Goal: Task Accomplishment & Management: Manage account settings

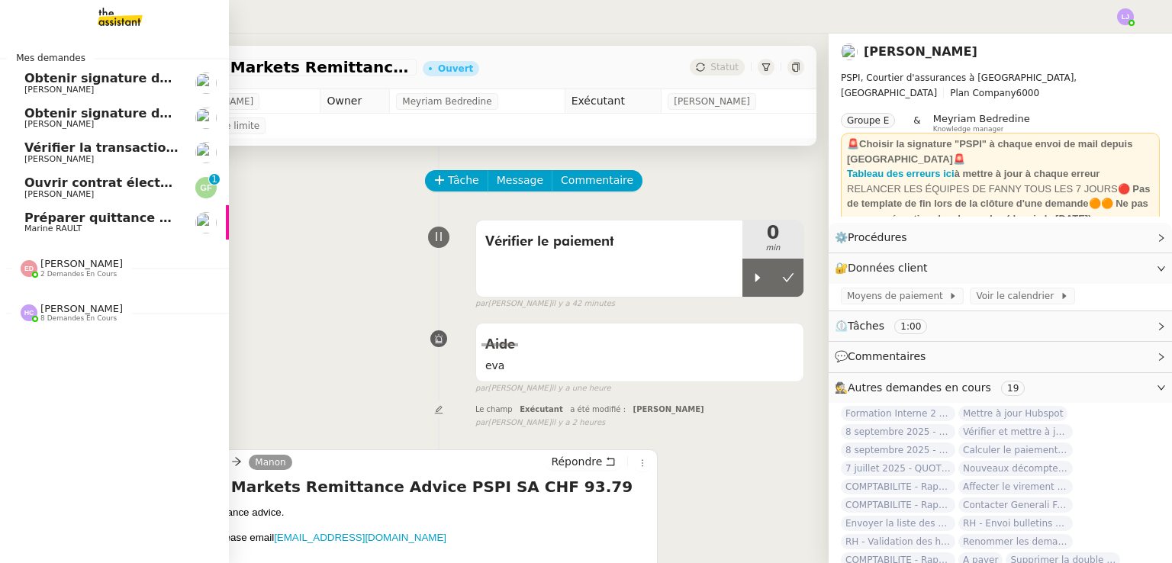
click at [139, 230] on span "Marine RAULT" at bounding box center [101, 228] width 154 height 9
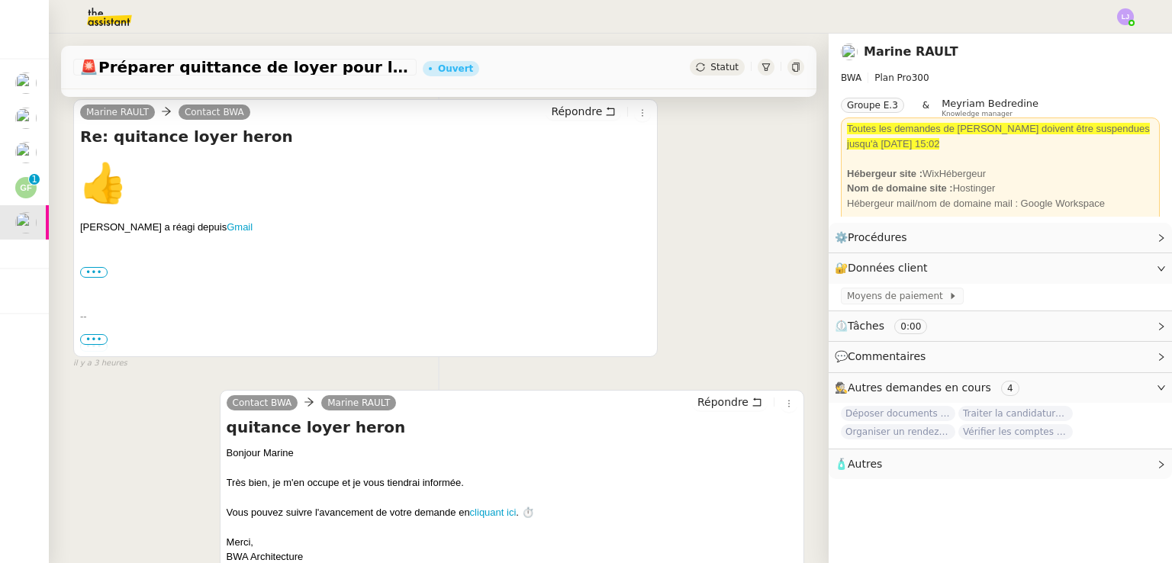
scroll to position [201, 0]
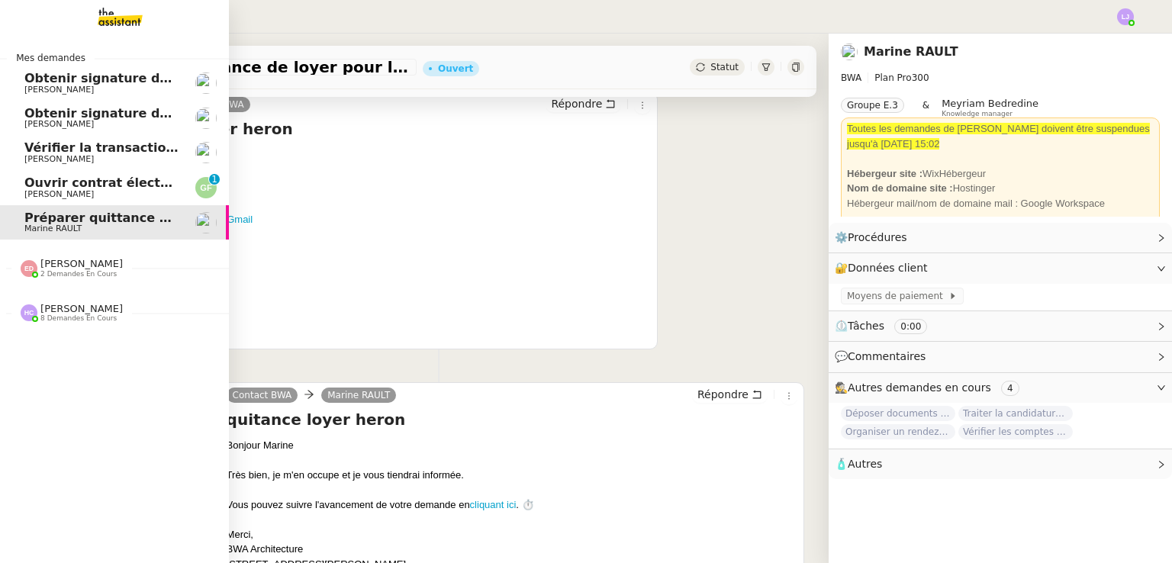
click at [98, 192] on span "Guillaume FONTES" at bounding box center [101, 194] width 154 height 9
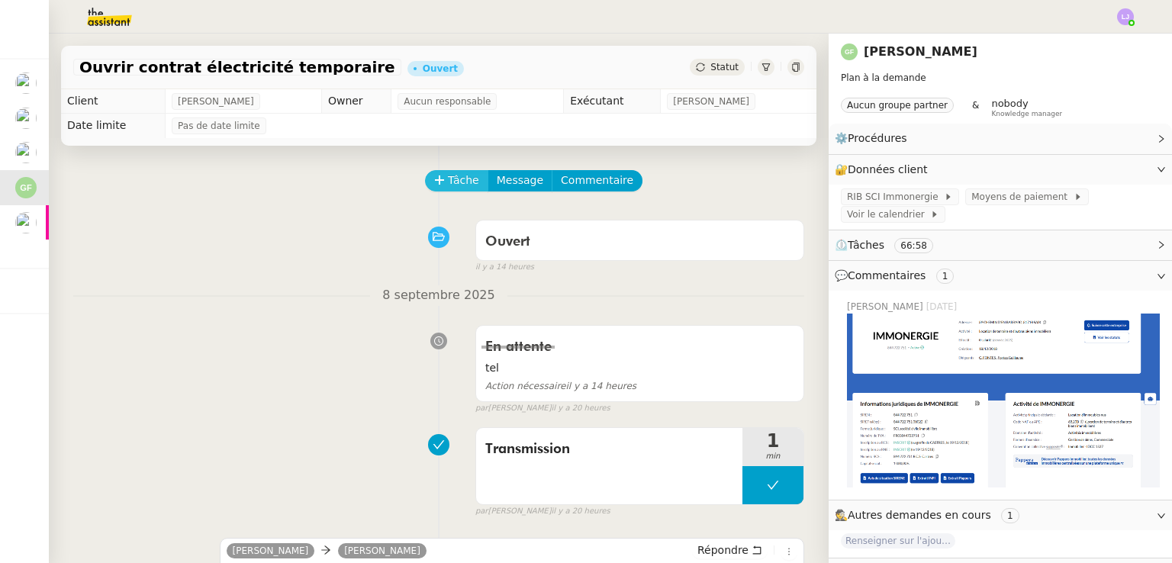
click at [454, 174] on span "Tâche" at bounding box center [463, 181] width 31 height 18
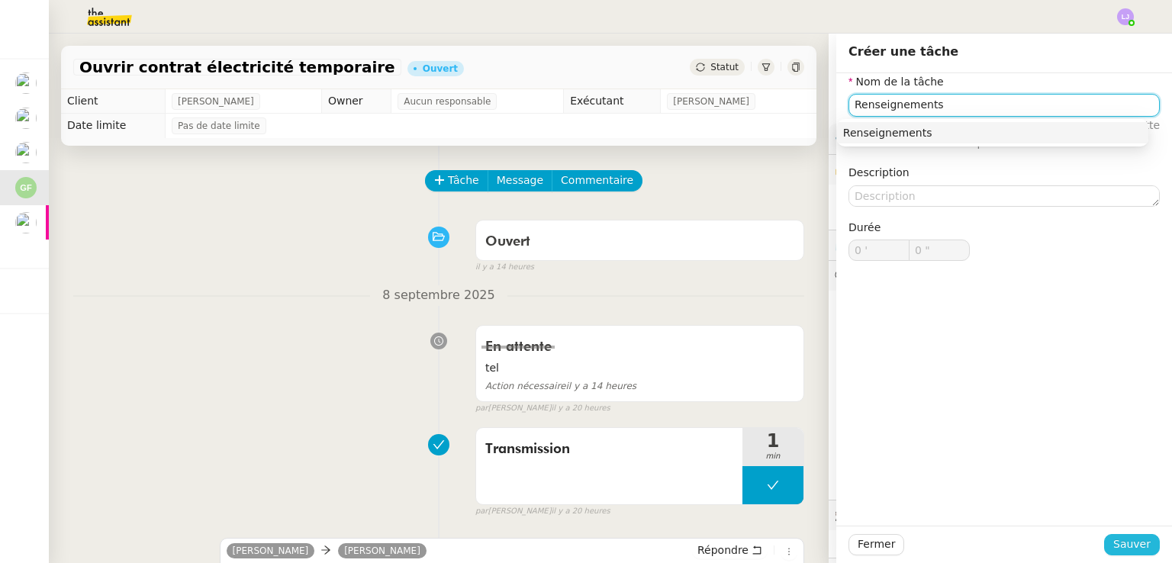
type input "Renseignements"
click at [1119, 536] on span "Sauver" at bounding box center [1131, 545] width 37 height 18
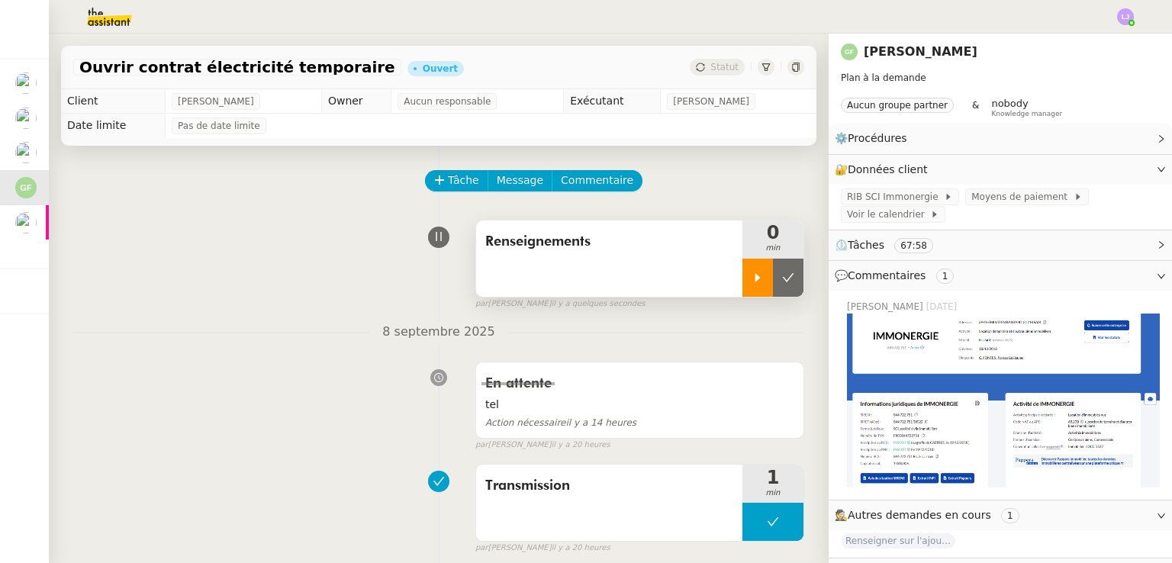
click at [752, 284] on icon at bounding box center [758, 278] width 12 height 12
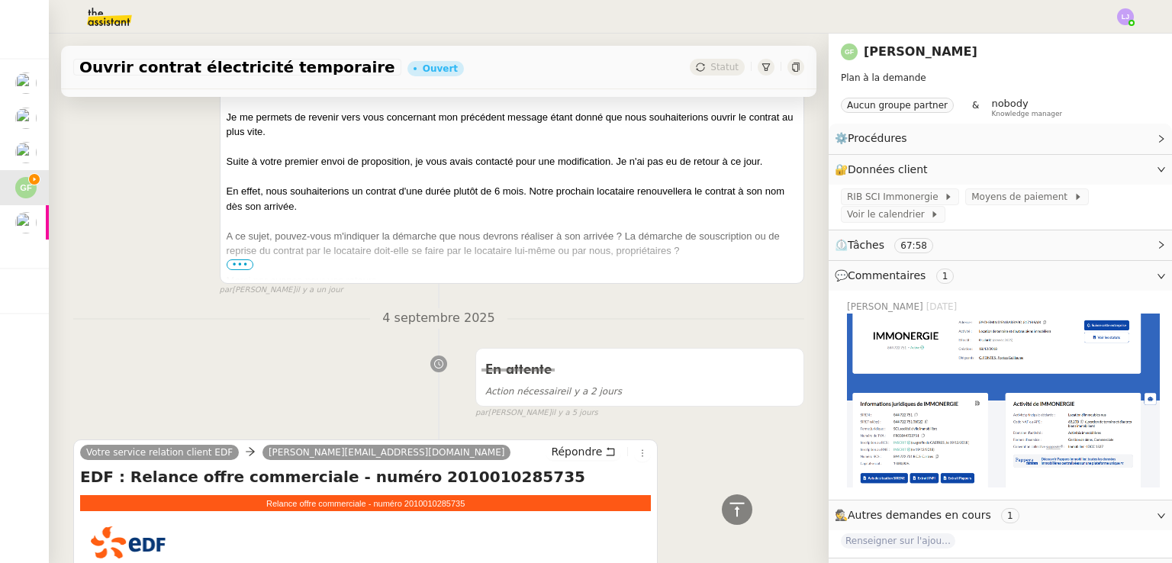
scroll to position [1459, 0]
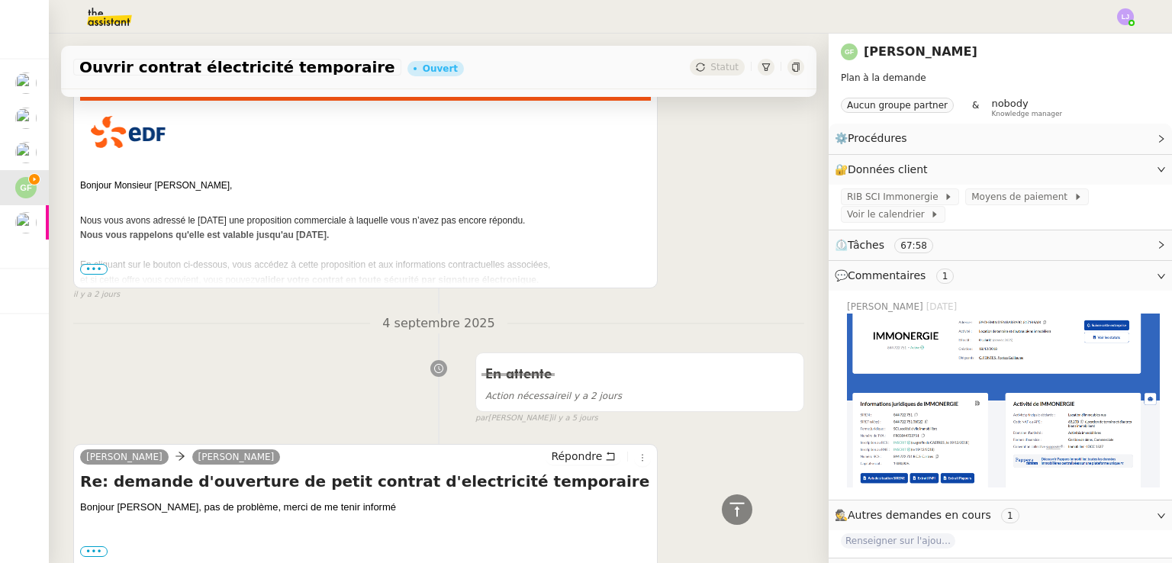
click at [100, 268] on span "•••" at bounding box center [93, 269] width 27 height 11
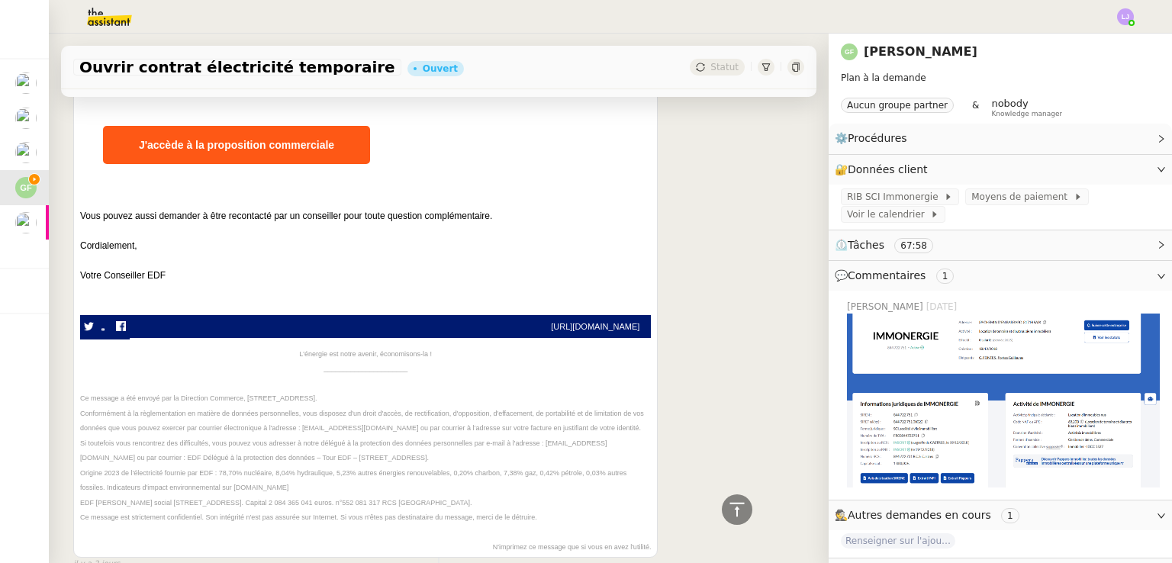
scroll to position [1663, 0]
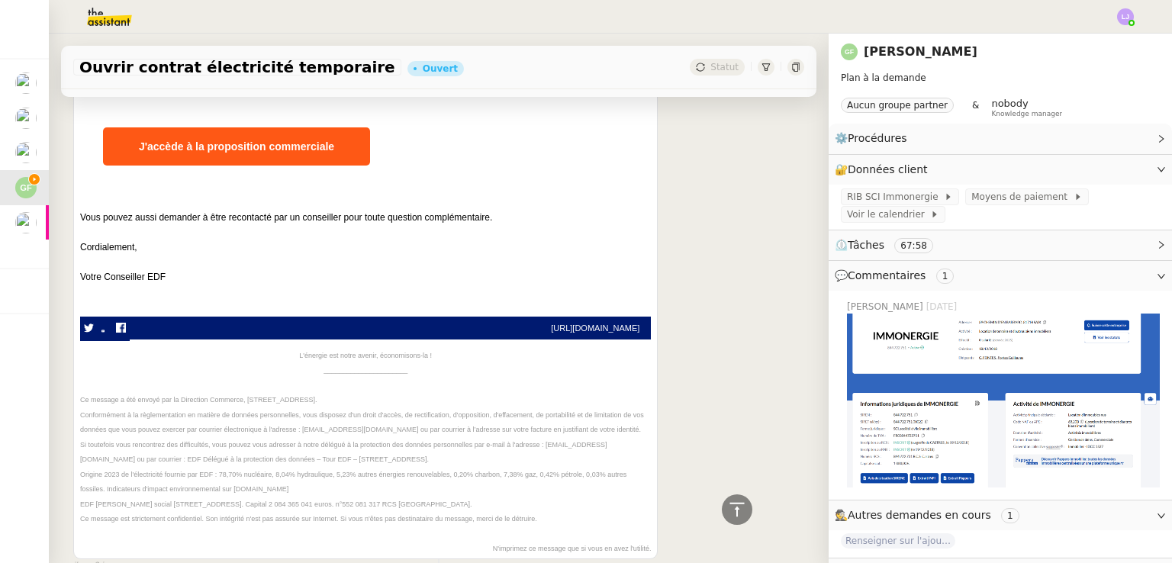
click at [226, 151] on span "J'accède à la proposition commerciale" at bounding box center [236, 146] width 195 height 12
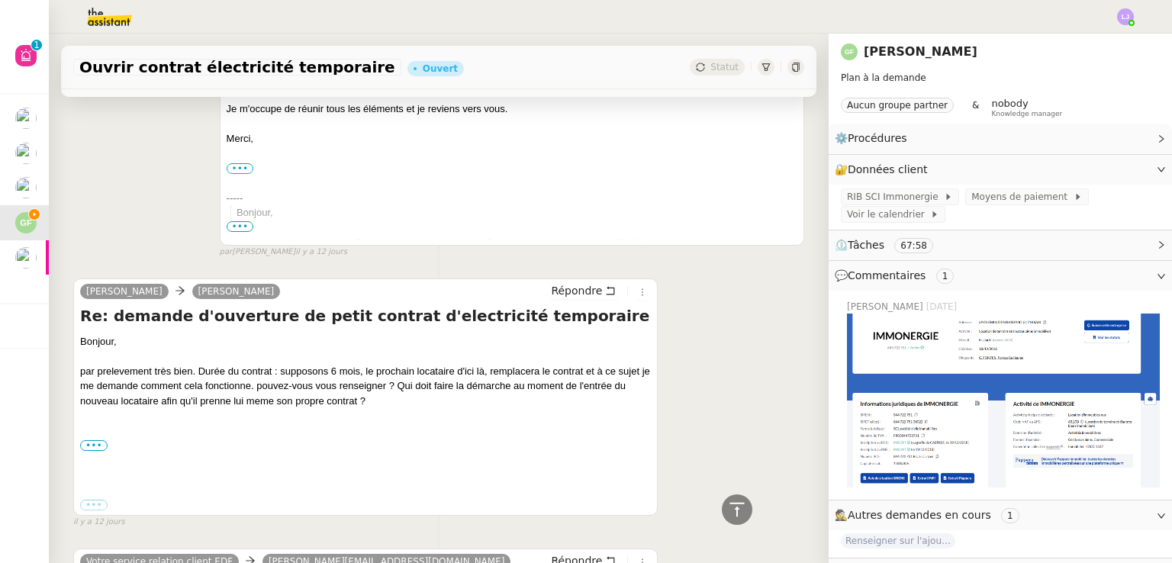
scroll to position [4249, 0]
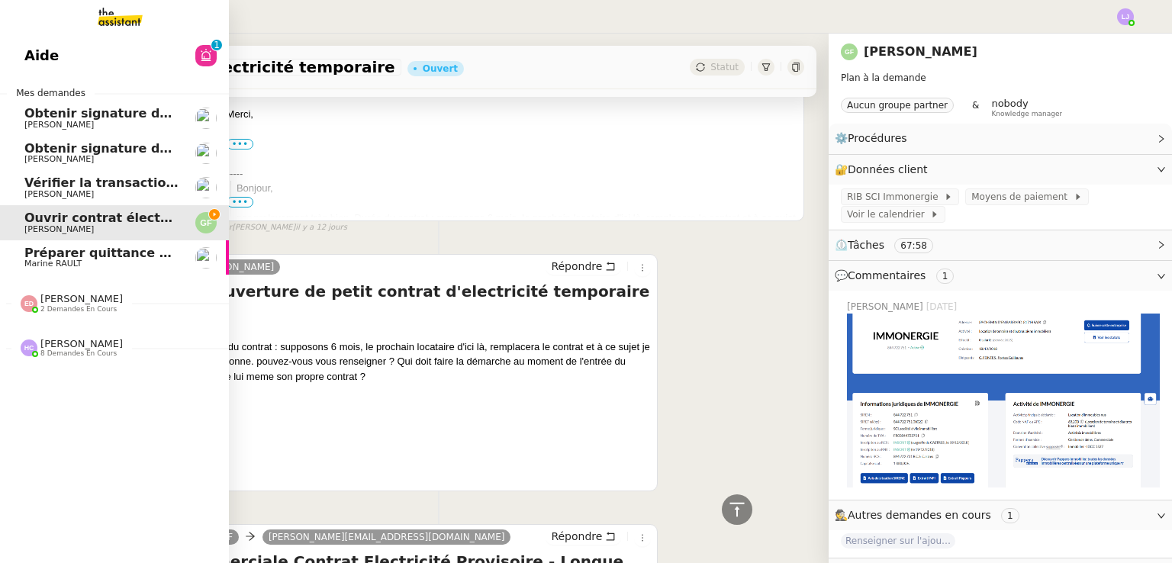
click at [114, 66] on link "Aide 0 1 2 3 4 5 6 7 8 9" at bounding box center [114, 55] width 229 height 35
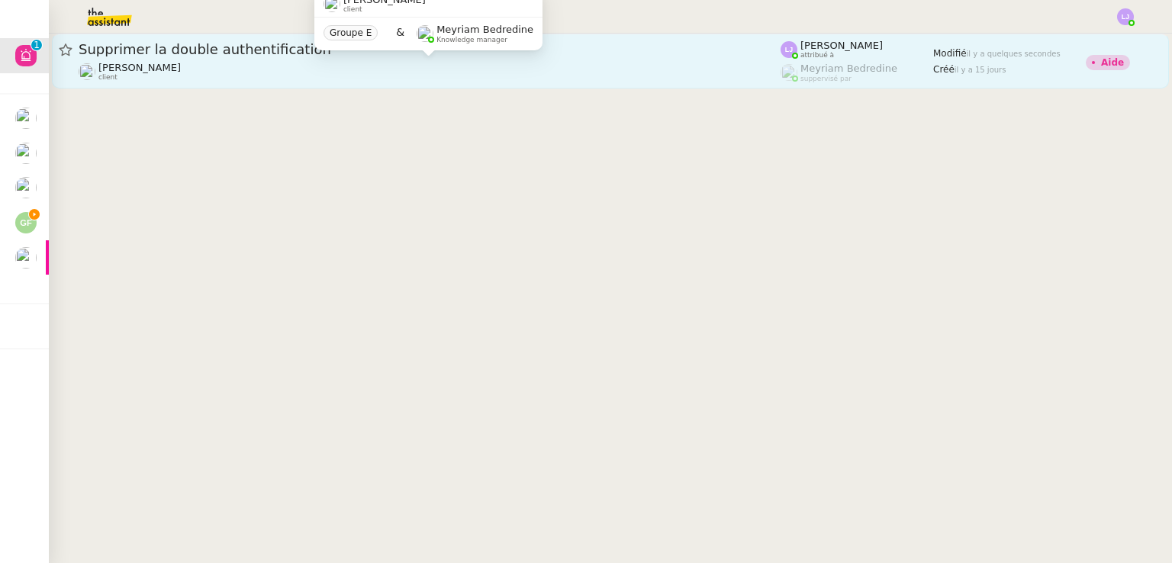
click at [449, 65] on div "Fanny Eyraud client" at bounding box center [430, 72] width 702 height 20
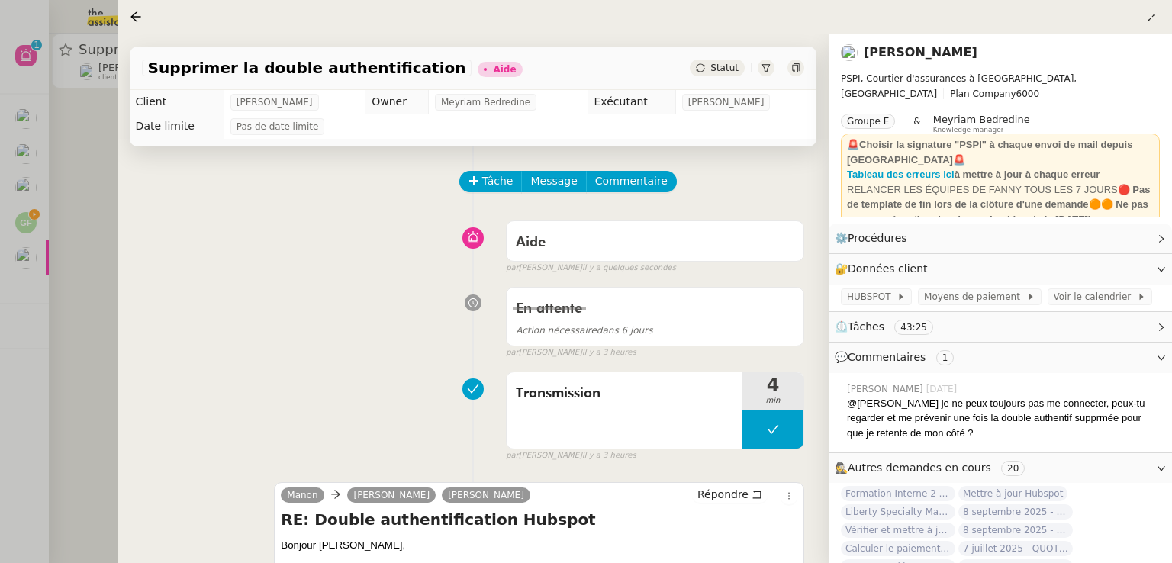
scroll to position [256, 0]
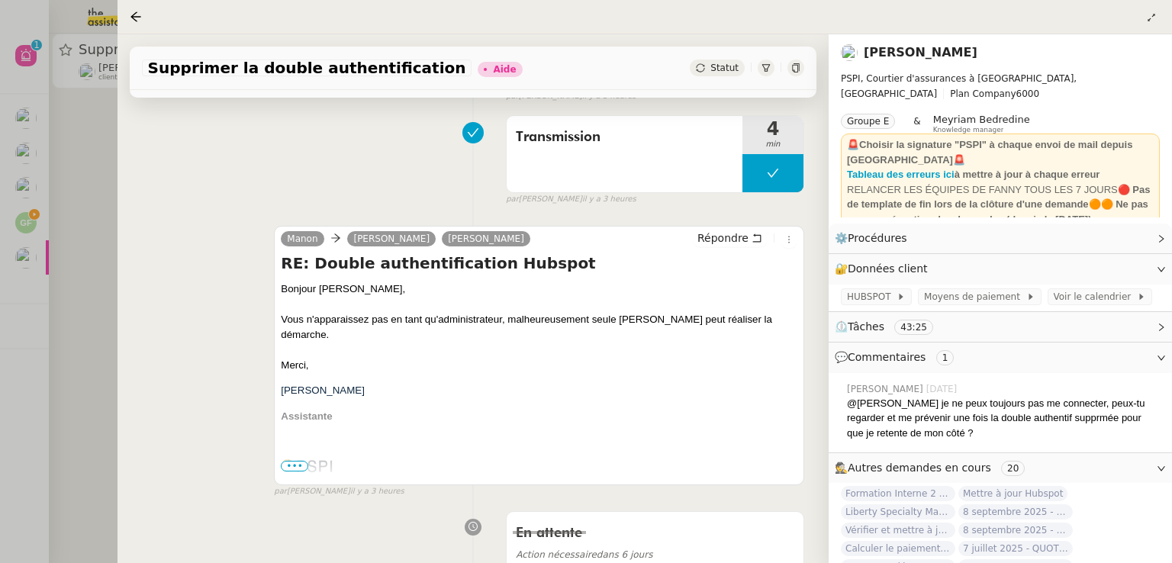
click at [32, 251] on div at bounding box center [586, 281] width 1172 height 563
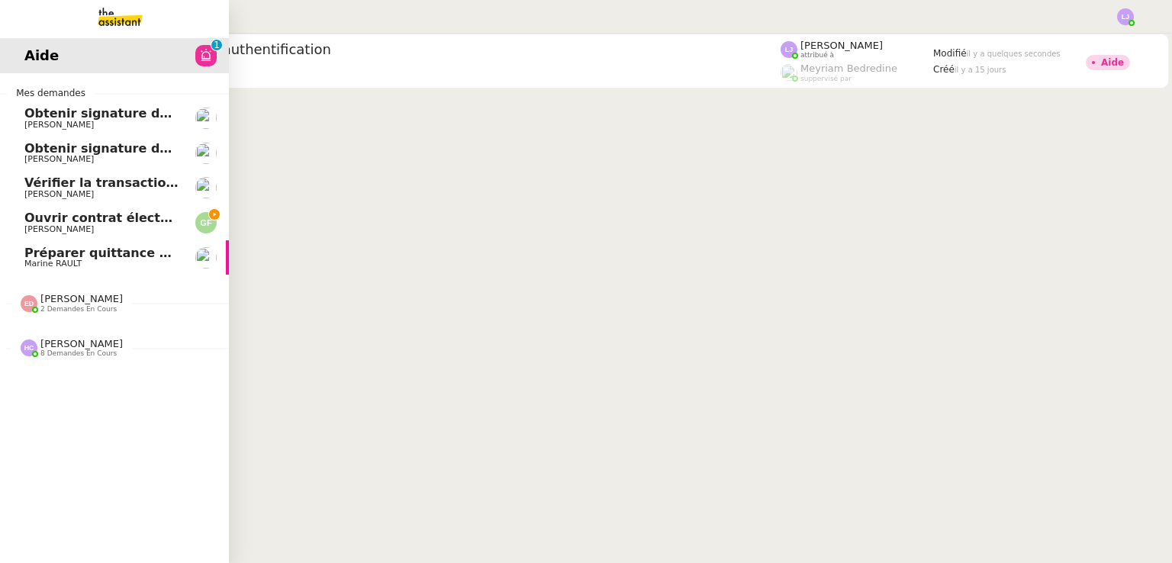
click at [29, 227] on span "Guillaume FONTES" at bounding box center [58, 229] width 69 height 10
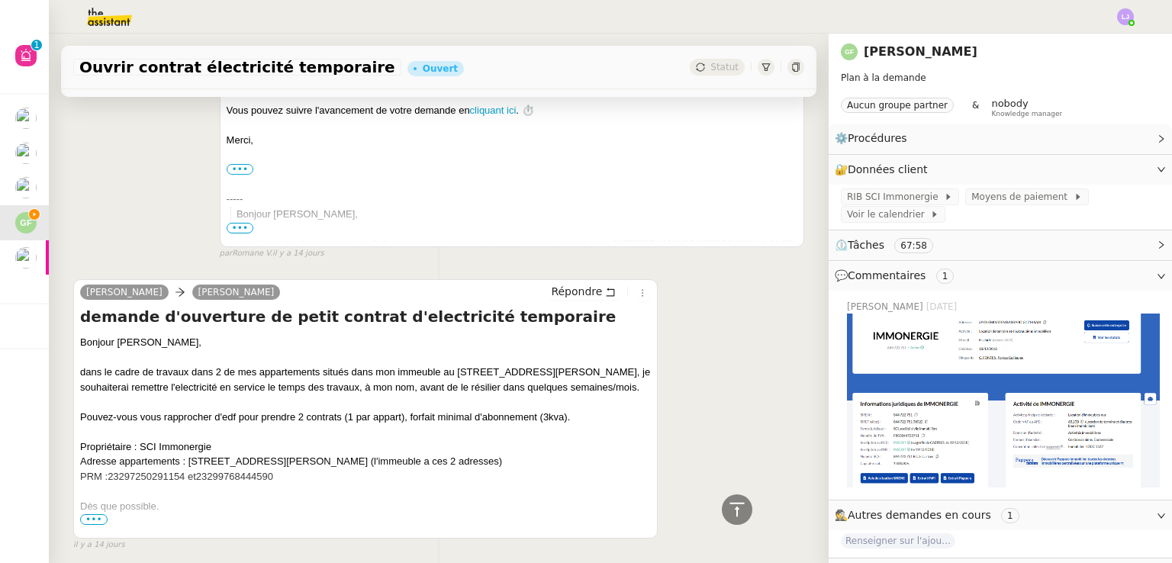
scroll to position [7130, 0]
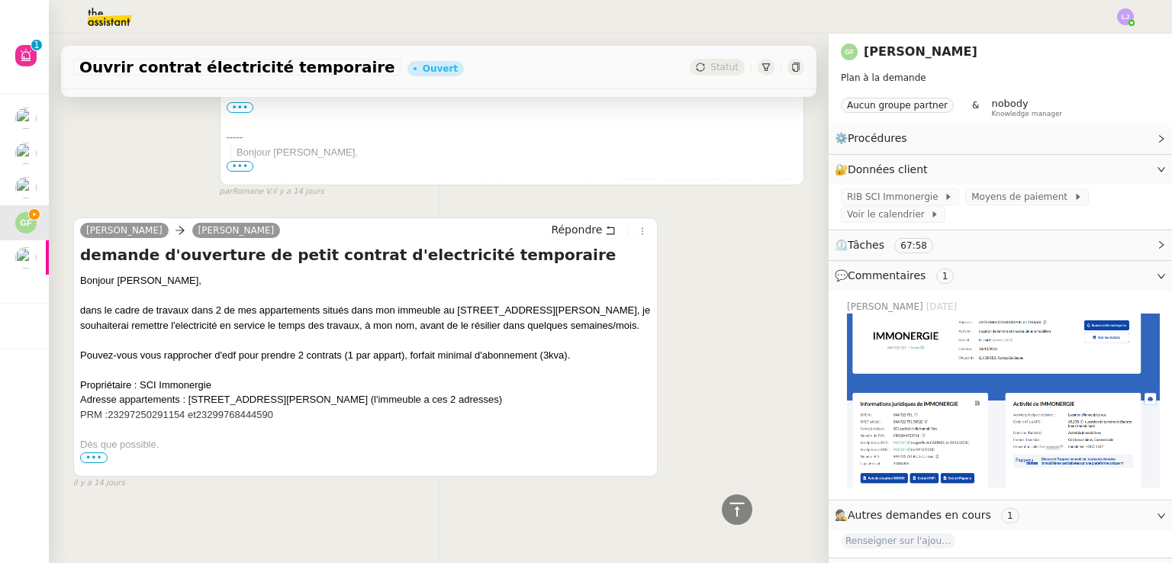
click at [102, 452] on span "•••" at bounding box center [93, 457] width 27 height 11
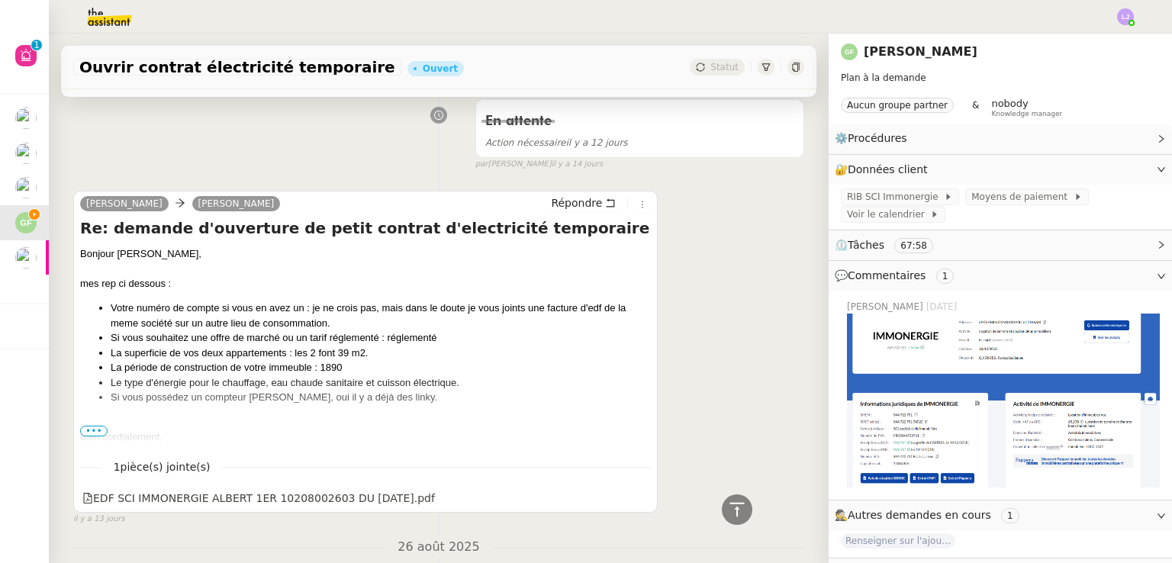
scroll to position [5972, 0]
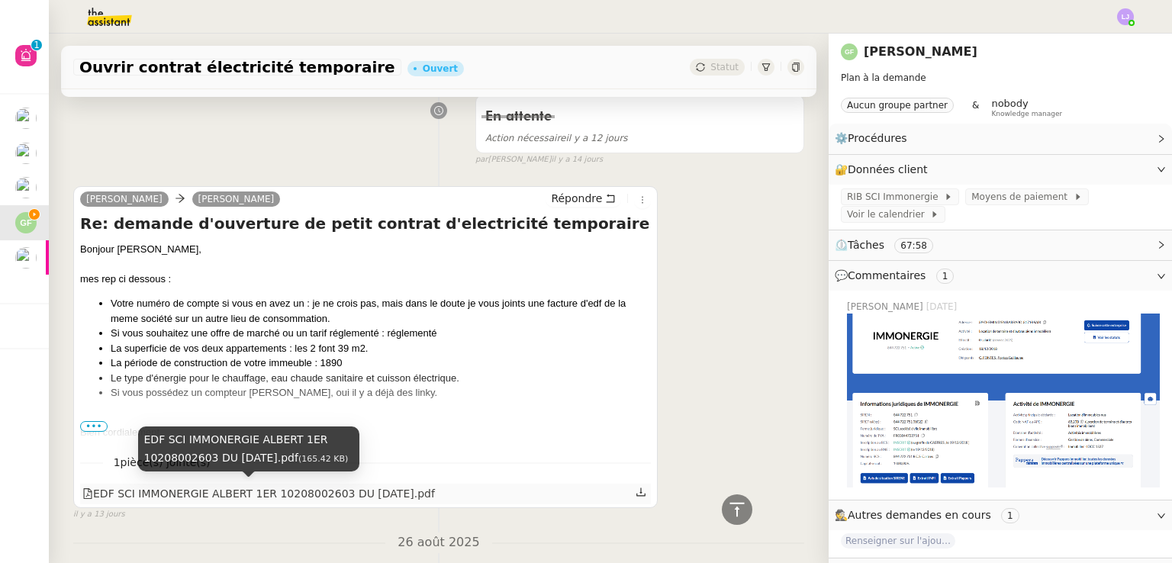
click at [192, 491] on div "EDF SCI IMMONERGIE ALBERT 1ER 10208002603 DU 02.09.2024.pdf" at bounding box center [258, 494] width 353 height 18
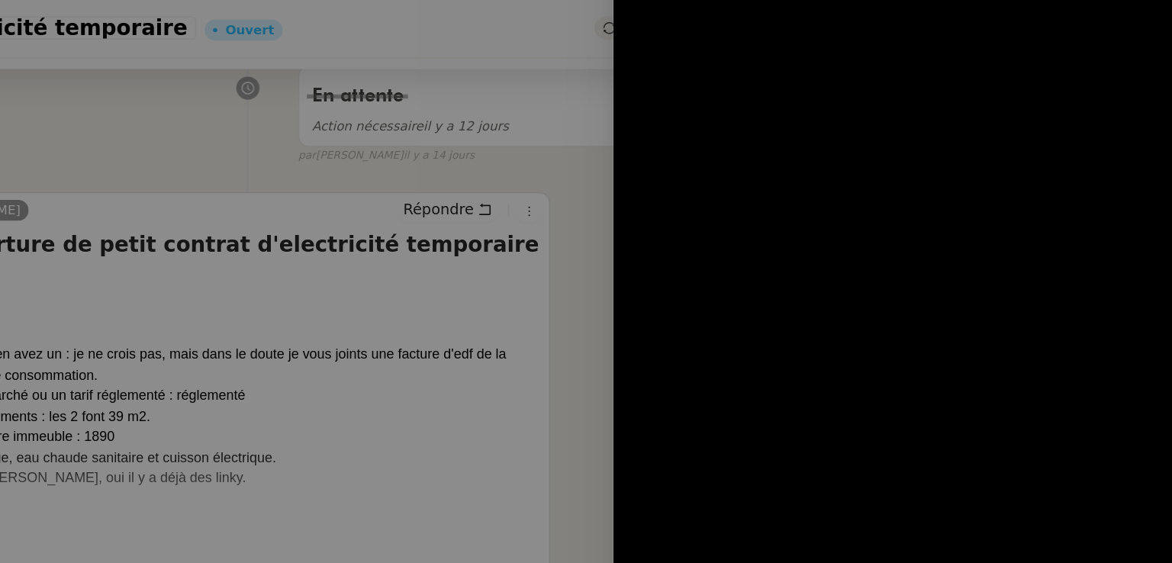
click at [585, 231] on div at bounding box center [586, 281] width 1172 height 563
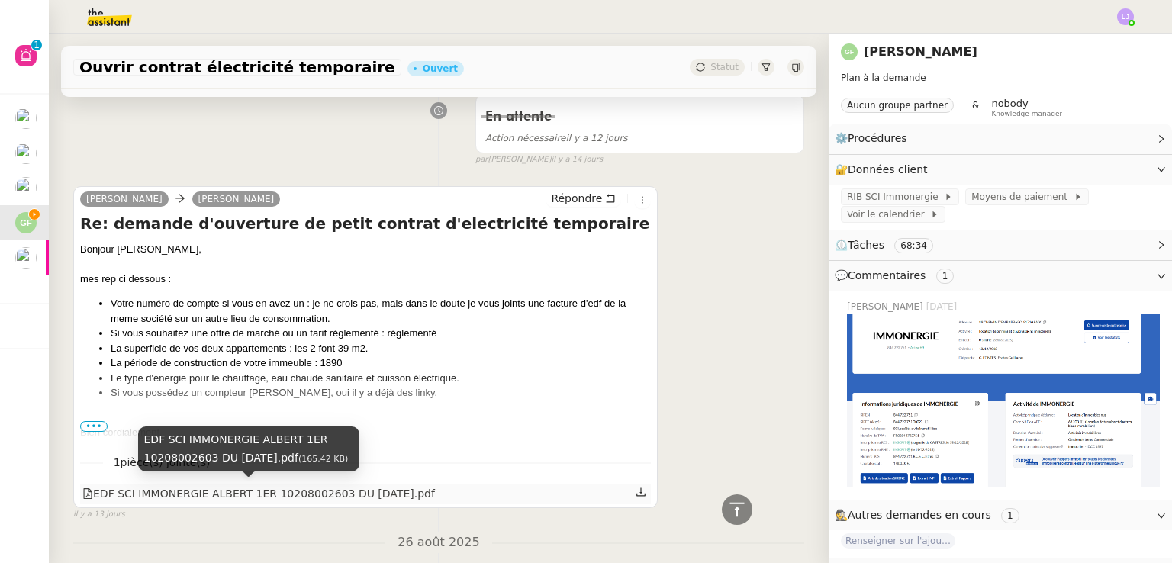
click at [354, 489] on div "EDF SCI IMMONERGIE ALBERT 1ER 10208002603 DU 02.09.2024.pdf" at bounding box center [258, 494] width 353 height 18
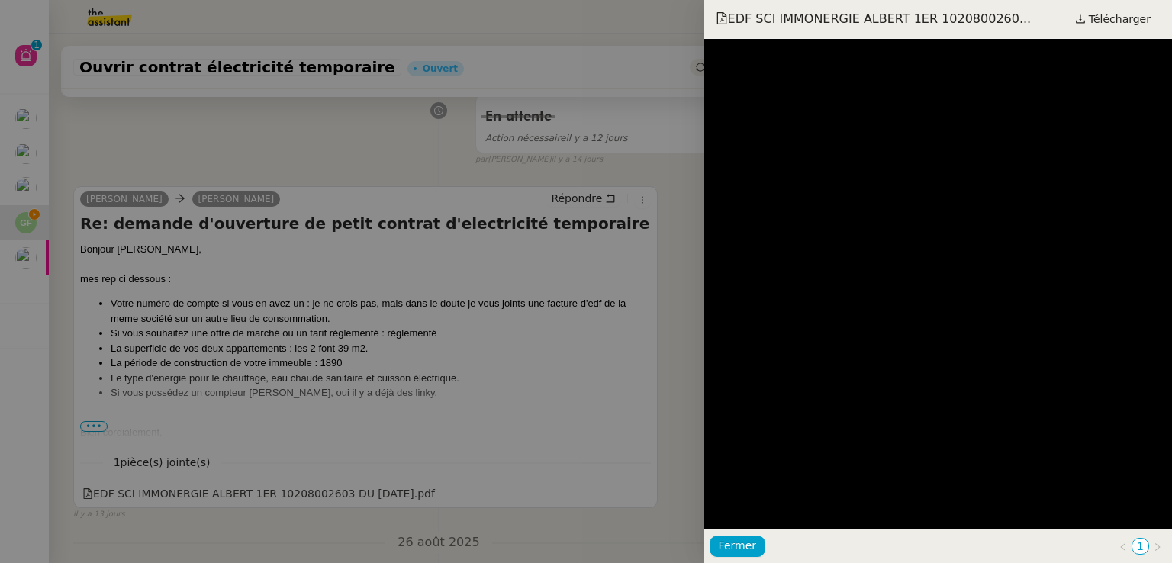
click at [521, 330] on div at bounding box center [586, 281] width 1172 height 563
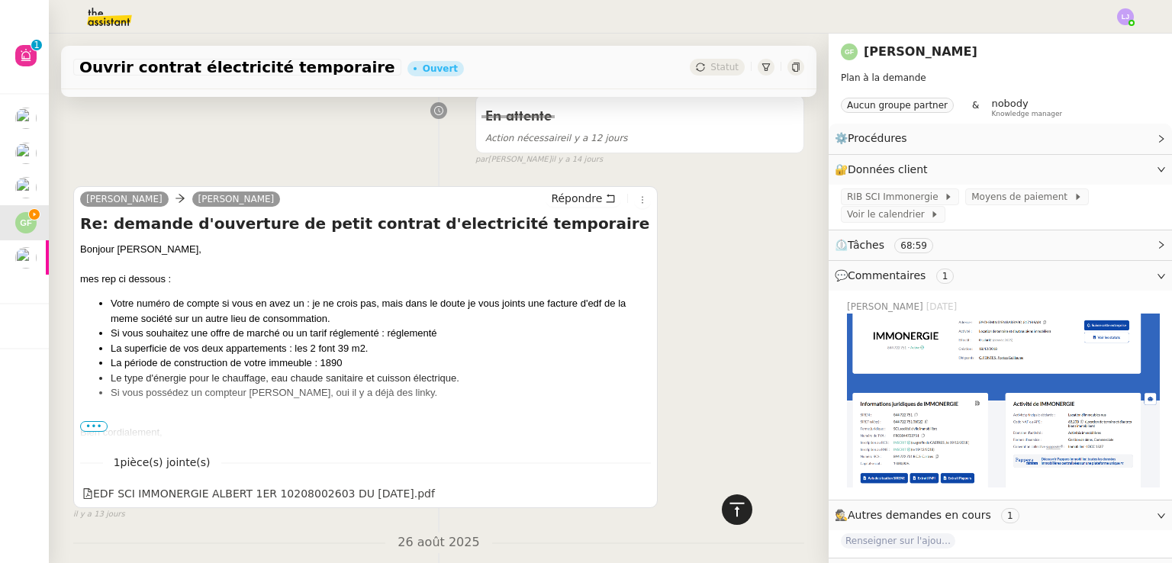
click at [734, 510] on icon at bounding box center [737, 510] width 18 height 18
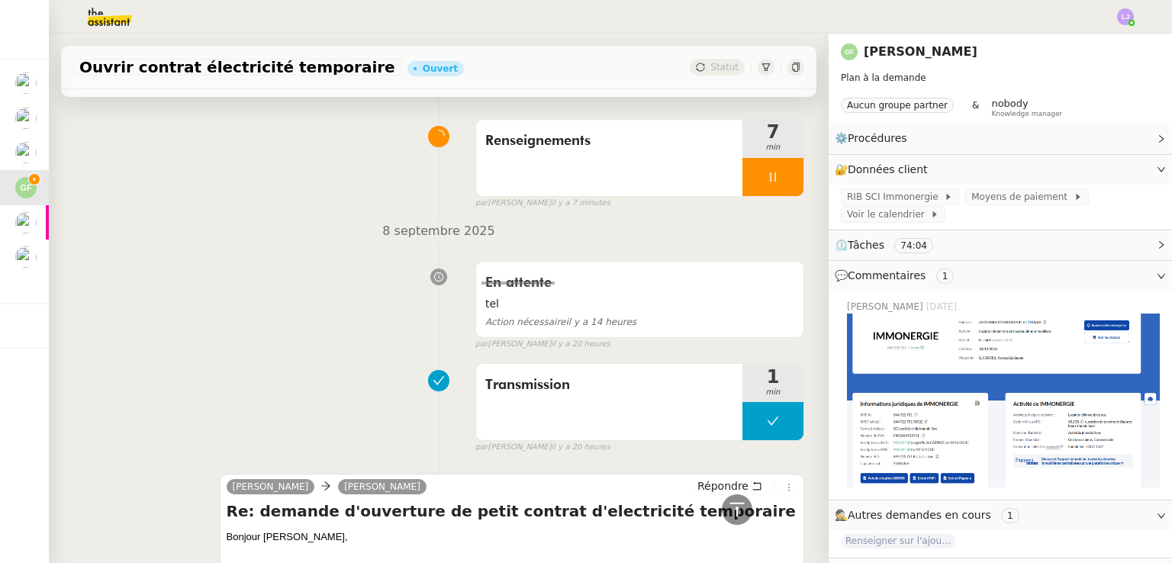
scroll to position [0, 0]
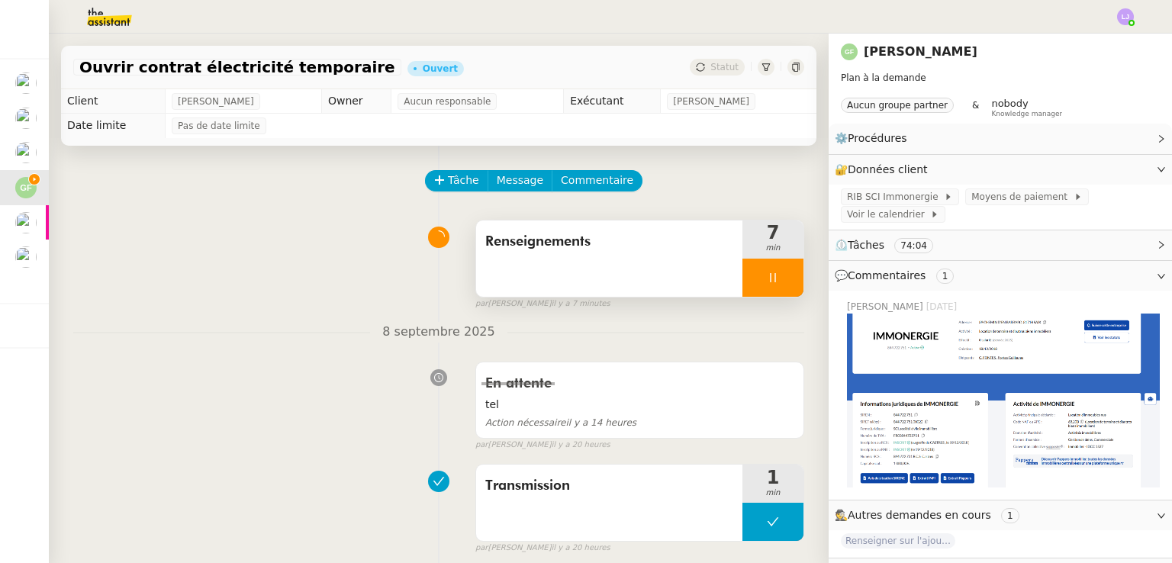
click at [550, 230] on div "Renseignements" at bounding box center [609, 259] width 266 height 76
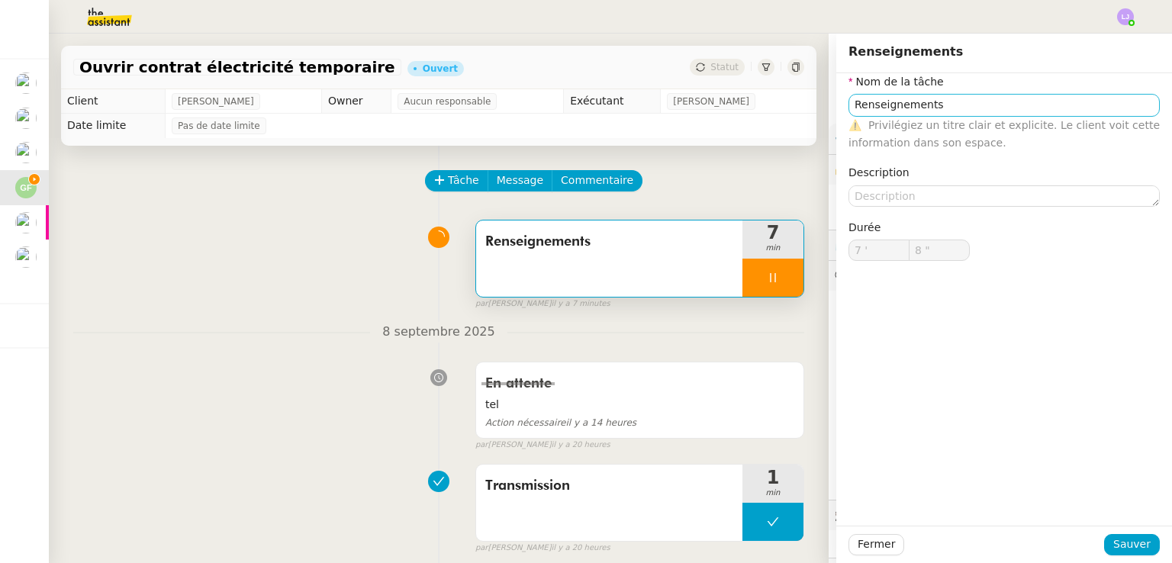
type input "9 ""
click at [956, 99] on input "Renseignements" at bounding box center [1004, 105] width 311 height 22
type input "Ap"
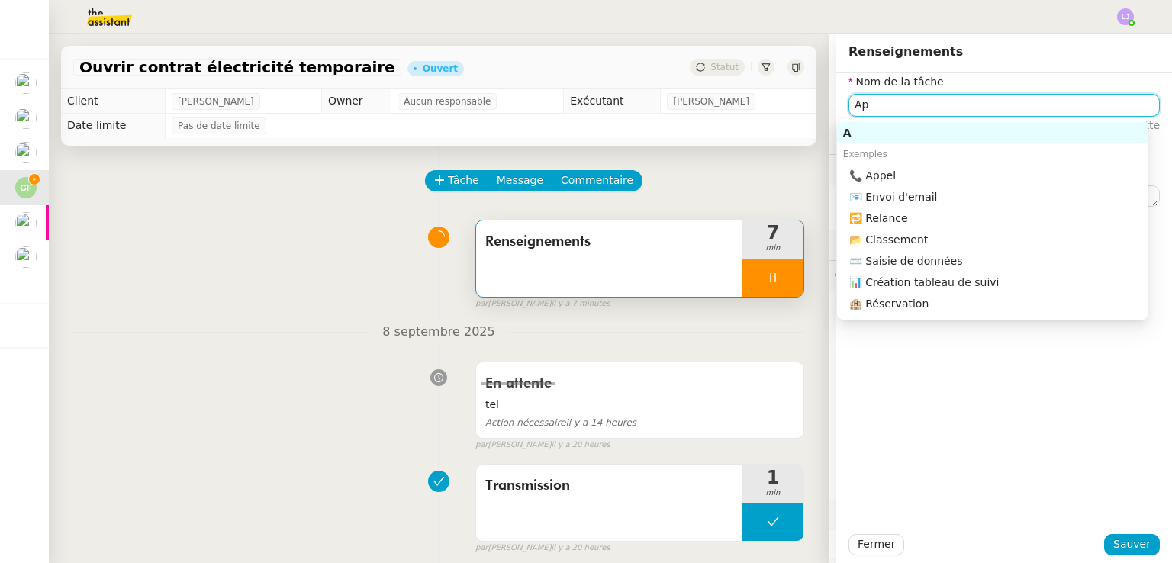
type input "10 ""
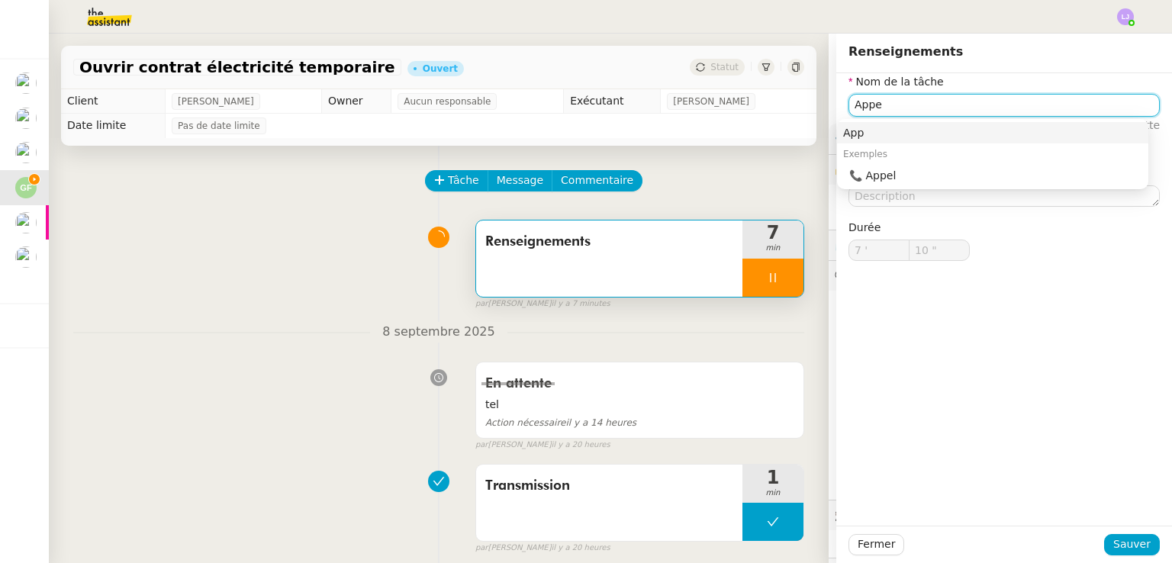
type input "Appel"
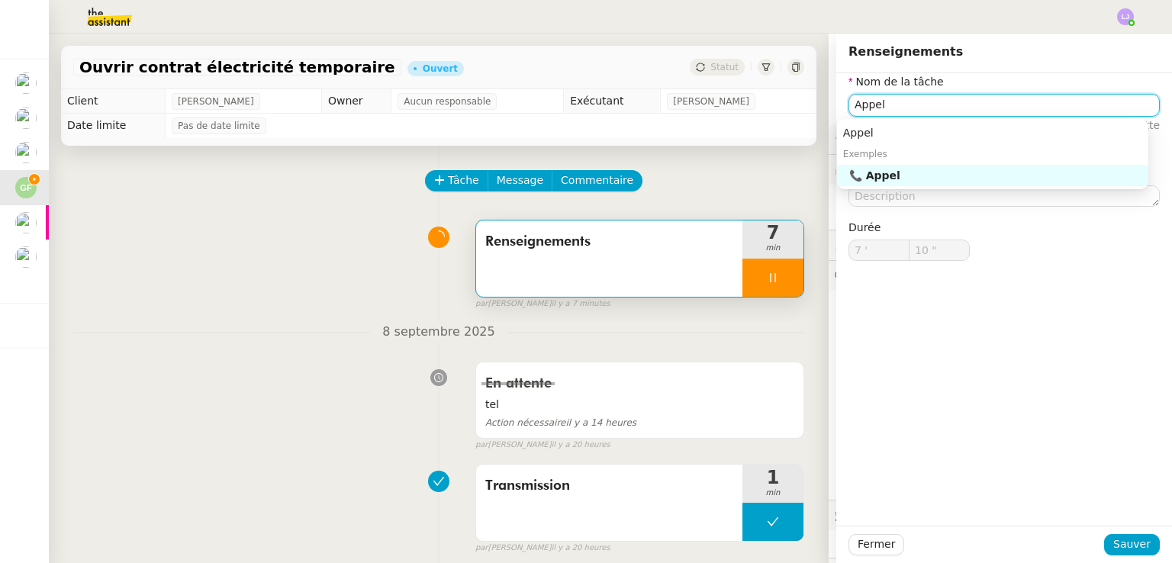
type input "11 ""
type input "Appel"
click at [1126, 538] on span "Sauver" at bounding box center [1131, 545] width 37 height 18
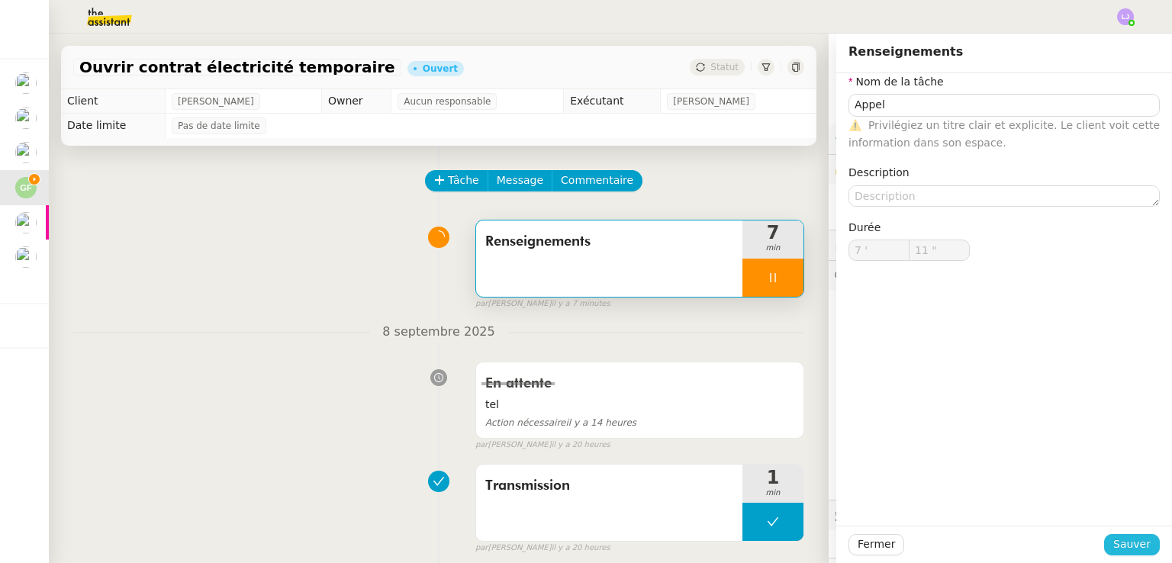
type input "12 ""
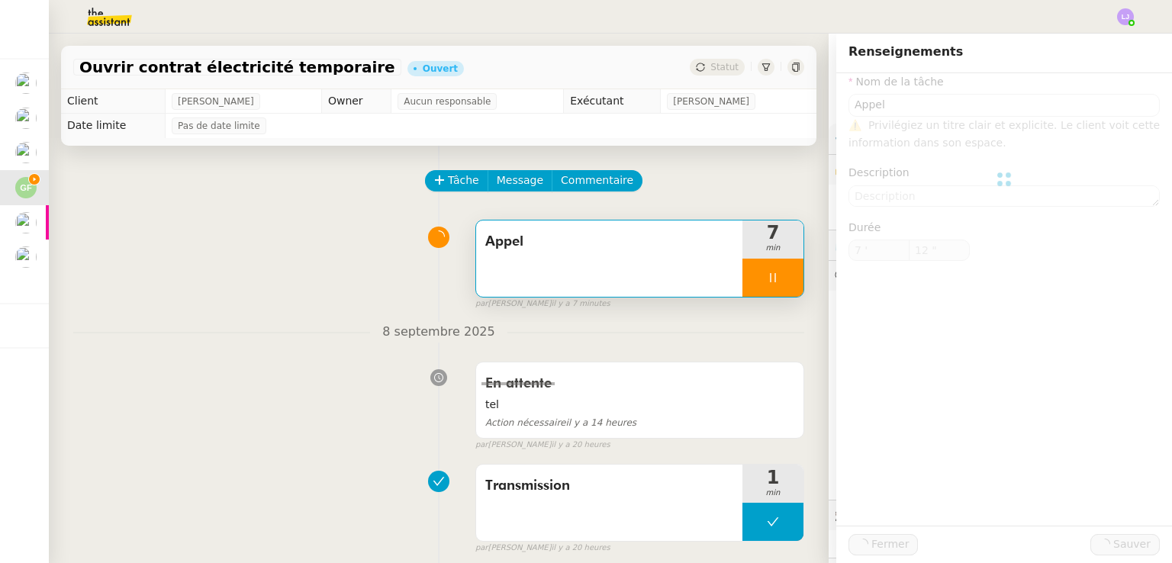
type input "Appel"
type input "7 '"
type input "12 ""
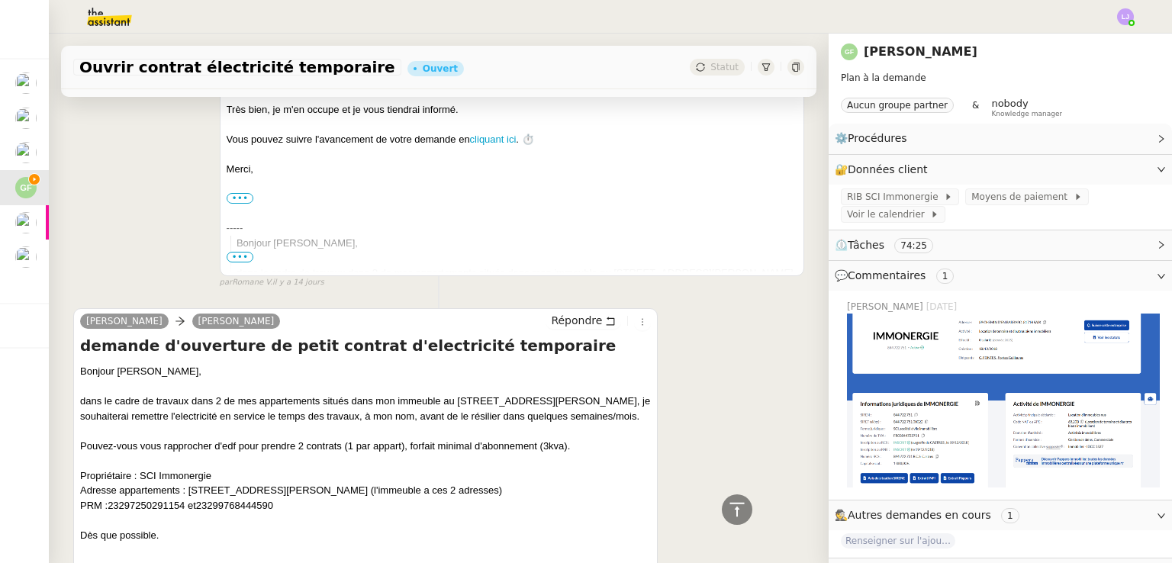
scroll to position [7198, 0]
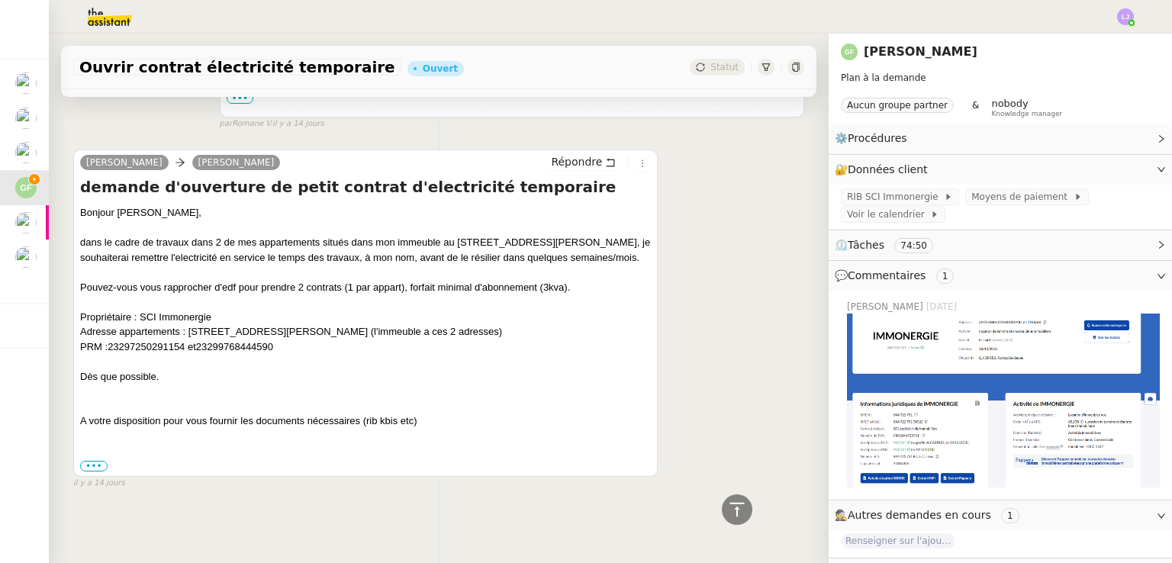
click at [671, 310] on div "Guillaume FONTES Andrea Répondre demande d'ouverture de petit contrat d'electri…" at bounding box center [438, 312] width 731 height 353
click at [132, 341] on span "23297250291154 et" at bounding box center [152, 346] width 89 height 11
click at [220, 341] on span "23299768444590" at bounding box center [234, 346] width 77 height 11
click at [155, 341] on span "23297250291154 et" at bounding box center [152, 346] width 89 height 11
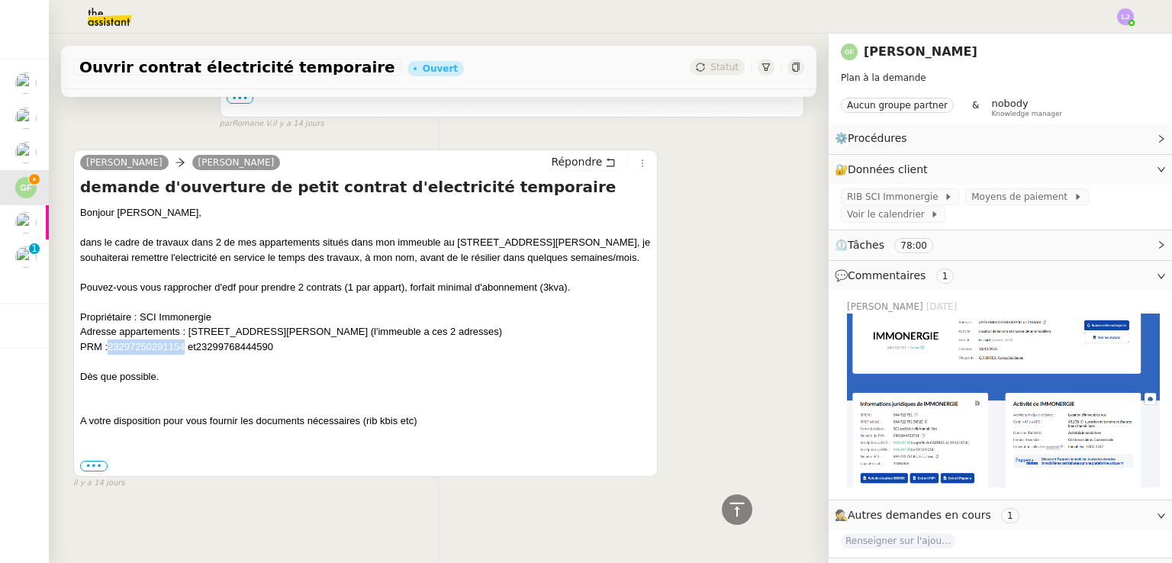
click at [155, 341] on span "23297250291154 et" at bounding box center [152, 346] width 89 height 11
click at [168, 341] on span "23297250291154 et" at bounding box center [152, 346] width 89 height 11
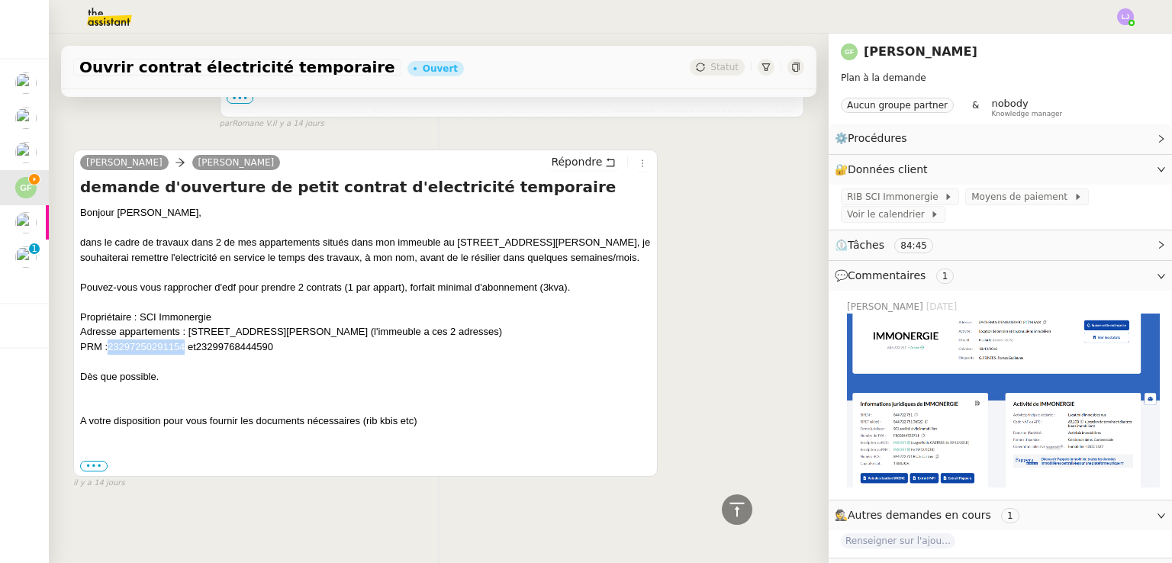
click at [168, 341] on span "23297250291154 et" at bounding box center [152, 346] width 89 height 11
click at [239, 324] on div "Adresse appartements : 24 et 26 rue Emile Zola 81100 castres (l'immeuble a ces …" at bounding box center [365, 331] width 571 height 15
click at [273, 341] on span "23299768444590" at bounding box center [234, 346] width 77 height 11
click at [259, 341] on span "23299768444590" at bounding box center [234, 346] width 77 height 11
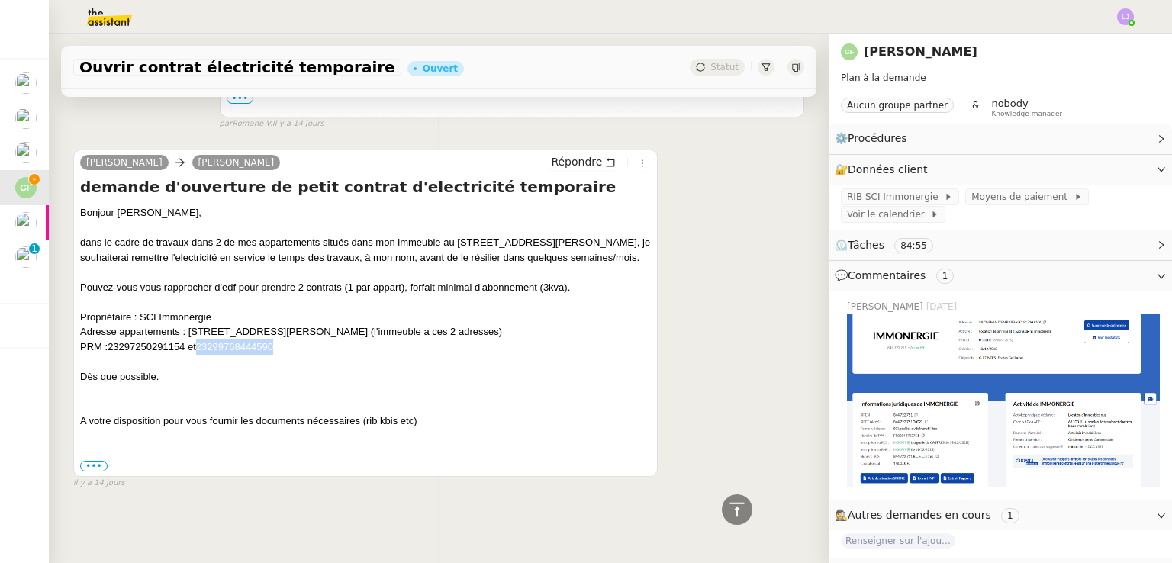
click at [259, 341] on span "23299768444590" at bounding box center [234, 346] width 77 height 11
click at [259, 324] on div "Adresse appartements : 24 et 26 rue Emile Zola 81100 castres (l'immeuble a ces …" at bounding box center [365, 331] width 571 height 15
click at [507, 280] on div "Pouvez-vous vous rapprocher d'edf pour prendre 2 contrats (1 par appart), forfa…" at bounding box center [365, 287] width 571 height 15
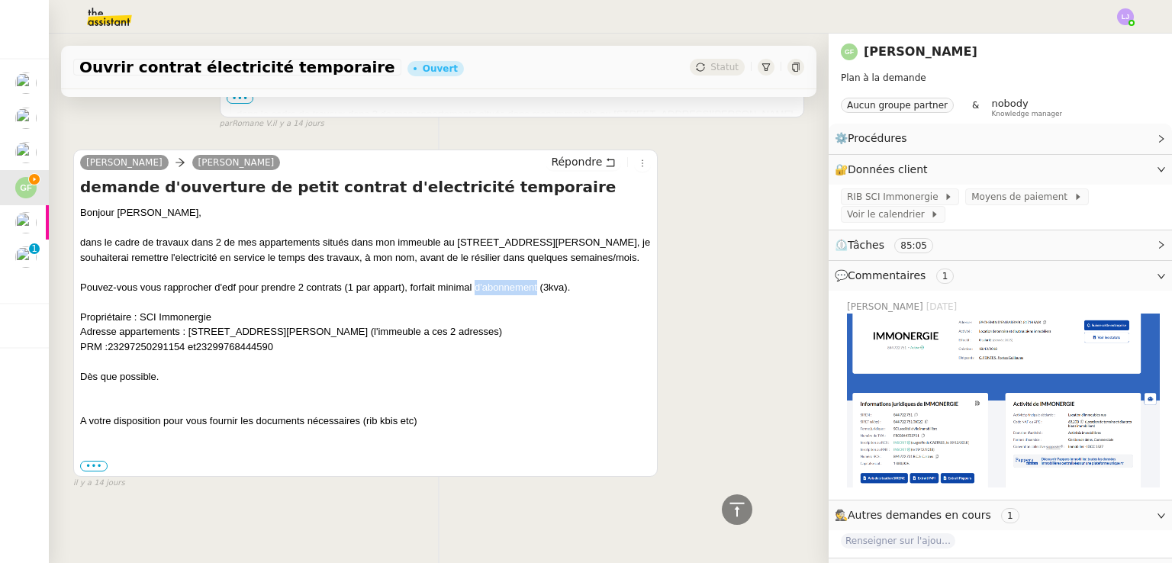
click at [507, 280] on div "Pouvez-vous vous rapprocher d'edf pour prendre 2 contrats (1 par appart), forfa…" at bounding box center [365, 287] width 571 height 15
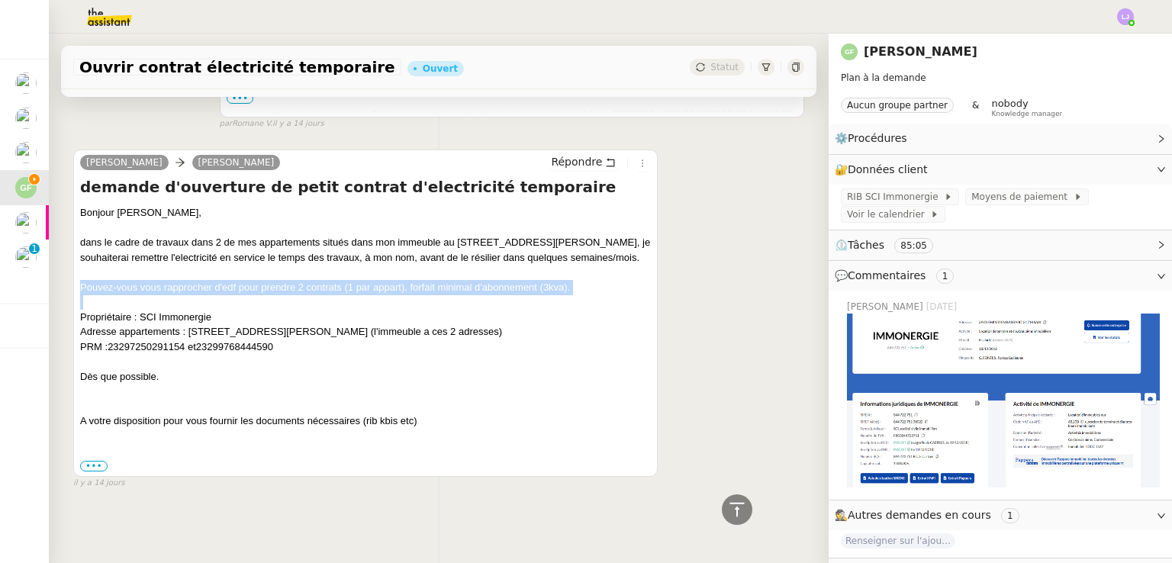
click at [507, 280] on div "Pouvez-vous vous rapprocher d'edf pour prendre 2 contrats (1 par appart), forfa…" at bounding box center [365, 287] width 571 height 15
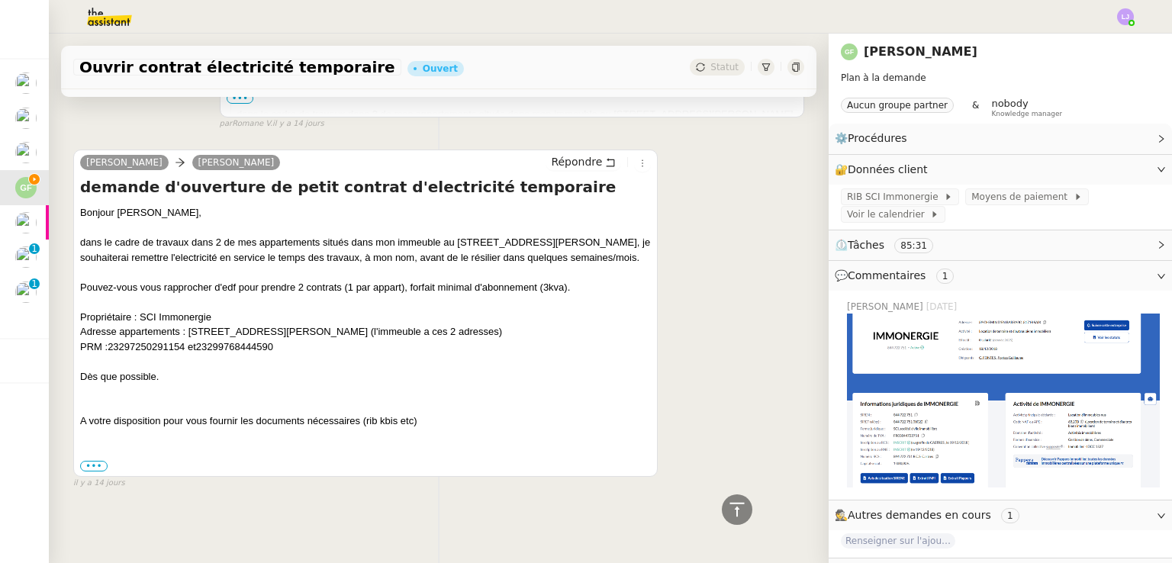
click at [668, 391] on div "Guillaume FONTES Andrea Répondre demande d'ouverture de petit contrat d'electri…" at bounding box center [438, 312] width 731 height 353
click at [524, 507] on div "Ouvrir contrat électricité temporaire Ouvert Statut Client Guillaume FONTES Own…" at bounding box center [439, 299] width 780 height 530
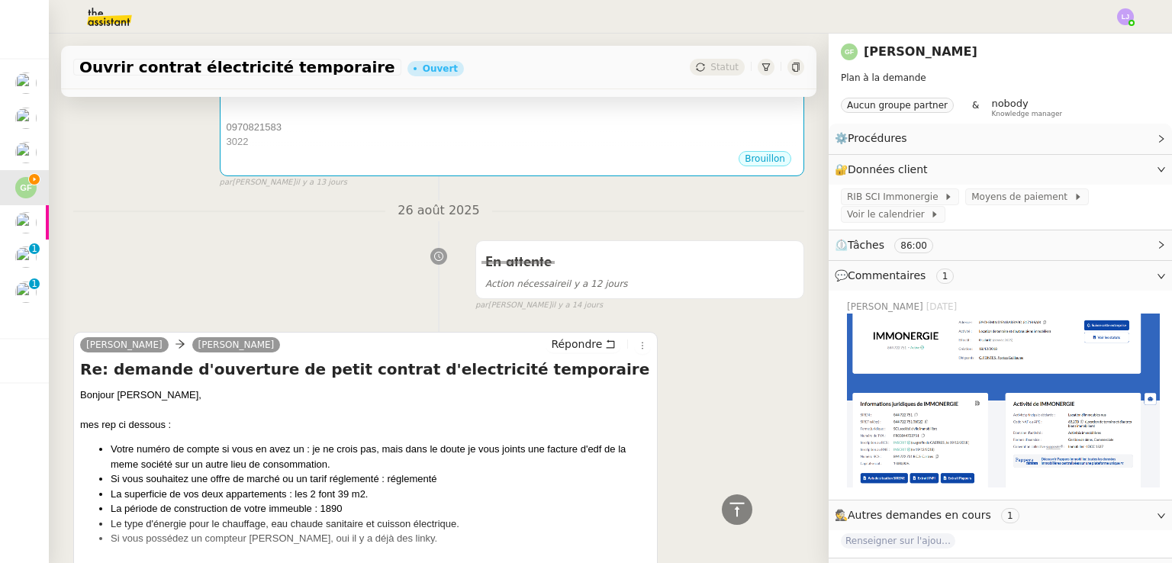
scroll to position [5828, 0]
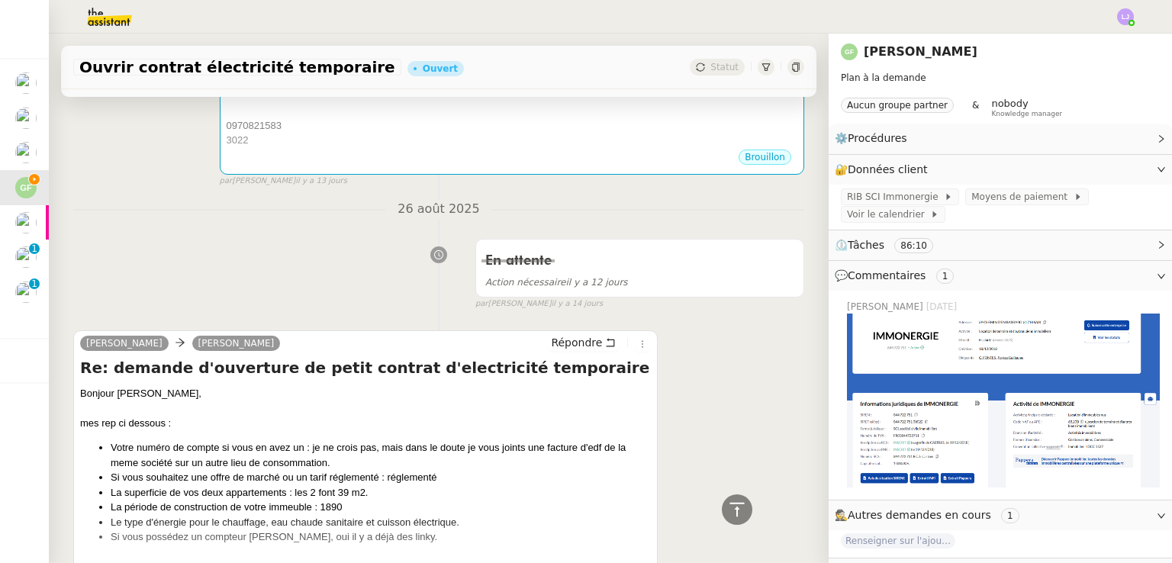
click at [312, 286] on div "En attente Action nécessaire il y a 12 jours false par Léa J. il y a 14 jours" at bounding box center [438, 271] width 731 height 79
click at [268, 267] on div "En attente Action nécessaire il y a 12 jours false par Léa J. il y a 14 jours" at bounding box center [438, 271] width 731 height 79
click at [237, 246] on div "En attente Action nécessaire il y a 12 jours false par Léa J. il y a 14 jours" at bounding box center [438, 271] width 731 height 79
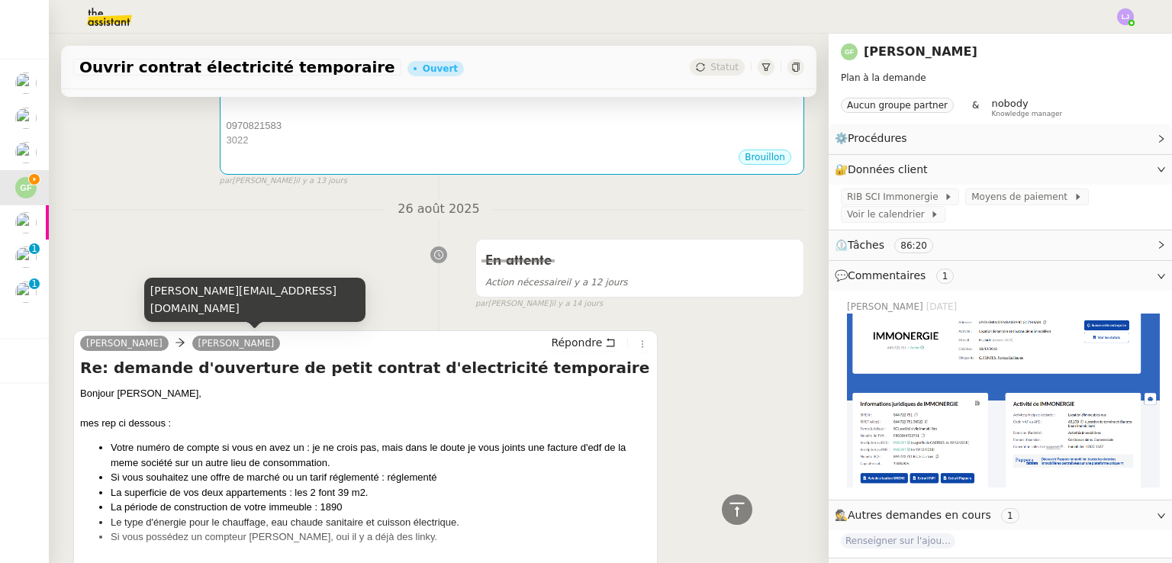
click at [375, 293] on div "En attente Action nécessaire il y a 12 jours false par Léa J. il y a 14 jours" at bounding box center [438, 271] width 731 height 79
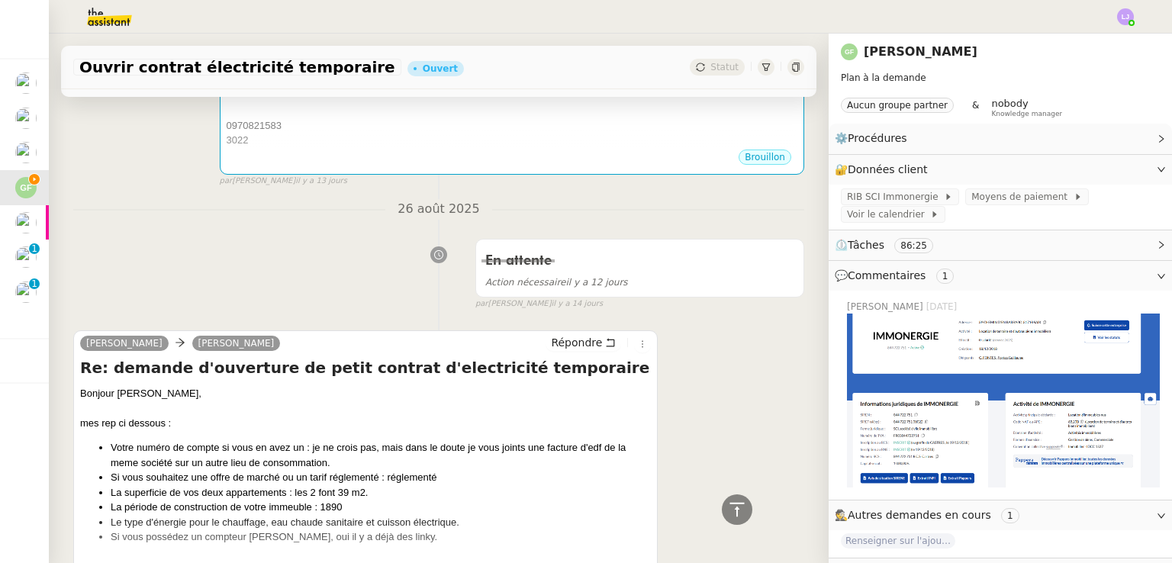
click at [366, 274] on div "En attente Action nécessaire il y a 12 jours false par Léa J. il y a 14 jours" at bounding box center [438, 271] width 731 height 79
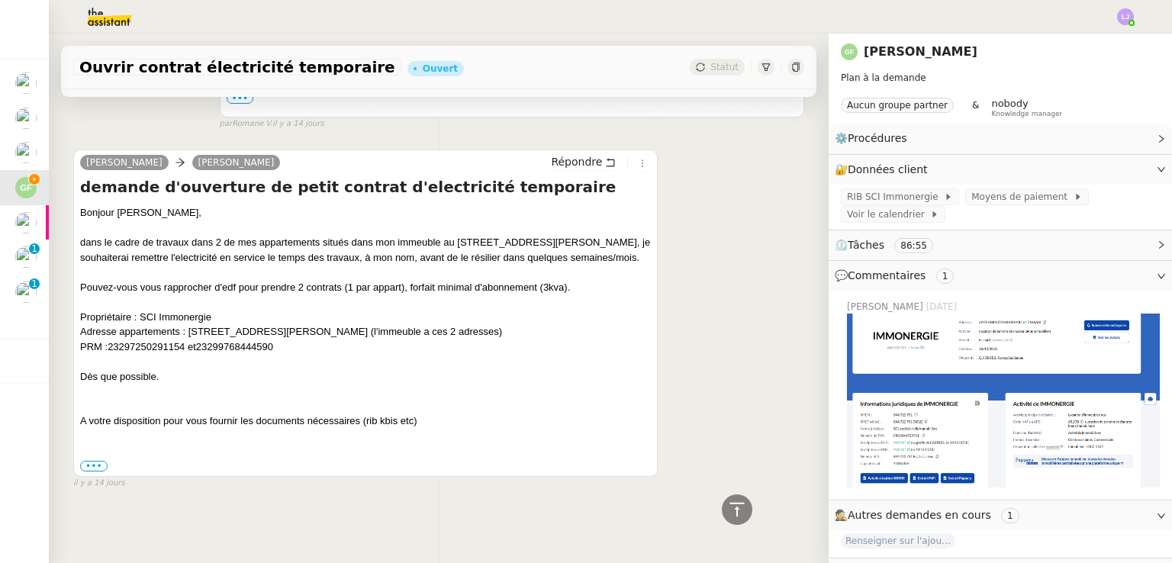
scroll to position [31, 0]
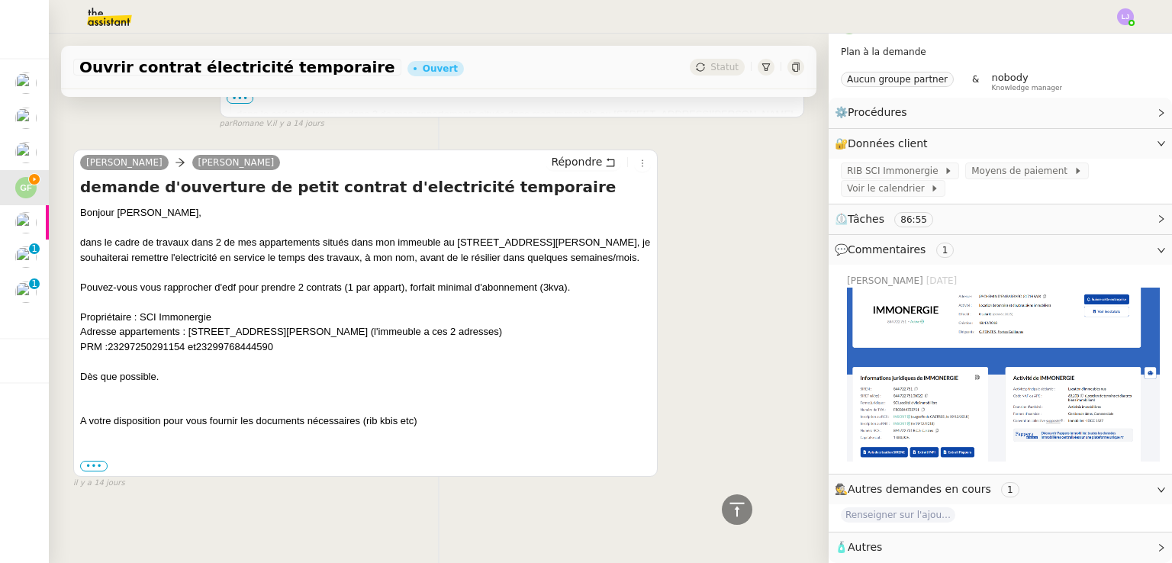
click at [873, 544] on span "🧴 Autres" at bounding box center [988, 548] width 307 height 18
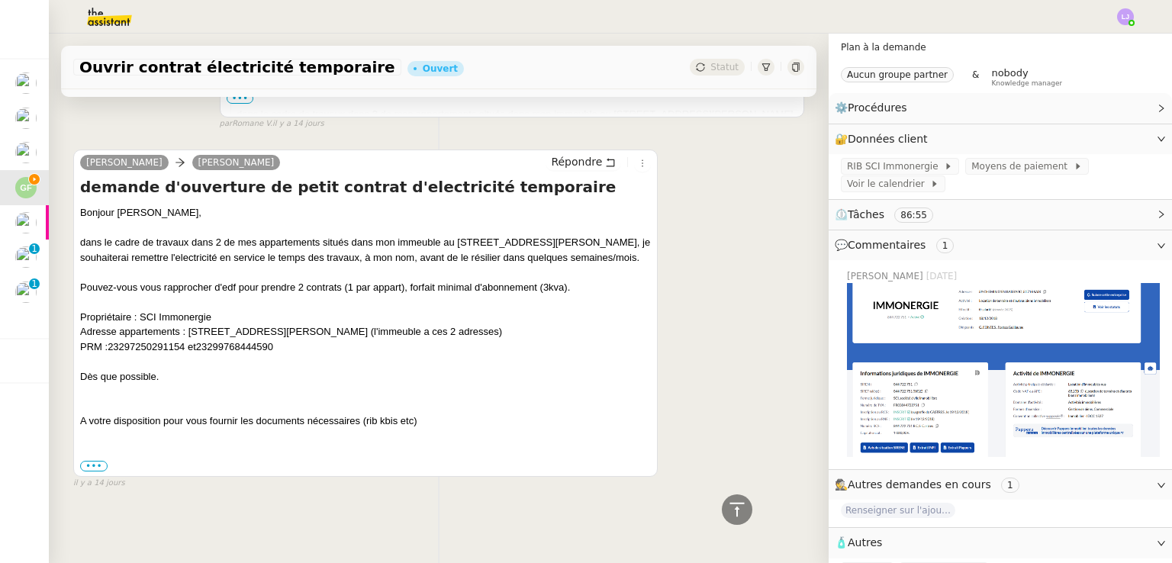
scroll to position [59, 0]
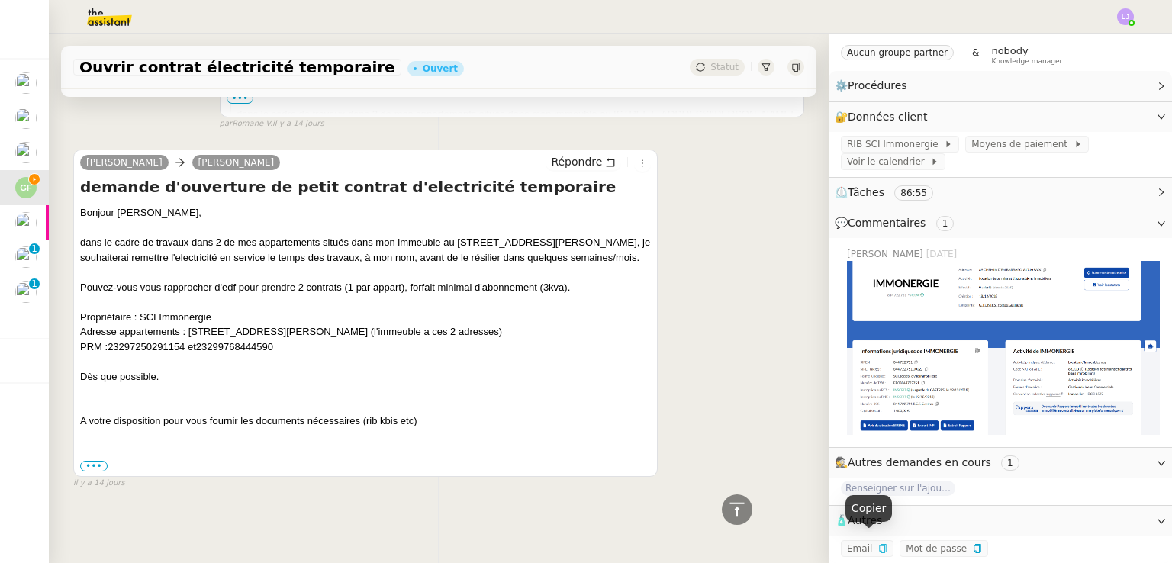
click at [879, 544] on icon "button" at bounding box center [882, 548] width 7 height 9
click at [571, 384] on div at bounding box center [365, 391] width 571 height 15
click at [217, 184] on h4 "demande d'ouverture de petit contrat d'electricité temporaire" at bounding box center [365, 186] width 571 height 21
click at [291, 340] on div "PRM : 23297250291154 et 23299768444590" at bounding box center [365, 347] width 571 height 15
click at [213, 324] on div "Adresse appartements : 24 et 26 rue Emile Zola 81100 castres (l'immeuble a ces …" at bounding box center [365, 331] width 571 height 15
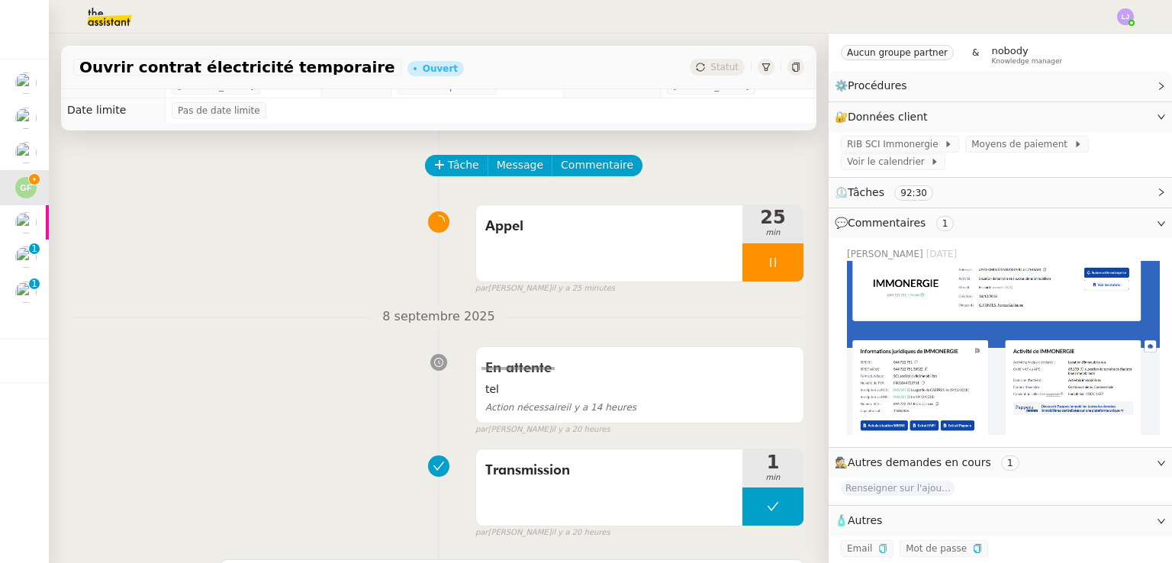
scroll to position [0, 0]
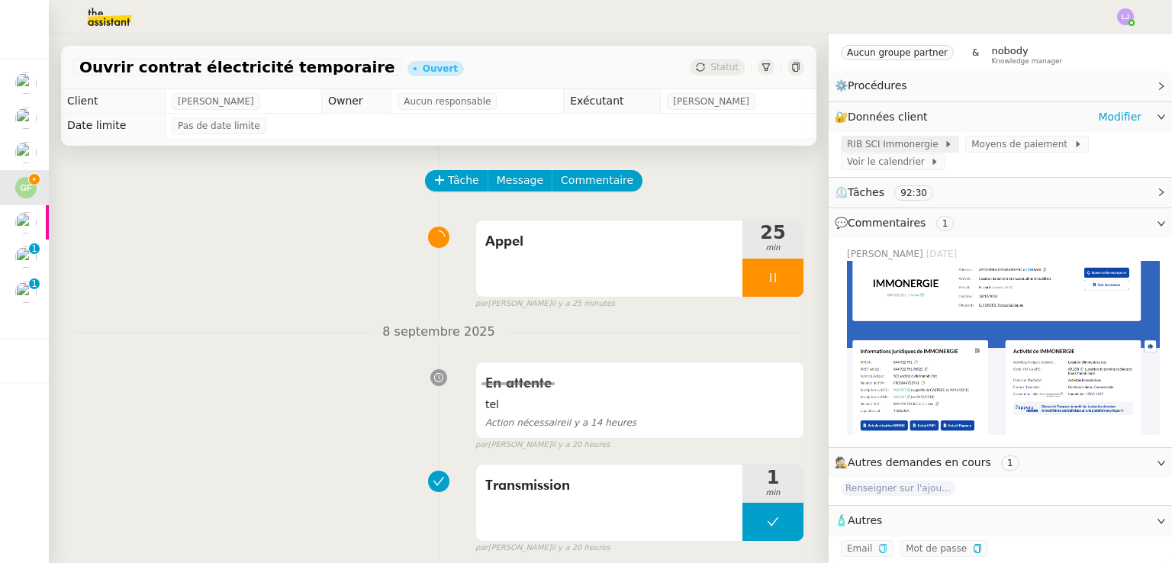
click at [902, 137] on span "RIB SCI Immonergie" at bounding box center [895, 144] width 97 height 15
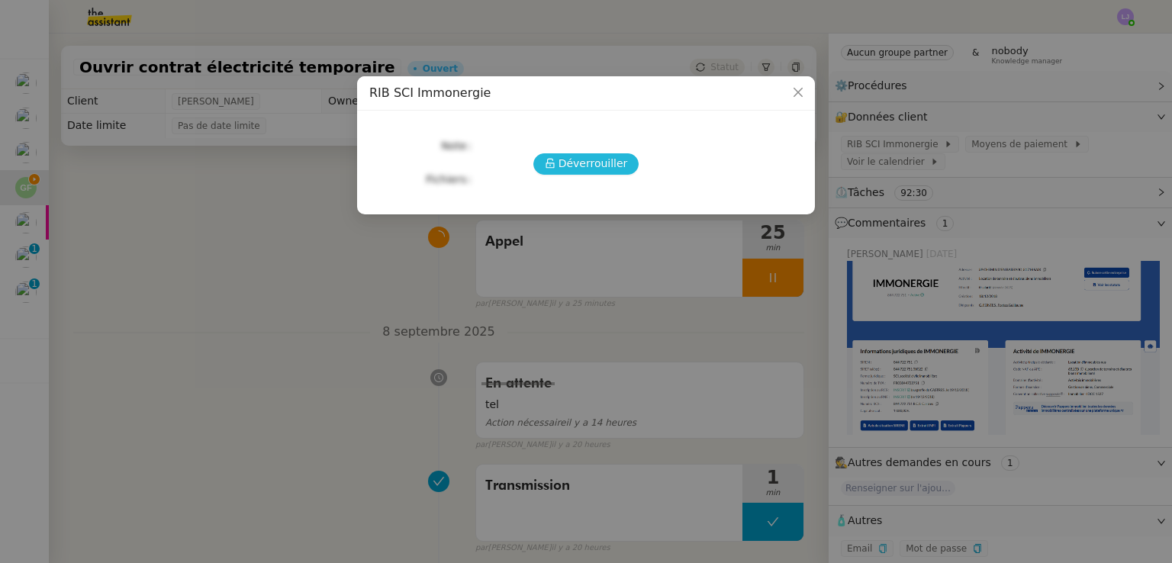
click at [602, 158] on span "Déverrouiller" at bounding box center [593, 164] width 69 height 18
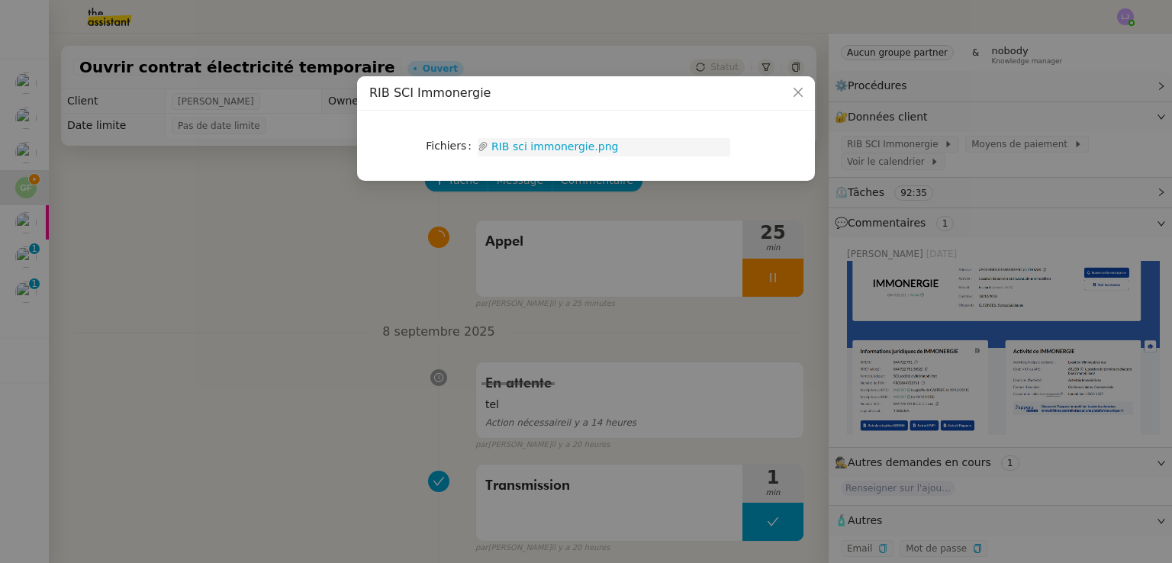
click at [561, 146] on link "RIB sci immonergie.png" at bounding box center [609, 147] width 242 height 18
click at [217, 351] on nz-modal-container "RIB SCI Immonergie Fichiers Upload RIB sci immonergie.png" at bounding box center [586, 281] width 1172 height 563
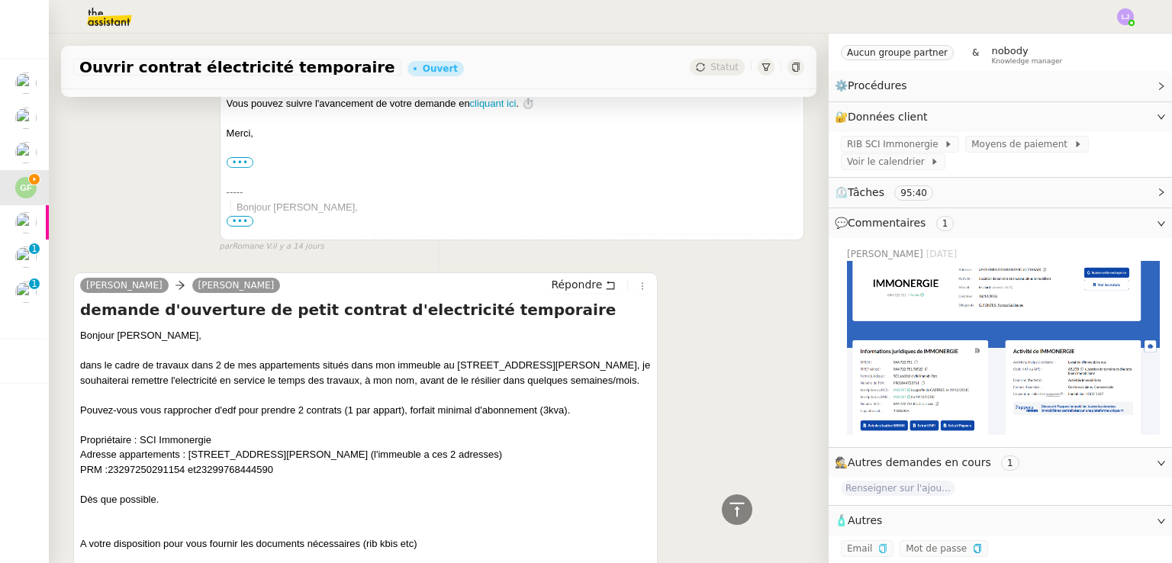
scroll to position [7198, 0]
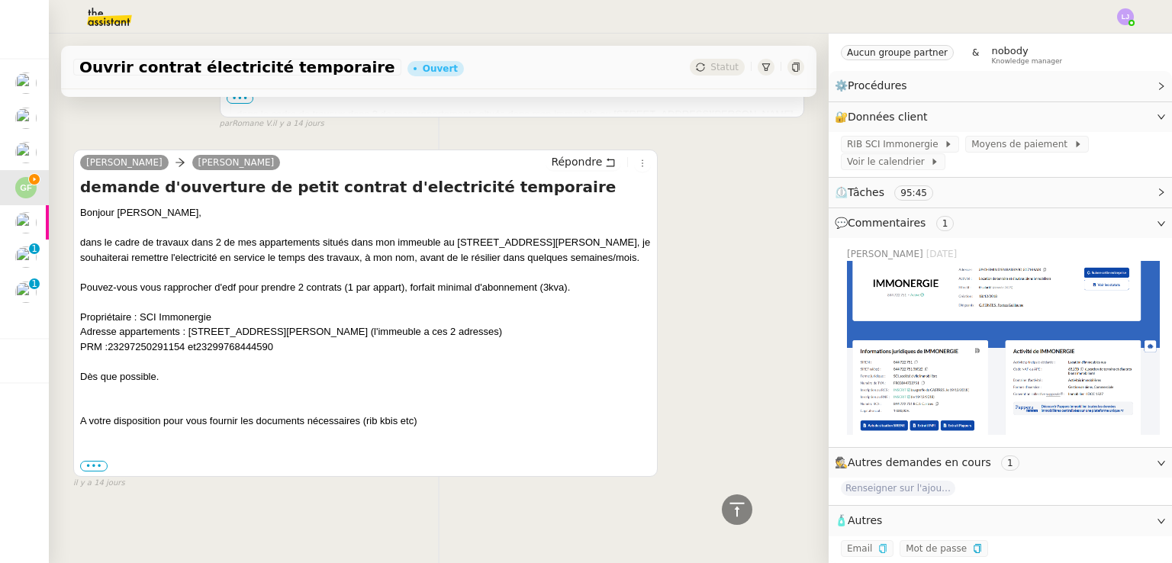
click at [205, 341] on span "23299768444590" at bounding box center [234, 346] width 77 height 11
click at [220, 341] on span "23299768444590" at bounding box center [234, 346] width 77 height 11
click at [208, 341] on span "23299768444590" at bounding box center [234, 346] width 77 height 11
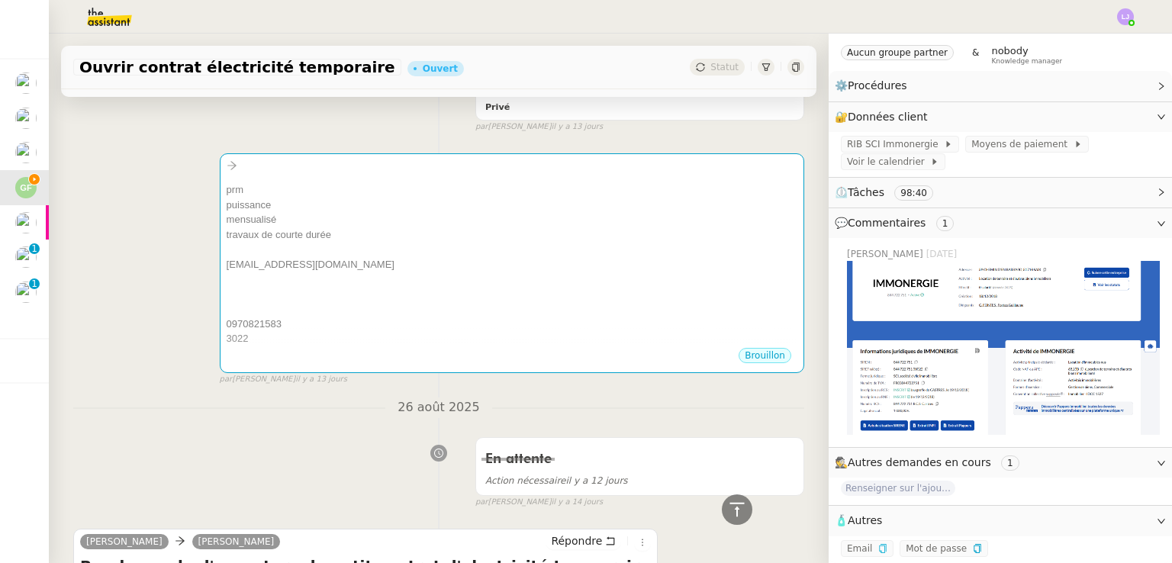
scroll to position [5629, 0]
click at [124, 256] on div "prm puissance mensualisé travaux de courte durée serviceclient@edf.fr 097082158…" at bounding box center [438, 263] width 731 height 246
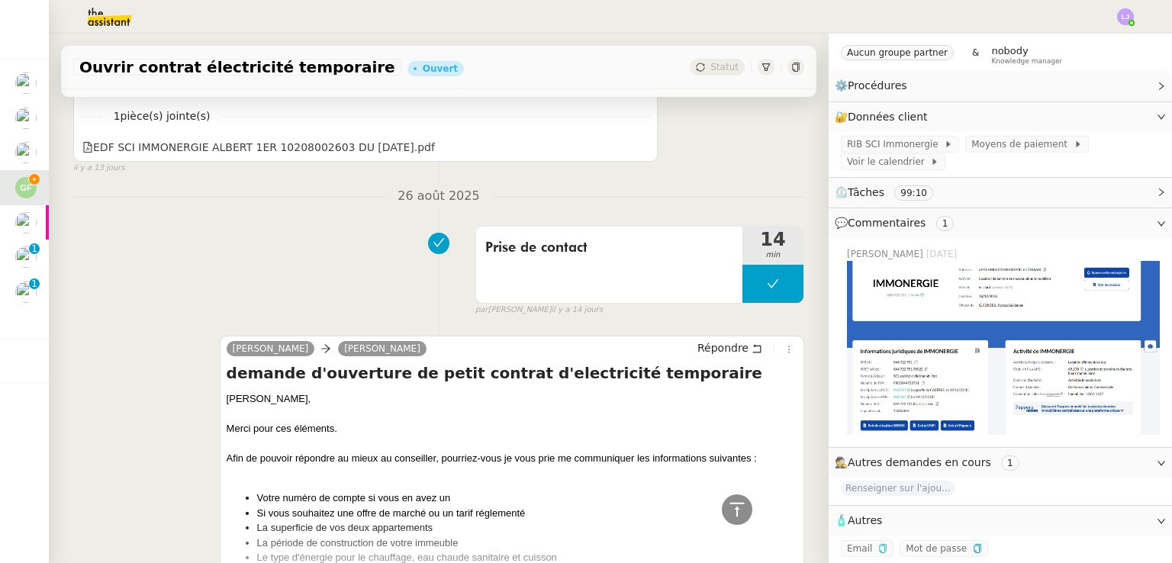
scroll to position [6085, 0]
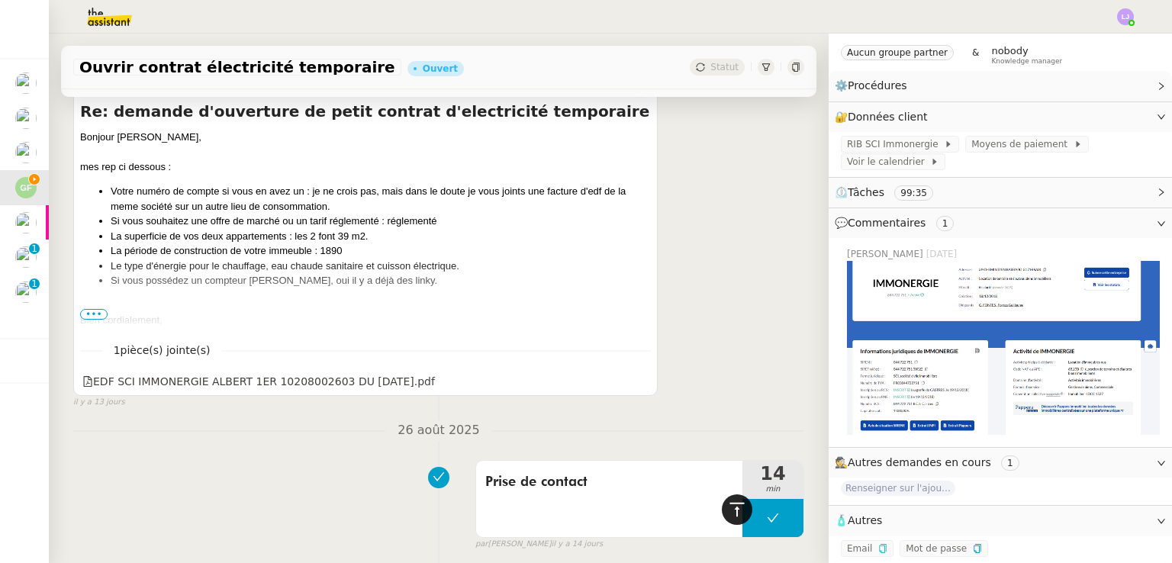
click at [728, 511] on icon at bounding box center [737, 510] width 18 height 18
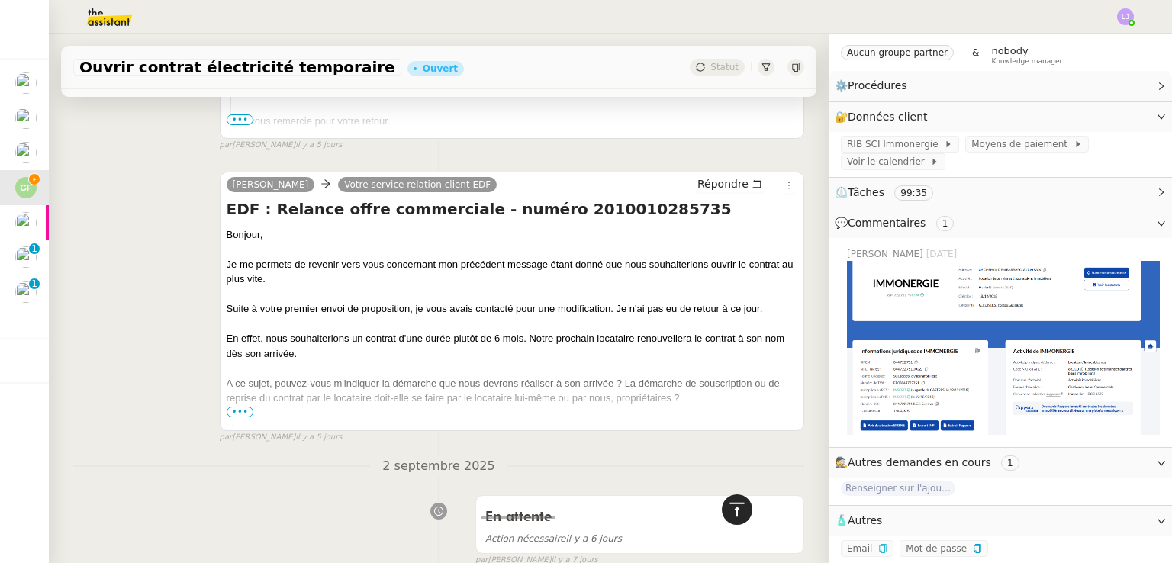
scroll to position [0, 0]
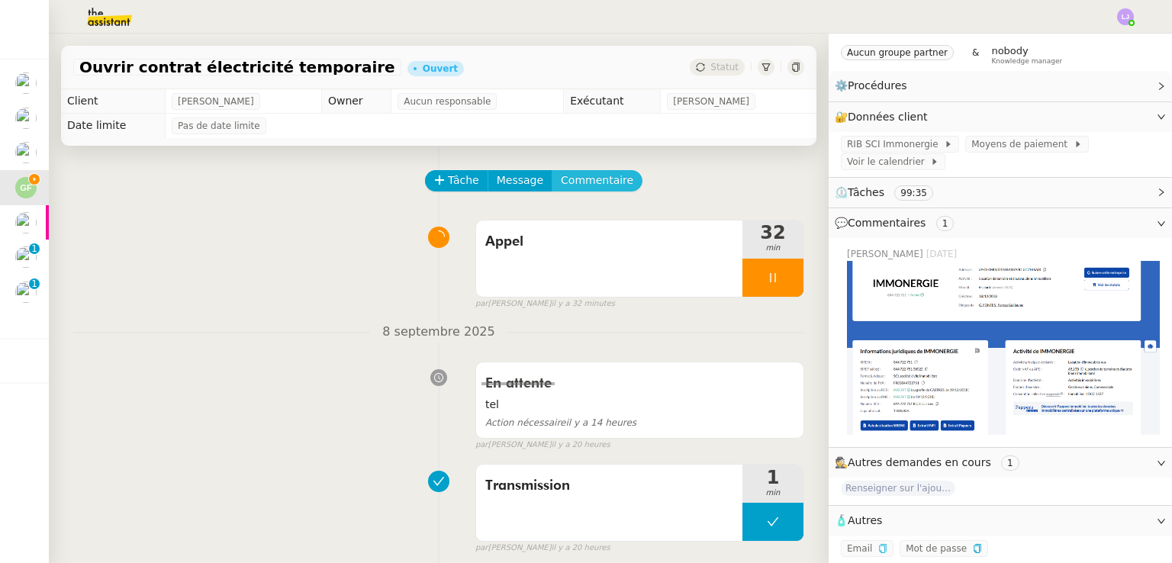
click at [561, 186] on span "Commentaire" at bounding box center [597, 181] width 72 height 18
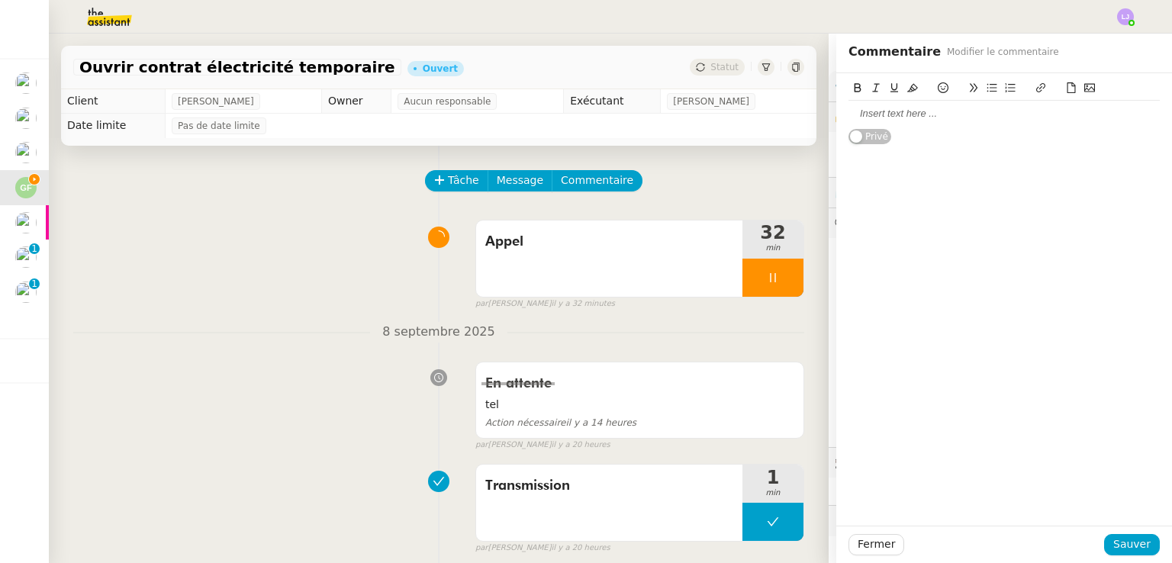
click at [892, 117] on div at bounding box center [1004, 114] width 311 height 14
click at [858, 109] on div "15.69€/mois" at bounding box center [1004, 114] width 311 height 14
click at [869, 126] on div "kw 13.79€" at bounding box center [1004, 128] width 311 height 14
click at [901, 123] on div "kw 13.579€" at bounding box center [1004, 128] width 311 height 14
click at [1113, 549] on span "Sauver" at bounding box center [1131, 545] width 37 height 18
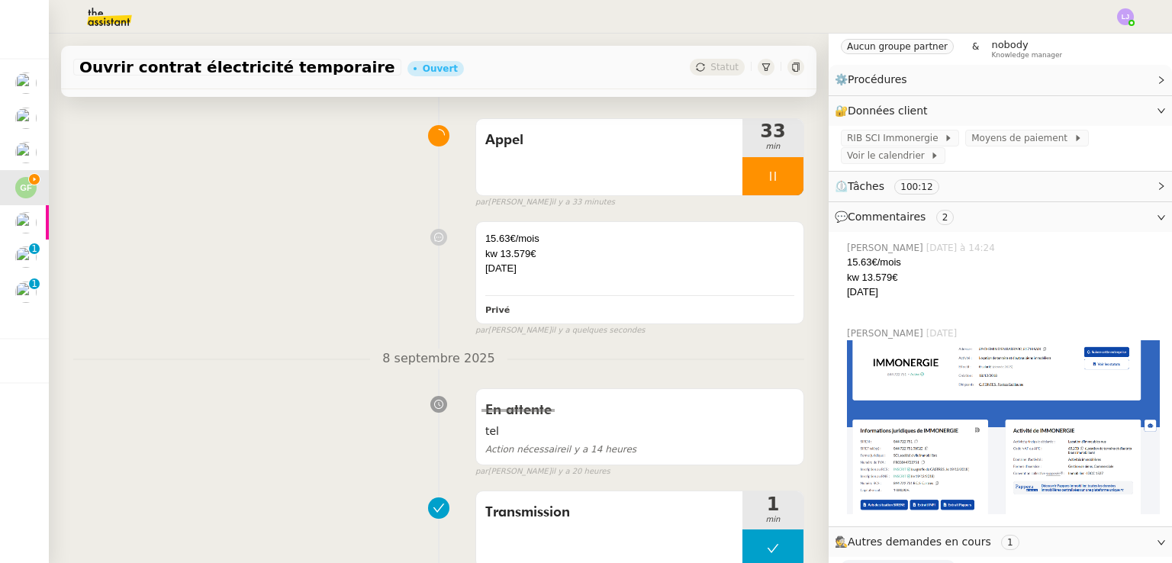
scroll to position [101, 0]
click at [565, 266] on div "demain" at bounding box center [639, 269] width 309 height 15
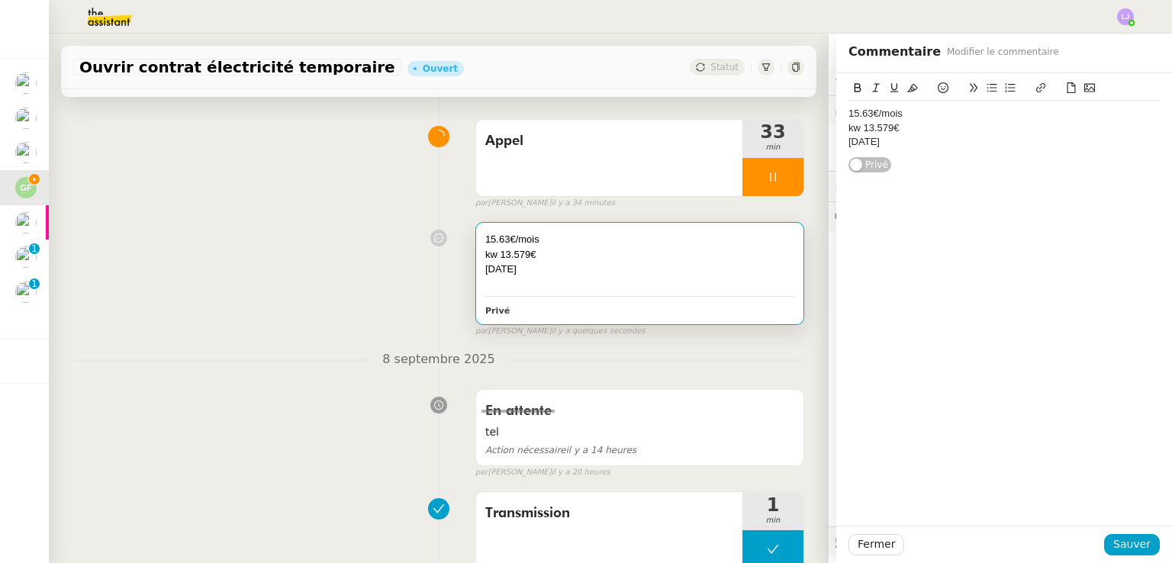
click at [919, 143] on div "demain" at bounding box center [1004, 142] width 311 height 14
click at [1120, 550] on span "Sauver" at bounding box center [1131, 545] width 37 height 18
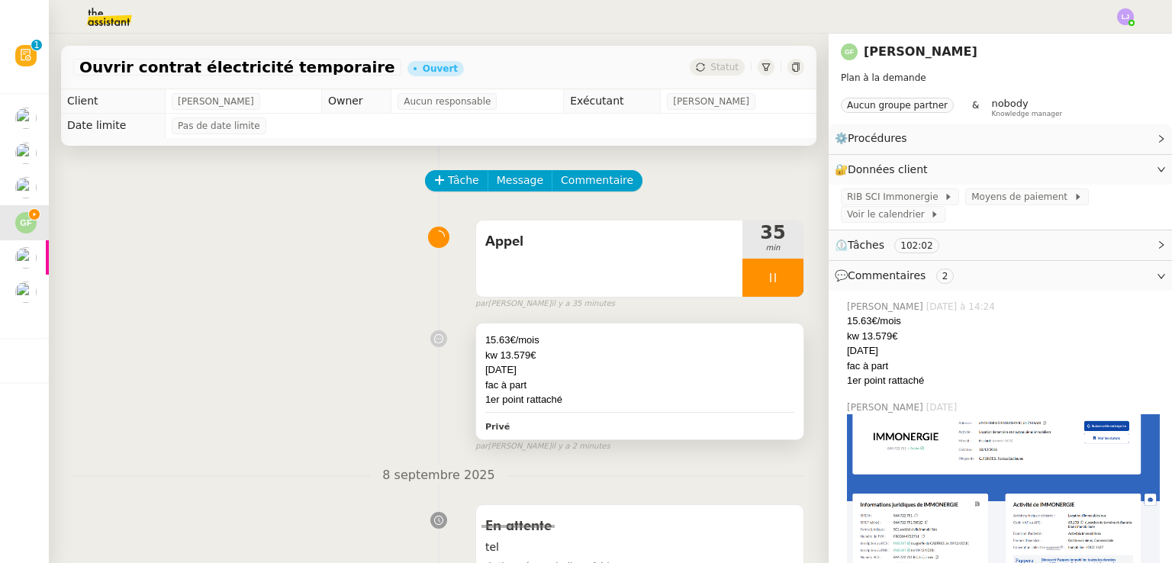
click at [729, 417] on div "15.63€/mois kw 13.579€ demain fac à part 1er point rattaché Privé" at bounding box center [639, 382] width 327 height 116
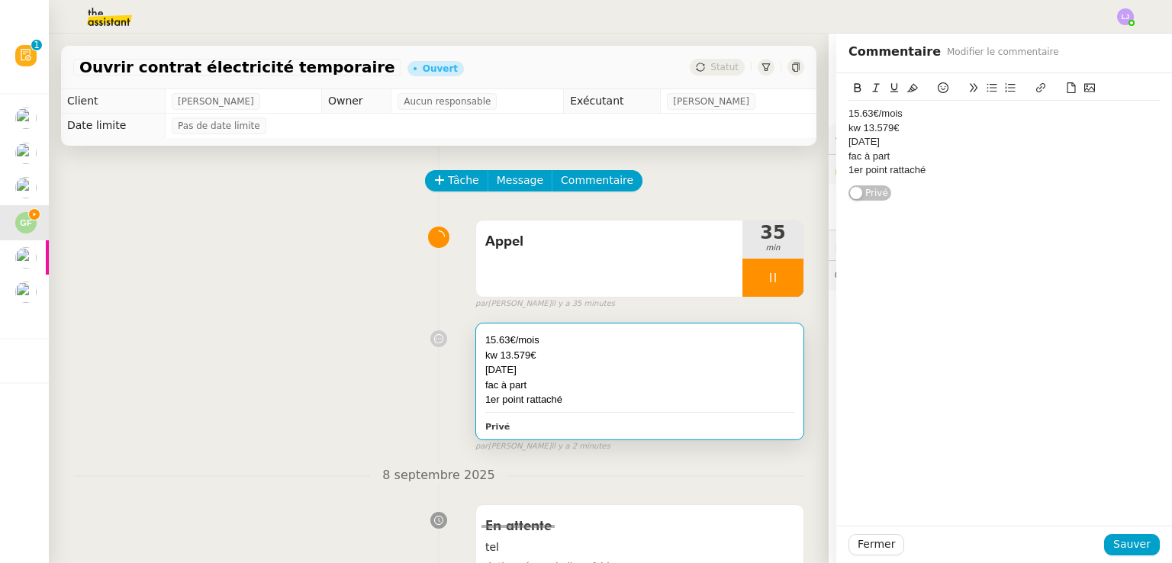
click at [968, 169] on div "1er point rattaché" at bounding box center [1004, 170] width 311 height 14
click at [1113, 550] on span "Sauver" at bounding box center [1131, 545] width 37 height 18
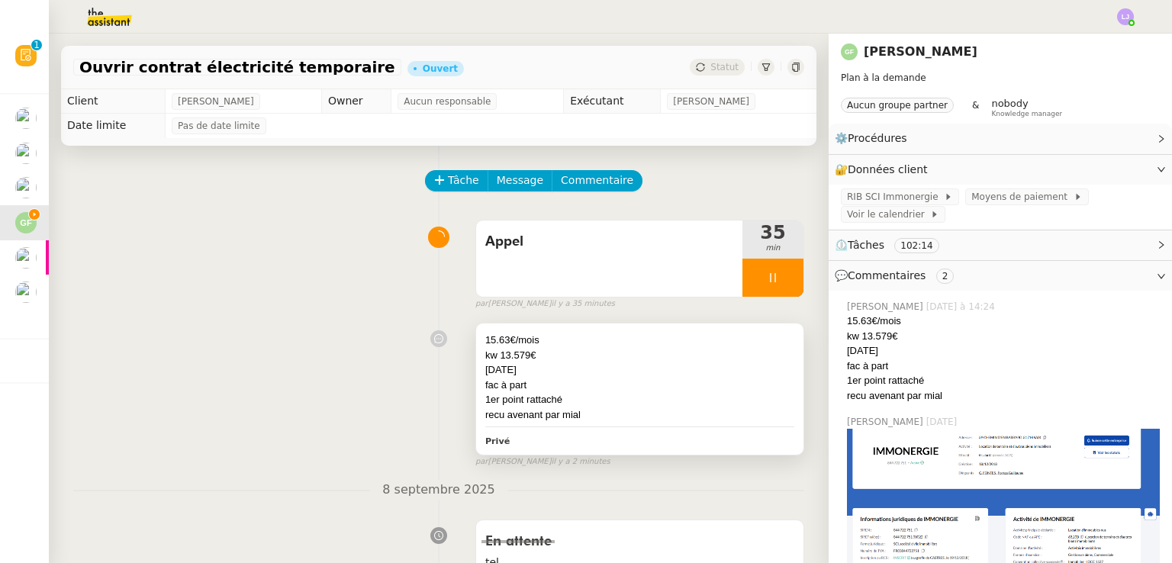
click at [552, 398] on div "1er point rattaché" at bounding box center [639, 399] width 309 height 15
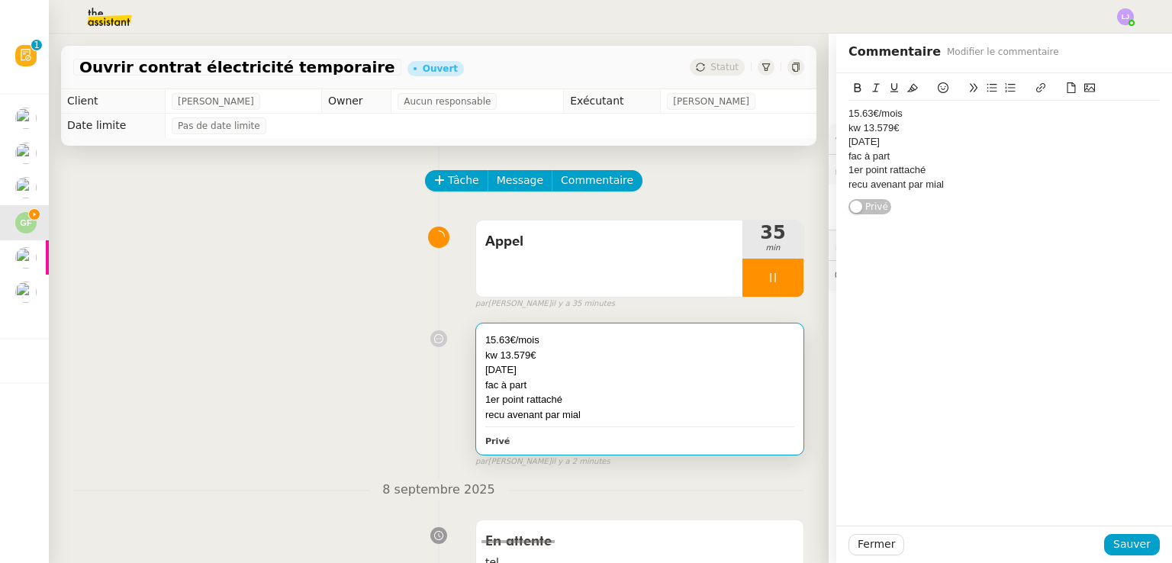
click at [949, 187] on div "recu avenant par mial" at bounding box center [1004, 185] width 311 height 14
click at [1120, 539] on span "Sauver" at bounding box center [1131, 545] width 37 height 18
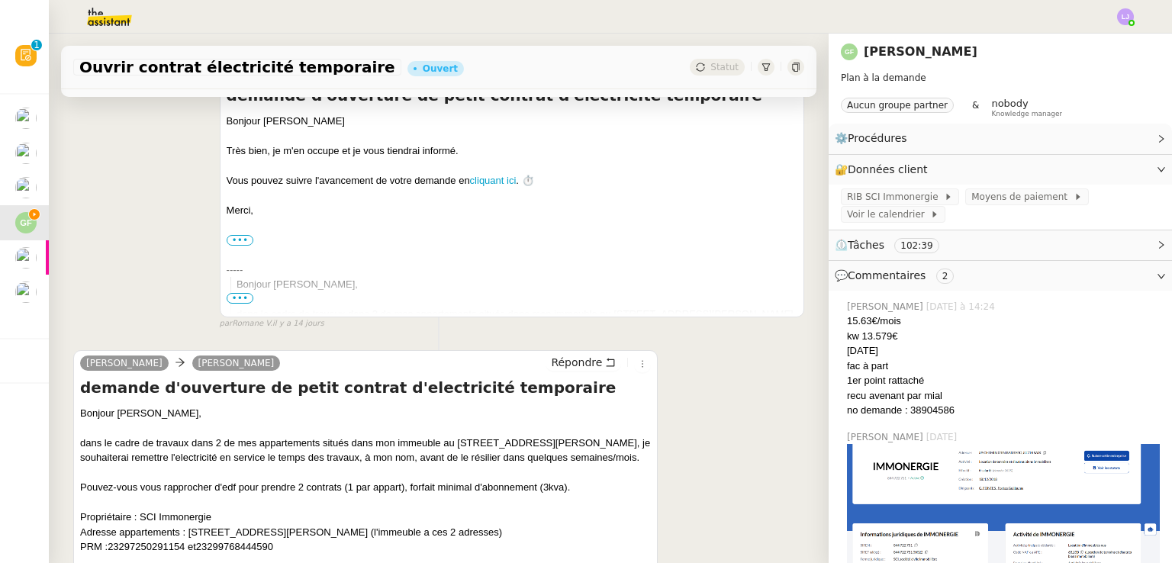
scroll to position [7371, 0]
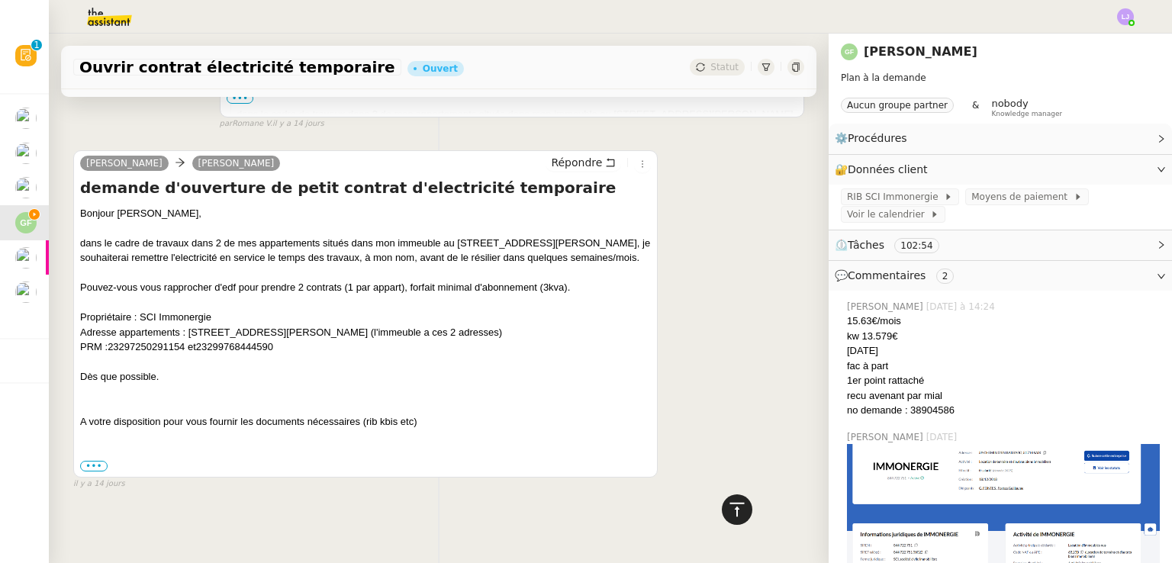
click at [728, 502] on icon at bounding box center [737, 510] width 18 height 18
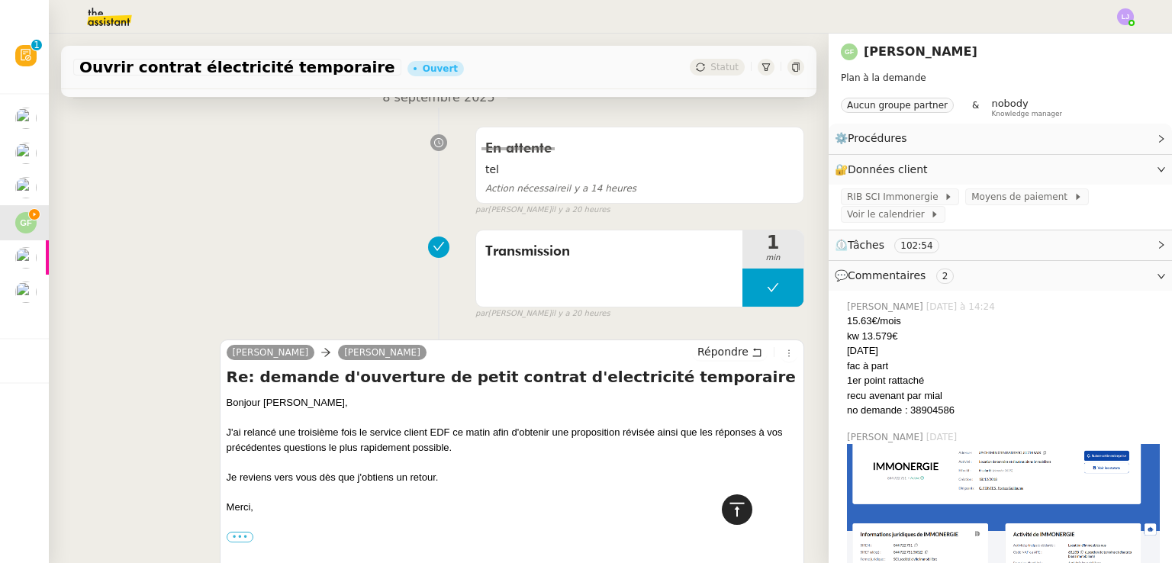
scroll to position [0, 0]
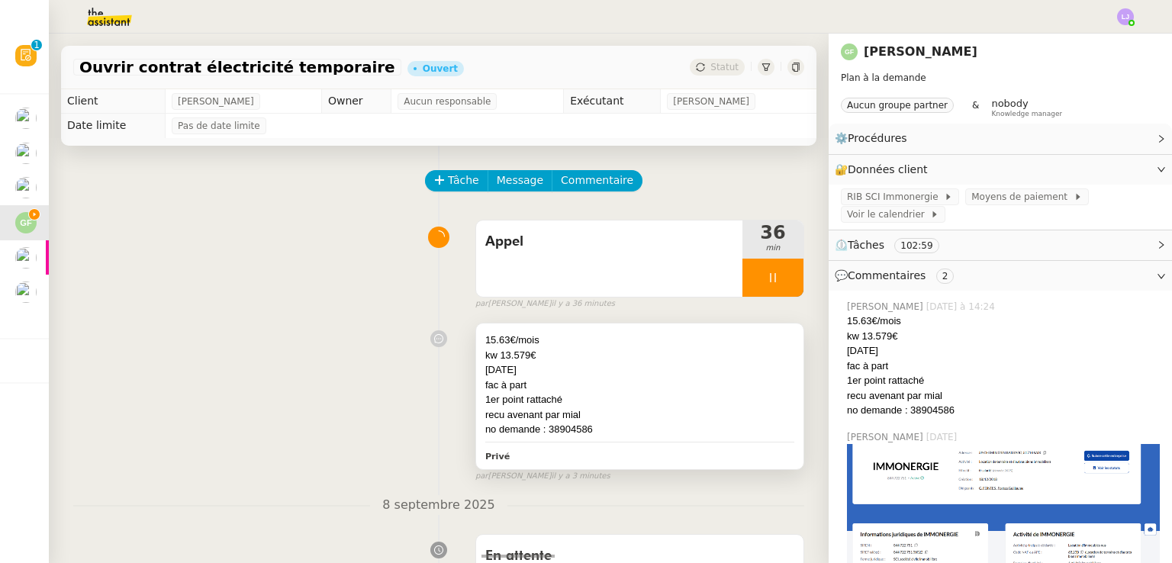
click at [623, 390] on div "fac à part" at bounding box center [639, 385] width 309 height 15
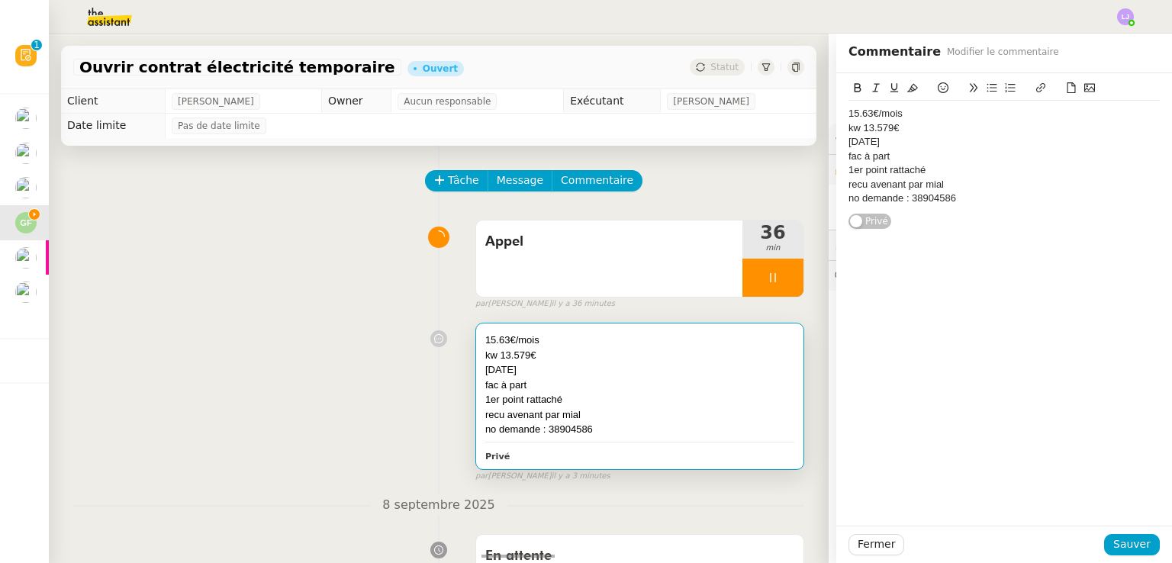
click at [967, 198] on div "no demande : 38904586" at bounding box center [1004, 199] width 311 height 14
click at [1119, 541] on span "Sauver" at bounding box center [1131, 545] width 37 height 18
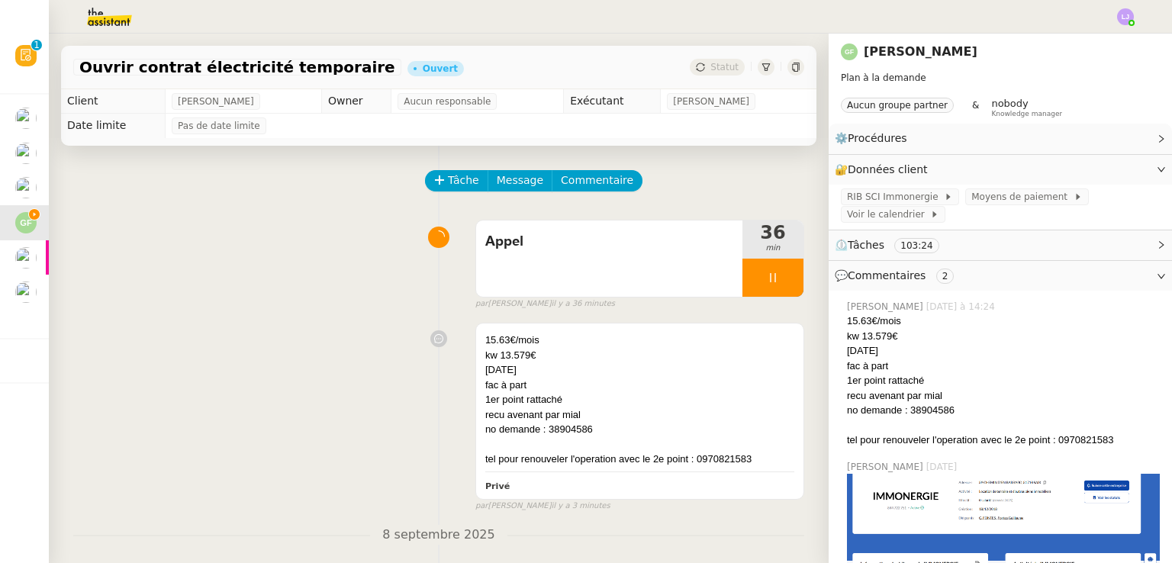
click at [262, 349] on div "15.63€/mois kw 13.579€ demain fac à part 1er point rattaché recu avenant par mi…" at bounding box center [438, 414] width 731 height 196
click at [165, 360] on div "15.63€/mois kw 13.579€ demain fac à part 1er point rattaché recu avenant par mi…" at bounding box center [438, 414] width 731 height 196
click at [177, 389] on div "15.63€/mois kw 13.579€ demain fac à part 1er point rattaché recu avenant par mi…" at bounding box center [438, 414] width 731 height 196
click at [189, 432] on div "15.63€/mois kw 13.579€ demain fac à part 1er point rattaché recu avenant par mi…" at bounding box center [438, 414] width 731 height 196
click at [448, 182] on span "Tâche" at bounding box center [463, 181] width 31 height 18
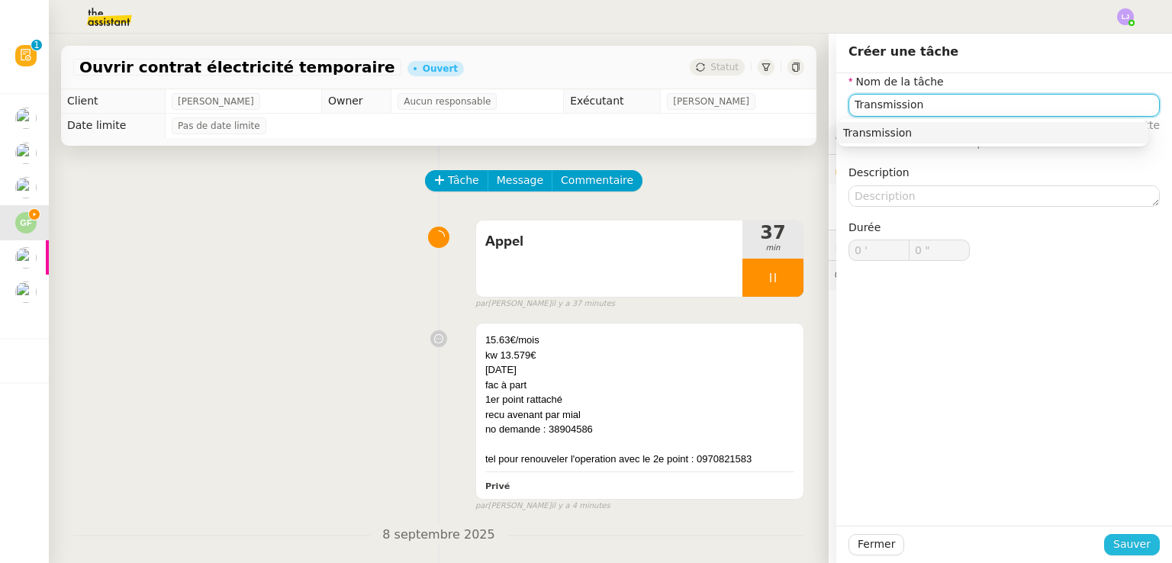
type input "Transmission"
click at [1119, 539] on span "Sauver" at bounding box center [1131, 545] width 37 height 18
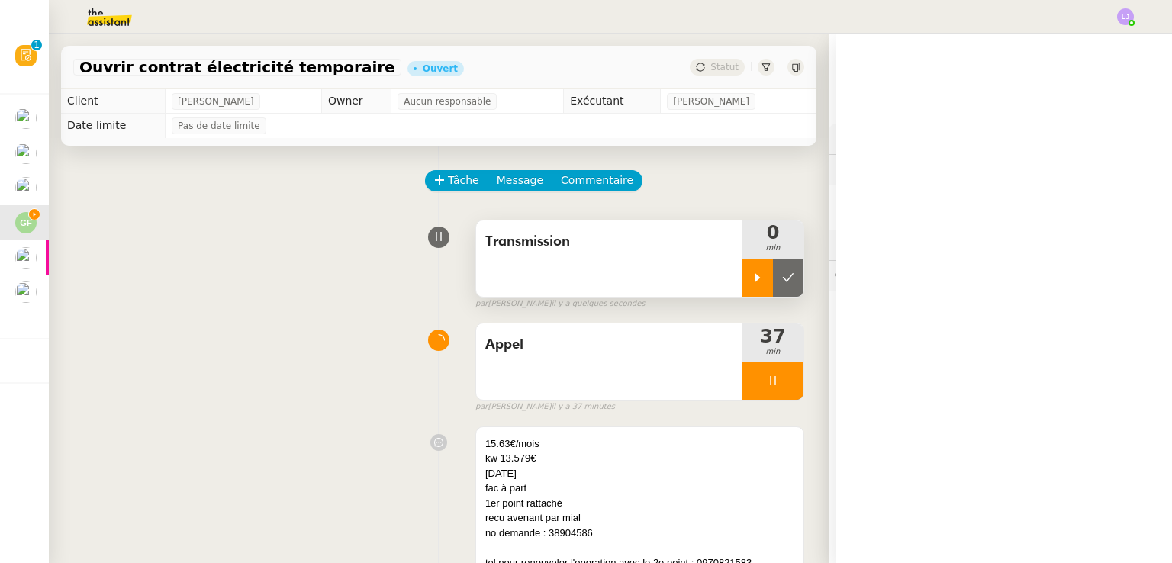
click at [746, 269] on div at bounding box center [757, 278] width 31 height 38
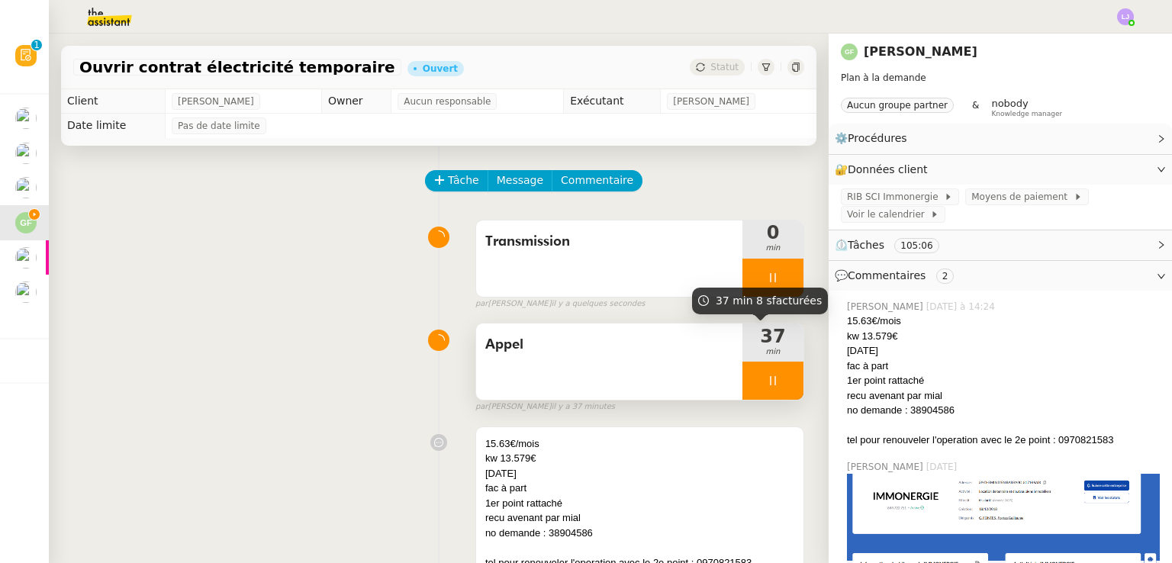
click at [763, 376] on div at bounding box center [772, 381] width 61 height 38
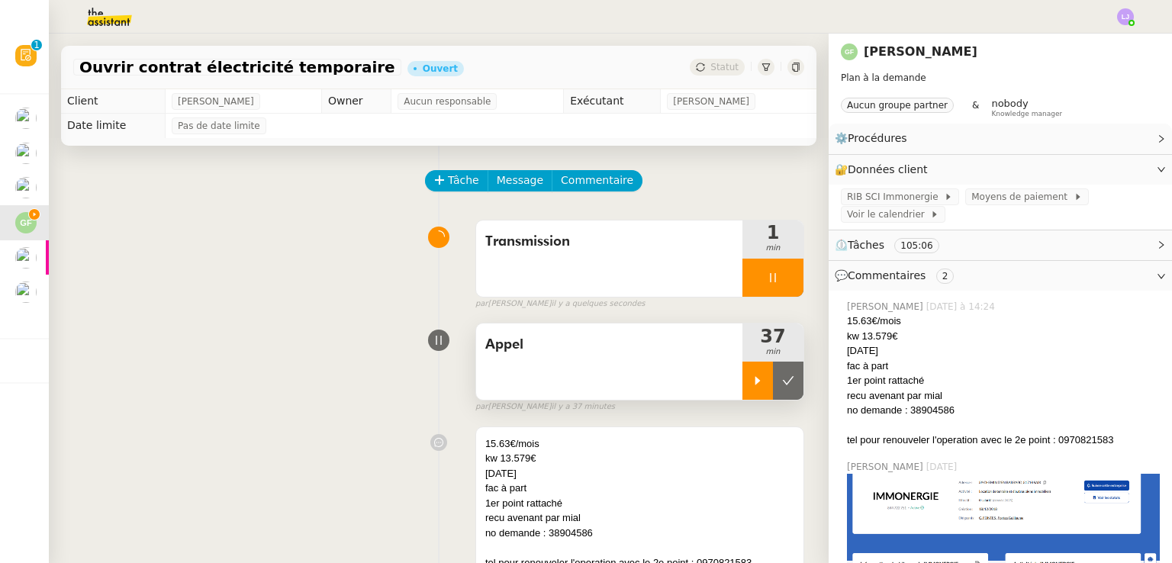
click at [782, 376] on icon at bounding box center [788, 381] width 12 height 12
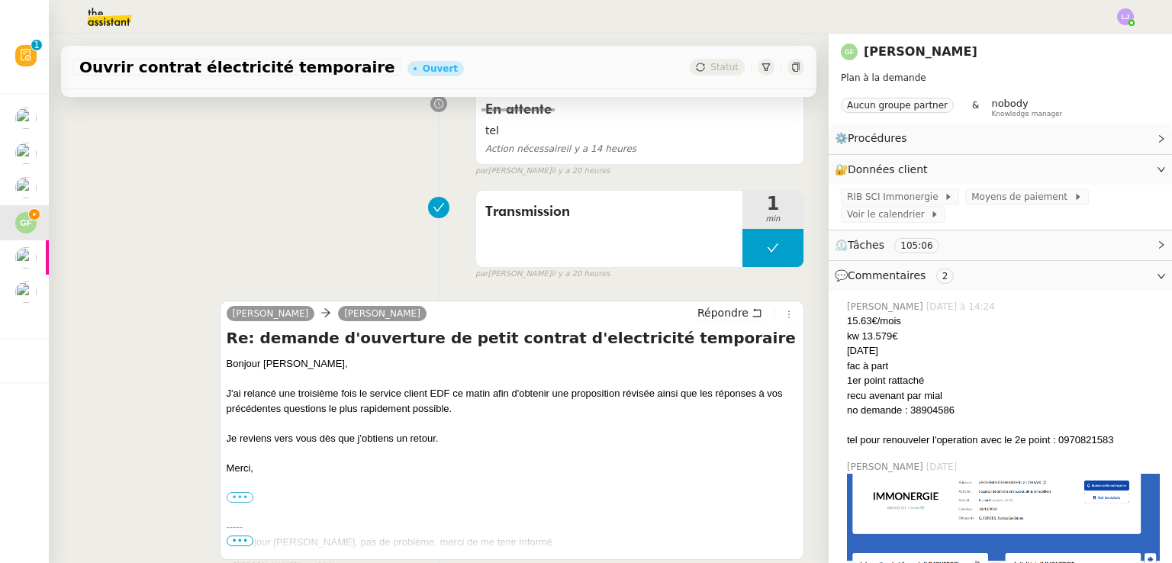
scroll to position [647, 0]
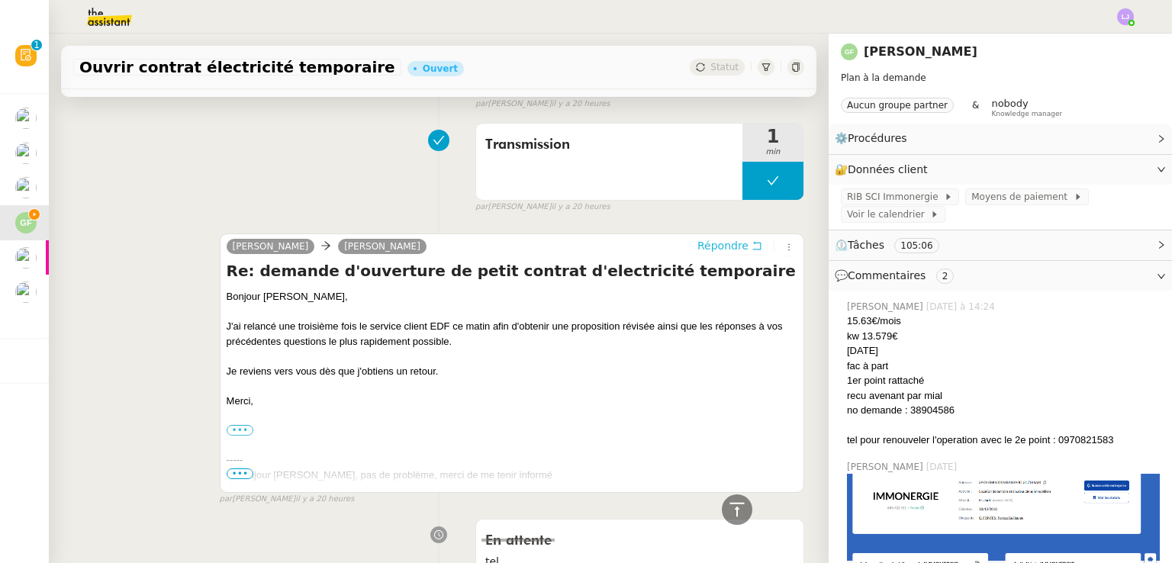
click at [731, 243] on button "Répondre" at bounding box center [730, 245] width 76 height 17
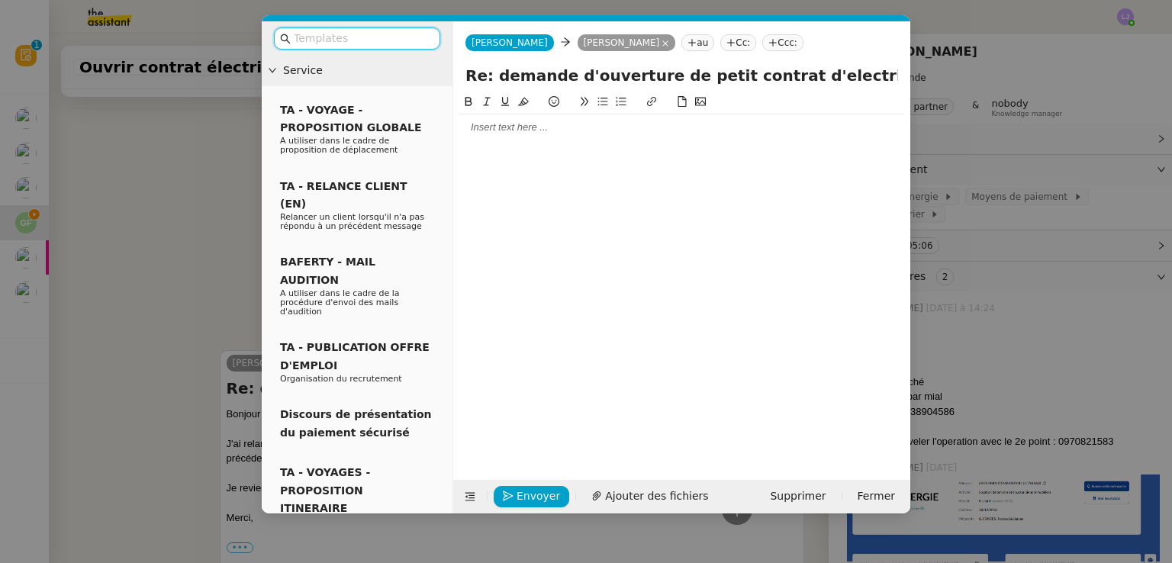
scroll to position [765, 0]
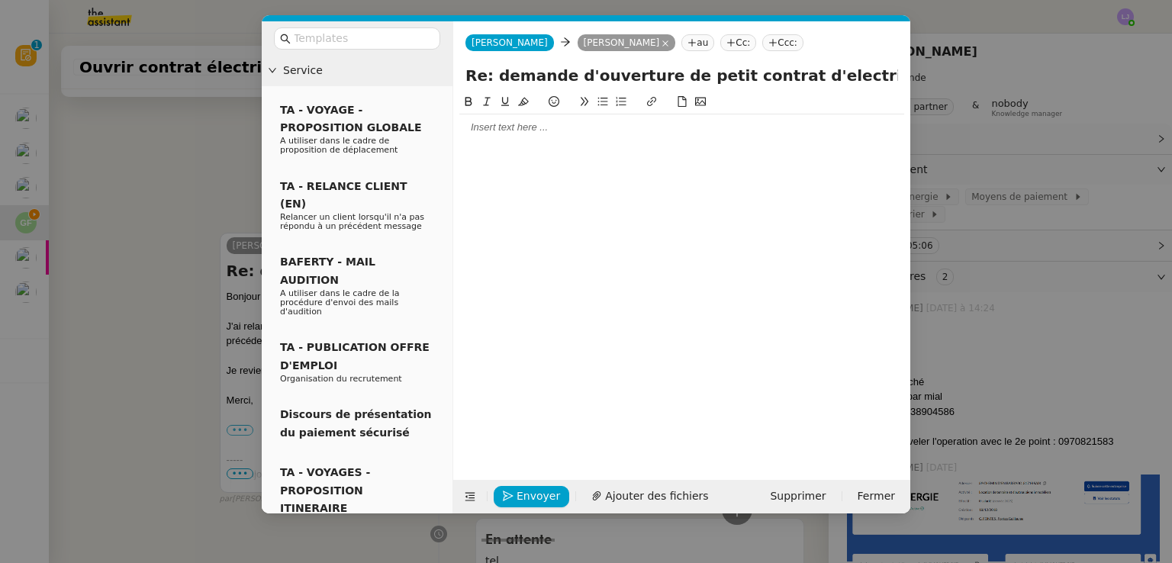
click at [559, 134] on div at bounding box center [681, 128] width 445 height 14
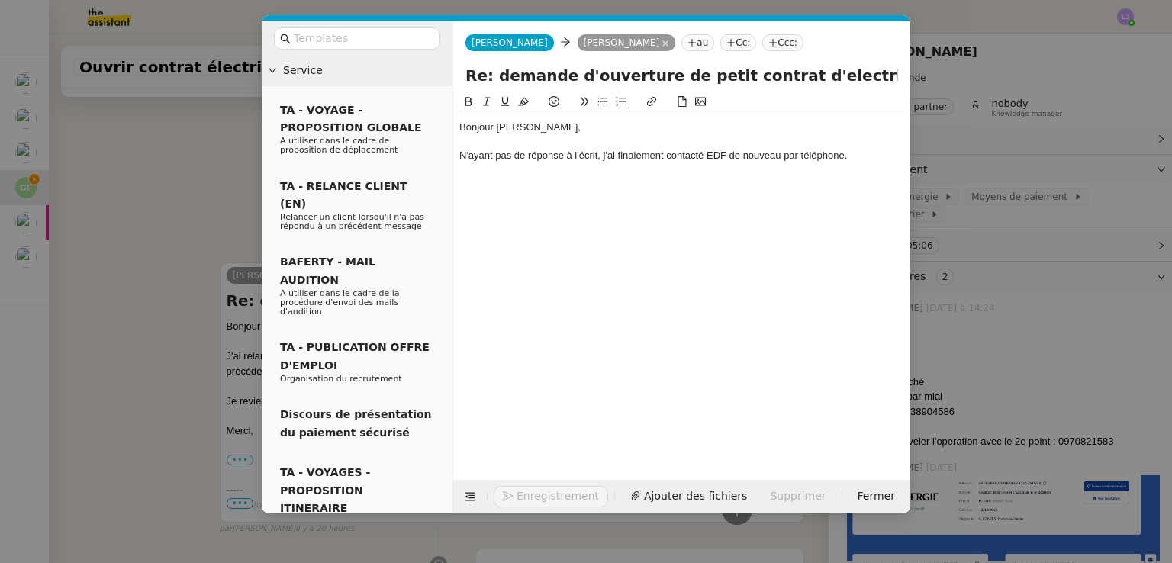
scroll to position [839, 0]
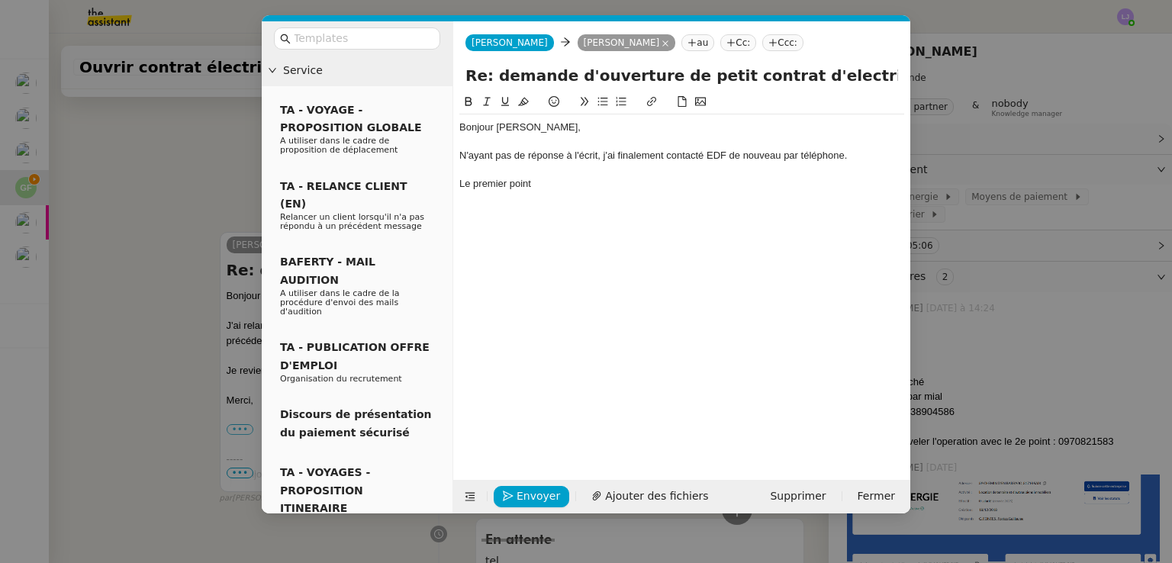
click at [1094, 327] on nz-modal-container "Service TA - VOYAGE - PROPOSITION GLOBALE A utiliser dans le cadre de propositi…" at bounding box center [586, 281] width 1172 height 563
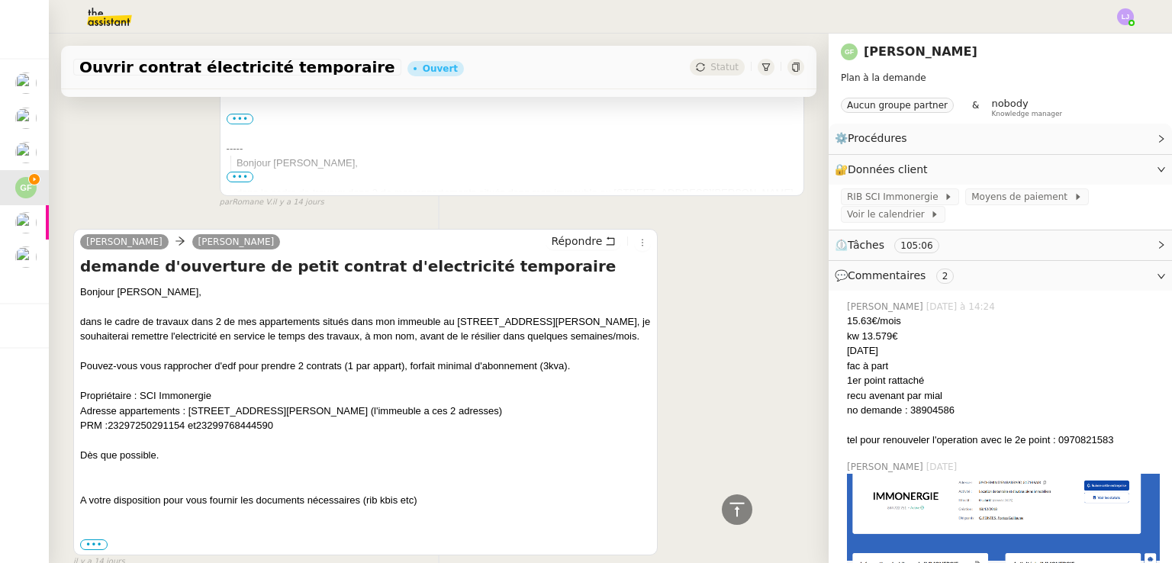
scroll to position [7694, 0]
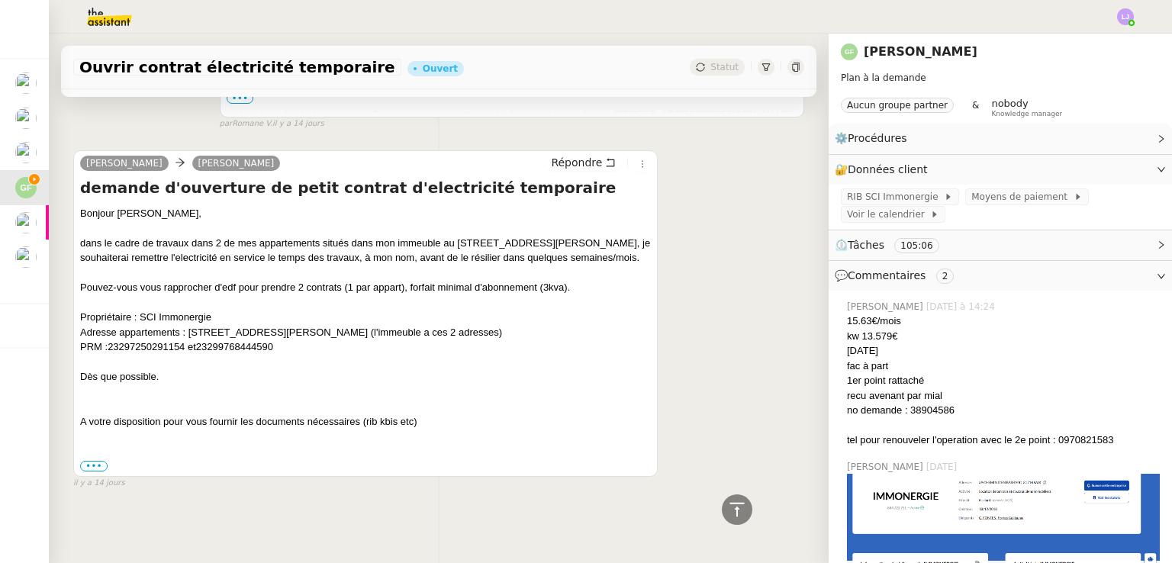
click at [153, 341] on span "23297250291154 et" at bounding box center [152, 346] width 89 height 11
copy span "23297250291154"
click at [728, 504] on icon at bounding box center [737, 510] width 18 height 18
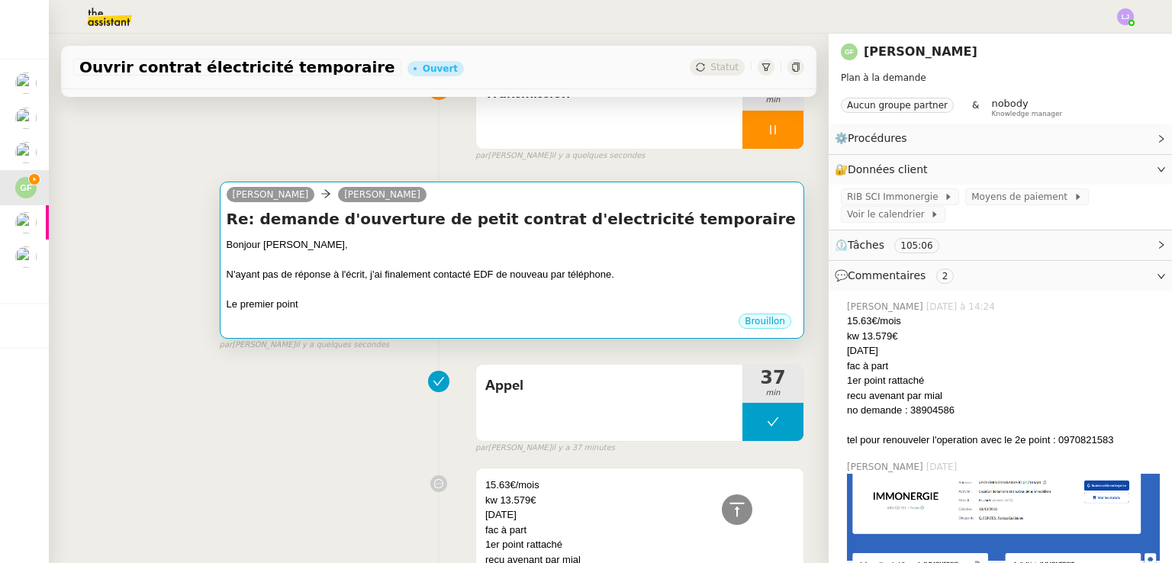
scroll to position [0, 0]
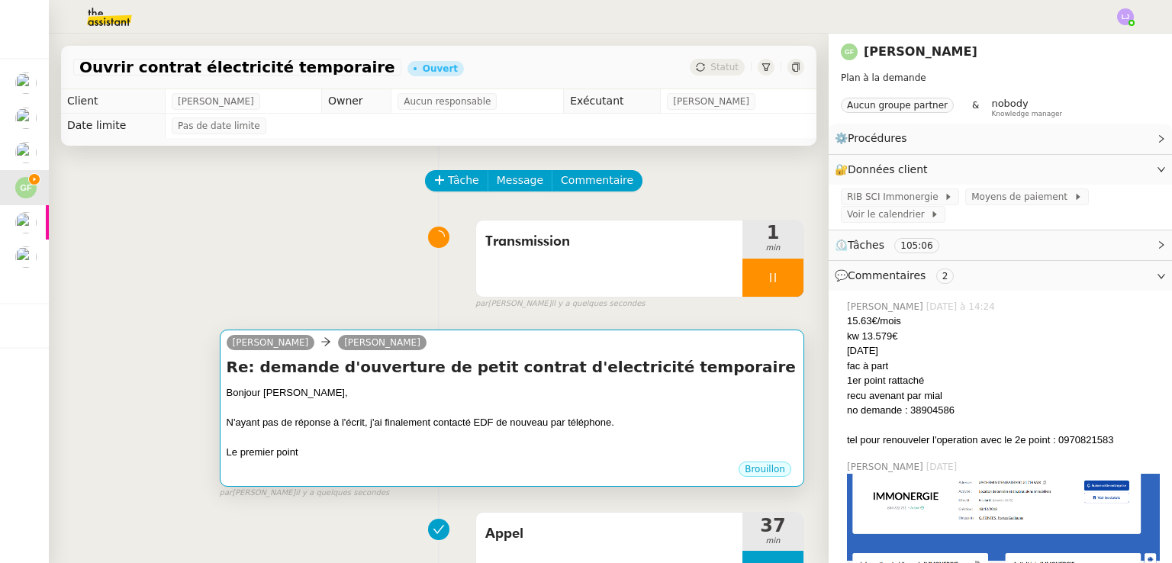
click at [641, 407] on div at bounding box center [512, 408] width 571 height 15
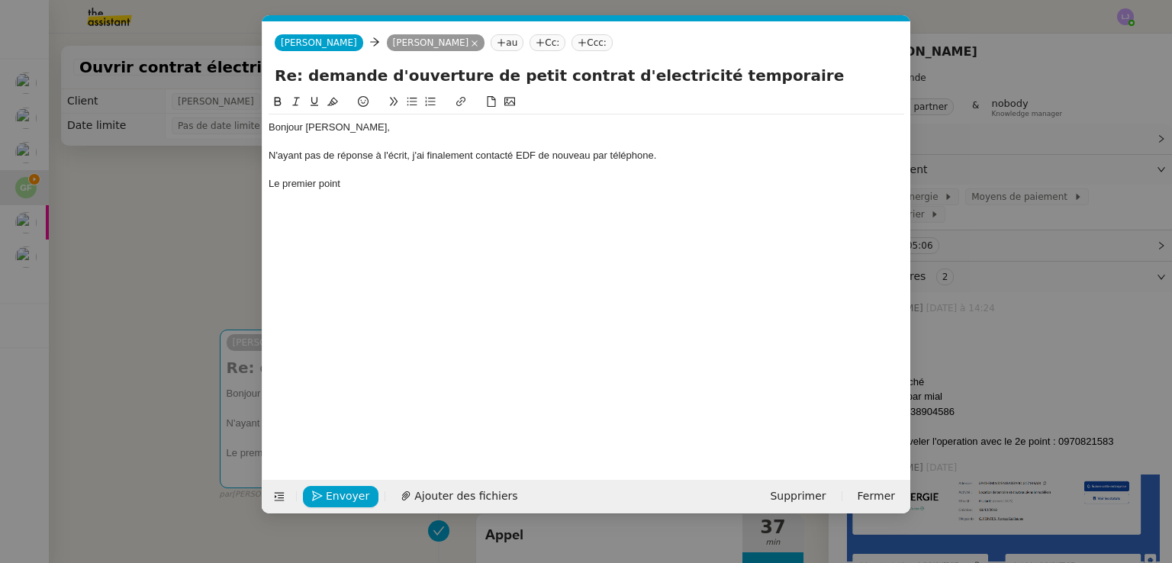
scroll to position [0, 32]
click at [385, 179] on div "Le premier point" at bounding box center [587, 184] width 636 height 14
click at [714, 155] on div "N'ayant pas de réponse à l'écrit, j'ai finalement contacté EDF de nouveau par t…" at bounding box center [587, 156] width 636 height 14
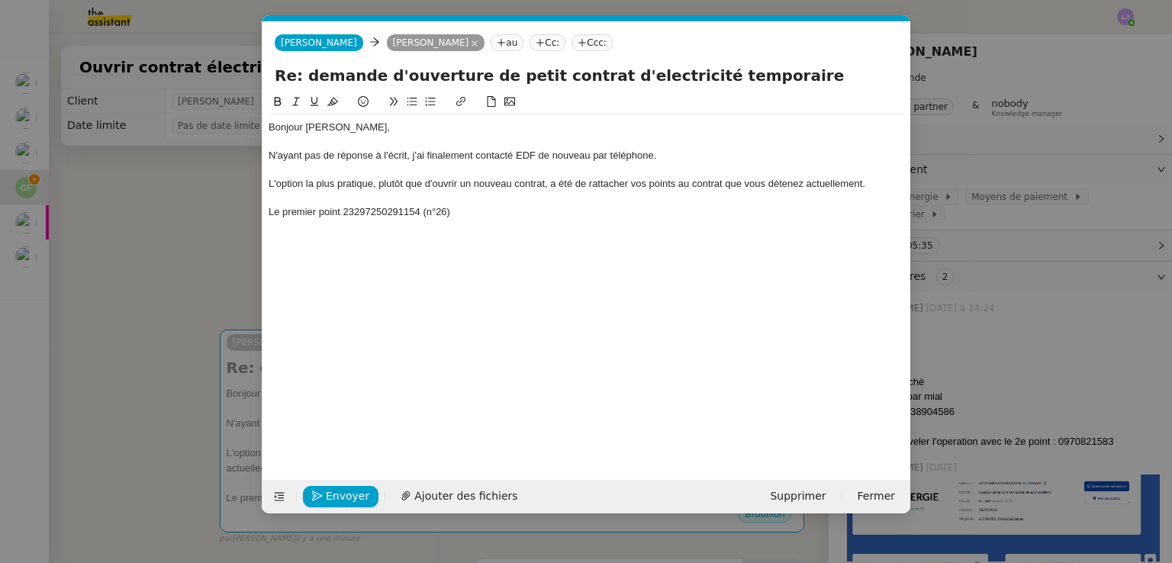
click at [485, 215] on div "Le premier point 23297250291154 (n°26)" at bounding box center [587, 212] width 636 height 14
click at [872, 181] on div "L'option la plus pratique, plutôt que d'ouvrir un nouveau contrat, a été de rat…" at bounding box center [587, 184] width 636 height 14
click at [547, 185] on div "L'option la plus pratique, plutôt que d'ouvrir un nouveau contrat, a été de rat…" at bounding box center [587, 184] width 636 height 14
click at [581, 195] on div "L'option la plus pratique, plutôt que d'ouvrir un nouveau contrat pour chaque a…" at bounding box center [587, 191] width 636 height 28
click at [522, 225] on div "Le premier point 23297250291154 (n°26)" at bounding box center [587, 227] width 636 height 14
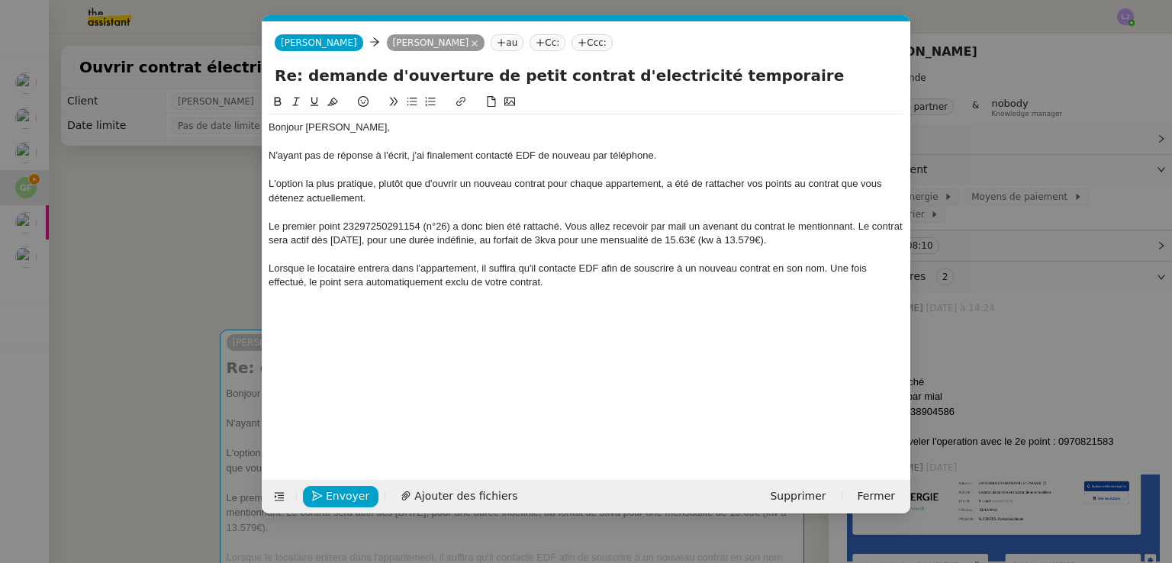
click at [536, 282] on div "Lorsque le locataire entrera dans l'appartement, il suffira qu'il contacte EDF …" at bounding box center [587, 276] width 636 height 28
click at [549, 282] on div "Lorsque le locataire entrera dans l'appartement, il suffira qu'il contacte EDF …" at bounding box center [587, 276] width 636 height 28
click at [177, 359] on nz-modal-container "Service TA - VOYAGE - PROPOSITION GLOBALE A utiliser dans le cadre de propositi…" at bounding box center [586, 281] width 1172 height 563
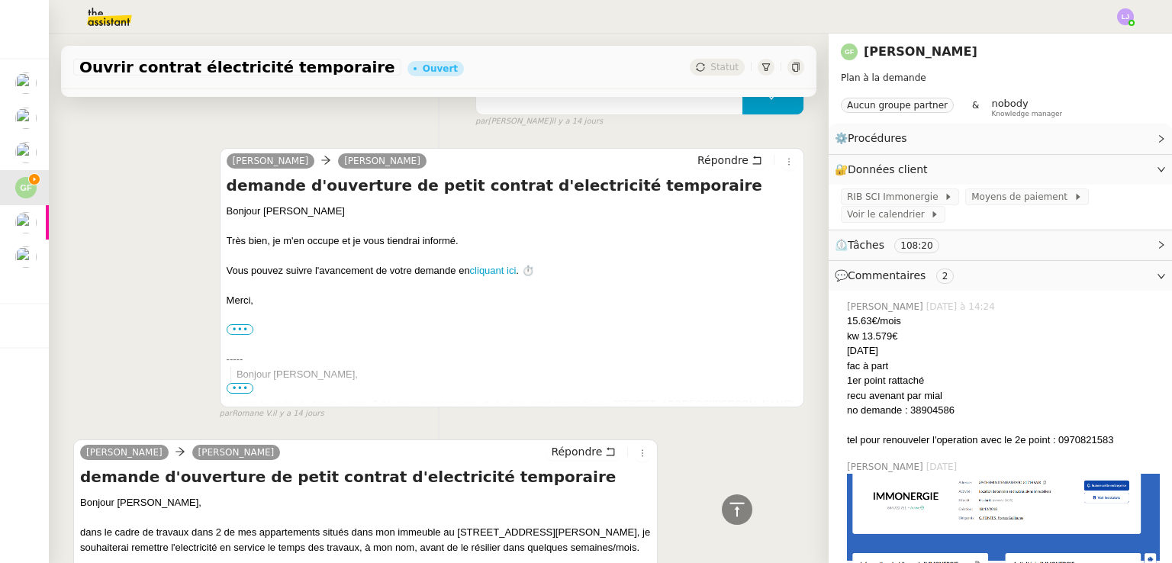
scroll to position [7820, 0]
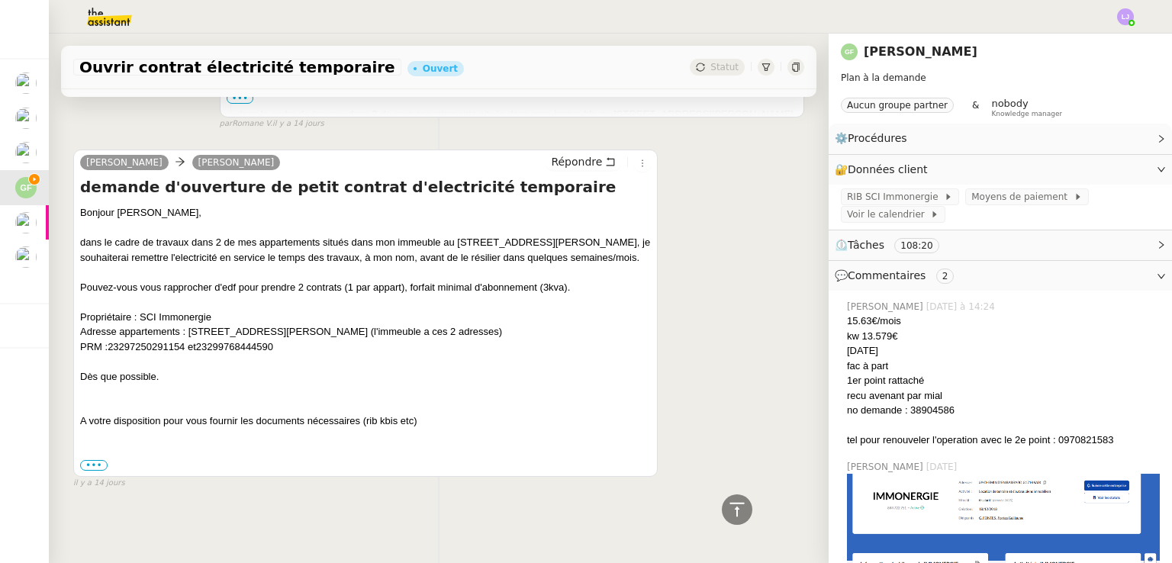
click at [256, 345] on div "PRM : 23297250291154 et 23299768444590" at bounding box center [365, 347] width 571 height 15
copy span "23299768444590"
click at [728, 504] on icon at bounding box center [737, 510] width 18 height 18
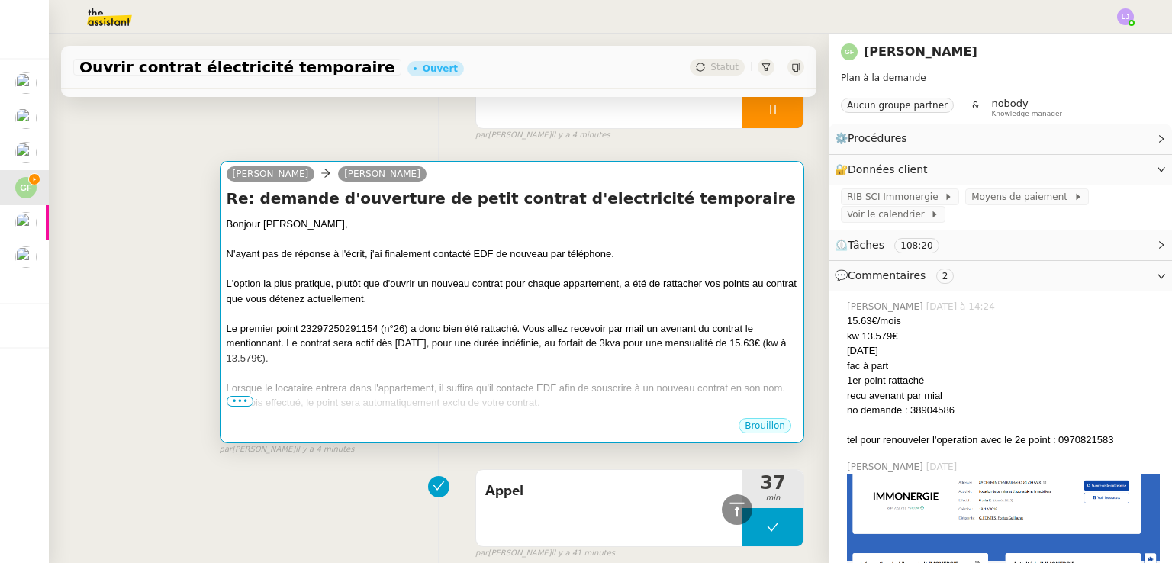
scroll to position [0, 0]
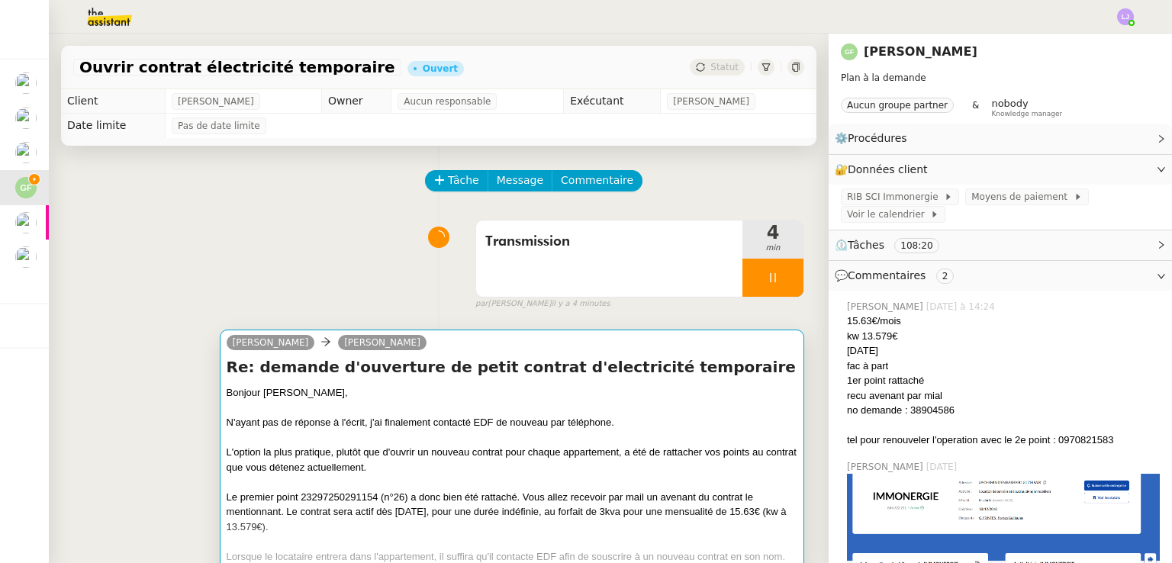
click at [560, 459] on div "L'option la plus pratique, plutôt que d'ouvrir un nouveau contrat pour chaque a…" at bounding box center [512, 460] width 571 height 30
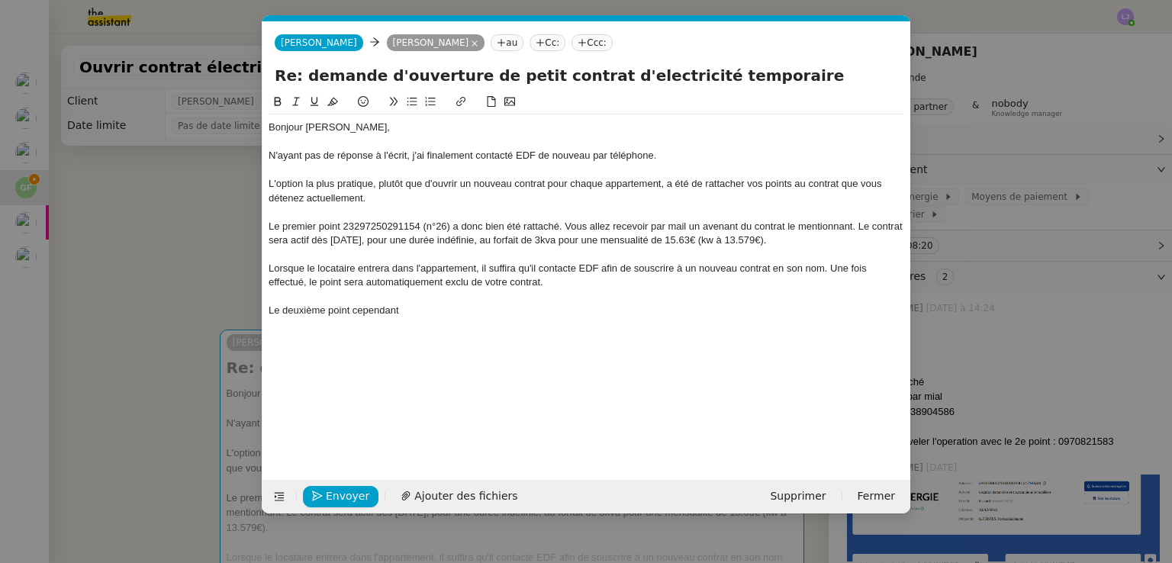
scroll to position [0, 32]
click at [463, 298] on div at bounding box center [587, 297] width 636 height 14
click at [466, 310] on div "Le deuxième point cependant" at bounding box center [587, 311] width 636 height 14
paste div
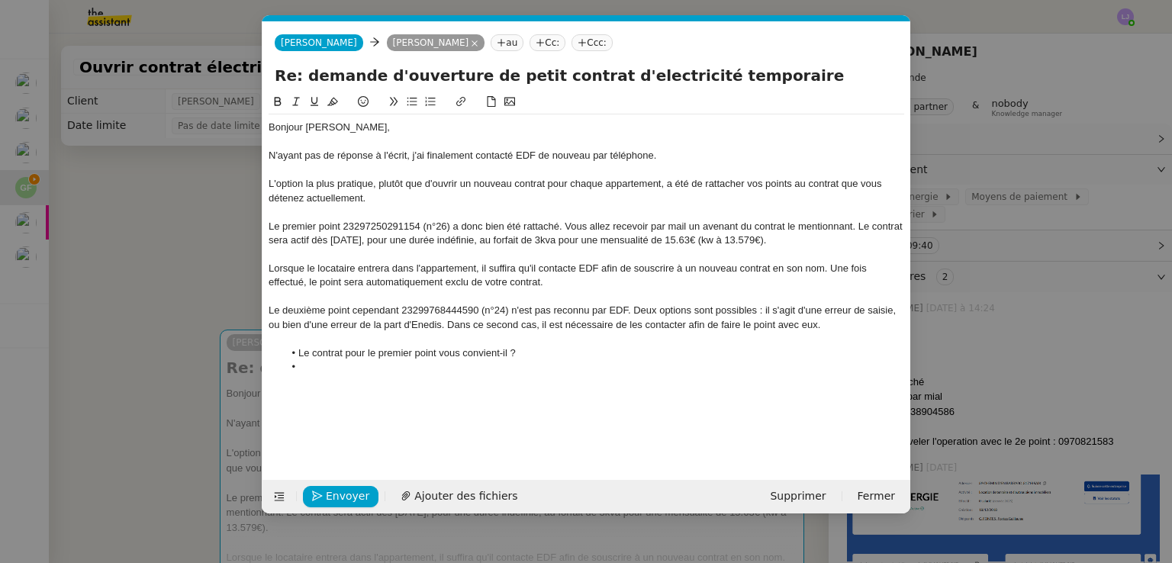
click at [502, 356] on li "Le contrat pour le premier point vous convient-il ?" at bounding box center [594, 353] width 621 height 14
click at [502, 366] on li at bounding box center [594, 367] width 621 height 14
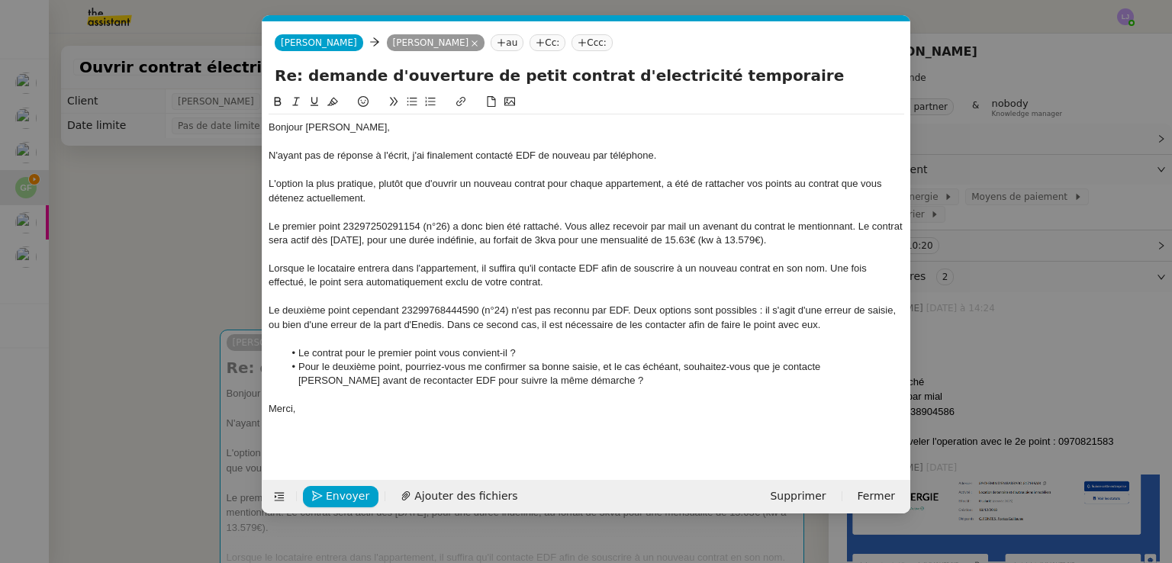
click at [323, 155] on div "N'ayant pas de réponse à l'écrit, j'ai finalement contacté EDF de nouveau par t…" at bounding box center [587, 156] width 636 height 14
click at [433, 151] on div "N'ayant pas obtenu de réponse à l'écrit, j'ai finalement contacté EDF de nouvea…" at bounding box center [587, 156] width 636 height 14
click at [433, 356] on li "Le contrat pour le premier point vous convient-il ?" at bounding box center [594, 353] width 621 height 14
click at [274, 185] on div "L'option la plus pratique, plutôt que d'ouvrir un nouveau contrat pour chaque a…" at bounding box center [587, 191] width 636 height 28
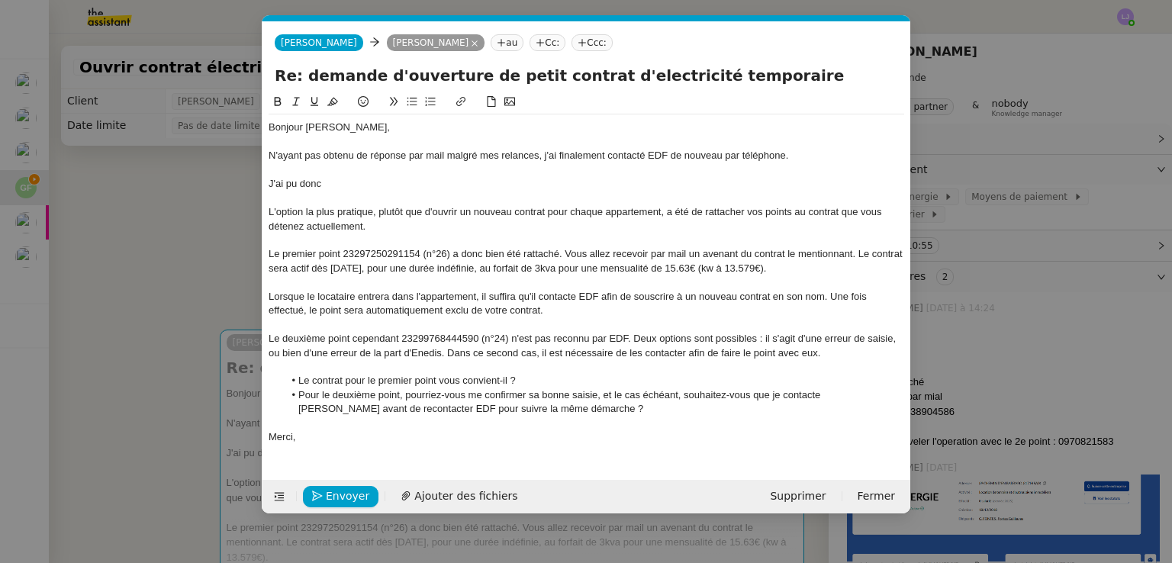
click at [336, 158] on div "N'ayant pas obtenu de réponse par mail malgré mes relances, j'ai finalement con…" at bounding box center [587, 156] width 636 height 14
click at [337, 184] on div "J'ai pu donc" at bounding box center [587, 184] width 636 height 14
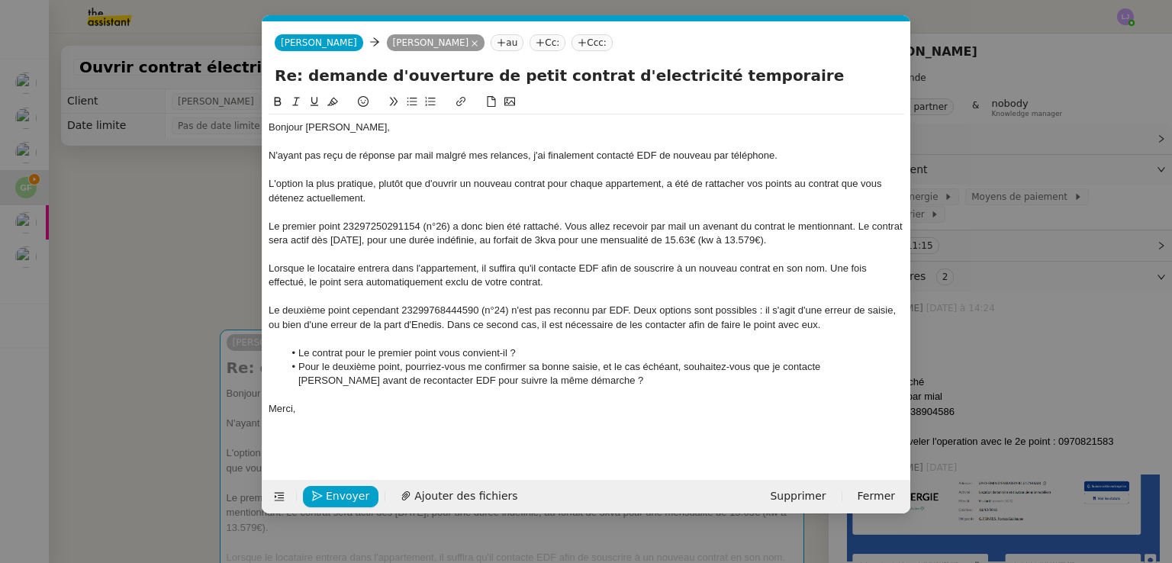
click at [272, 182] on div "L'option la plus pratique, plutôt que d'ouvrir un nouveau contrat pour chaque a…" at bounding box center [587, 191] width 636 height 28
click at [511, 182] on div "Après discussions avec le conseiller, l'option la plus pratique, plutôt que d'o…" at bounding box center [587, 191] width 636 height 28
click at [340, 202] on div "Après discussions avec le conseiller, l'option la plus simple et pratique, plut…" at bounding box center [587, 191] width 636 height 28
click at [841, 240] on div "Le premier point 23297250291154 (n°26) a donc bien été rattaché. Vous allez rec…" at bounding box center [587, 234] width 636 height 28
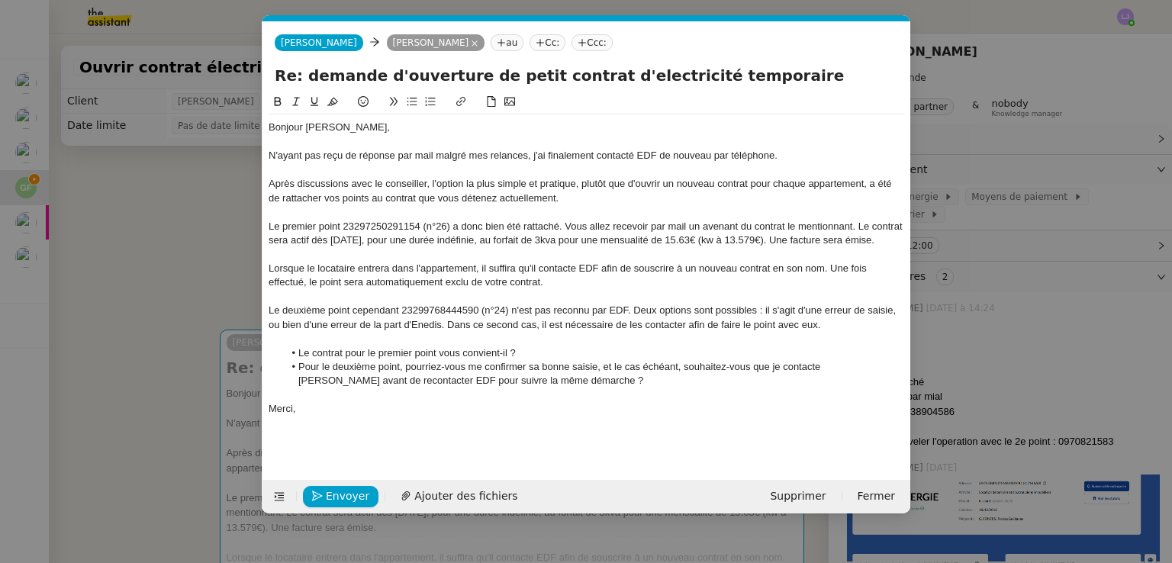
click at [823, 238] on div "Le premier point 23297250291154 (n°26) a donc bien été rattaché. Vous allez rec…" at bounding box center [587, 234] width 636 height 28
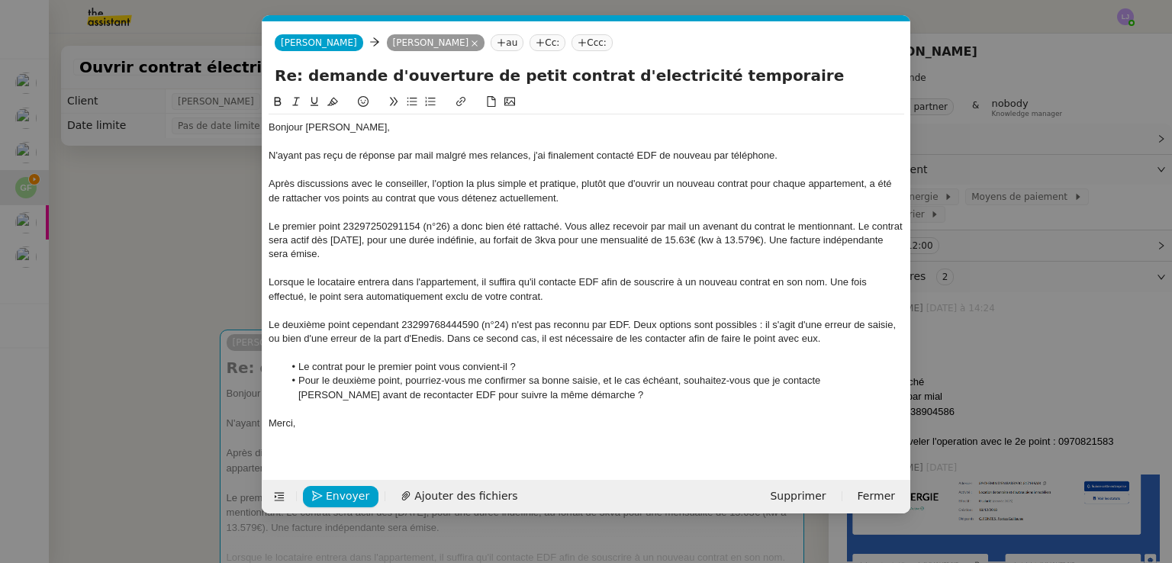
click at [776, 246] on div "Le premier point 23297250291154 (n°26) a donc bien été rattaché. Vous allez rec…" at bounding box center [587, 241] width 636 height 42
click at [710, 248] on div "Le premier point 23297250291154 (n°26) a donc bien été rattaché. Vous allez rec…" at bounding box center [587, 241] width 636 height 42
click at [577, 278] on div "Lorsque le locataire entrera dans l'appartement, il suffira qu'il contacte EDF …" at bounding box center [587, 289] width 636 height 28
click at [762, 323] on div "Le deuxième point cependant 23299768444590 (n°24) n'est pas reconnu par EDF. De…" at bounding box center [587, 332] width 636 height 28
click at [333, 336] on div "Le deuxième point cependant 23299768444590 (n°24) n'est pas reconnu par EDF. De…" at bounding box center [587, 332] width 636 height 28
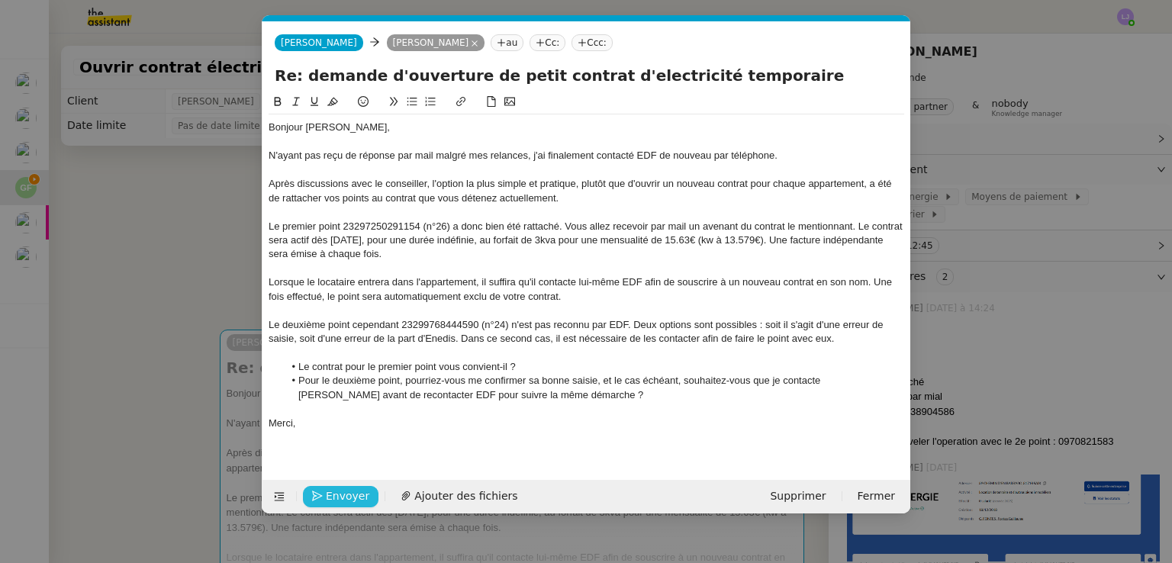
click at [358, 488] on span "Envoyer" at bounding box center [347, 497] width 43 height 18
click at [358, 488] on span "Confirmer l'envoi" at bounding box center [372, 497] width 92 height 18
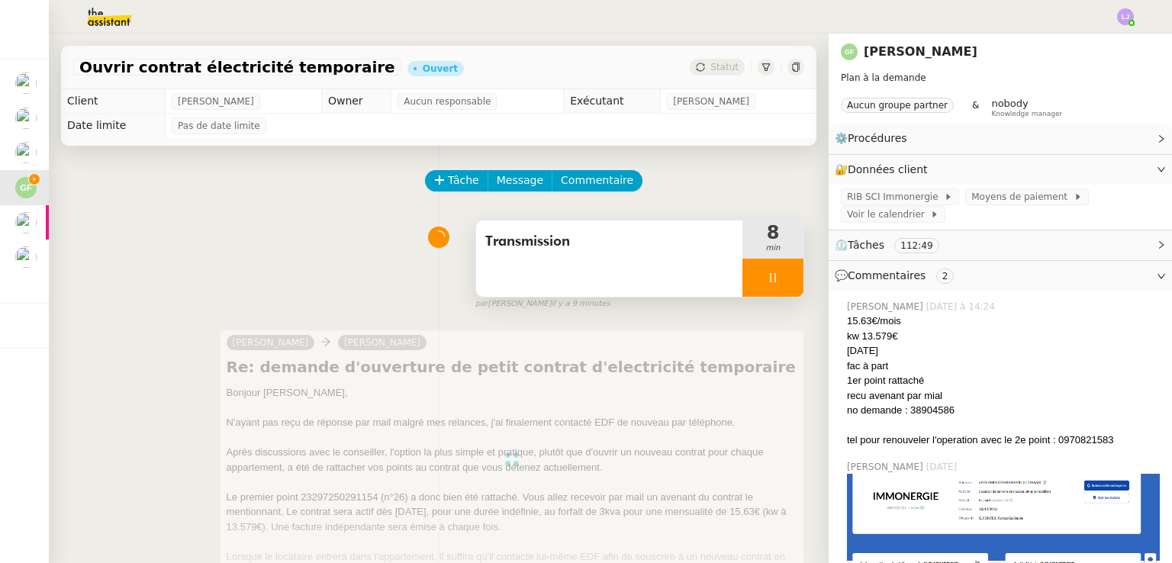
click at [773, 271] on div at bounding box center [772, 278] width 61 height 38
click at [773, 271] on button at bounding box center [788, 278] width 31 height 38
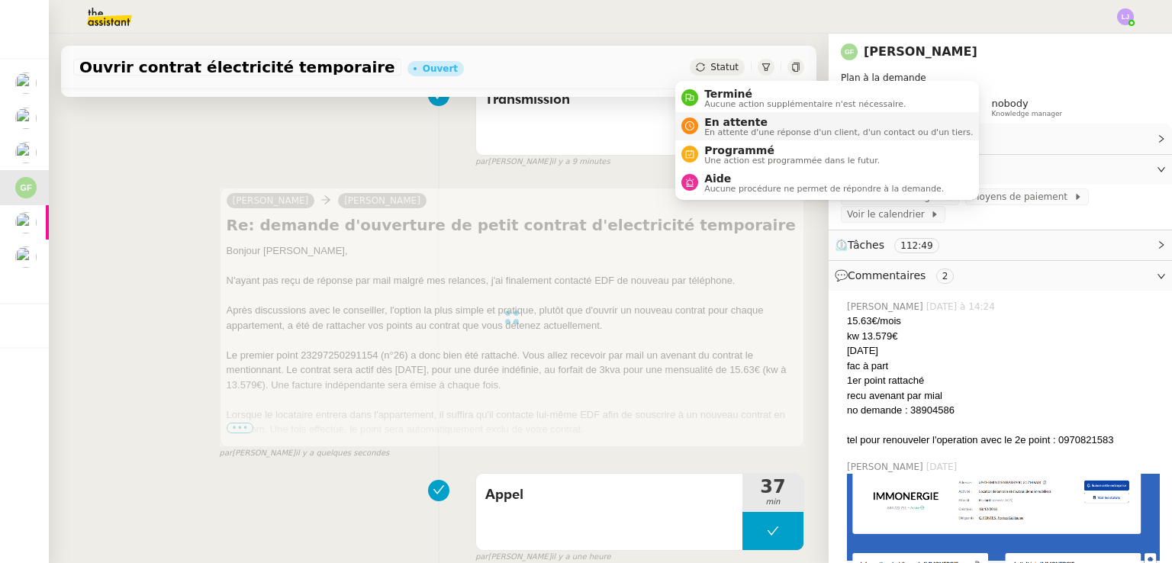
click at [713, 135] on span "En attente d'une réponse d'un client, d'un contact ou d'un tiers." at bounding box center [838, 132] width 269 height 8
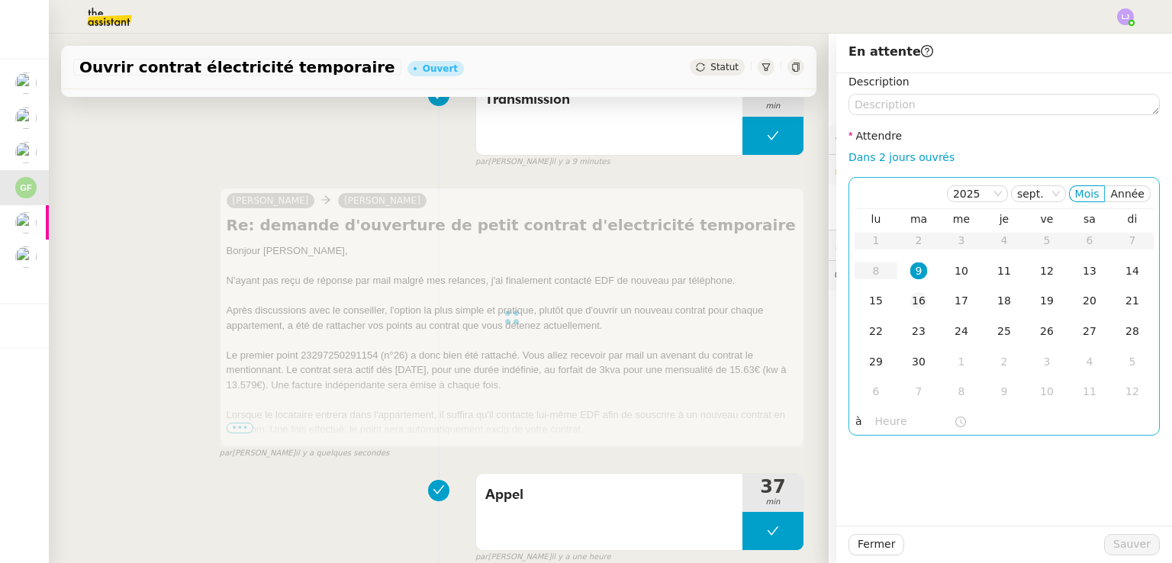
click at [910, 298] on div "16" at bounding box center [918, 300] width 17 height 17
click at [1039, 275] on div "12" at bounding box center [1047, 270] width 17 height 17
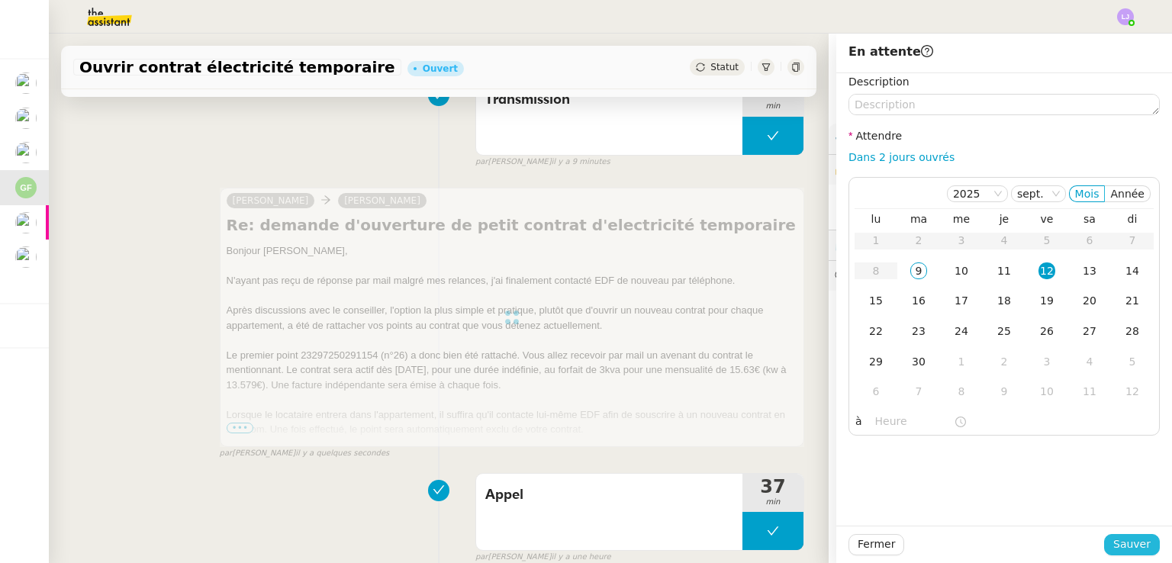
click at [1113, 541] on span "Sauver" at bounding box center [1131, 545] width 37 height 18
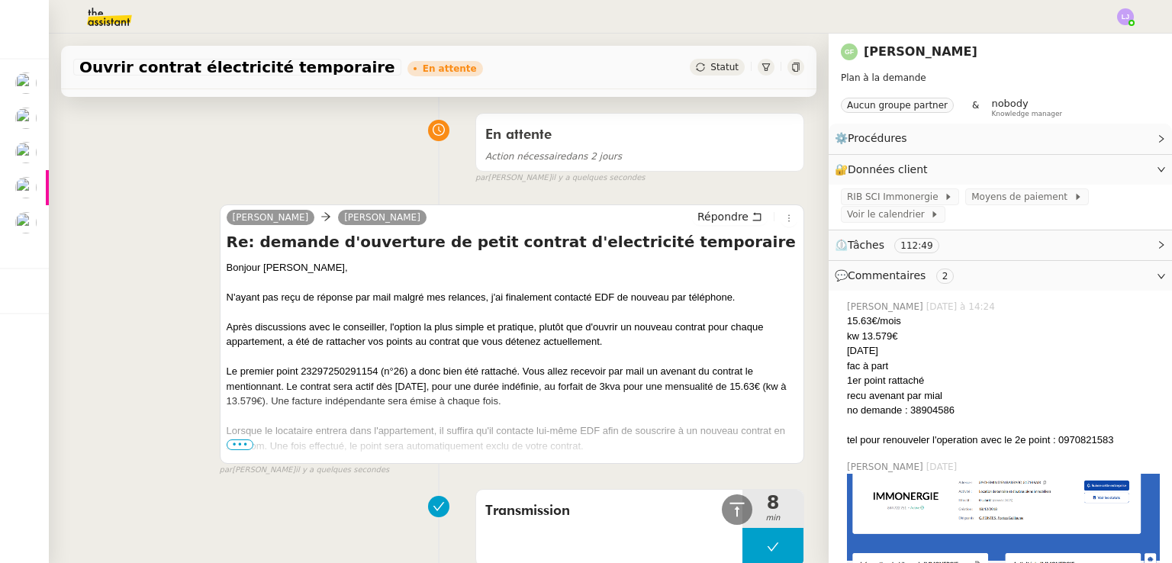
scroll to position [79, 0]
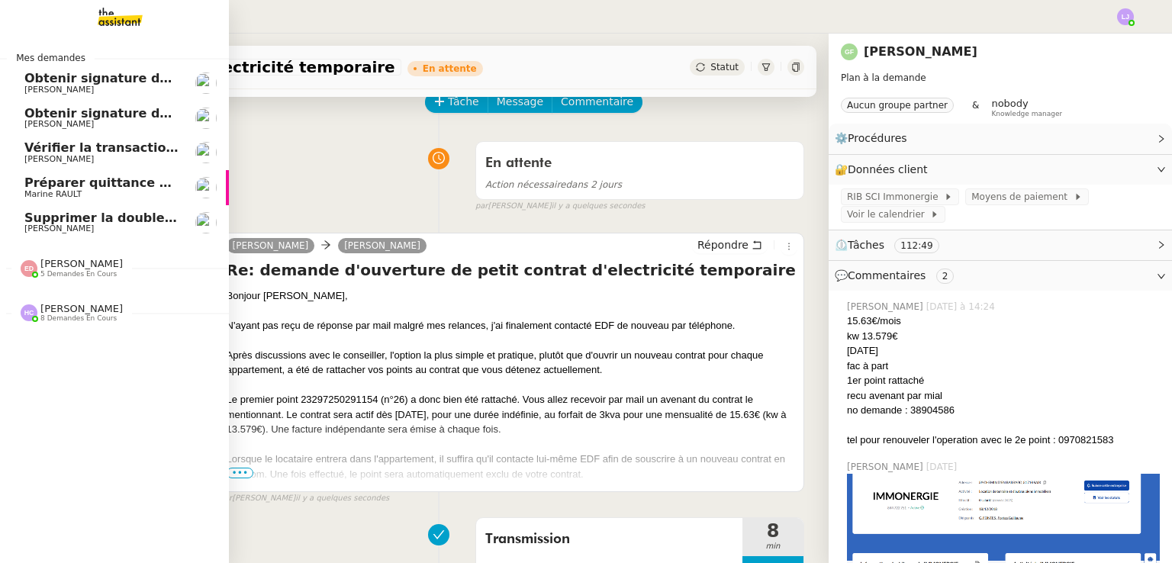
click at [121, 224] on span "[PERSON_NAME]" at bounding box center [101, 228] width 154 height 9
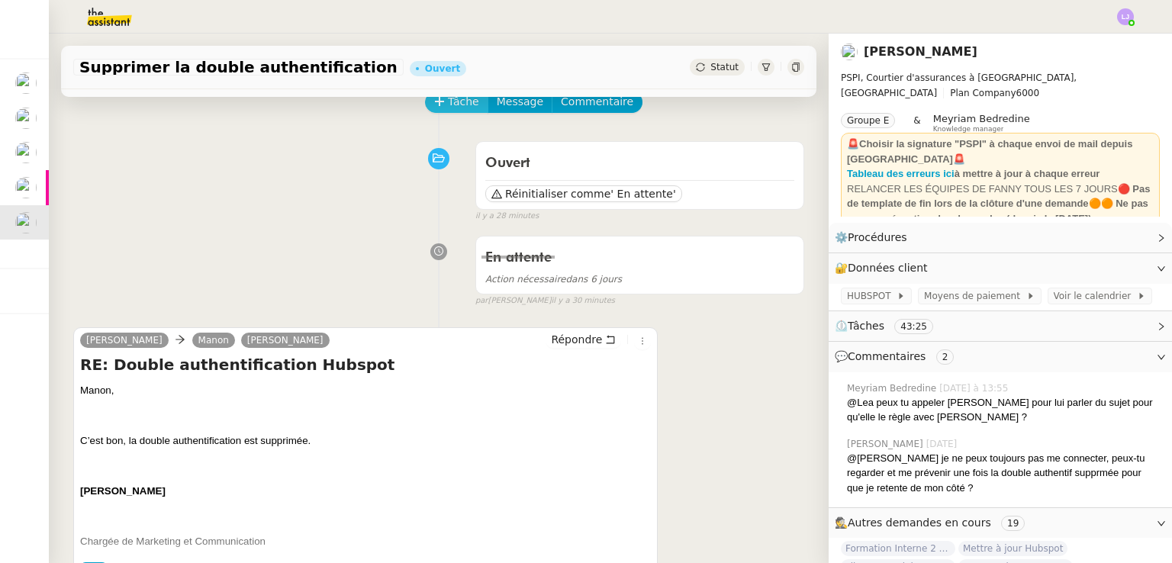
click at [448, 107] on span "Tâche" at bounding box center [463, 102] width 31 height 18
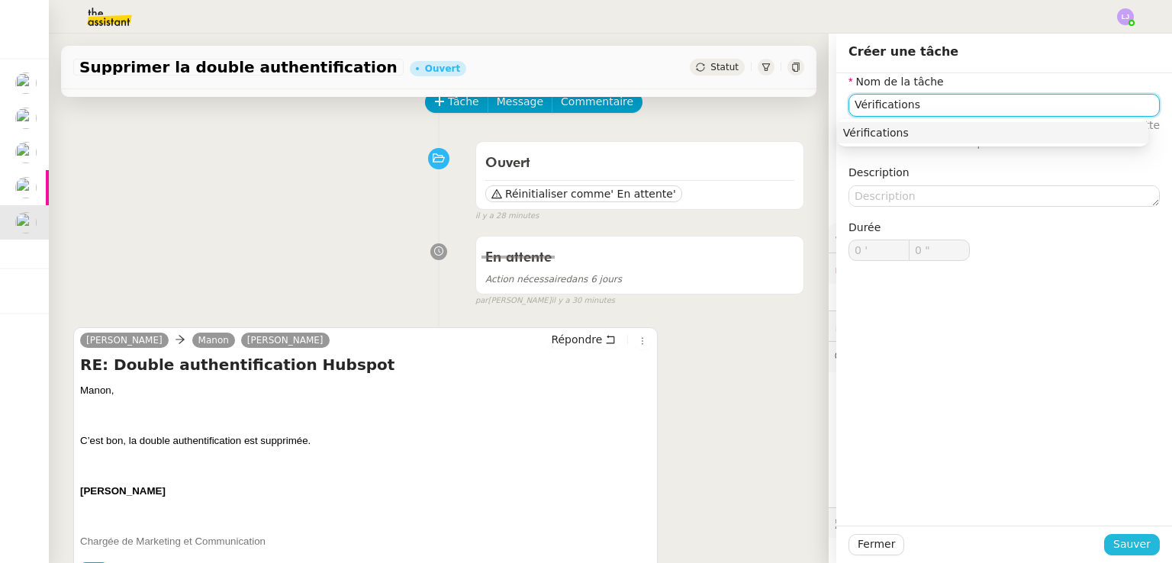
type input "Vérifications"
click at [1104, 540] on button "Sauver" at bounding box center [1132, 544] width 56 height 21
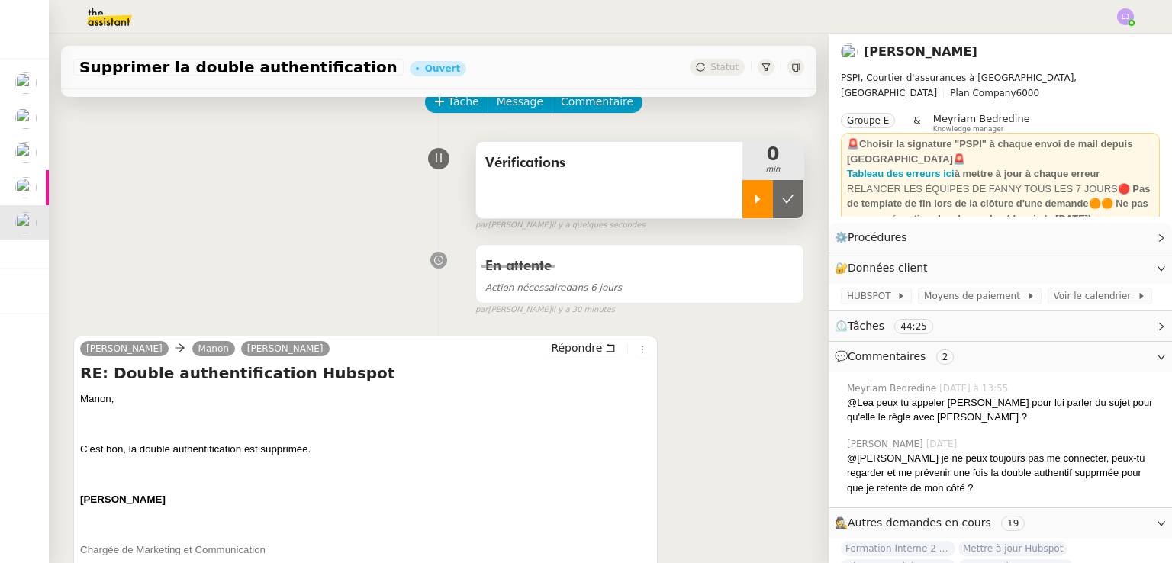
click at [755, 199] on icon at bounding box center [757, 199] width 5 height 8
click at [742, 198] on div at bounding box center [772, 199] width 61 height 38
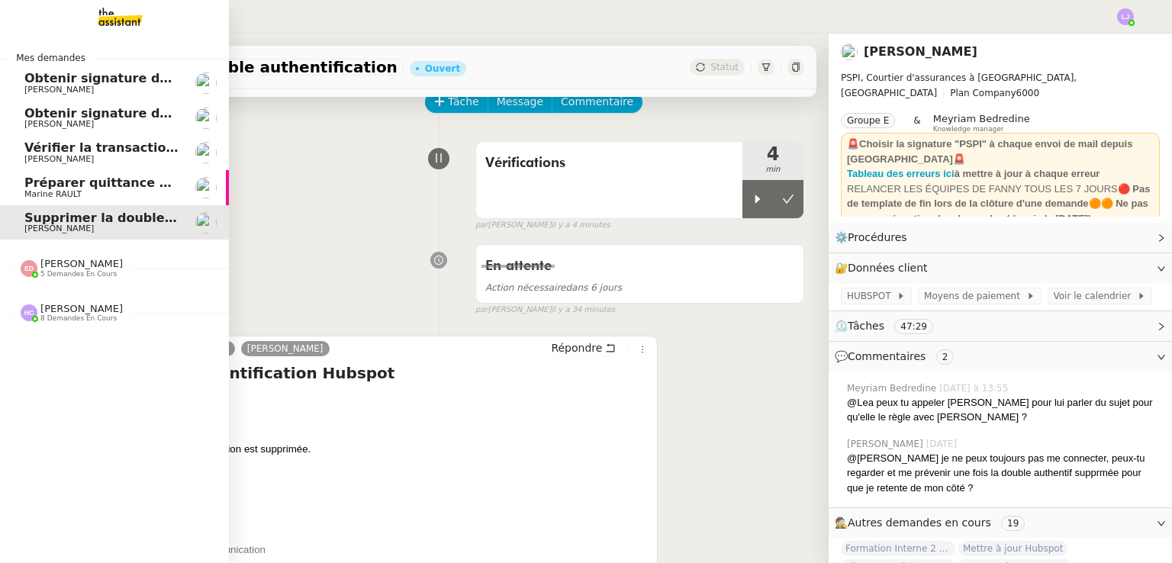
click at [105, 180] on span "Préparer quittance de loyer pour le Héron" at bounding box center [168, 183] width 289 height 14
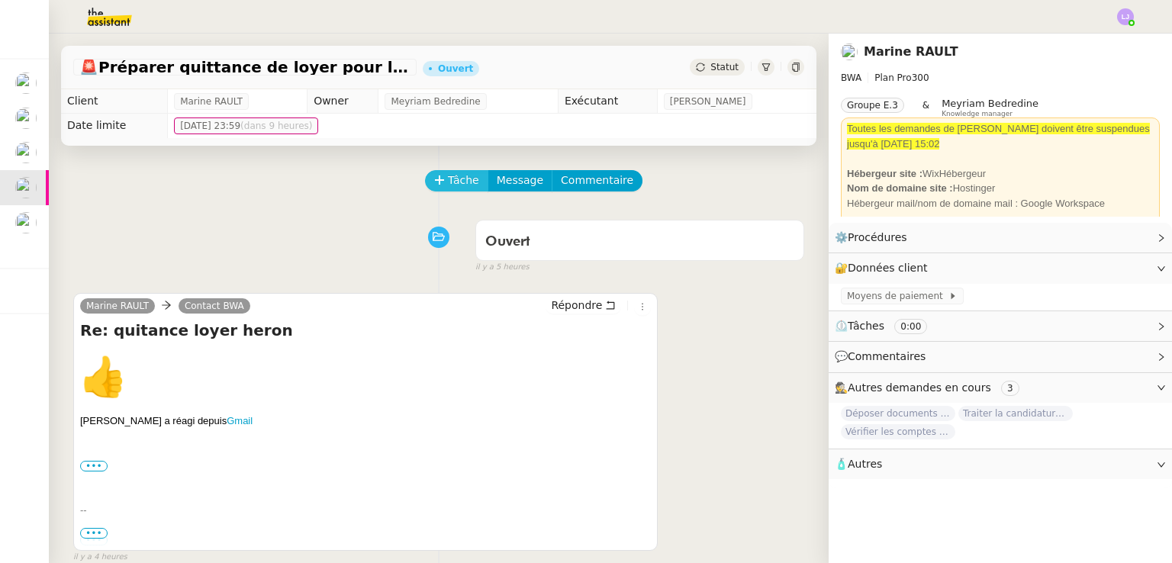
click at [459, 187] on span "Tâche" at bounding box center [463, 181] width 31 height 18
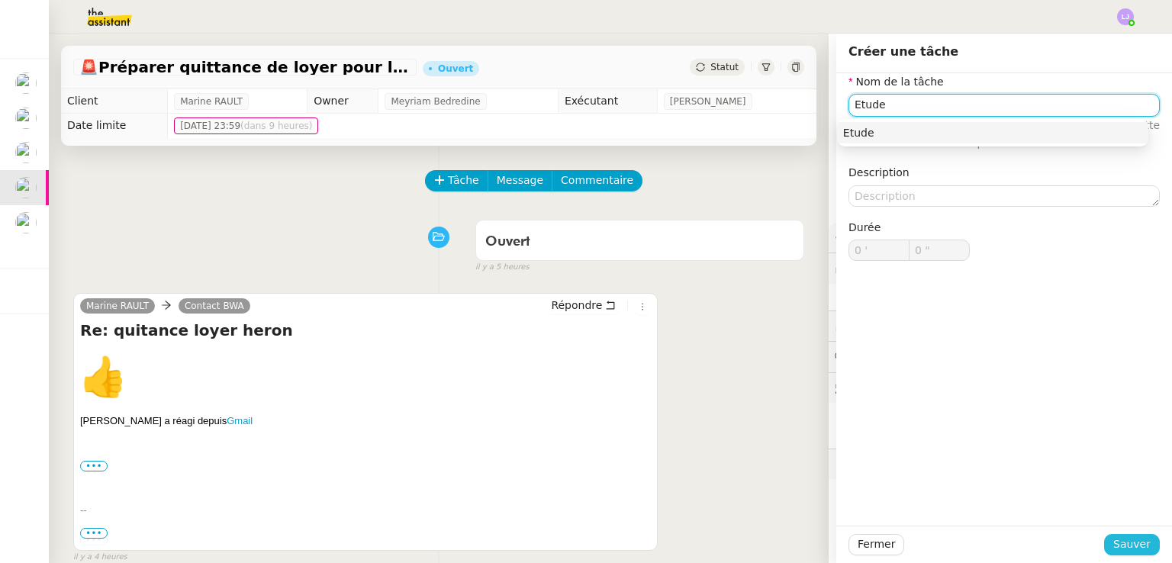
type input "Etude"
click at [1128, 554] on button "Sauver" at bounding box center [1132, 544] width 56 height 21
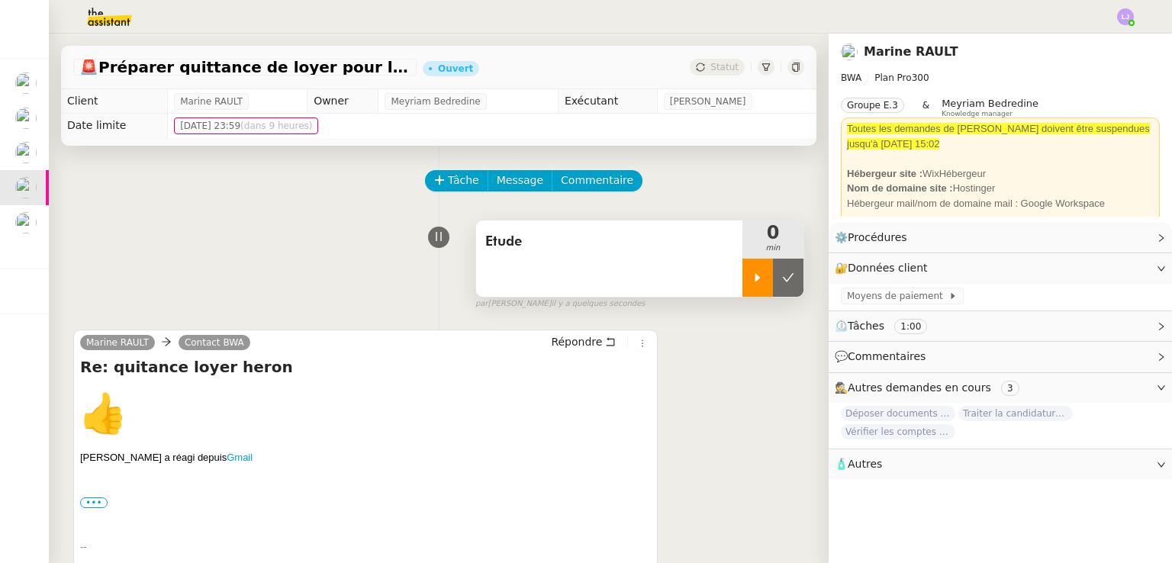
click at [752, 282] on icon at bounding box center [758, 278] width 12 height 12
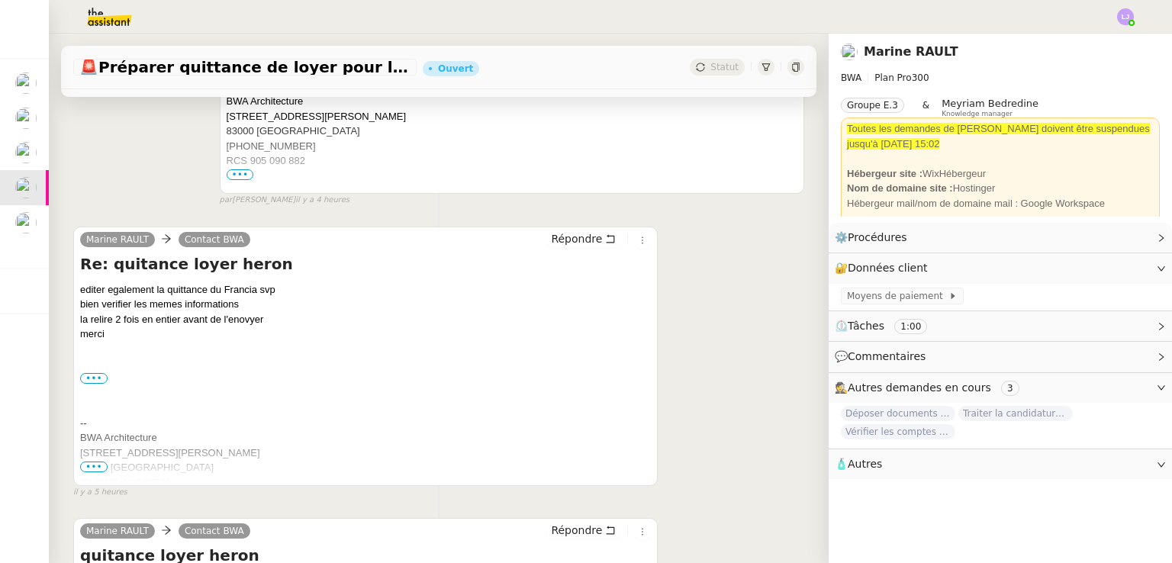
scroll to position [998, 0]
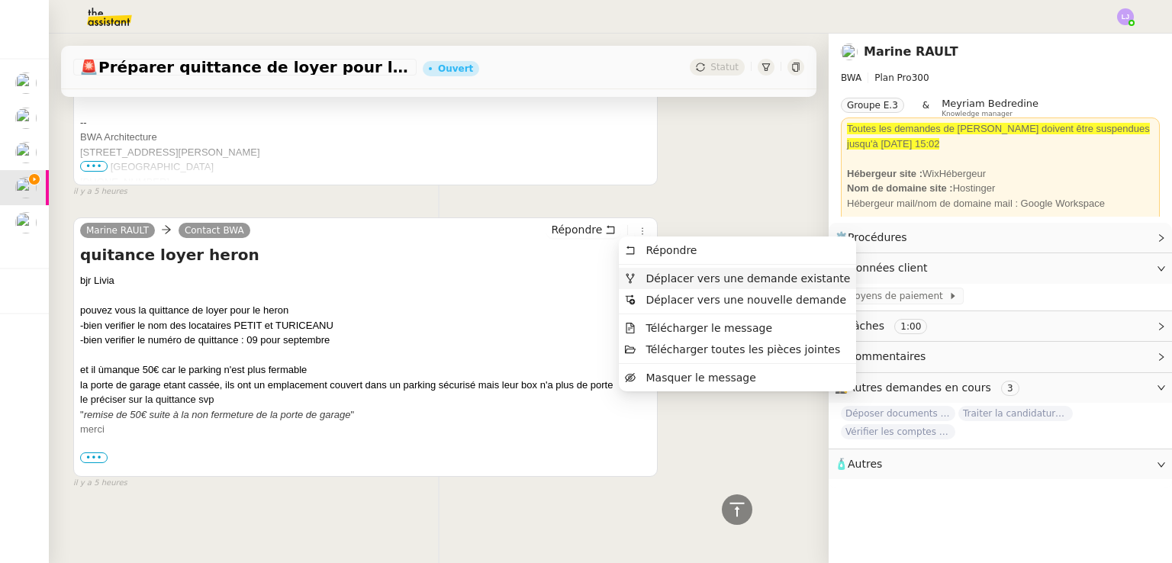
click at [668, 278] on span "Déplacer vers une demande existante" at bounding box center [748, 278] width 204 height 12
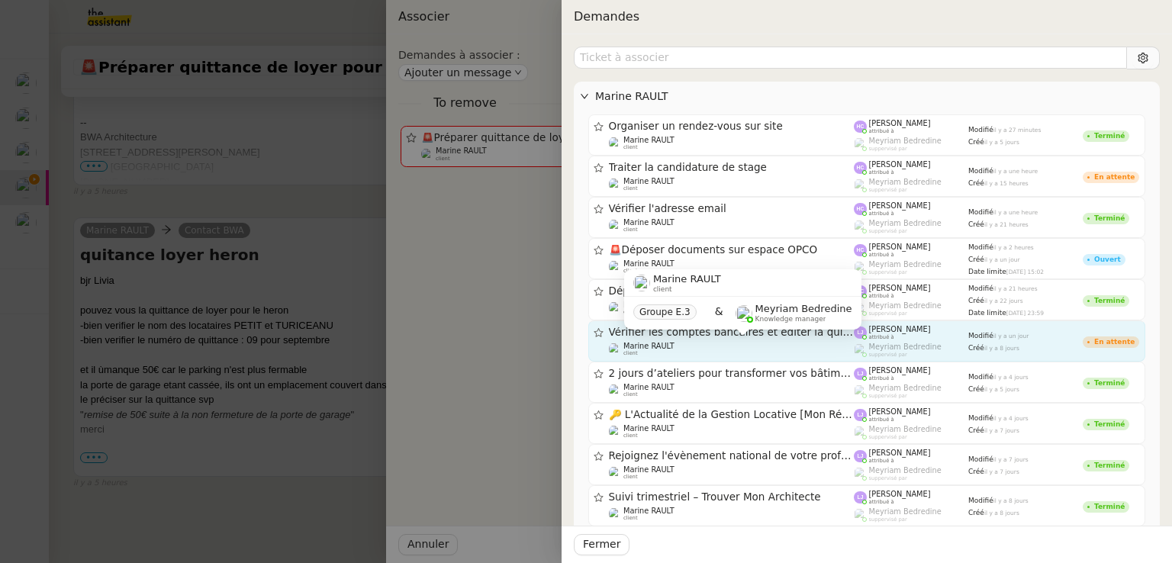
click at [726, 346] on div "Marine RAULT client" at bounding box center [732, 349] width 246 height 15
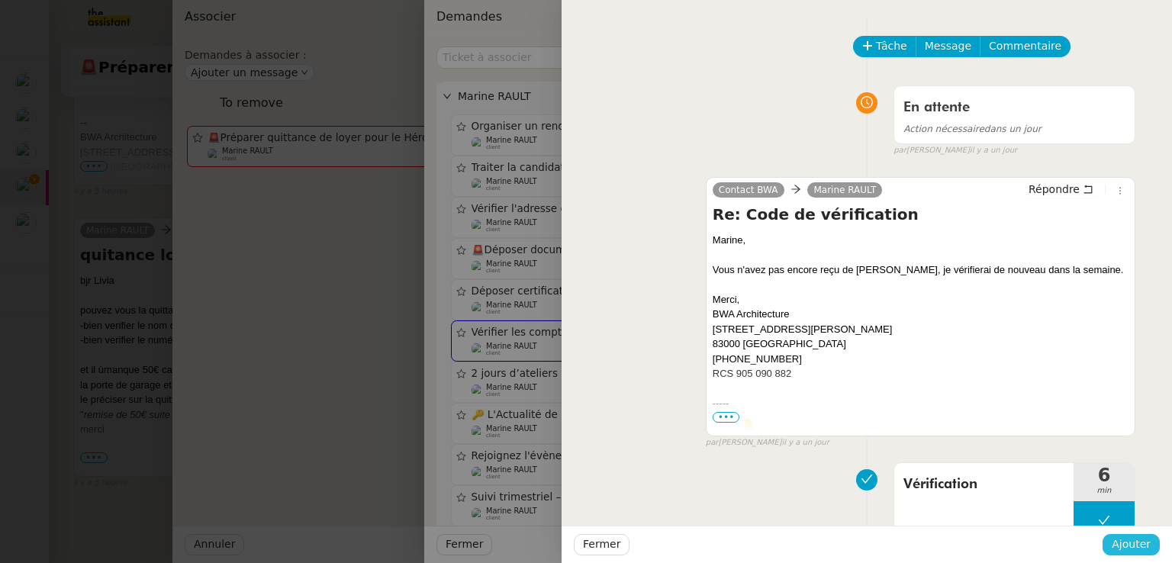
click at [1145, 550] on span "Ajouter" at bounding box center [1131, 545] width 39 height 18
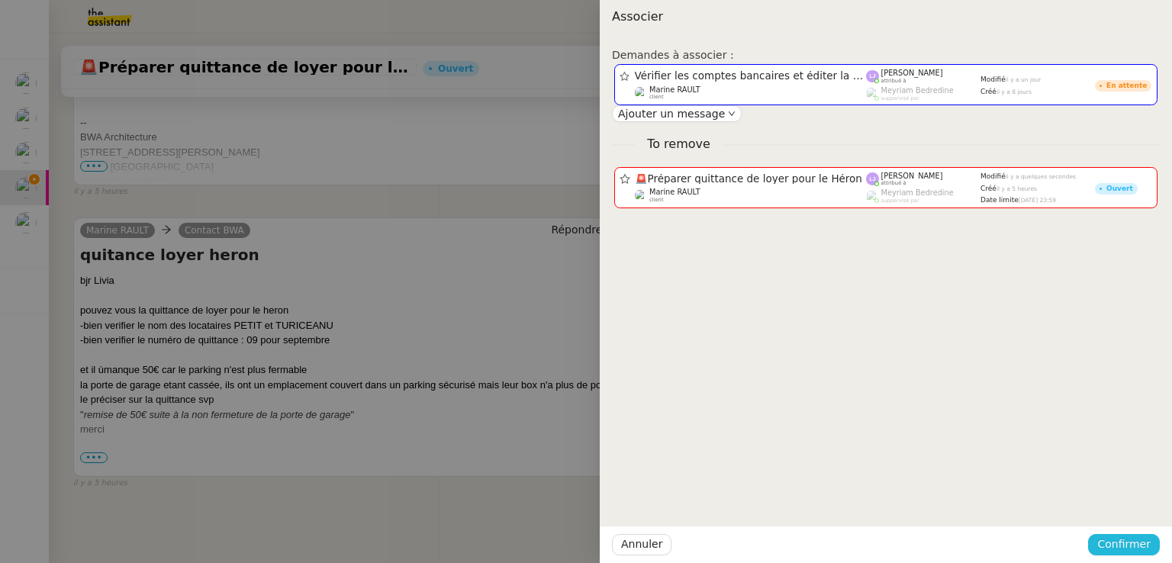
click at [1145, 550] on span "Confirmer" at bounding box center [1123, 545] width 53 height 18
click at [1126, 507] on span "Ajouter" at bounding box center [1125, 503] width 39 height 15
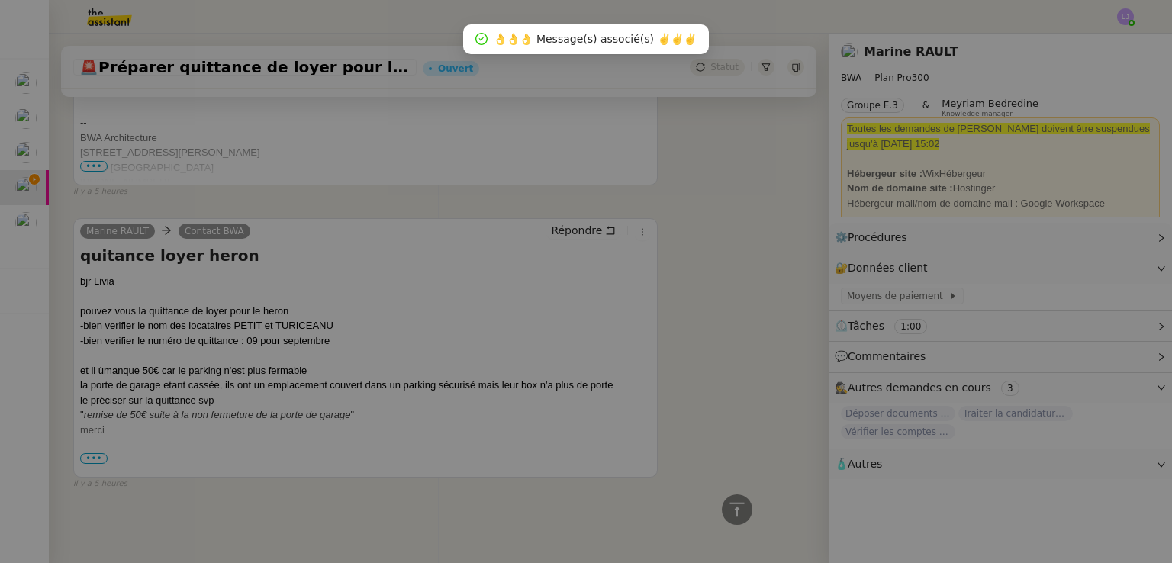
scroll to position [742, 0]
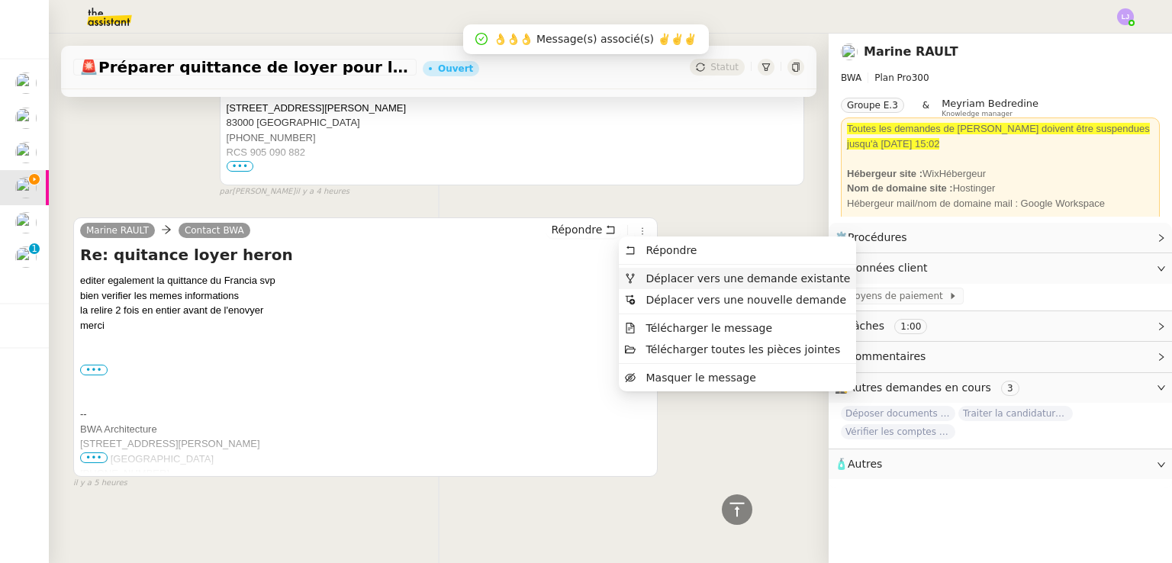
click at [679, 270] on li "Déplacer vers une demande existante" at bounding box center [737, 278] width 237 height 21
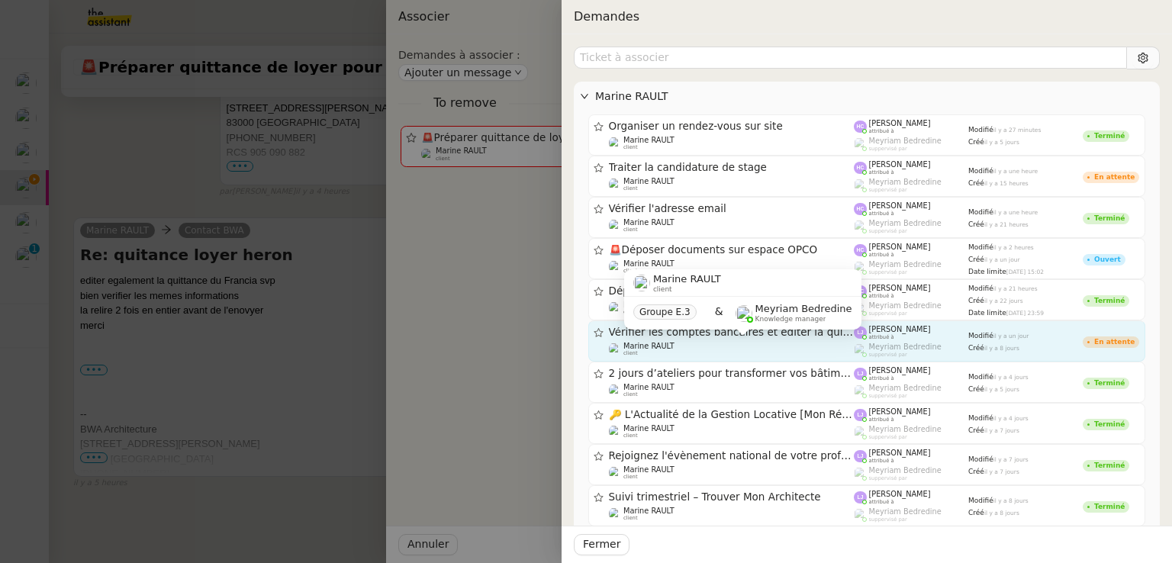
click at [843, 345] on div "Marine RAULT client" at bounding box center [732, 349] width 246 height 15
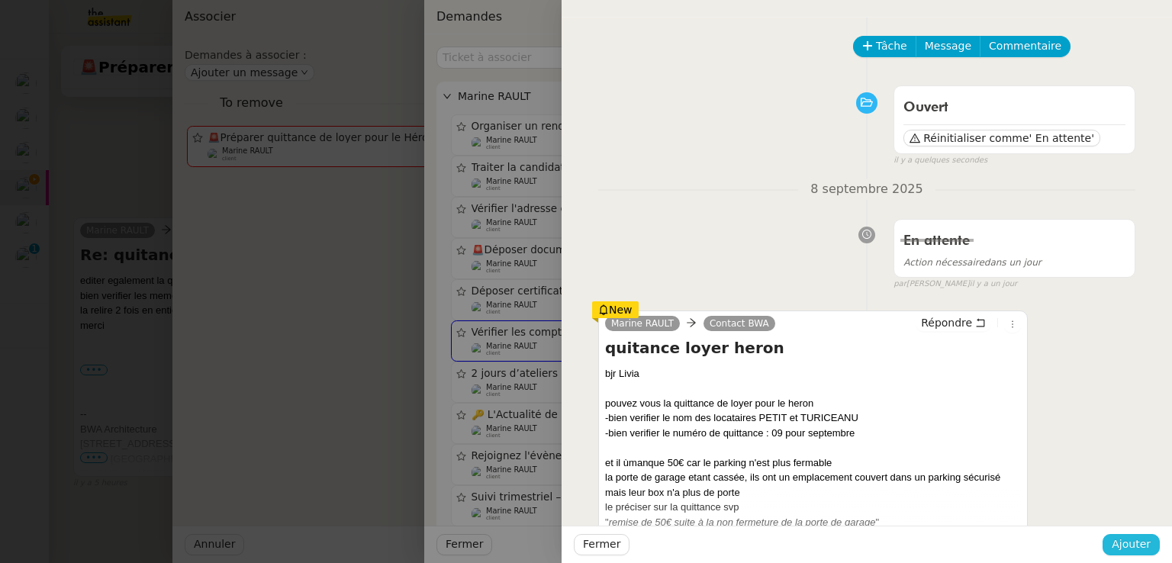
click at [1126, 536] on span "Ajouter" at bounding box center [1131, 545] width 39 height 18
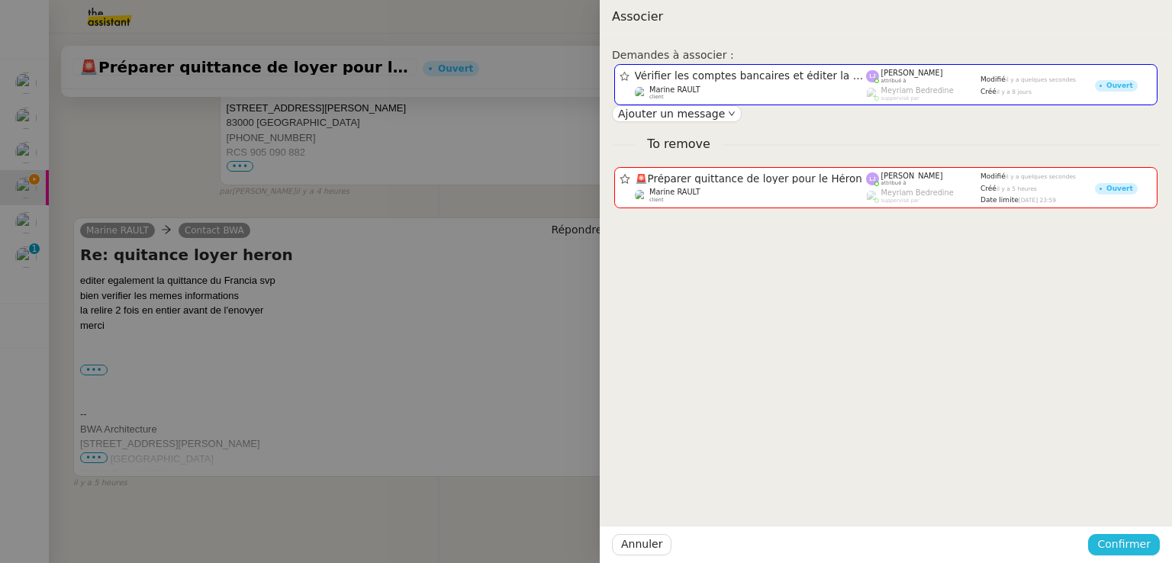
click at [1146, 543] on span "Confirmer" at bounding box center [1123, 545] width 53 height 18
click at [1142, 501] on span "Ajouter" at bounding box center [1125, 503] width 39 height 15
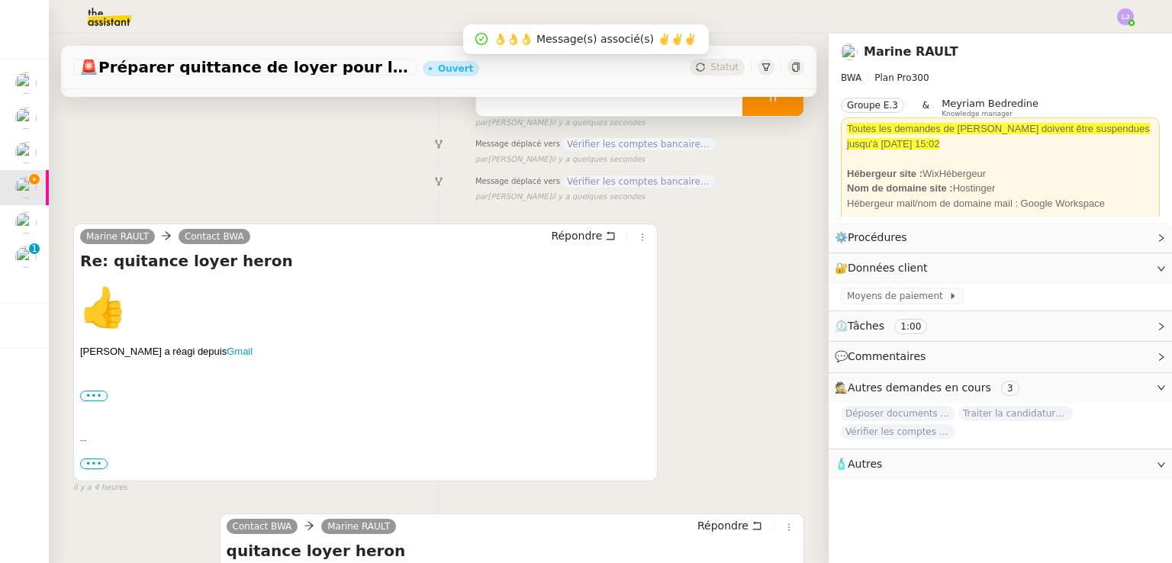
scroll to position [0, 0]
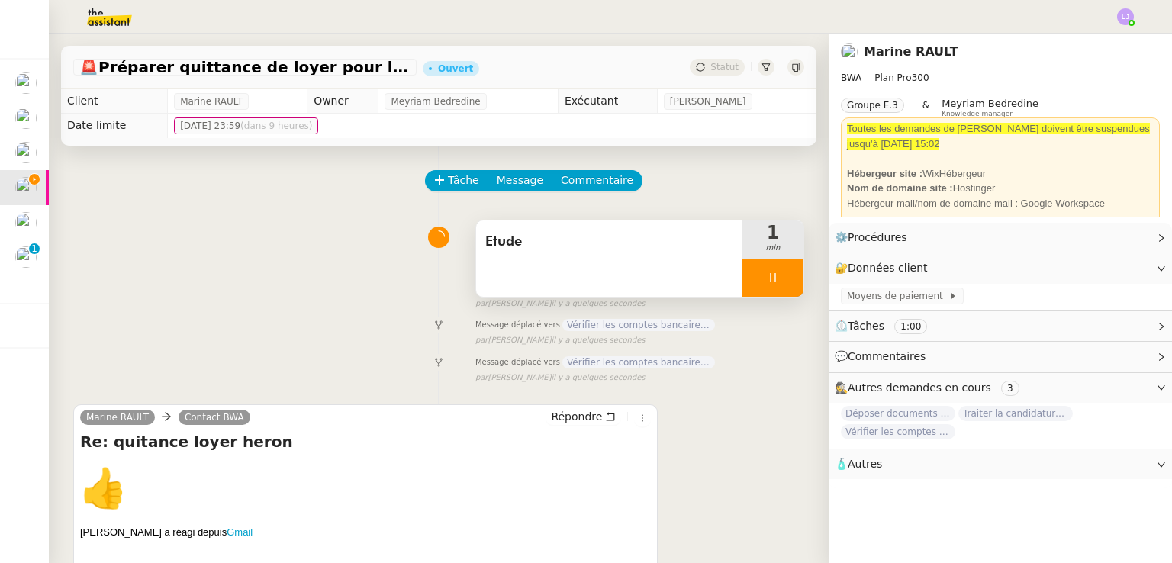
click at [773, 279] on div at bounding box center [772, 278] width 61 height 38
click at [782, 279] on icon at bounding box center [788, 278] width 12 height 12
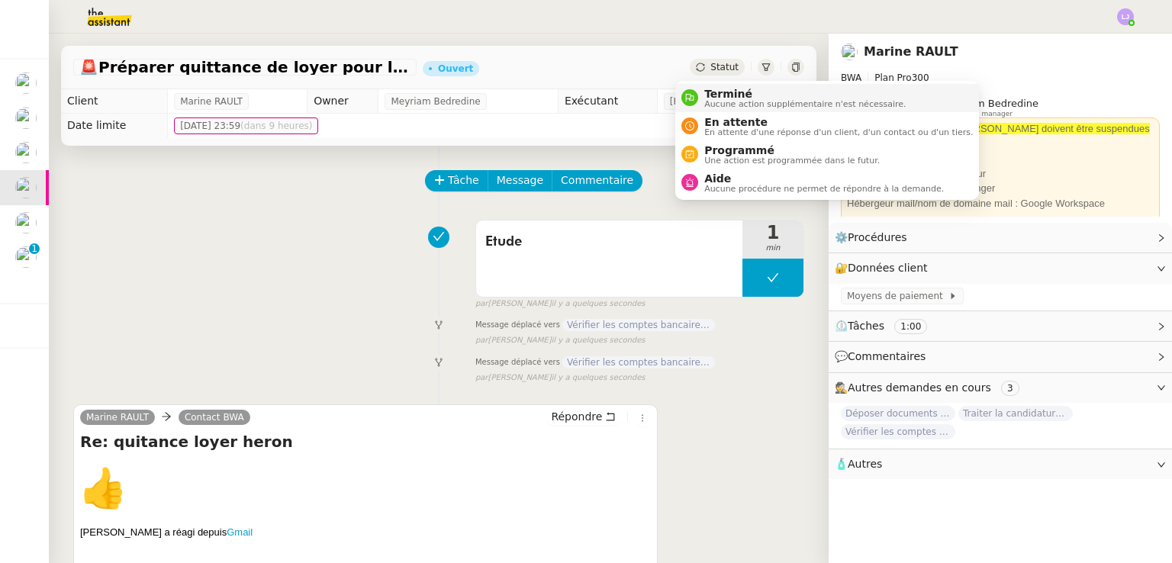
click at [741, 101] on span "Aucune action supplémentaire n'est nécessaire." at bounding box center [804, 104] width 201 height 8
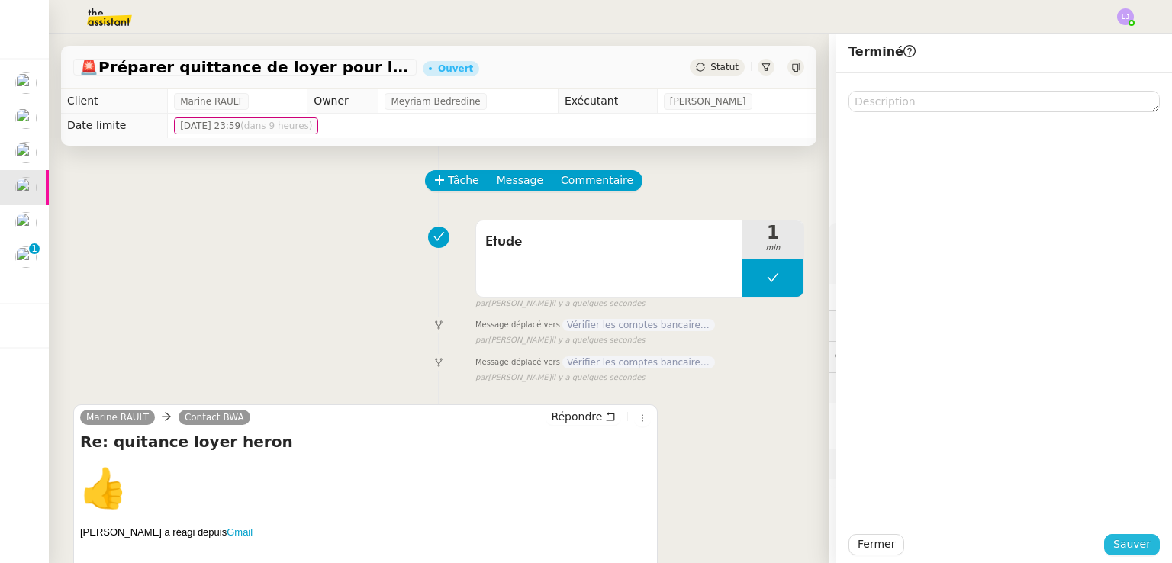
click at [1124, 544] on span "Sauver" at bounding box center [1131, 545] width 37 height 18
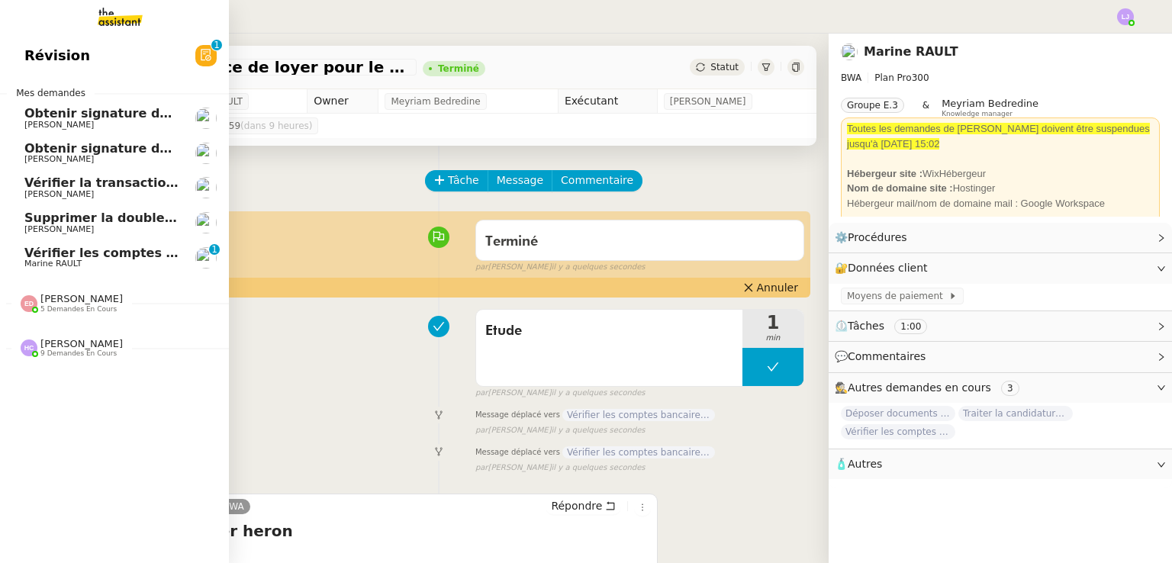
click at [140, 246] on span "Vérifier les comptes bancaires et éditer la quittance - 1 septembre 2025" at bounding box center [273, 253] width 498 height 14
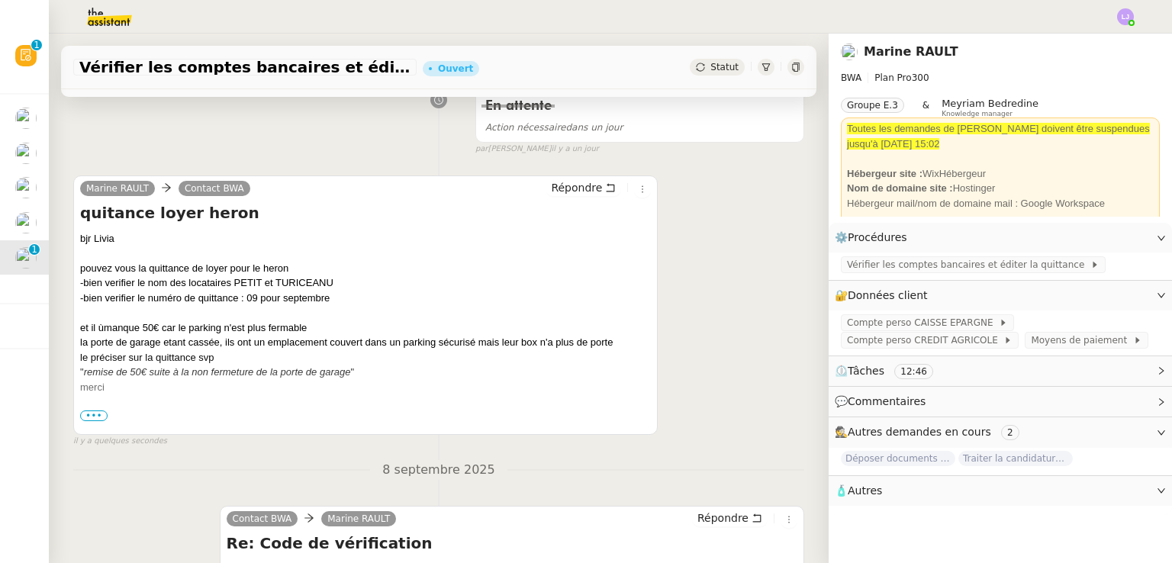
scroll to position [684, 0]
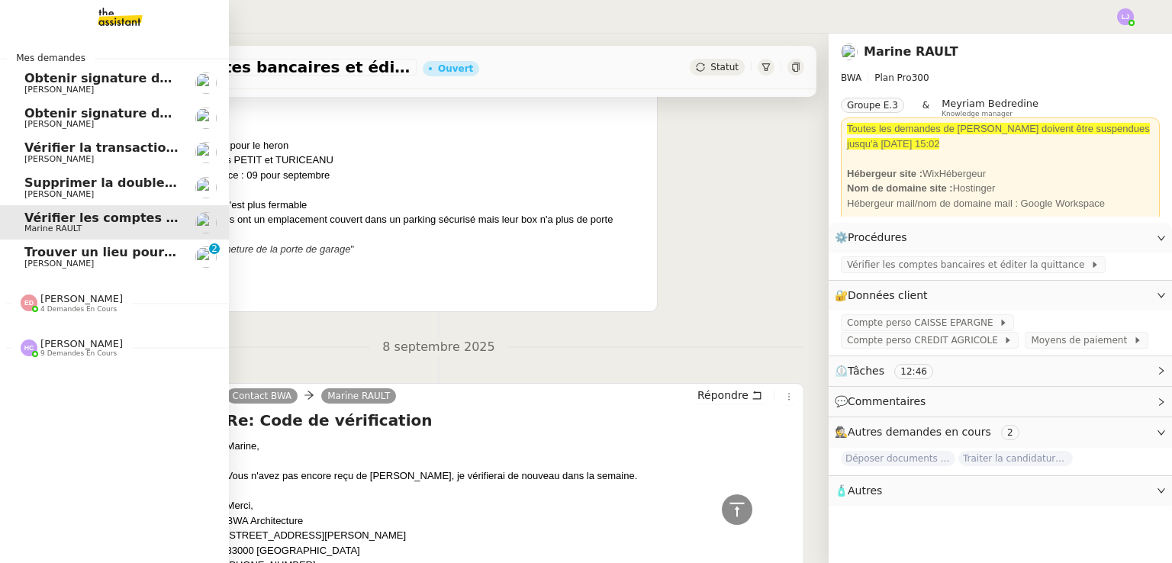
click at [81, 263] on span "[PERSON_NAME]" at bounding box center [58, 264] width 69 height 10
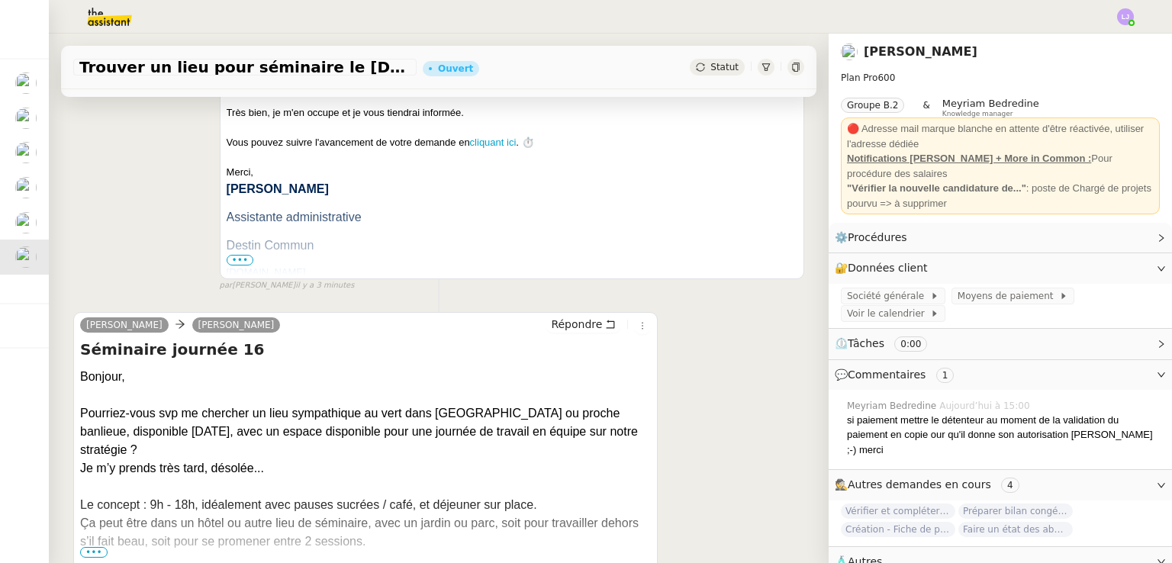
scroll to position [510, 0]
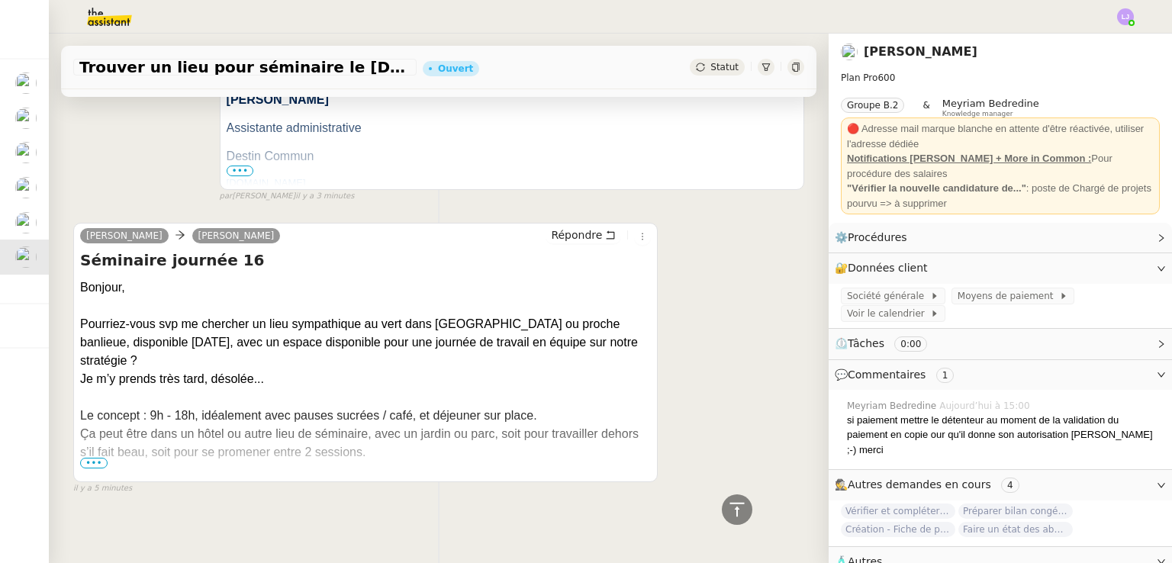
click at [98, 438] on div "Ça peut être dans un hôtel ou autre lieu de séminaire, avec un jardin ou parc, …" at bounding box center [365, 443] width 571 height 37
click at [99, 440] on div "Ça peut être dans un hôtel ou autre lieu de séminaire, avec un jardin ou parc, …" at bounding box center [365, 443] width 571 height 37
click at [98, 458] on span "•••" at bounding box center [93, 463] width 27 height 11
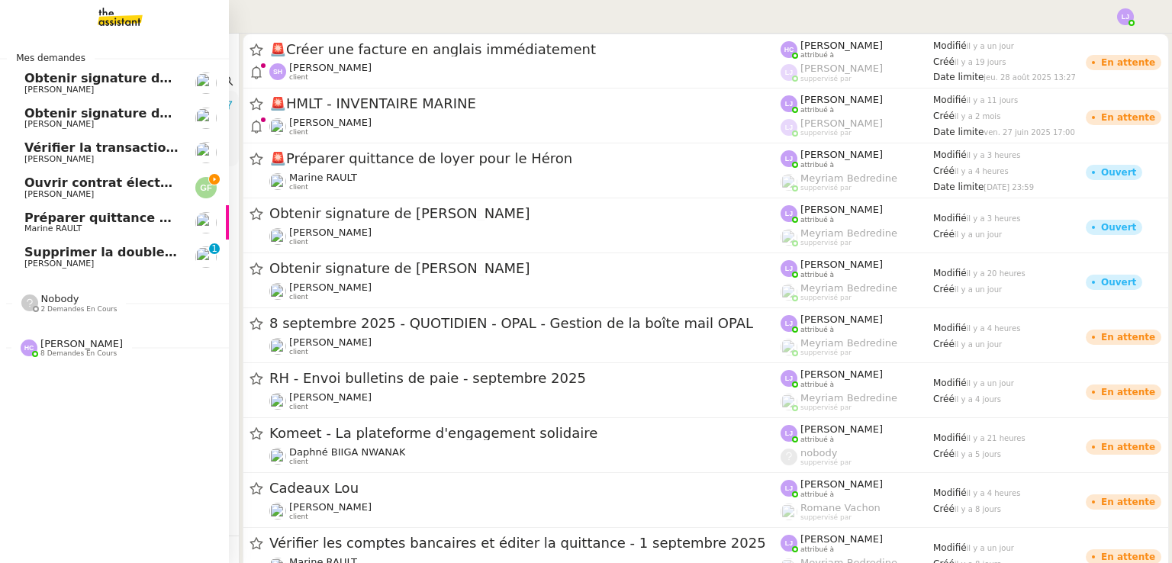
click at [126, 247] on span "Supprimer la double authentification" at bounding box center [151, 252] width 254 height 14
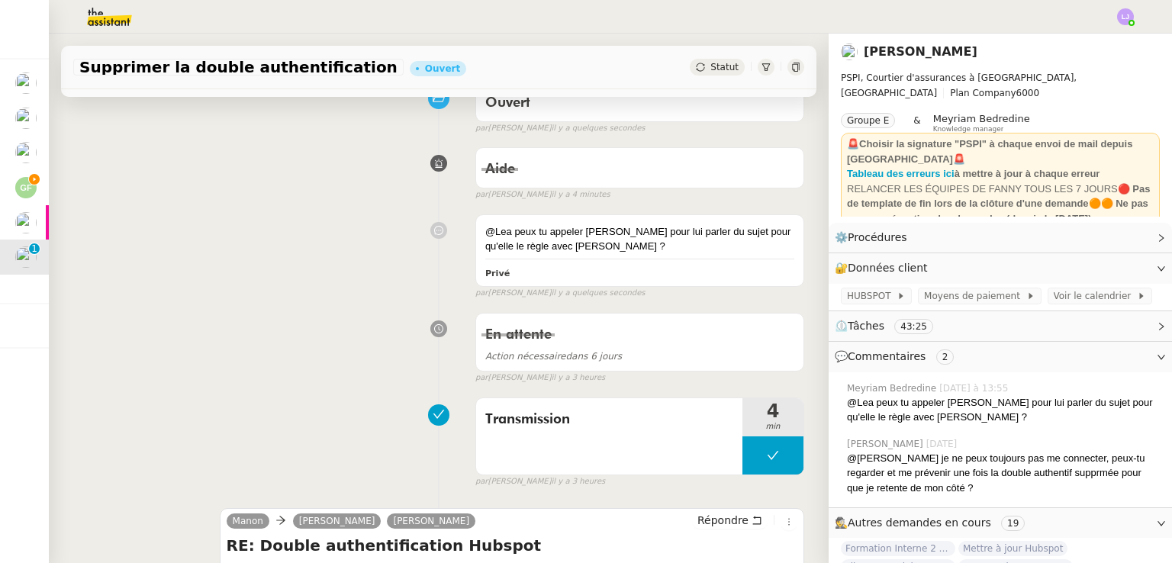
scroll to position [137, 0]
click at [436, 280] on div "@Lea peux tu appeler Rebecca pour lui parler du sujet pour qu'elle le règle ave…" at bounding box center [438, 255] width 731 height 92
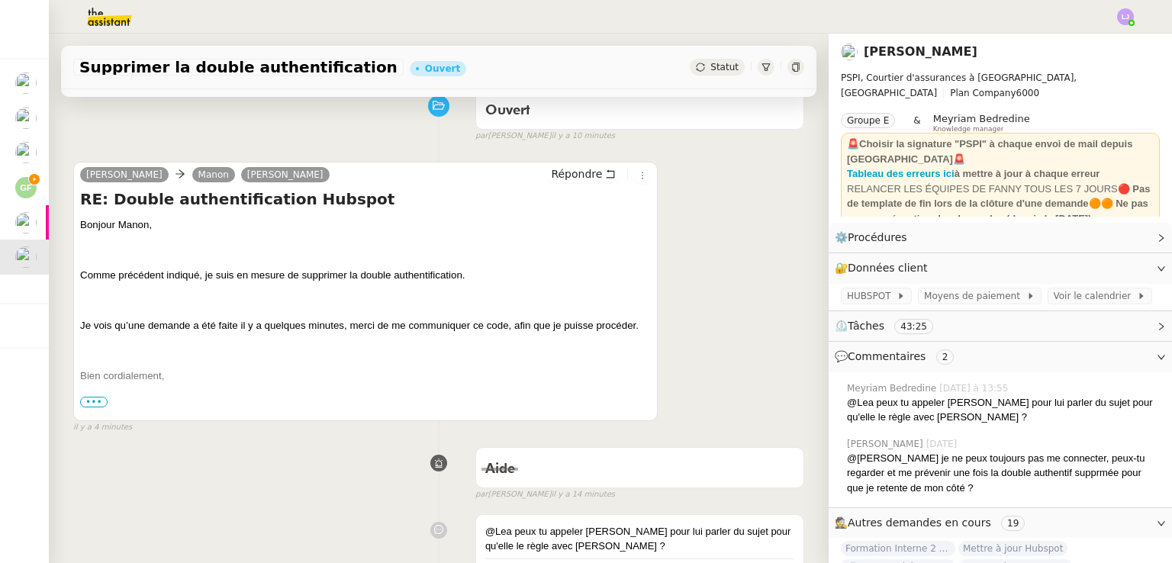
scroll to position [113, 0]
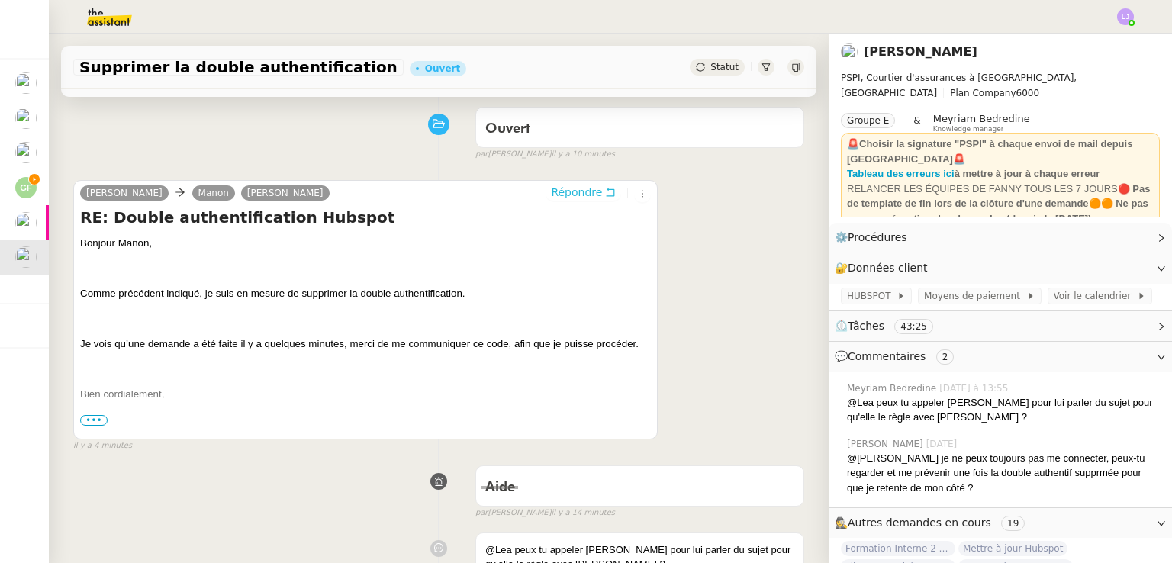
click at [568, 199] on span "Répondre" at bounding box center [576, 192] width 51 height 15
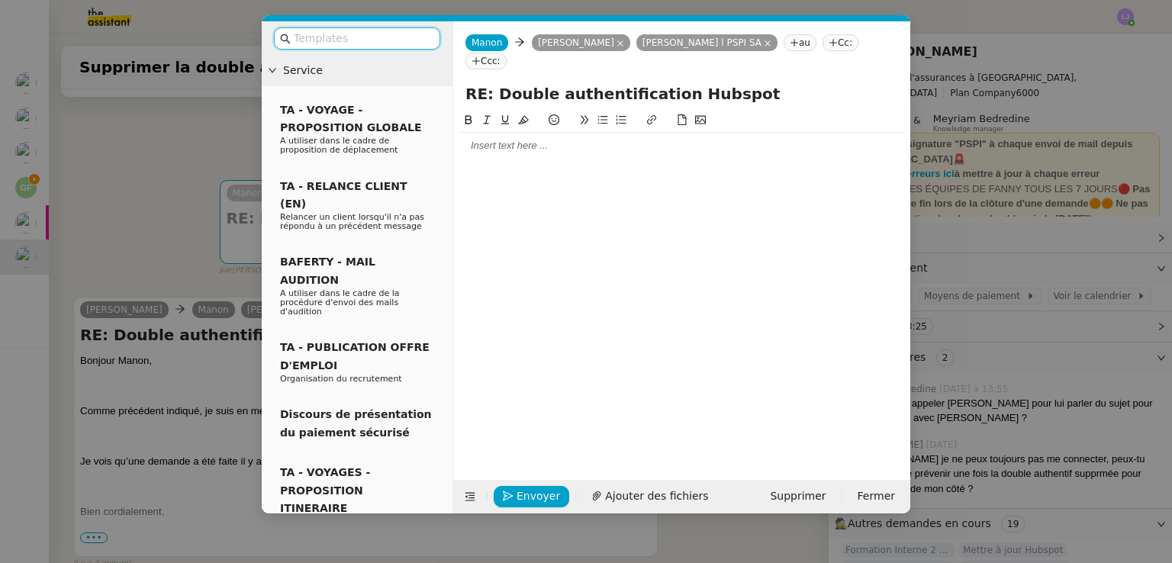
click at [134, 366] on nz-modal-container "Service TA - VOYAGE - PROPOSITION GLOBALE A utiliser dans le cadre de propositi…" at bounding box center [586, 281] width 1172 height 563
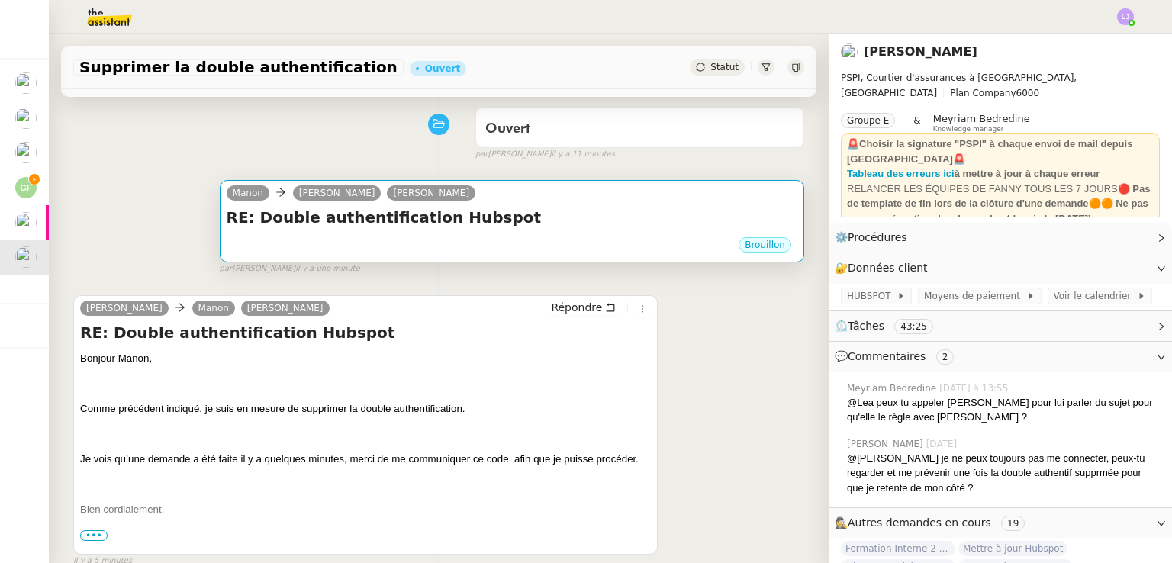
click at [580, 199] on div "Manon Rebecca Woessner Fanny Eyraud" at bounding box center [512, 195] width 571 height 23
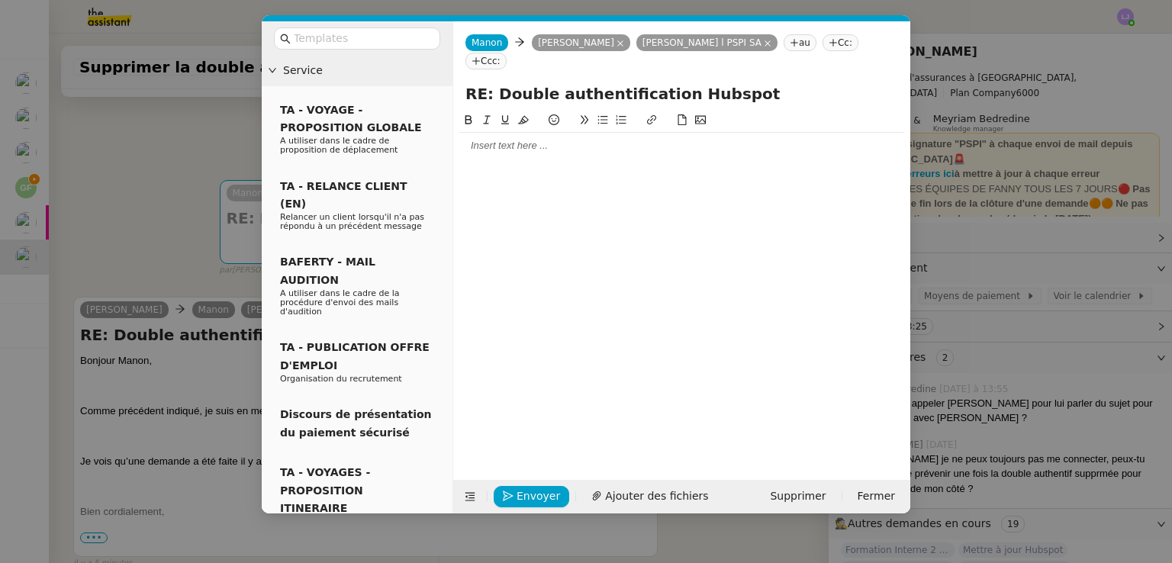
click at [504, 139] on div at bounding box center [681, 146] width 445 height 14
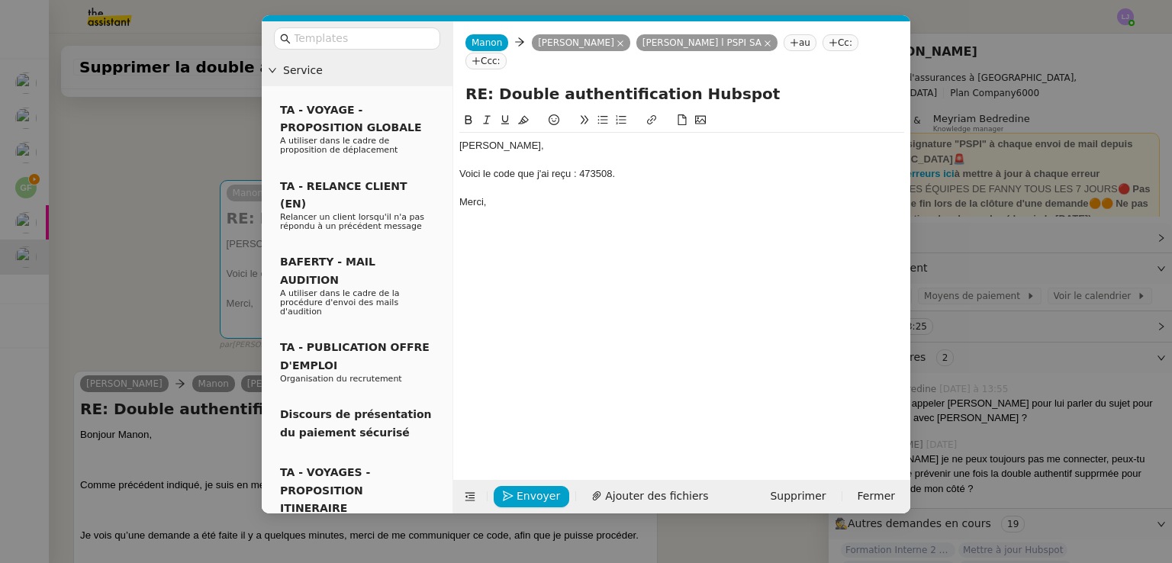
click at [113, 433] on nz-modal-container "Service TA - VOYAGE - PROPOSITION GLOBALE A utiliser dans le cadre de propositi…" at bounding box center [586, 281] width 1172 height 563
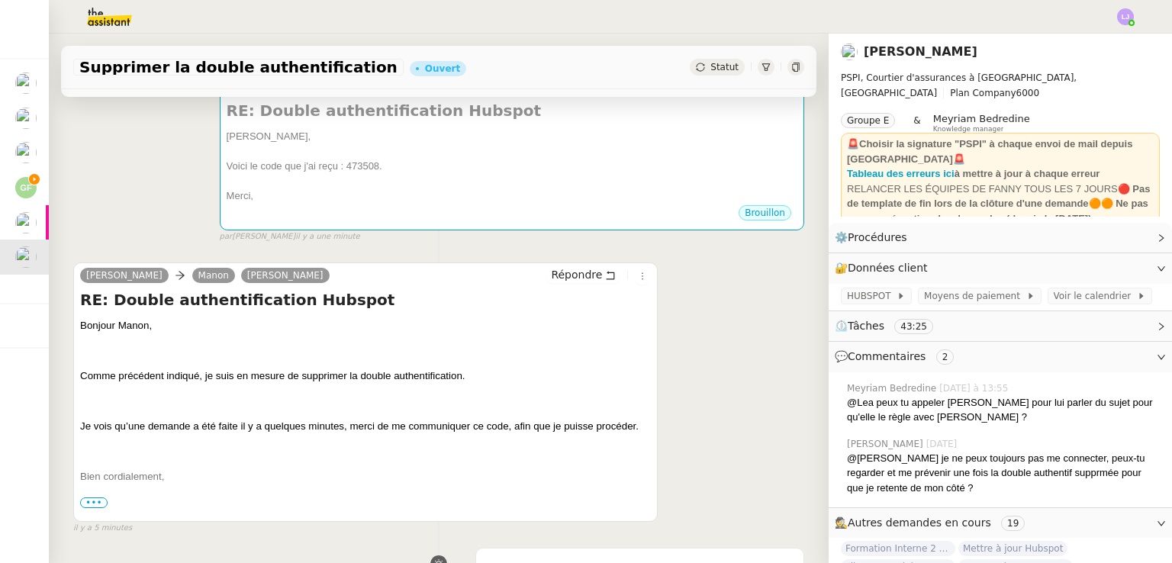
scroll to position [221, 0]
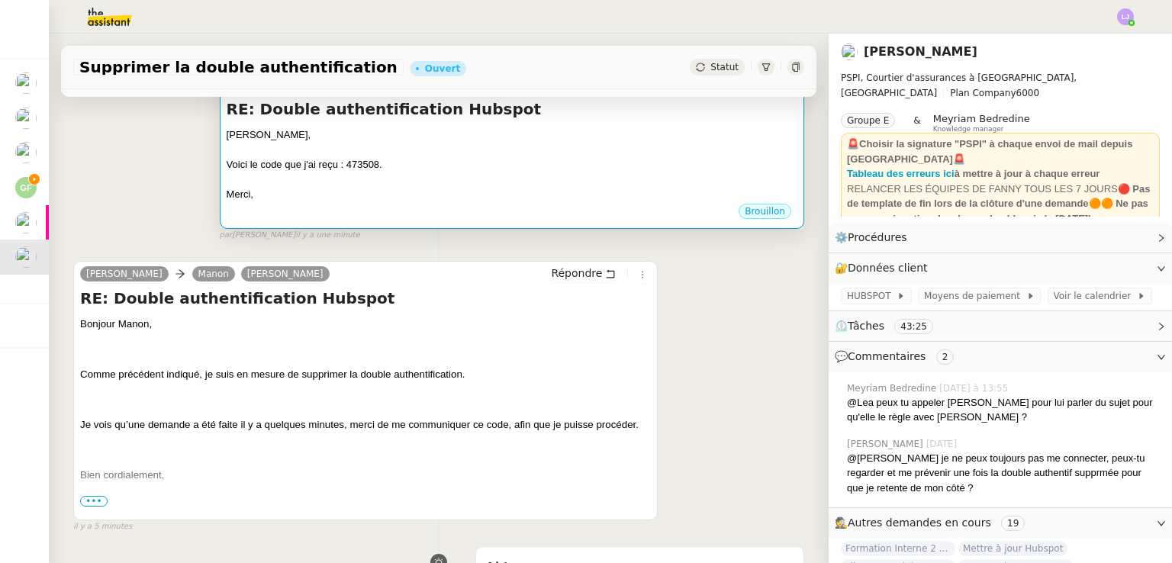
click at [585, 130] on div "Rebecca," at bounding box center [512, 134] width 571 height 15
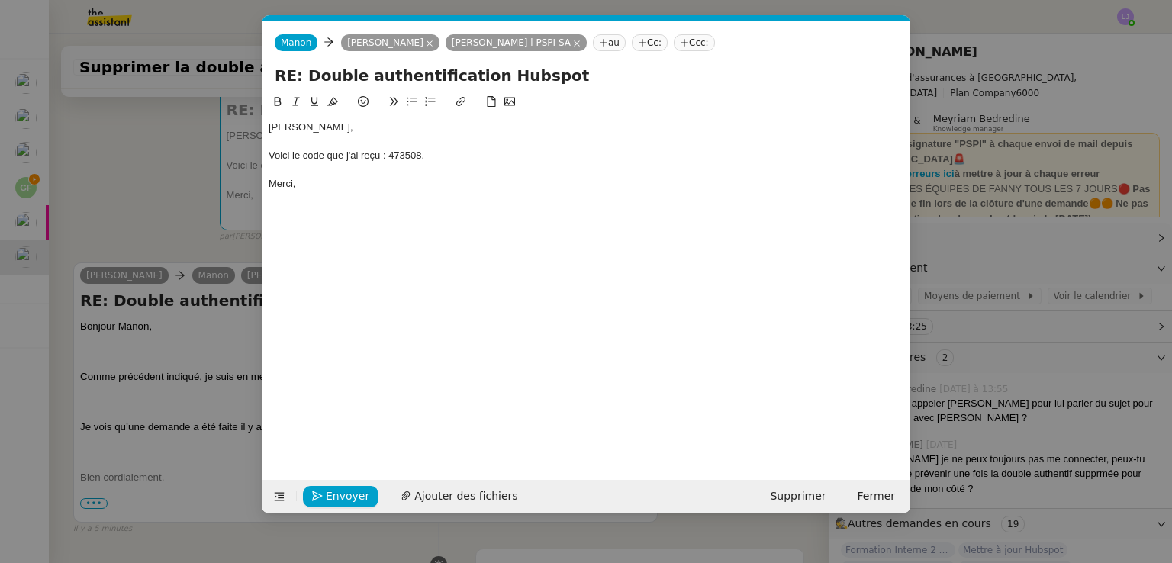
scroll to position [0, 32]
click at [330, 504] on button "Envoyer" at bounding box center [341, 496] width 76 height 21
click at [330, 504] on button "Confirmer l'envoi" at bounding box center [365, 496] width 124 height 21
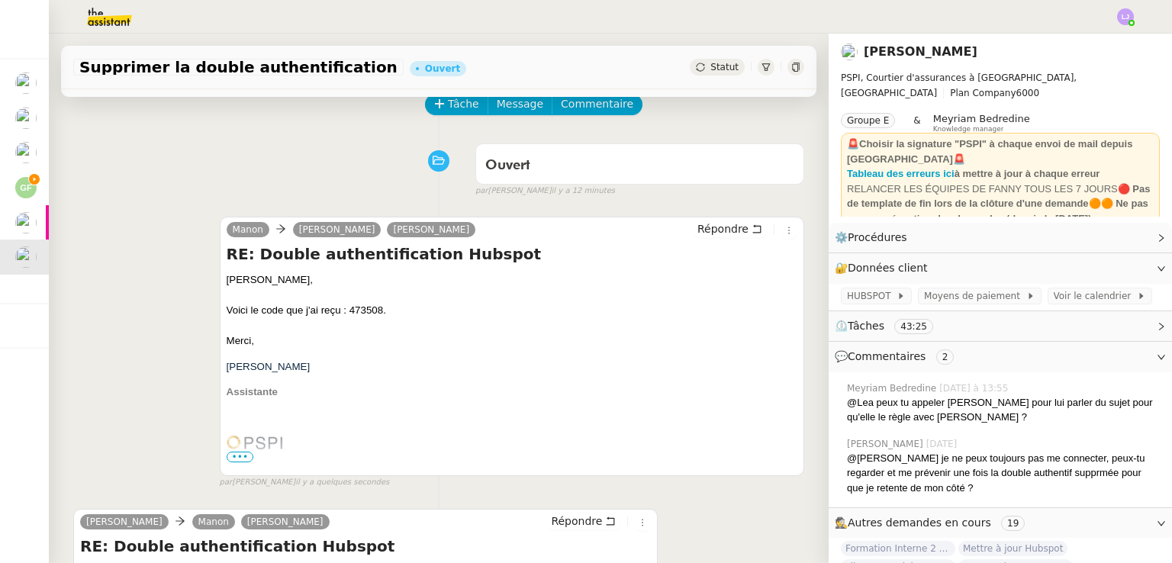
scroll to position [0, 0]
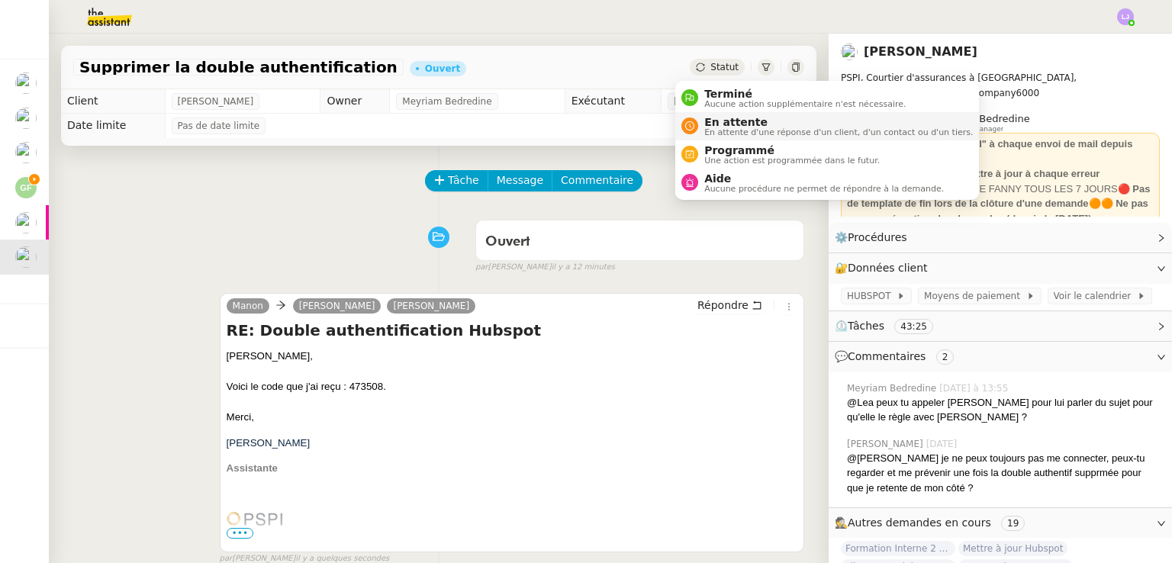
click at [710, 124] on span "En attente" at bounding box center [838, 122] width 269 height 12
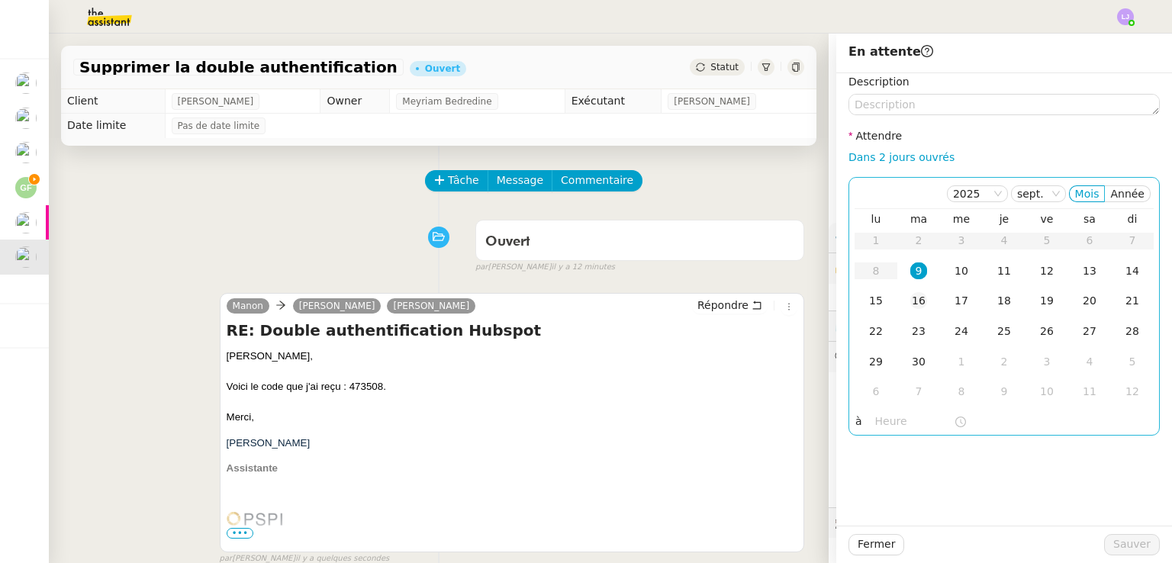
click at [912, 298] on div "16" at bounding box center [918, 300] width 17 height 17
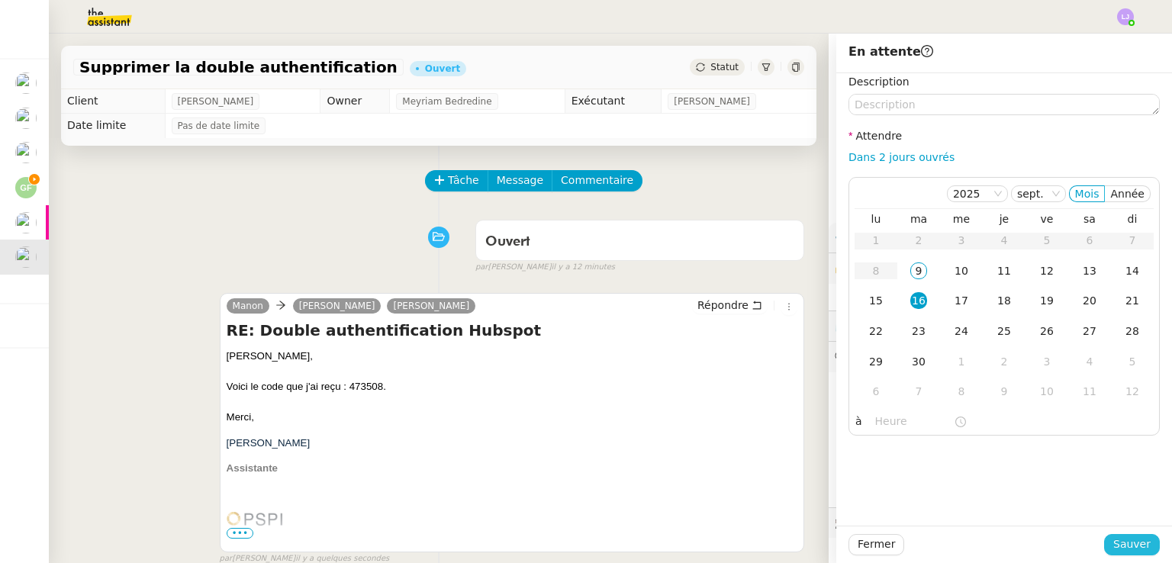
click at [1104, 543] on button "Sauver" at bounding box center [1132, 544] width 56 height 21
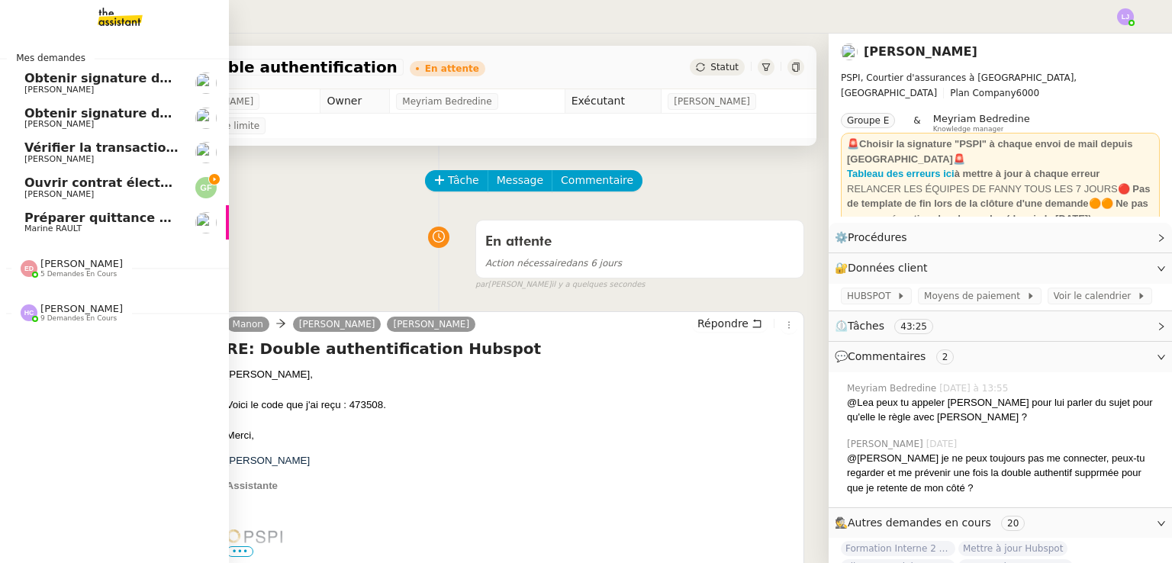
click at [136, 330] on div "Mes demandes Obtenir signature de Patrick Patrick Chotard Obtenir signature de …" at bounding box center [114, 299] width 229 height 530
click at [42, 304] on span "[PERSON_NAME]" at bounding box center [81, 308] width 82 height 11
click at [96, 270] on span "5 demandes en cours" at bounding box center [78, 274] width 76 height 8
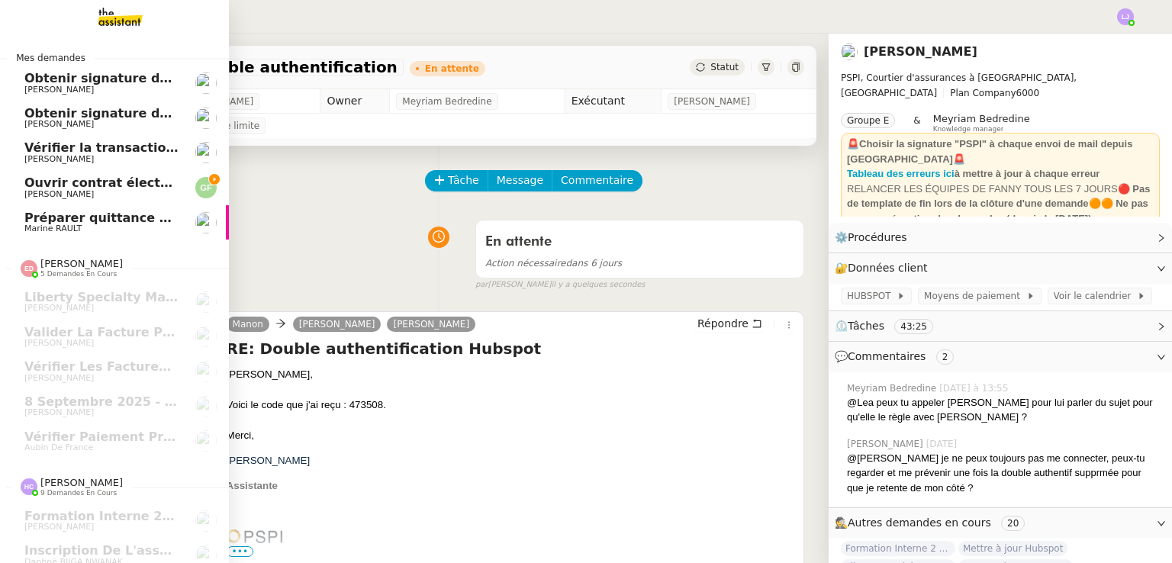
click at [186, 185] on link "Ouvrir contrat électricité temporaire Guillaume FONTES" at bounding box center [114, 187] width 229 height 35
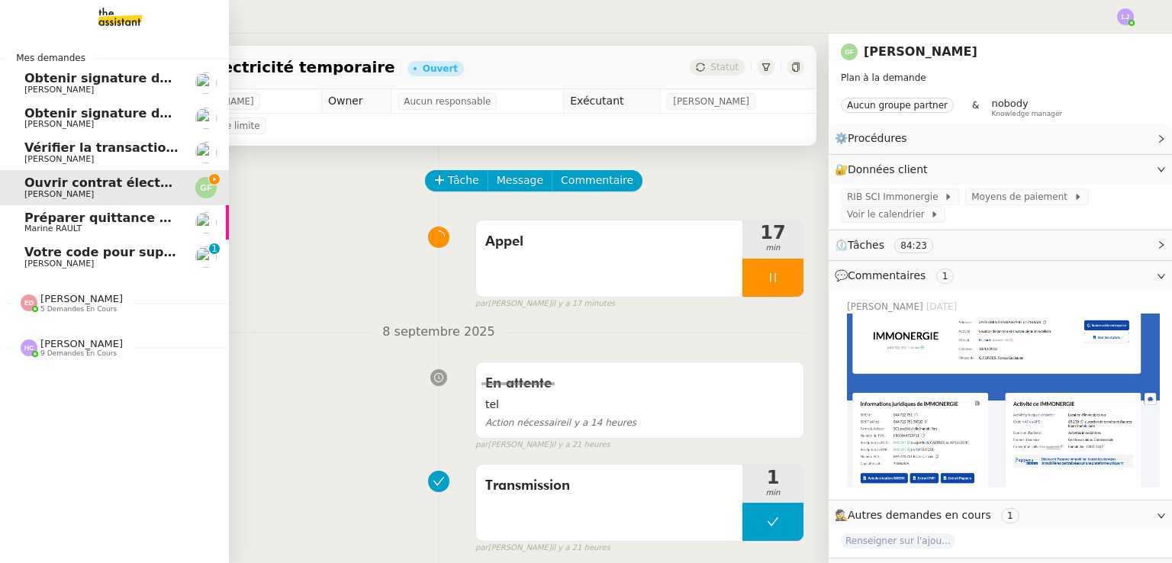
click at [93, 223] on span "Préparer quittance de loyer pour le Héron" at bounding box center [168, 218] width 289 height 14
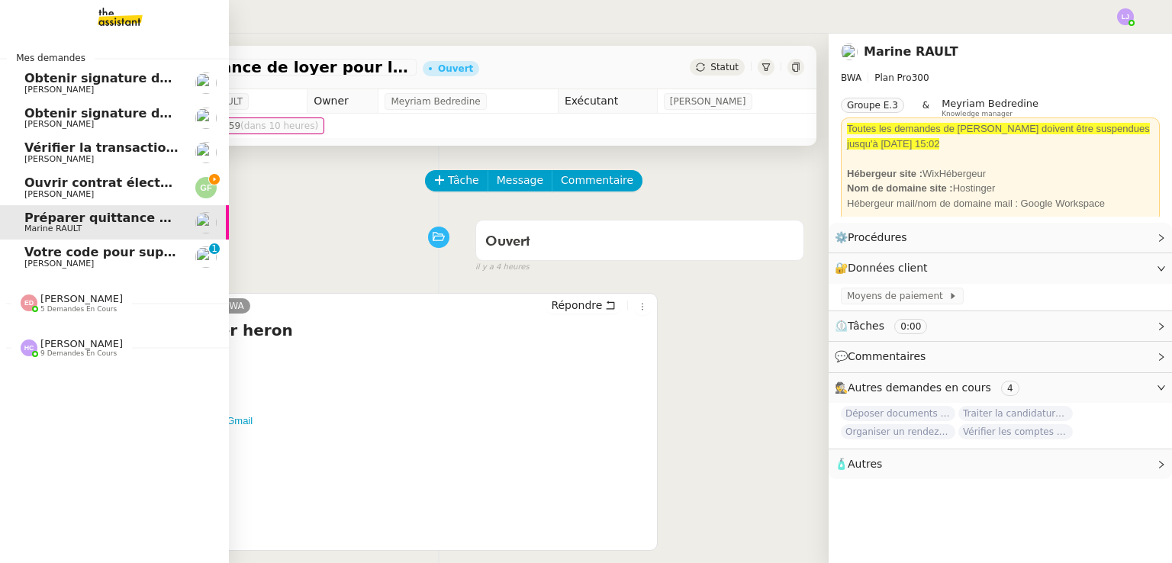
click at [128, 174] on link "Ouvrir contrat électricité temporaire Guillaume FONTES" at bounding box center [114, 187] width 229 height 35
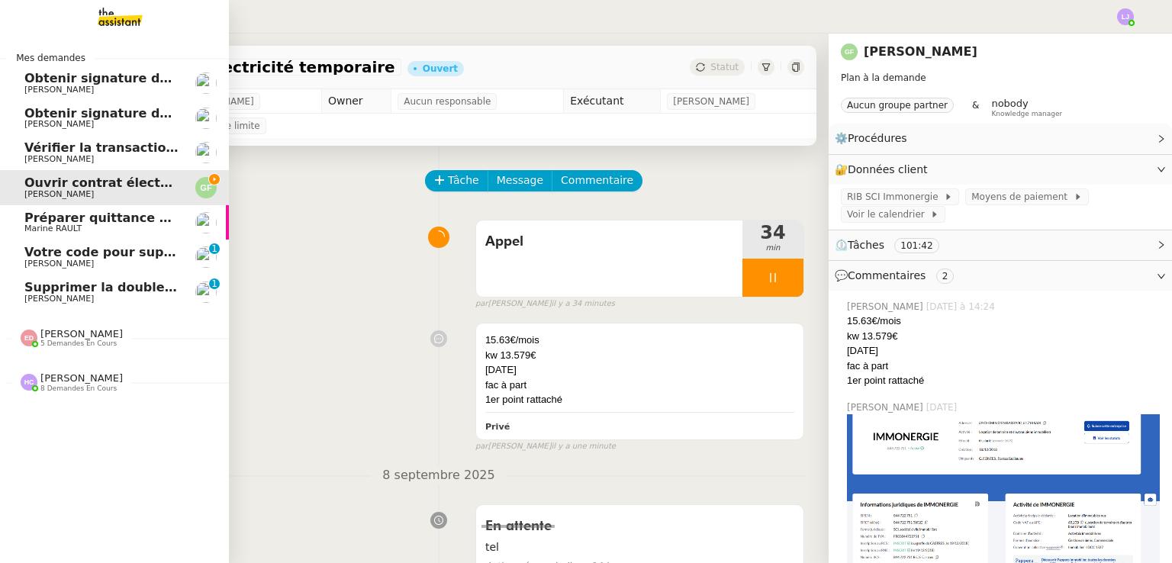
click at [90, 285] on span "Supprimer la double authentification" at bounding box center [151, 287] width 254 height 14
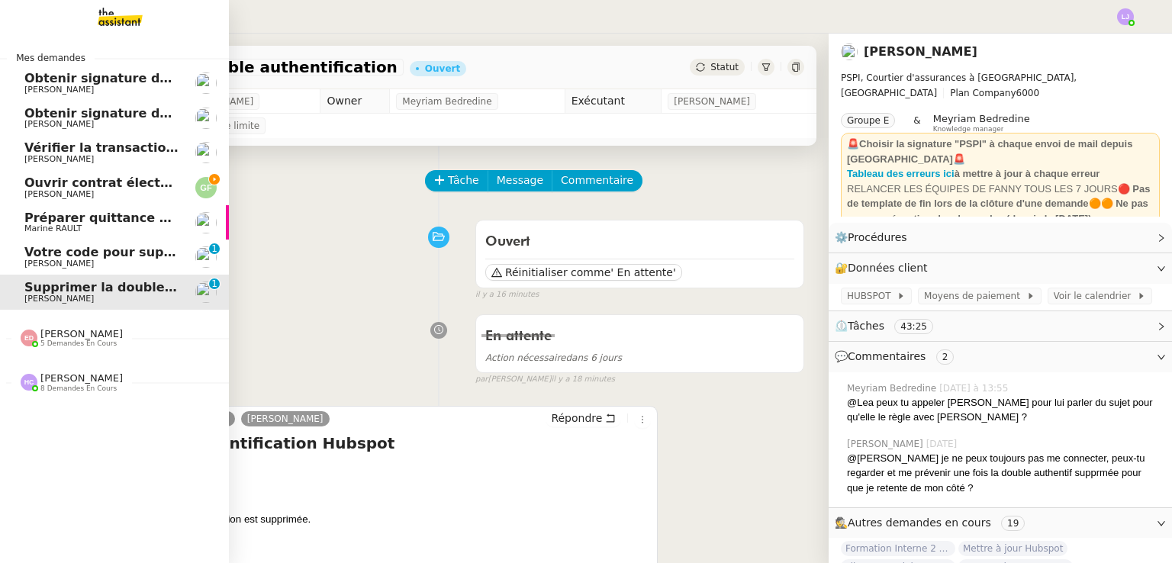
click at [48, 247] on span "Votre code pour supprimer la double authentification" at bounding box center [208, 252] width 368 height 14
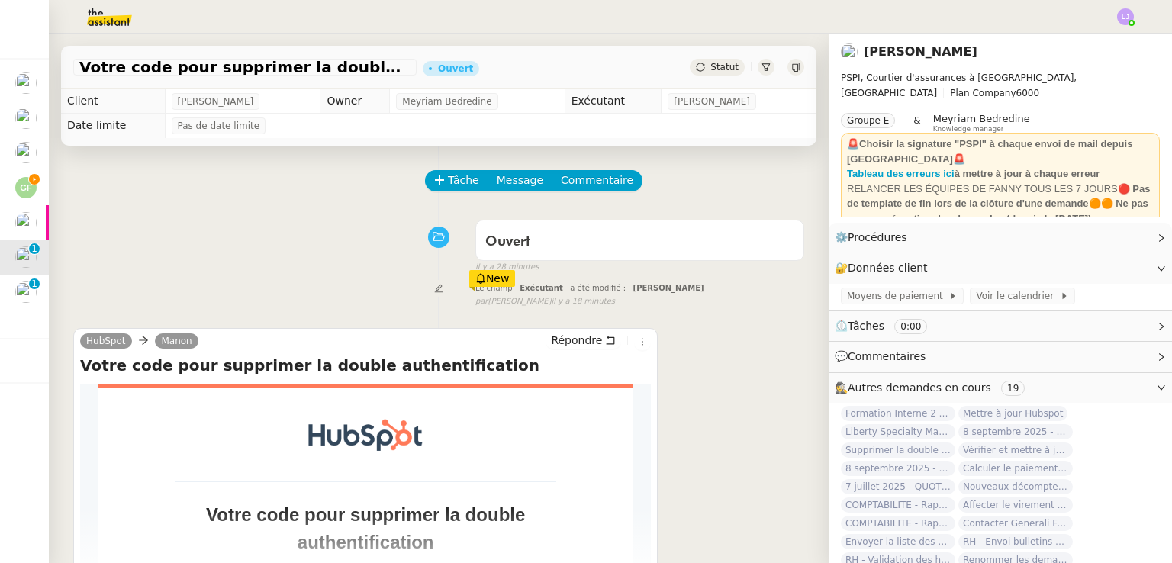
scroll to position [204, 0]
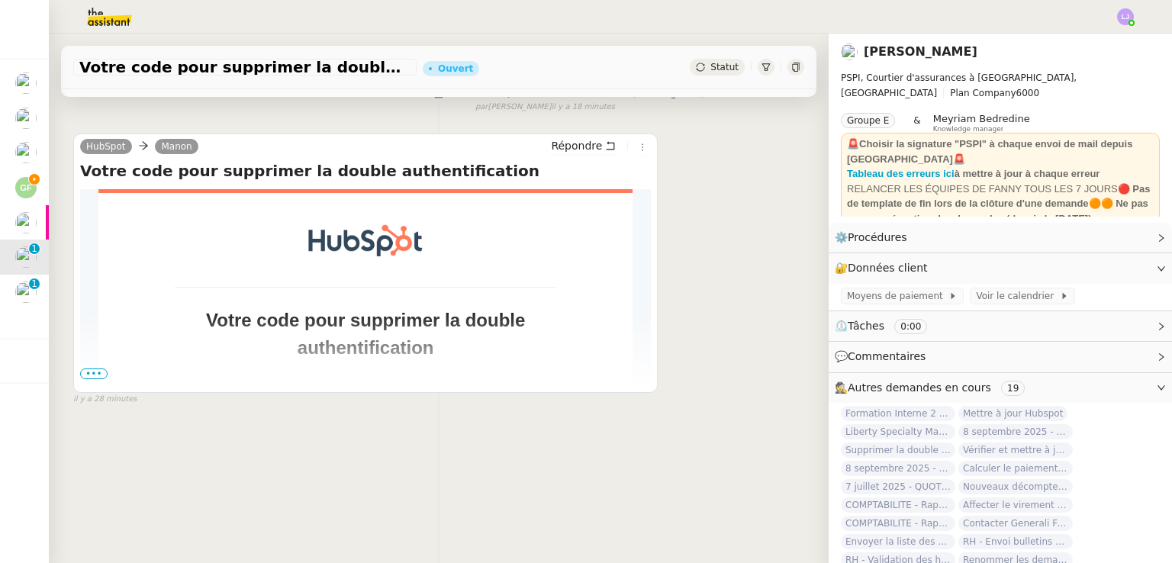
click at [81, 369] on span "•••" at bounding box center [93, 374] width 27 height 11
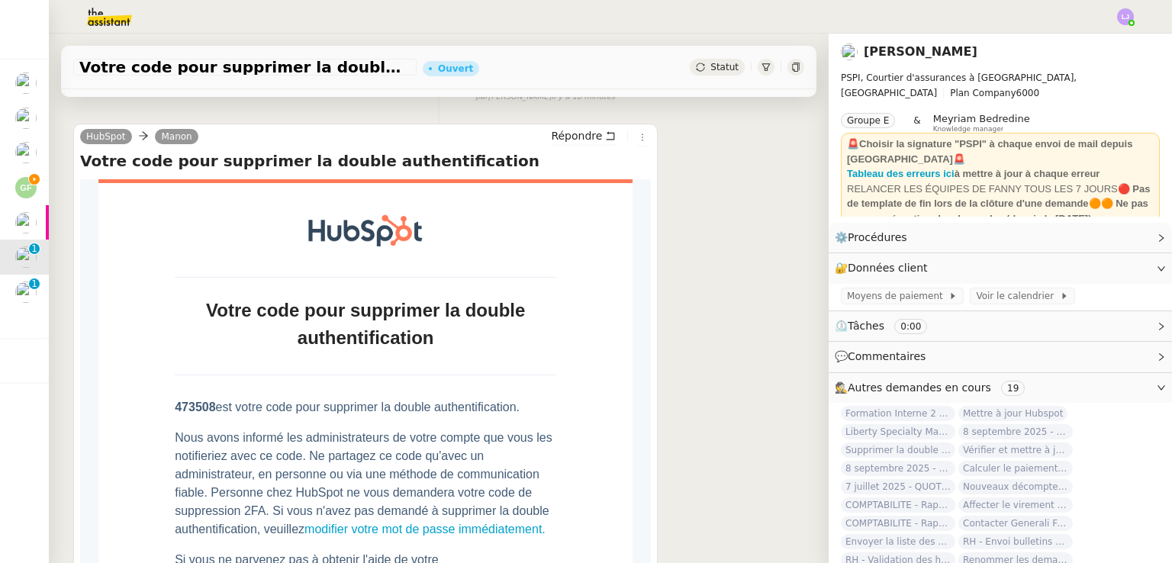
scroll to position [0, 0]
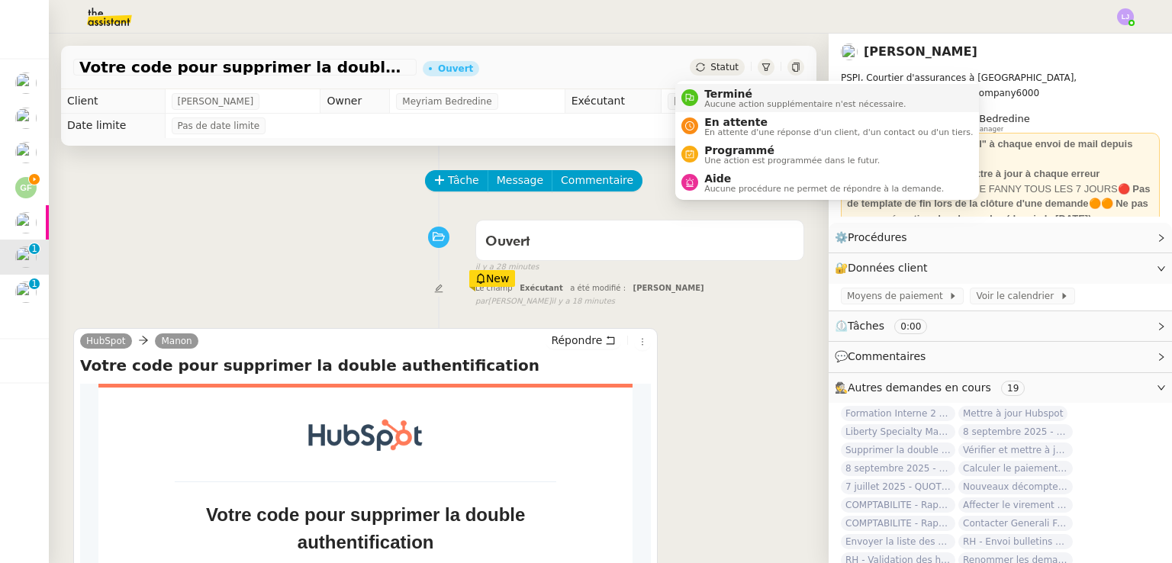
click at [725, 97] on span "Terminé" at bounding box center [804, 94] width 201 height 12
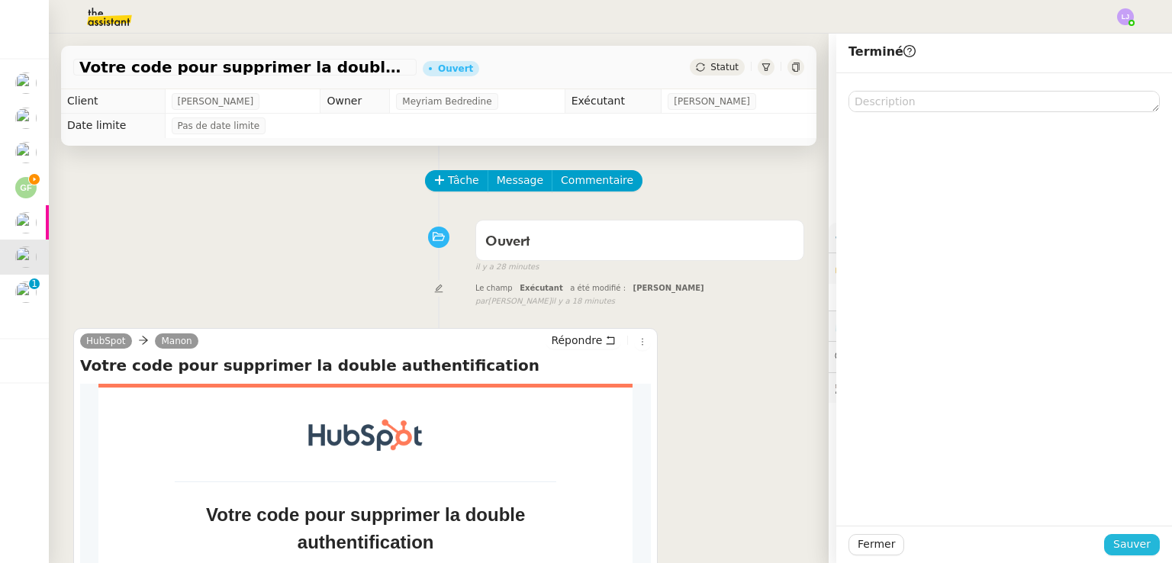
click at [1122, 541] on span "Sauver" at bounding box center [1131, 545] width 37 height 18
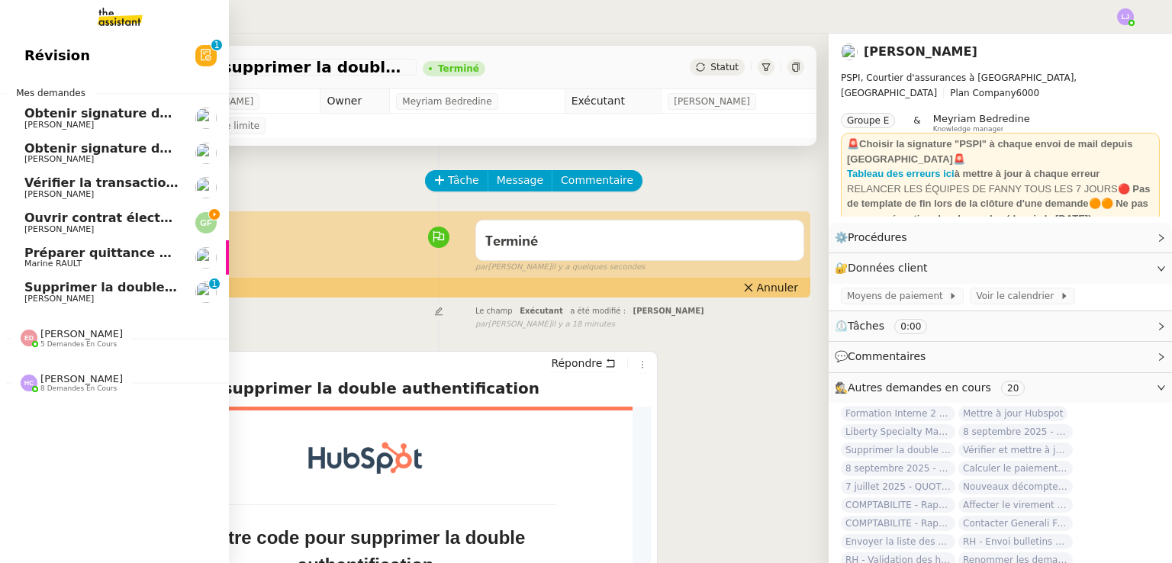
click at [137, 303] on span "[PERSON_NAME]" at bounding box center [101, 299] width 154 height 9
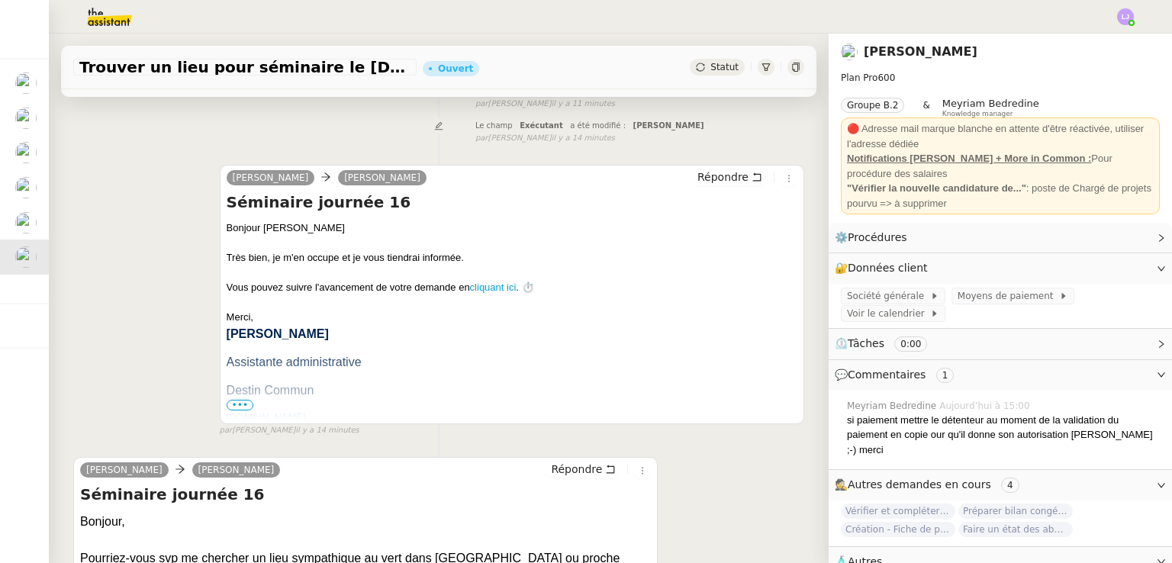
scroll to position [287, 0]
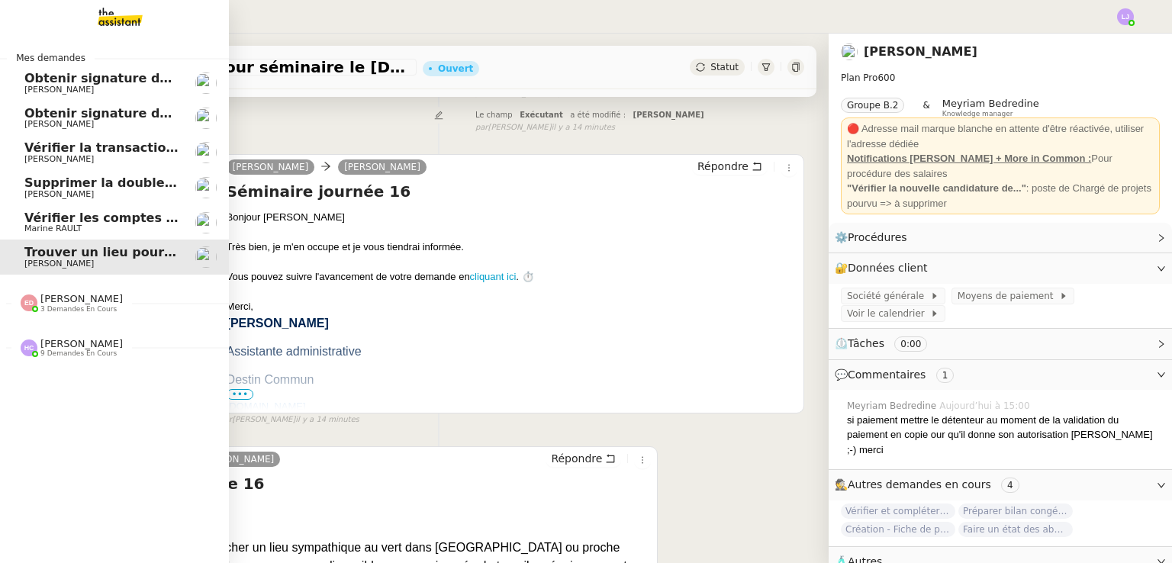
click at [41, 213] on span "Vérifier les comptes bancaires et éditer la quittance - 1 septembre 2025" at bounding box center [273, 218] width 498 height 14
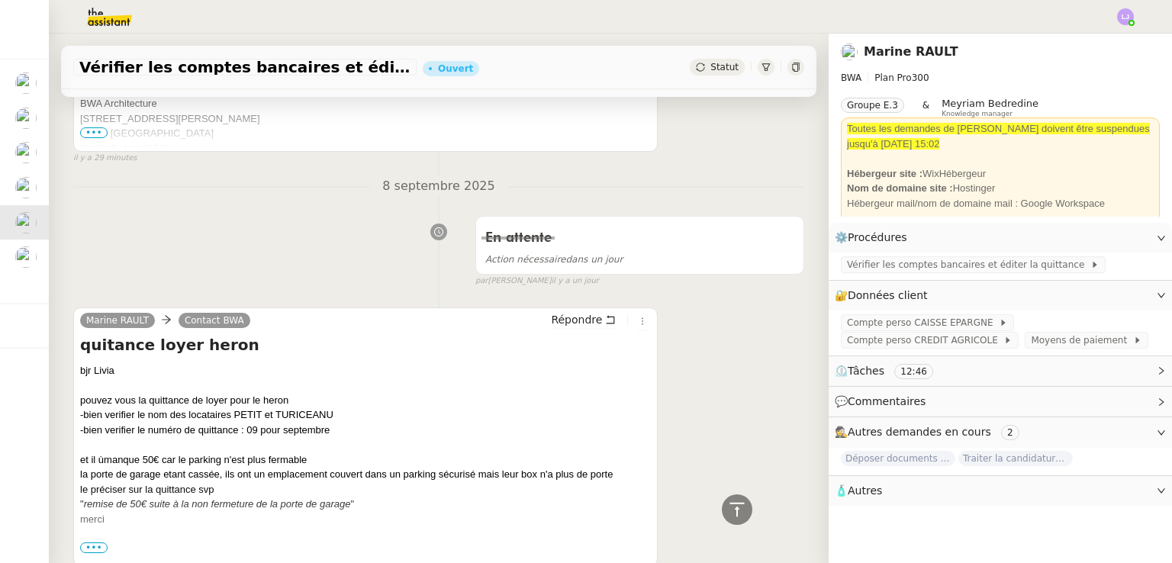
scroll to position [430, 0]
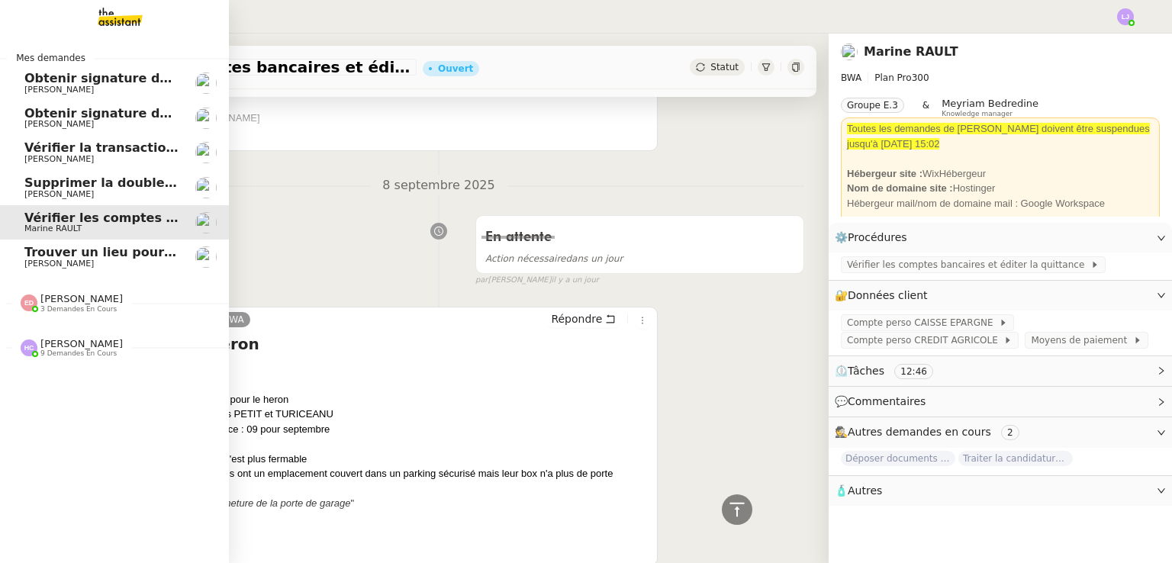
click at [25, 187] on span "Supprimer la double authentification" at bounding box center [151, 183] width 254 height 14
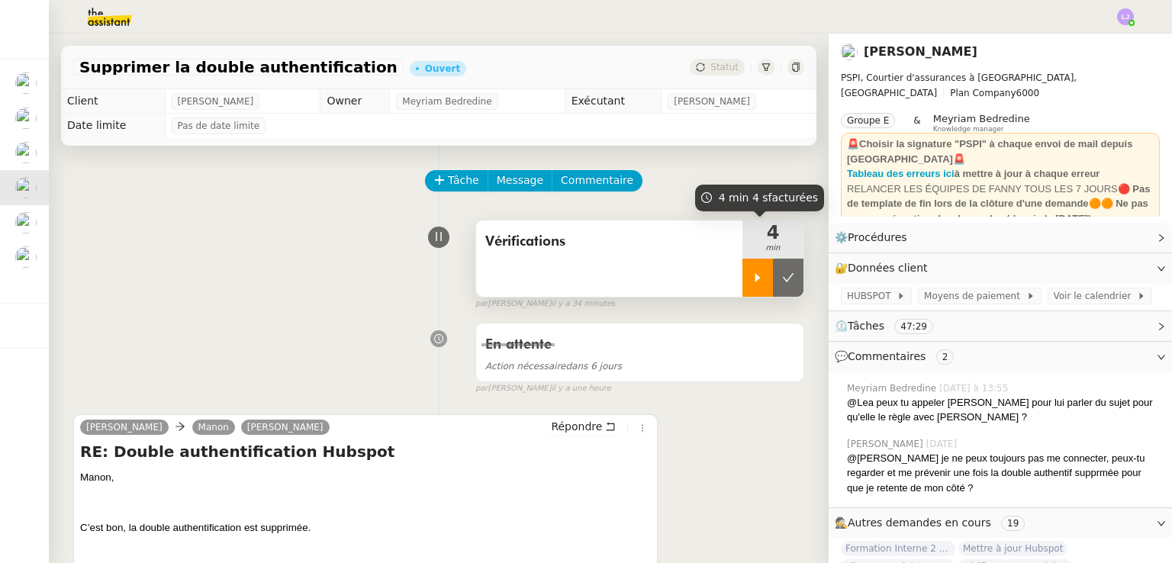
click at [742, 268] on div at bounding box center [757, 278] width 31 height 38
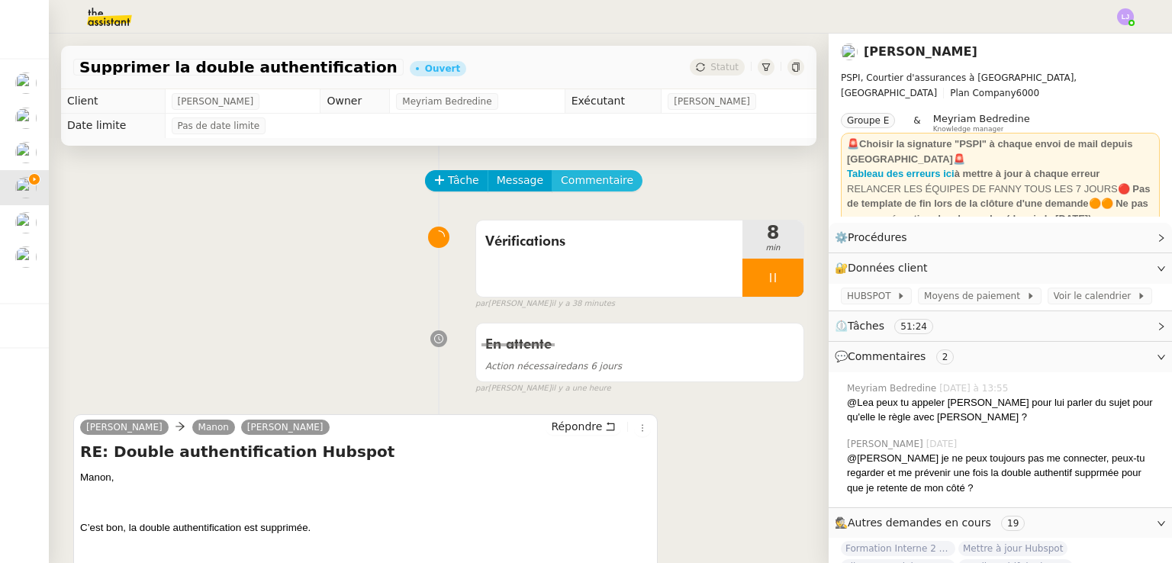
click at [594, 175] on span "Commentaire" at bounding box center [597, 181] width 72 height 18
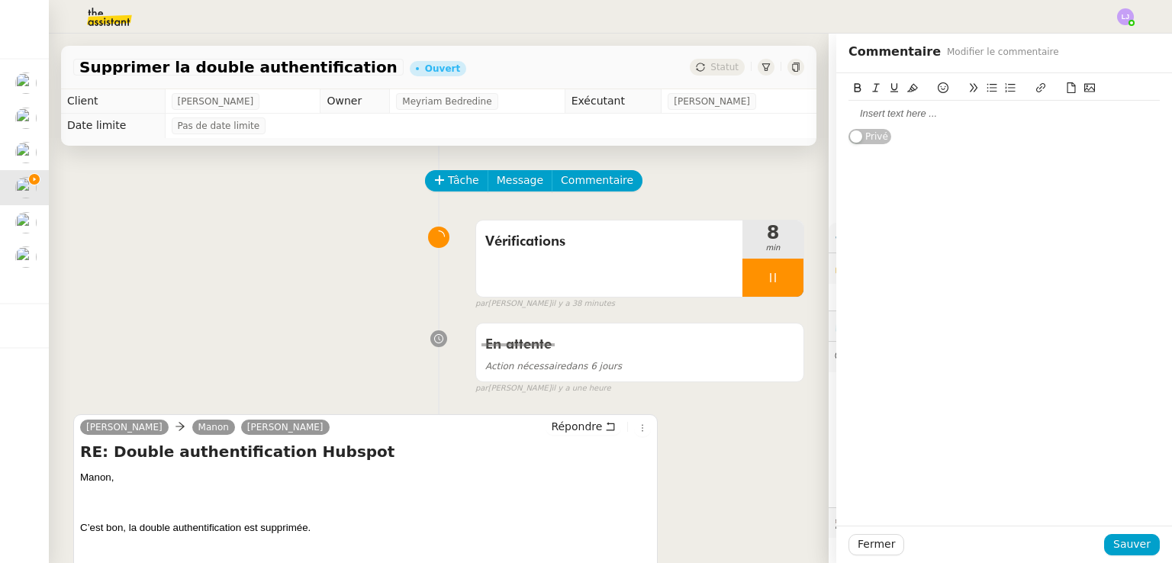
click at [922, 110] on div at bounding box center [1004, 114] width 311 height 14
click at [1035, 87] on icon at bounding box center [1040, 87] width 11 height 11
click at [1068, 85] on icon at bounding box center [1072, 87] width 8 height 11
click at [882, 184] on link "📎 67848320_2025-8-9 15_14_48.pdf" at bounding box center [933, 184] width 168 height 11
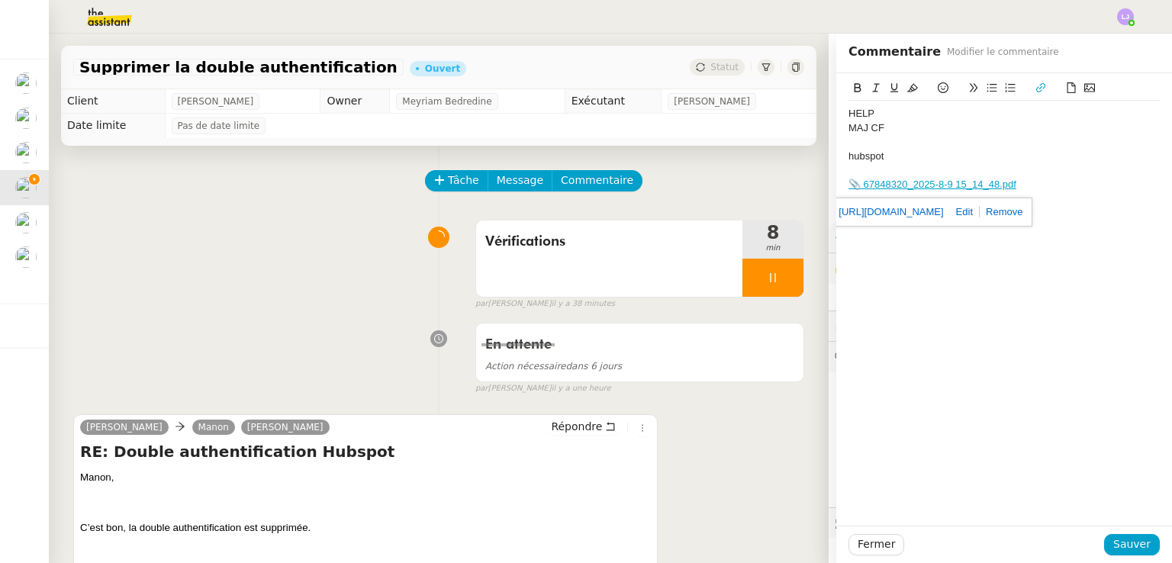
click at [885, 252] on div "67848320_2025-8-9 15_14_48.pdf HELP MAJ CF hubspot 📎 67848320_2025-8-9 15_14_48…" at bounding box center [1004, 299] width 336 height 452
click at [895, 186] on link "📎 67848320_2025-8-9 15_14_48.pdf" at bounding box center [933, 184] width 168 height 11
click at [899, 207] on link "https://dashboard.theassistant.com/file/CWBY1sqXFrMilbWzXles" at bounding box center [891, 212] width 105 height 20
click at [1119, 556] on div "Fermer Sauver" at bounding box center [1004, 544] width 336 height 37
click at [1113, 542] on span "Sauver" at bounding box center [1131, 545] width 37 height 18
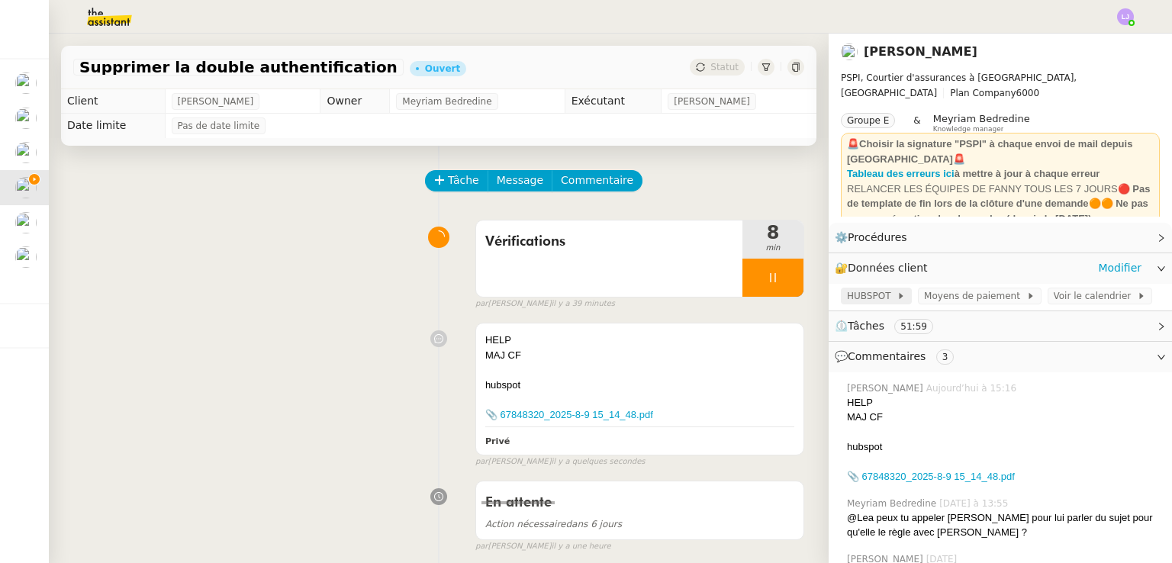
click at [873, 300] on span "HUBSPOT" at bounding box center [872, 295] width 50 height 15
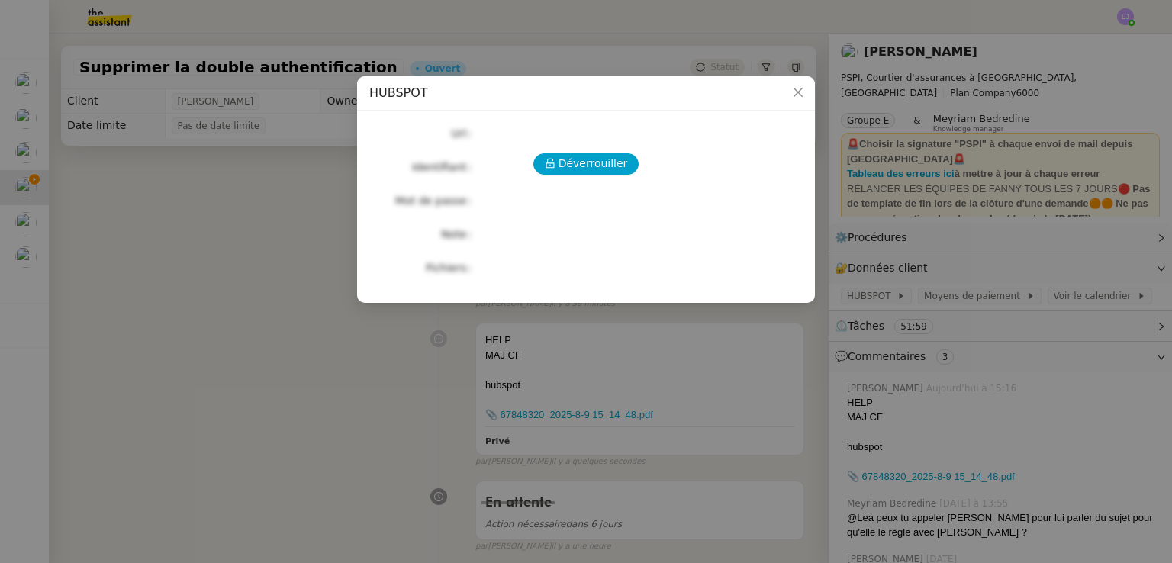
click at [613, 182] on div "Déverrouiller Url Identifiant Mot de passe Note Fichiers Upload" at bounding box center [585, 201] width 433 height 156
click at [608, 177] on div "Déverrouiller Url Identifiant Mot de passe Note Fichiers Upload" at bounding box center [585, 201] width 433 height 156
click at [604, 164] on span "Déverrouiller" at bounding box center [593, 164] width 69 height 18
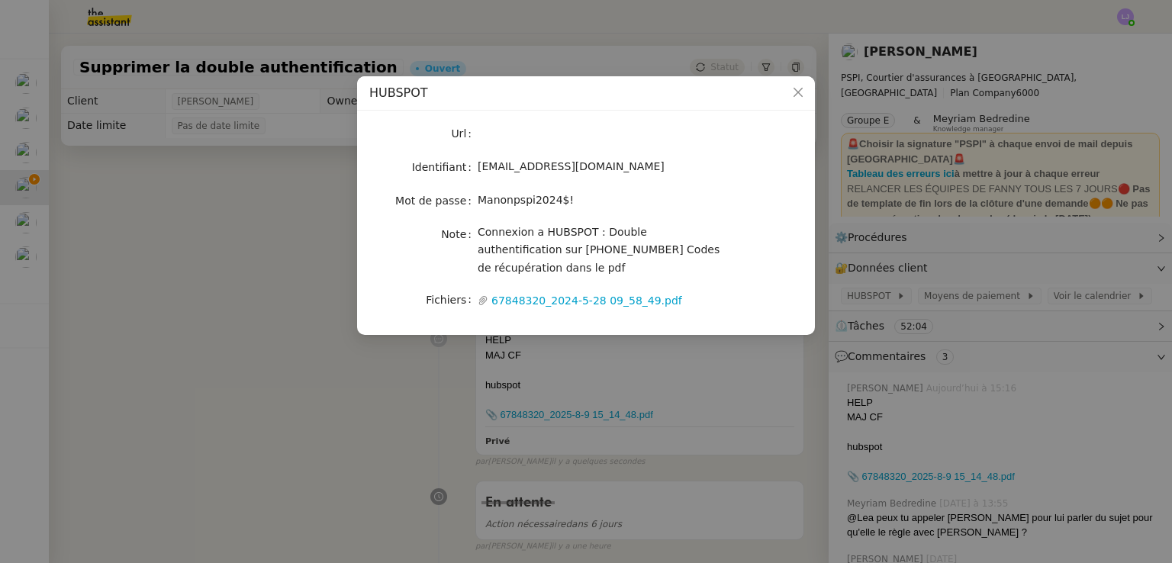
click at [778, 105] on div "HUBSPOT" at bounding box center [586, 93] width 458 height 34
click at [790, 105] on span "Close" at bounding box center [798, 93] width 34 height 34
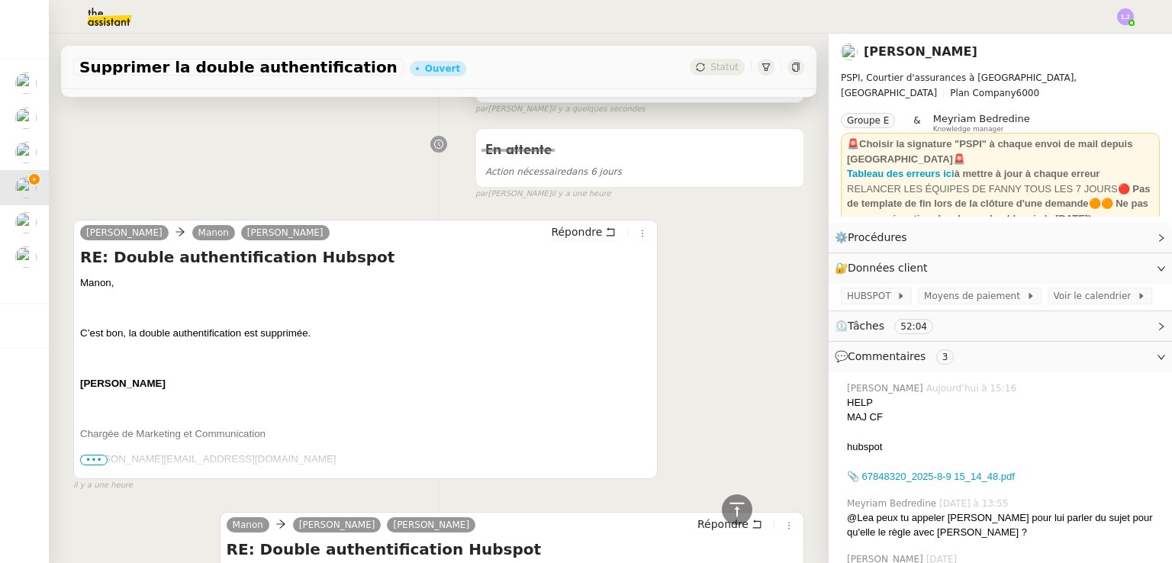
scroll to position [353, 0]
click at [1109, 36] on li "Suivi" at bounding box center [1084, 43] width 99 height 21
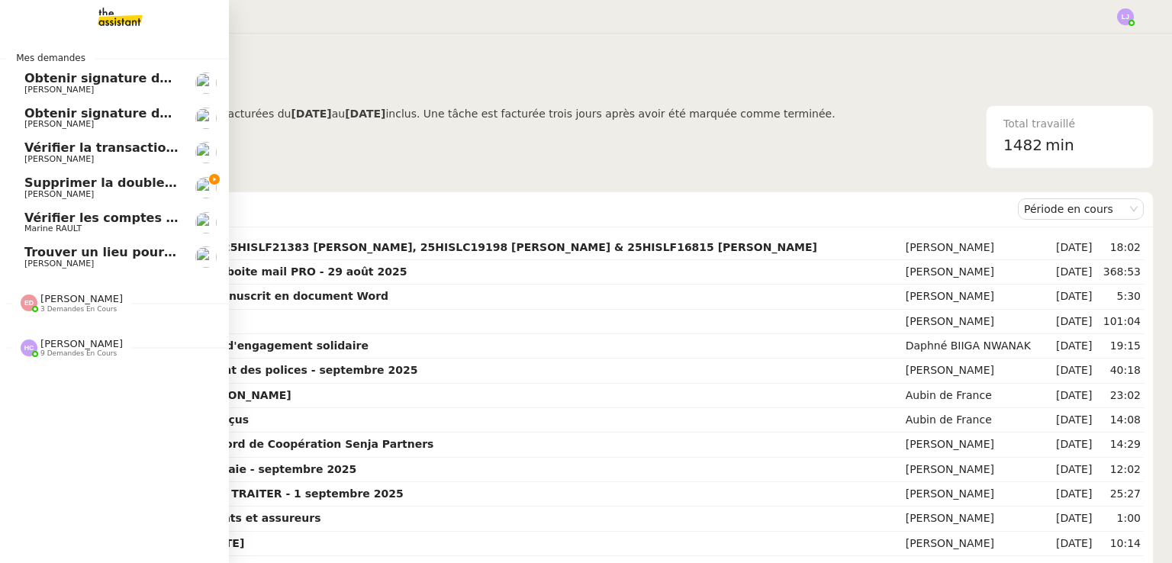
click at [130, 190] on span "[PERSON_NAME]" at bounding box center [101, 194] width 154 height 9
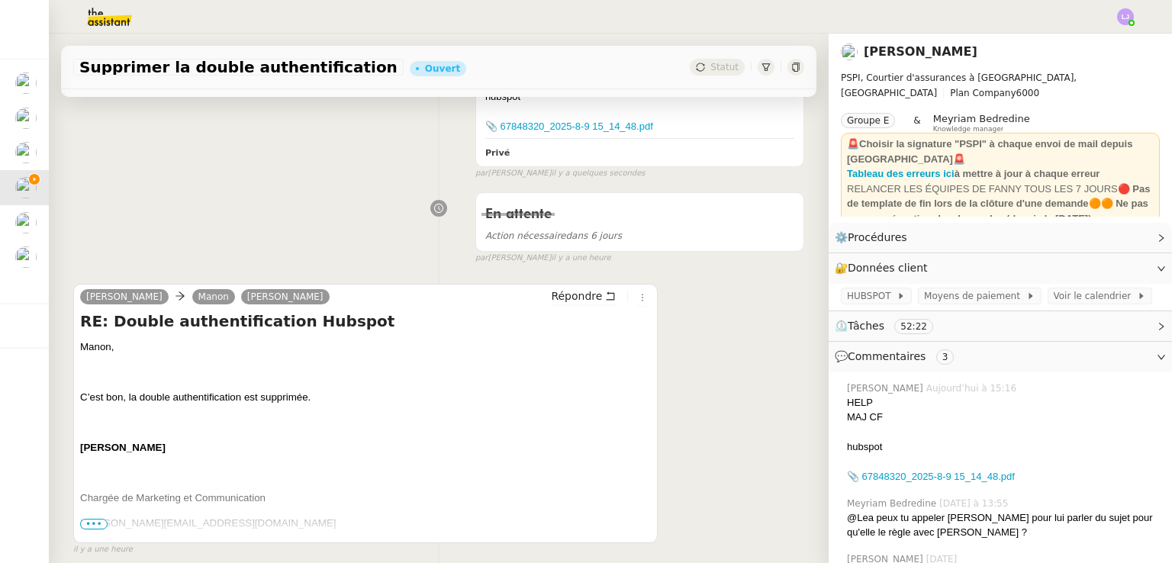
scroll to position [308, 0]
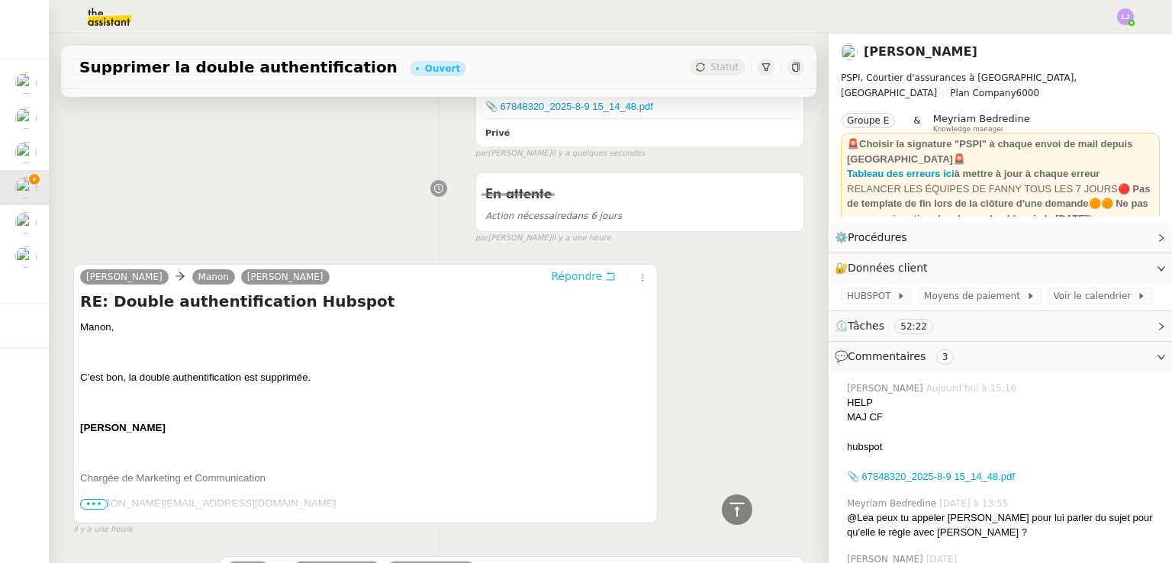
click at [571, 280] on span "Répondre" at bounding box center [576, 276] width 51 height 15
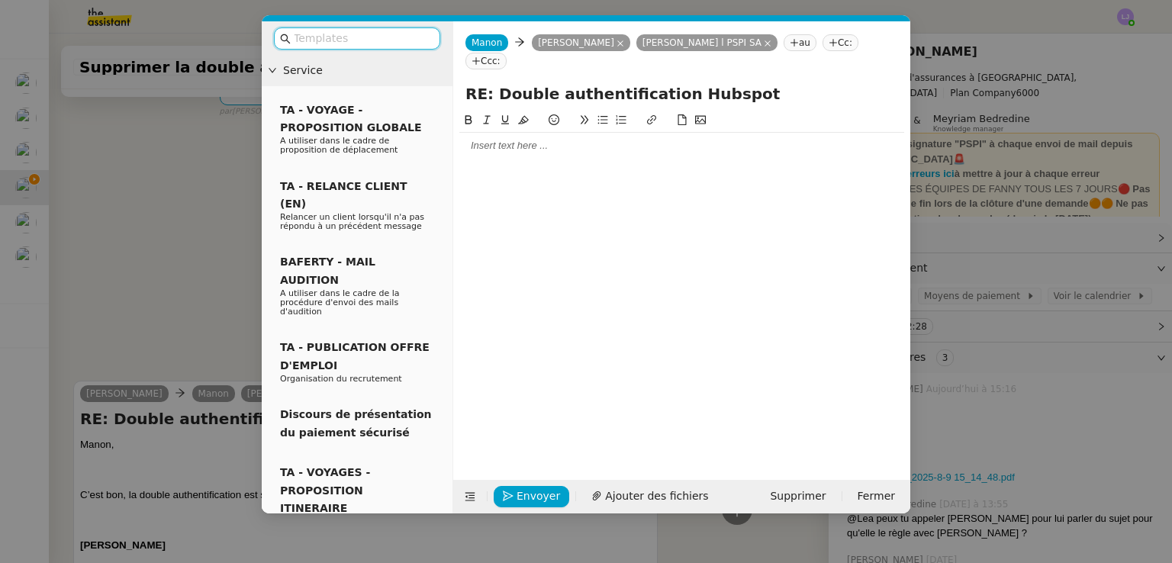
scroll to position [427, 0]
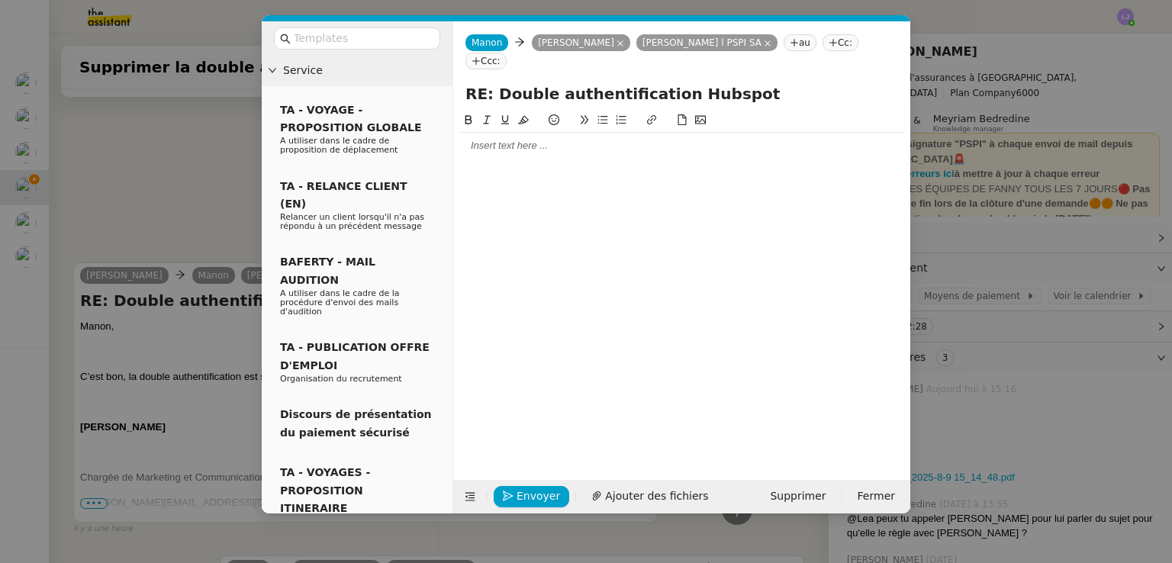
click at [1028, 95] on nz-modal-container "Service TA - VOYAGE - PROPOSITION GLOBALE A utiliser dans le cadre de propositi…" at bounding box center [586, 281] width 1172 height 563
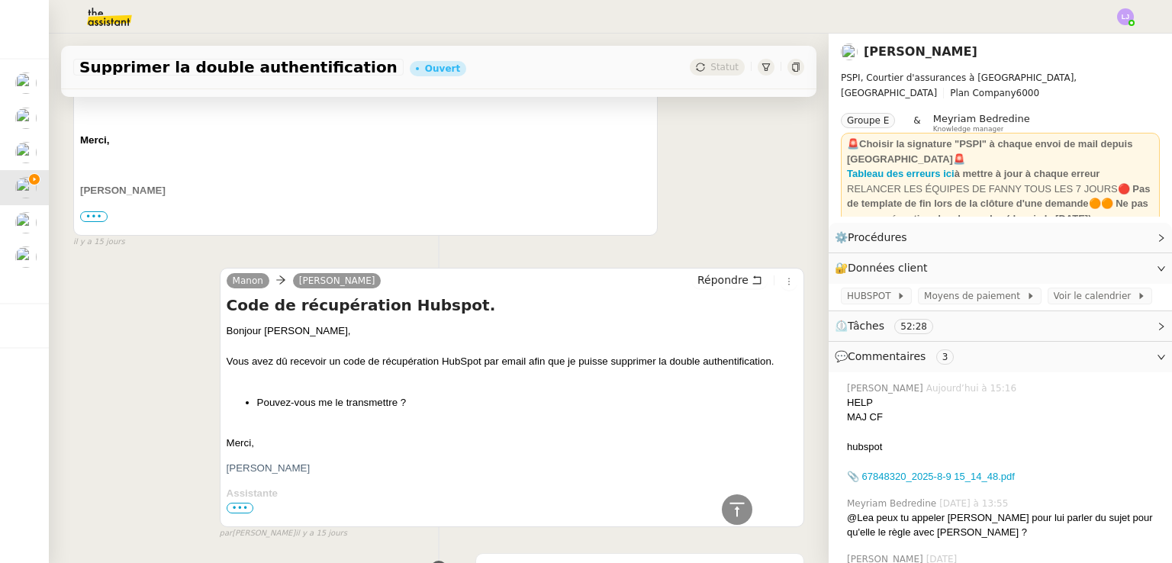
scroll to position [5930, 0]
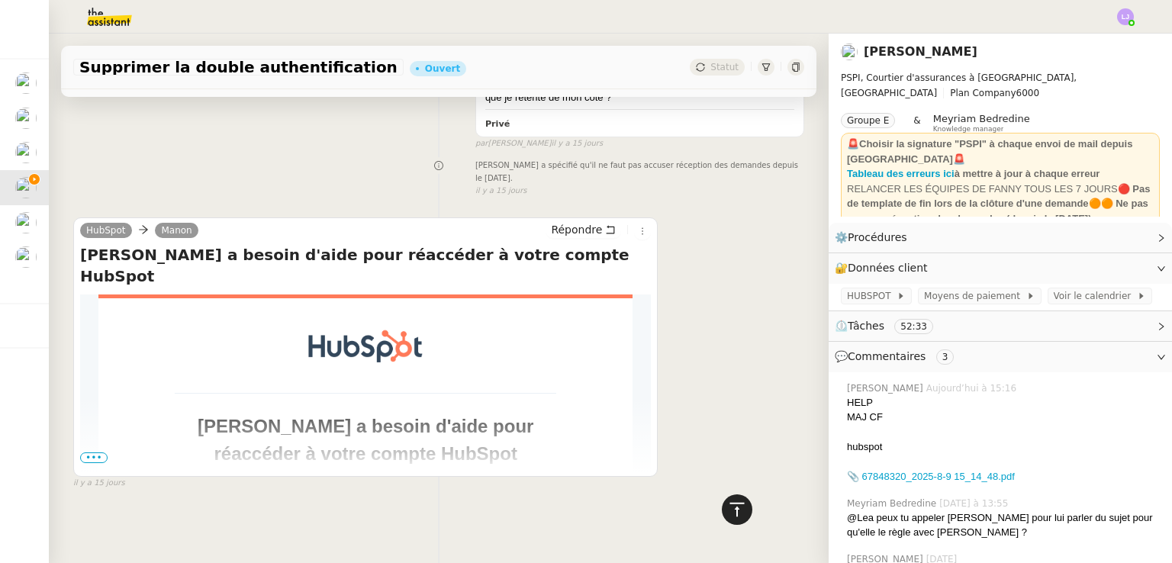
click at [736, 504] on div at bounding box center [737, 509] width 31 height 31
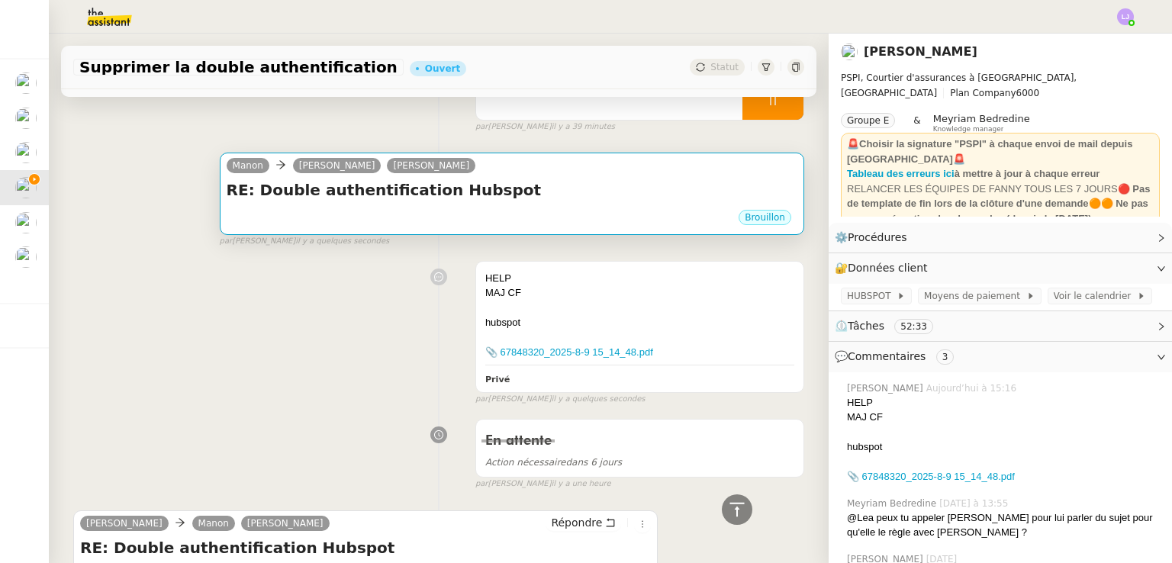
scroll to position [0, 0]
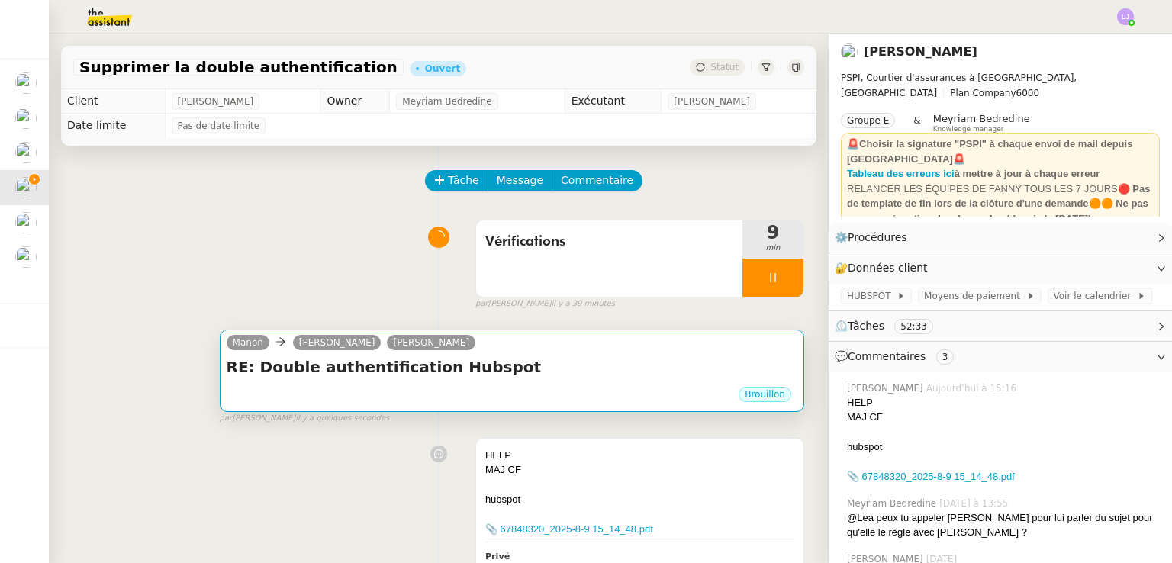
click at [449, 378] on h4 "RE: Double authentification Hubspot" at bounding box center [512, 366] width 571 height 21
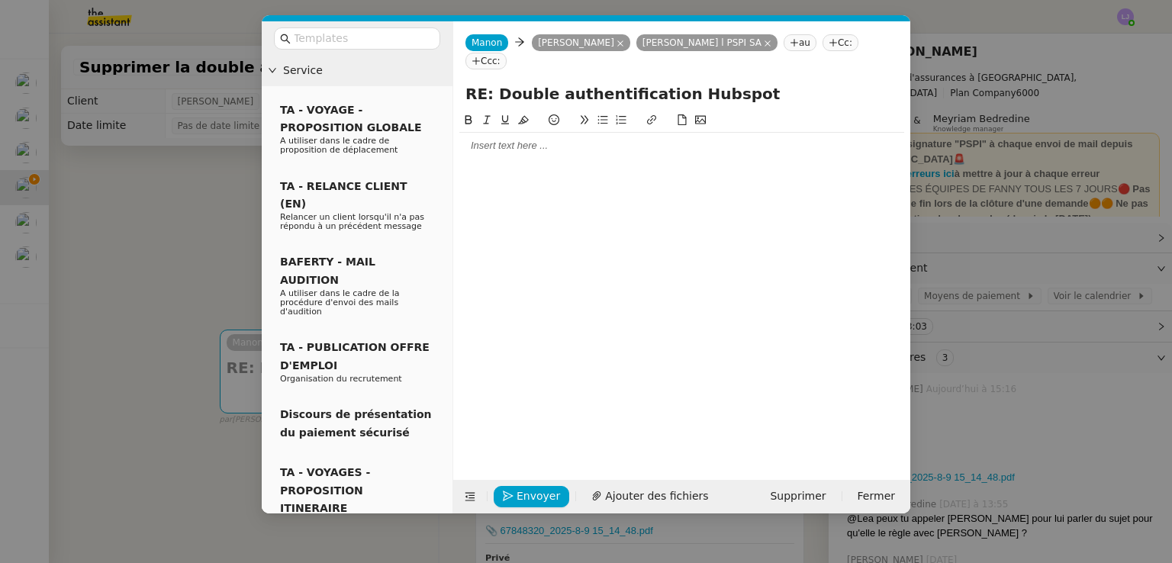
click at [604, 133] on div at bounding box center [681, 146] width 445 height 26
click at [143, 335] on nz-modal-container "Service TA - VOYAGE - PROPOSITION GLOBALE A utiliser dans le cadre de propositi…" at bounding box center [586, 281] width 1172 height 563
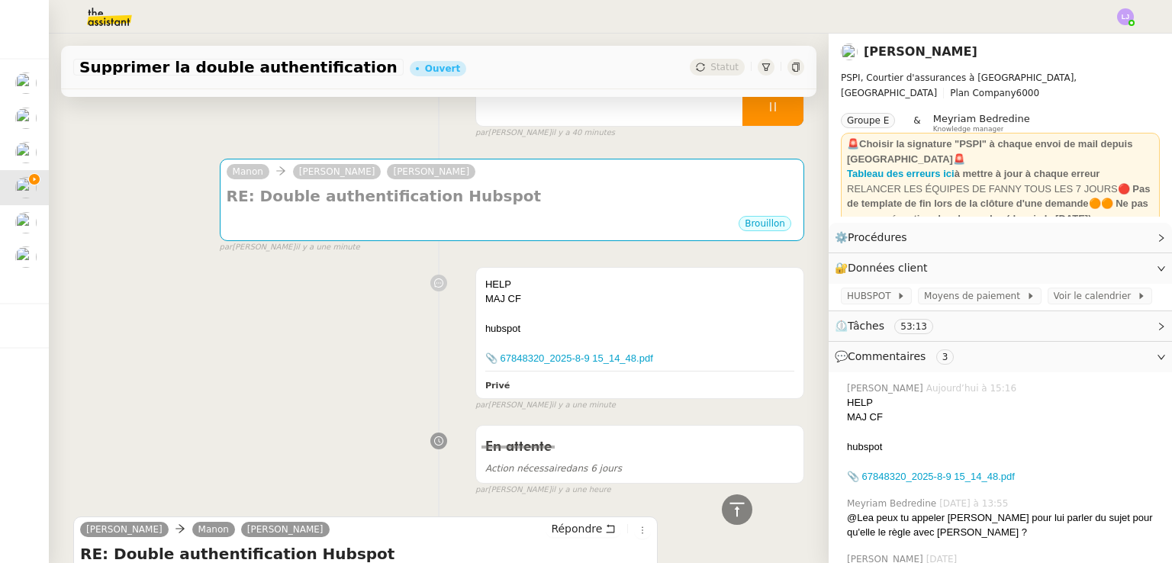
scroll to position [153, 0]
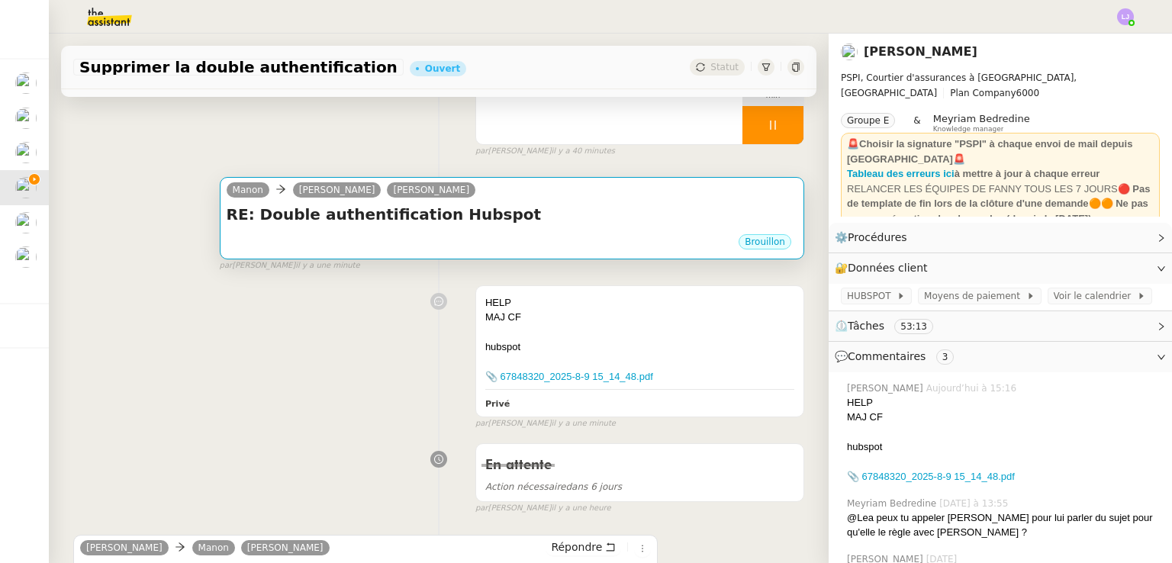
click at [416, 227] on div "RE: Double authentification Hubspot •••" at bounding box center [512, 218] width 571 height 29
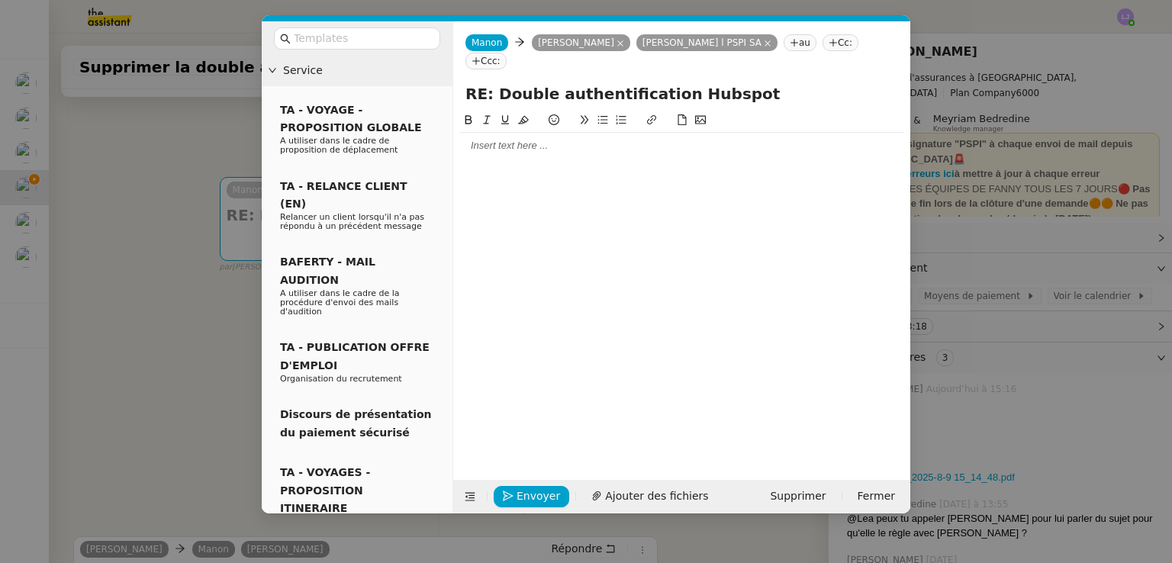
click at [516, 139] on div at bounding box center [681, 146] width 445 height 14
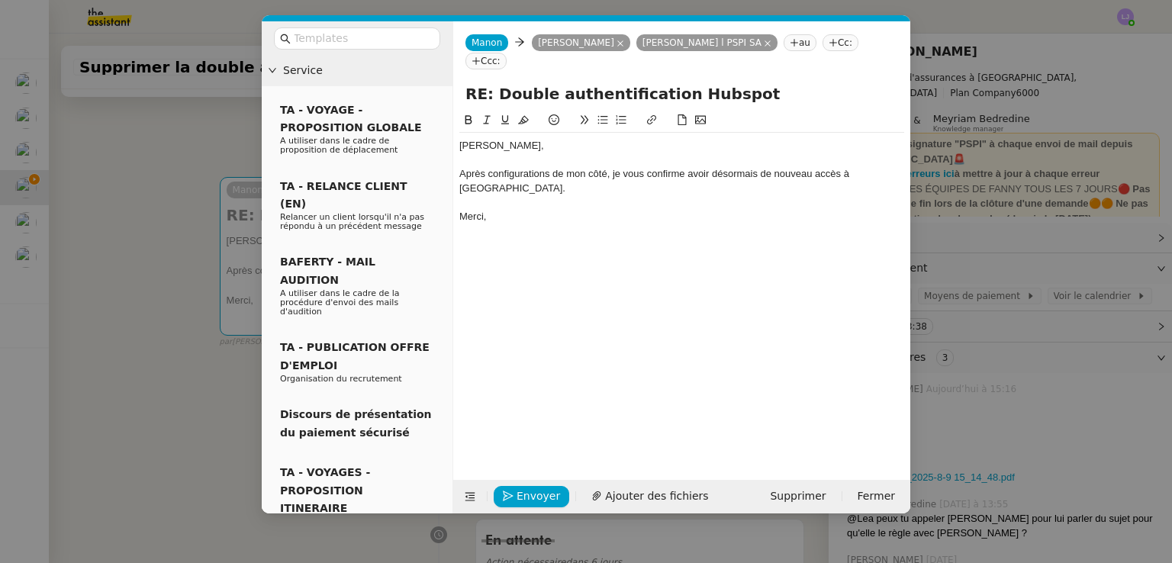
click at [487, 167] on div "Après configurations de mon côté, je vous confirme avoir désormais de nouveau a…" at bounding box center [681, 181] width 445 height 28
click at [487, 167] on div "Après de nouvelles configurations de mon côté, je vous confirme avoir désormais…" at bounding box center [681, 181] width 445 height 28
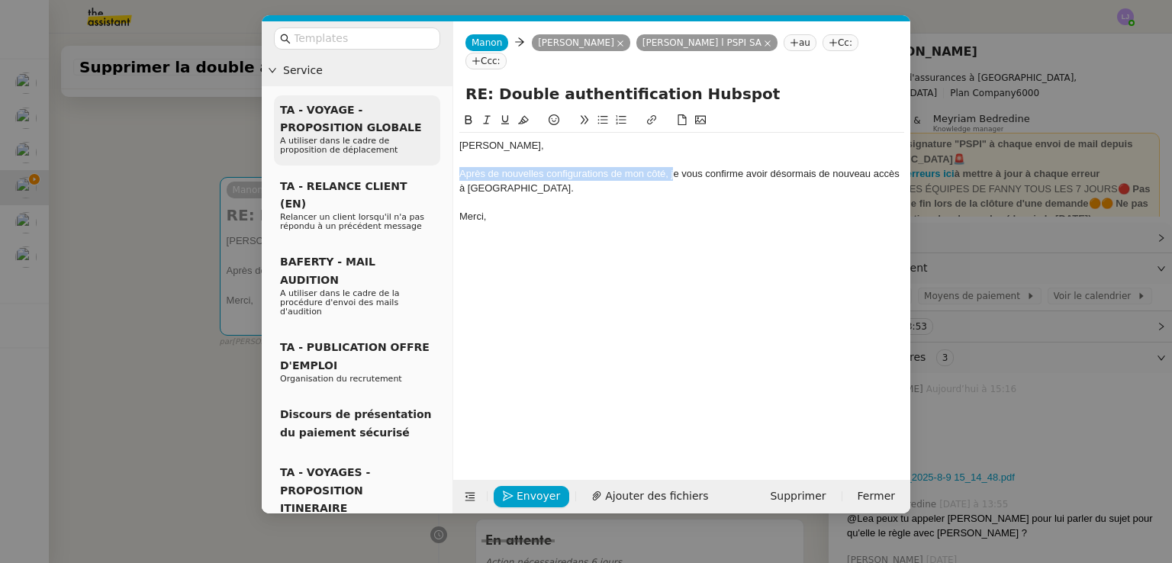
drag, startPoint x: 675, startPoint y: 155, endPoint x: 424, endPoint y: 157, distance: 251.1
click at [424, 157] on nz-layout "Service TA - VOYAGE - PROPOSITION GLOBALE A utiliser dans le cadre de propositi…" at bounding box center [586, 267] width 649 height 492
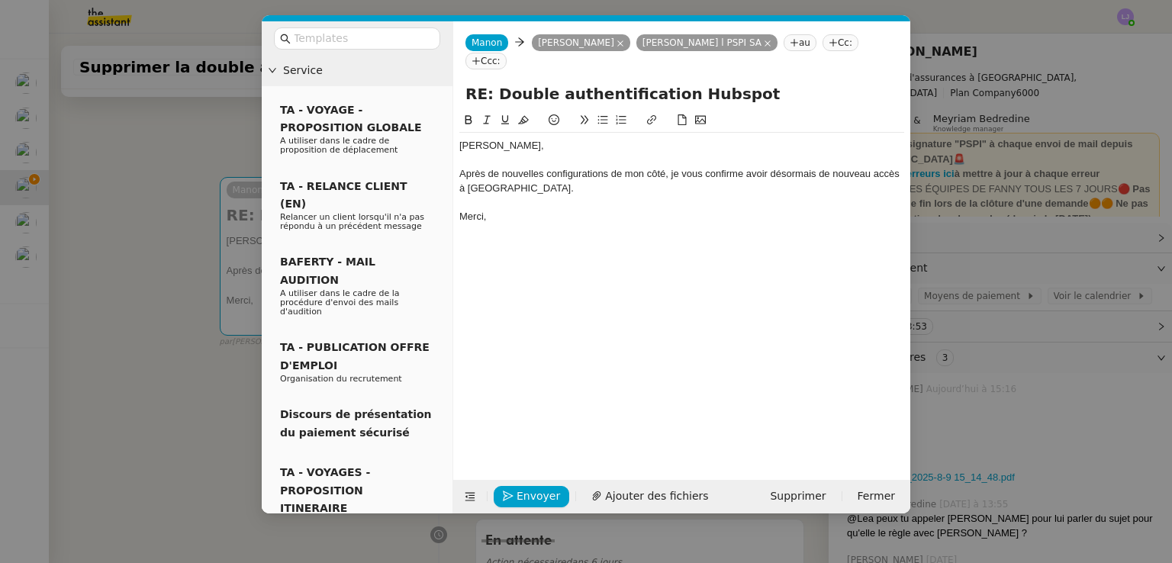
click at [559, 210] on div "Merci," at bounding box center [681, 217] width 445 height 14
click at [973, 221] on nz-modal-container "Service TA - VOYAGE - PROPOSITION GLOBALE A utiliser dans le cadre de propositi…" at bounding box center [586, 281] width 1172 height 563
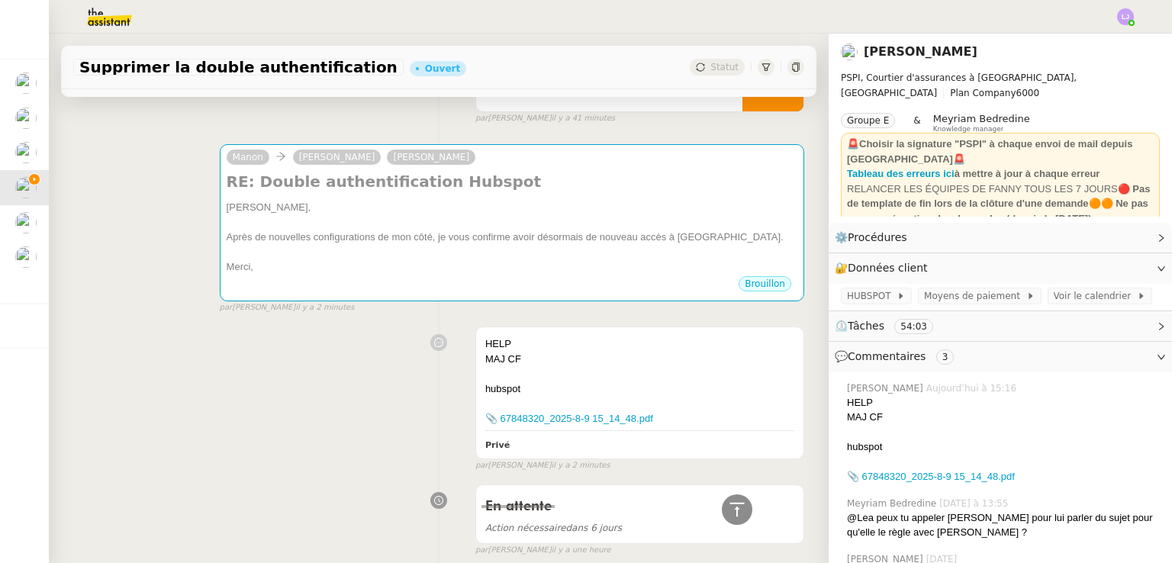
scroll to position [130, 0]
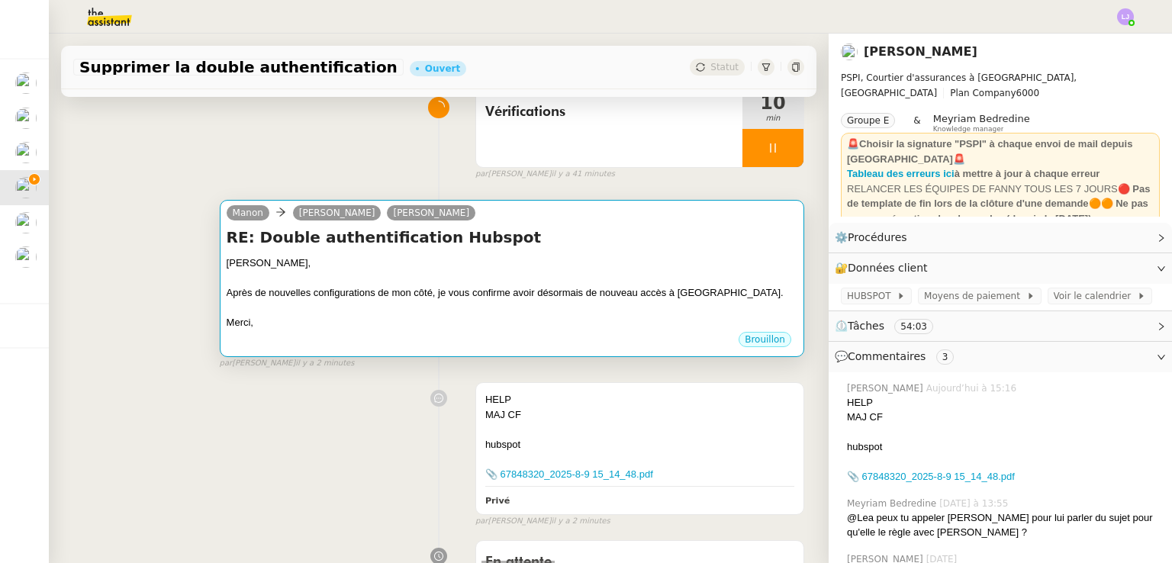
click at [418, 294] on div "Après de nouvelles configurations de mon côté, je vous confirme avoir désormais…" at bounding box center [512, 292] width 571 height 15
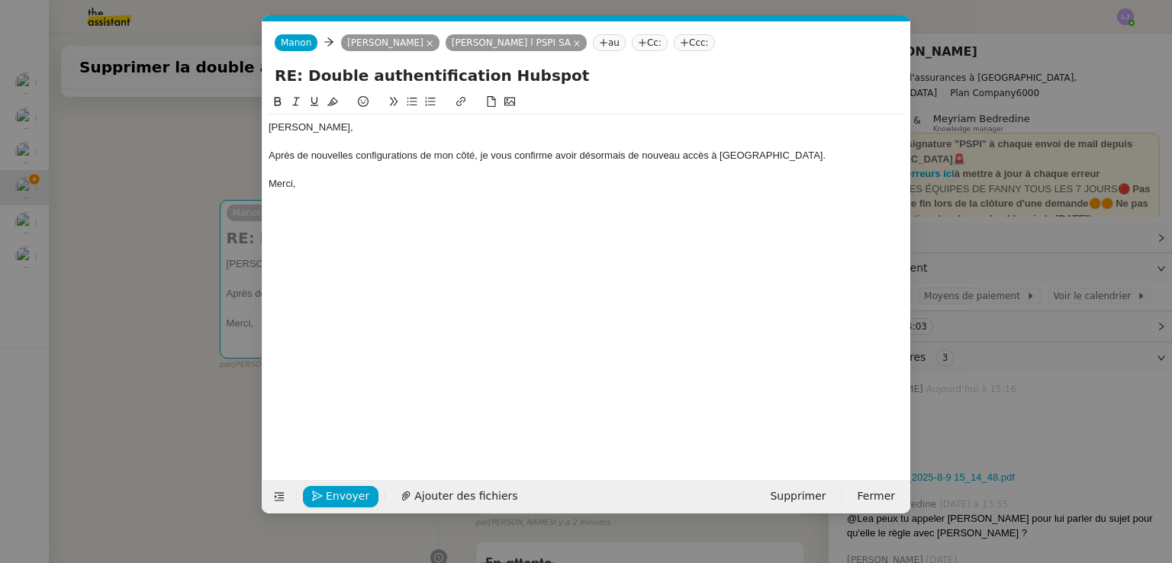
scroll to position [0, 32]
drag, startPoint x: 483, startPoint y: 154, endPoint x: 226, endPoint y: 158, distance: 257.2
click at [226, 158] on nz-modal-container "Service TA - VOYAGE - PROPOSITION GLOBALE A utiliser dans le cadre de propositi…" at bounding box center [586, 281] width 1172 height 563
click at [294, 181] on div "Merci," at bounding box center [587, 184] width 636 height 14
click at [334, 486] on button "Envoyer" at bounding box center [341, 496] width 76 height 21
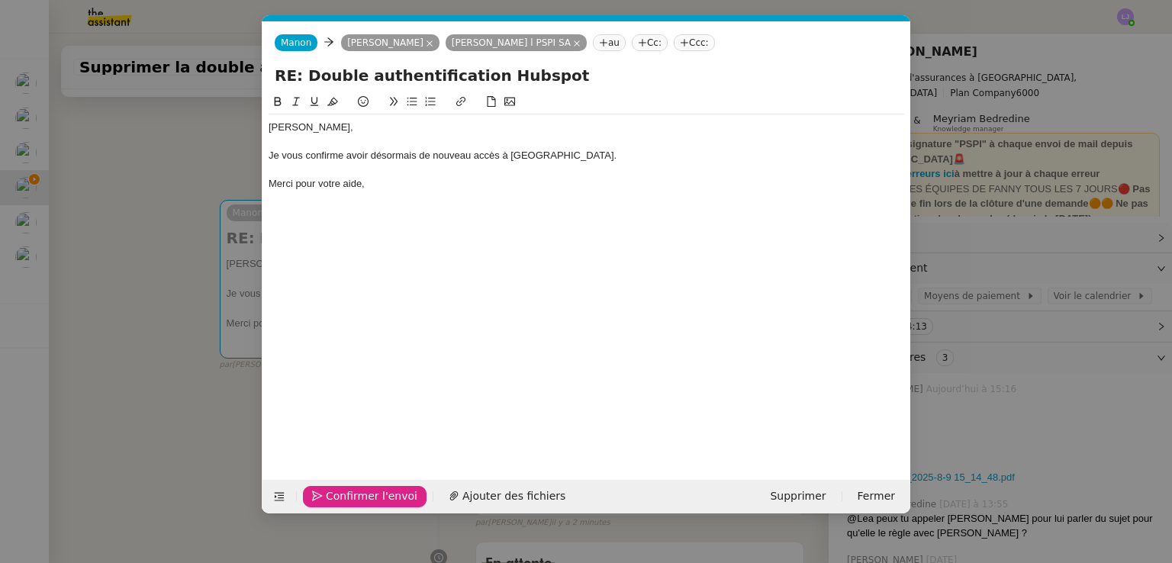
click at [334, 486] on button "Confirmer l'envoi" at bounding box center [365, 496] width 124 height 21
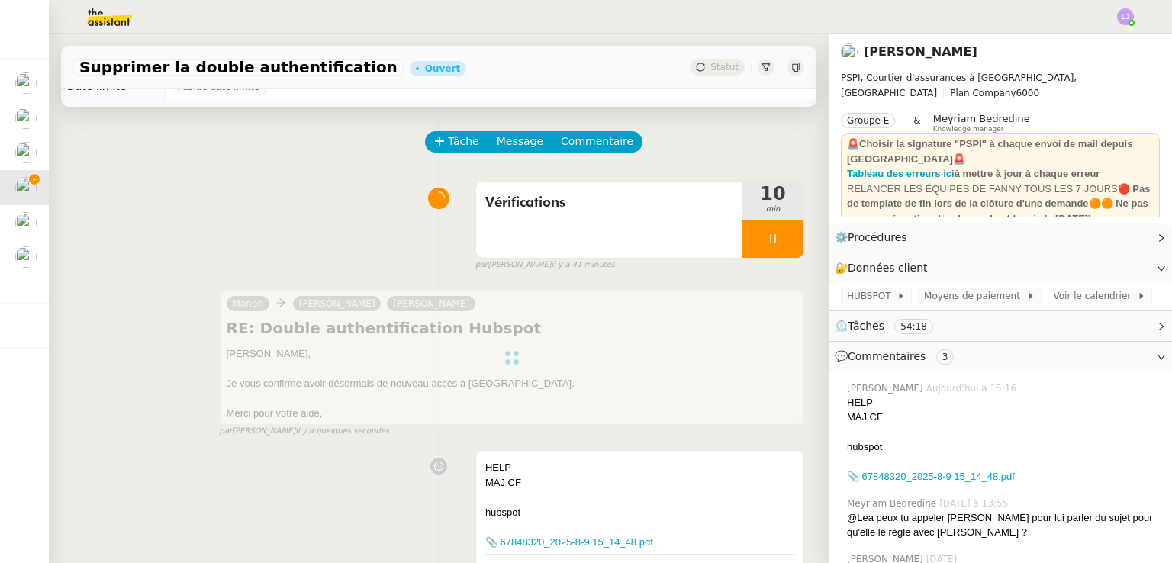
scroll to position [0, 0]
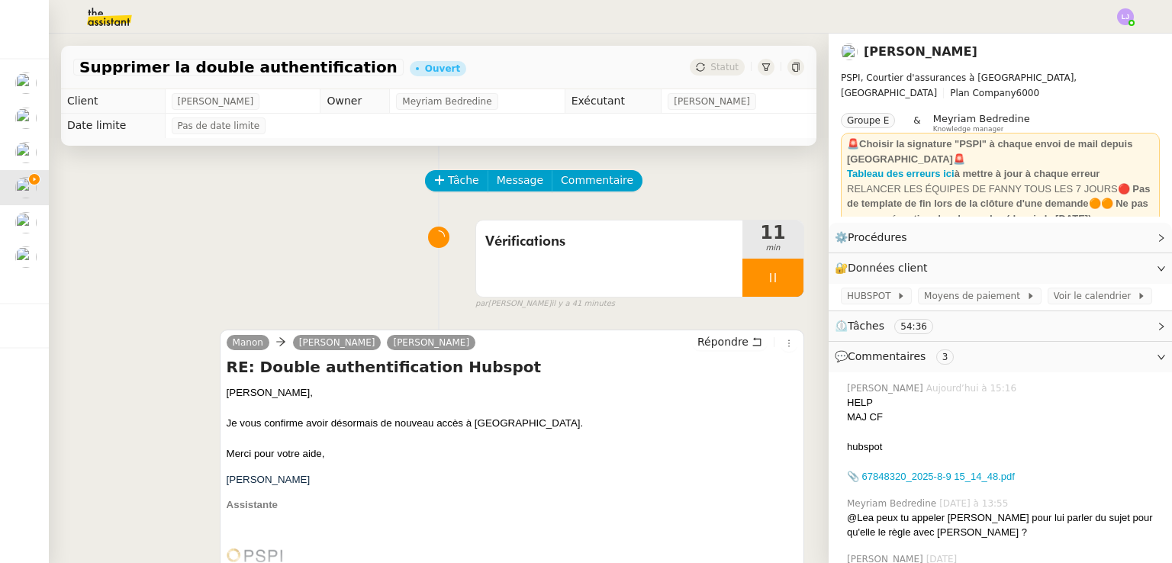
click at [260, 181] on div "Tâche Message Commentaire" at bounding box center [438, 188] width 731 height 37
click at [772, 276] on div at bounding box center [772, 278] width 61 height 38
click at [783, 276] on icon at bounding box center [788, 277] width 11 height 8
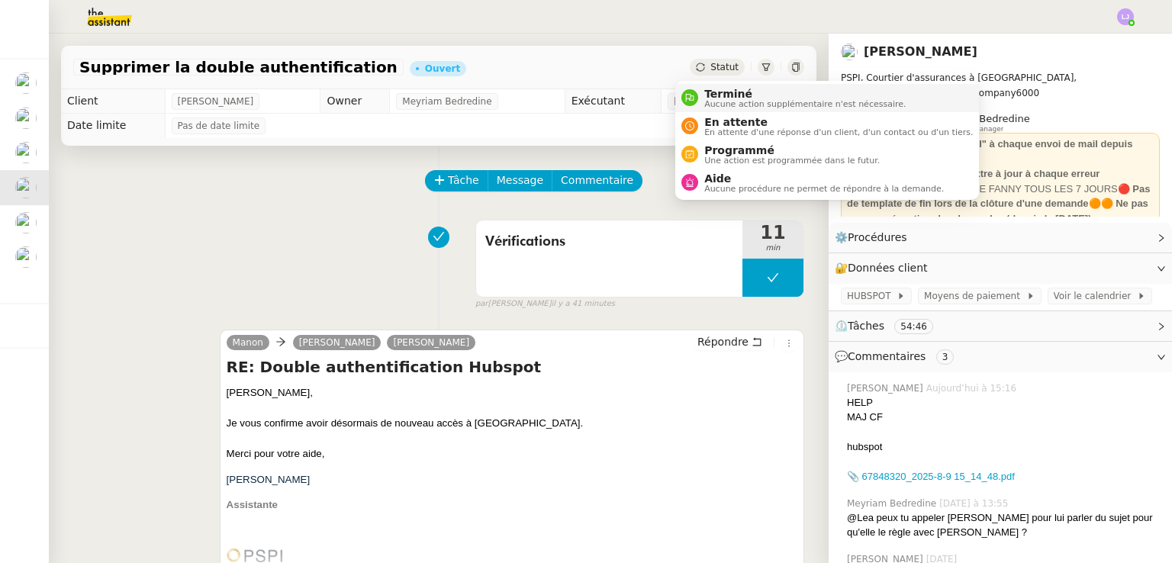
click at [716, 94] on span "Terminé" at bounding box center [804, 94] width 201 height 12
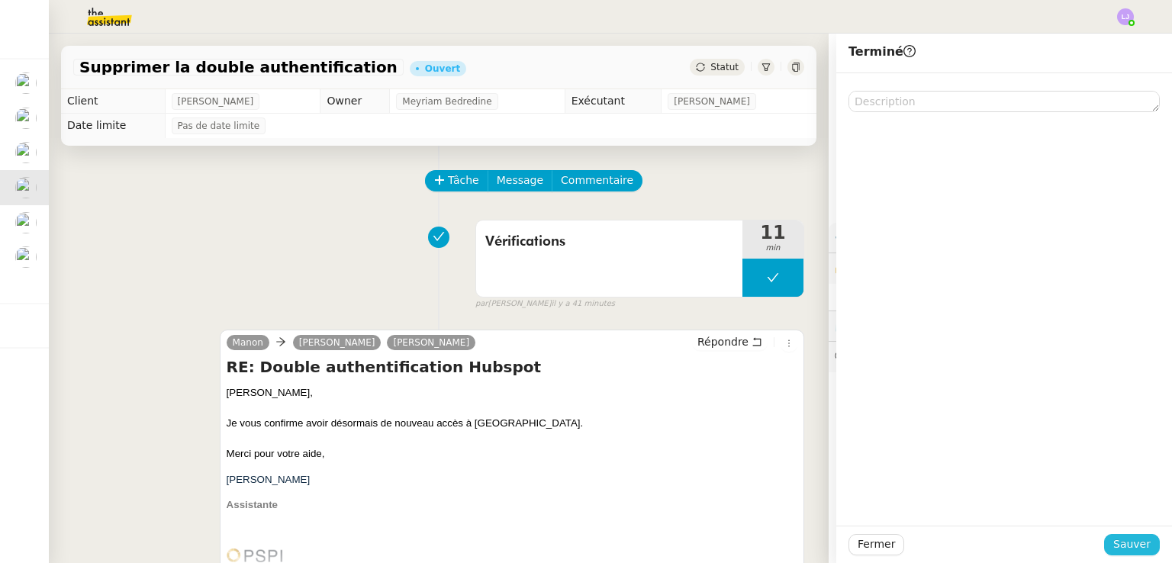
click at [1124, 541] on span "Sauver" at bounding box center [1131, 545] width 37 height 18
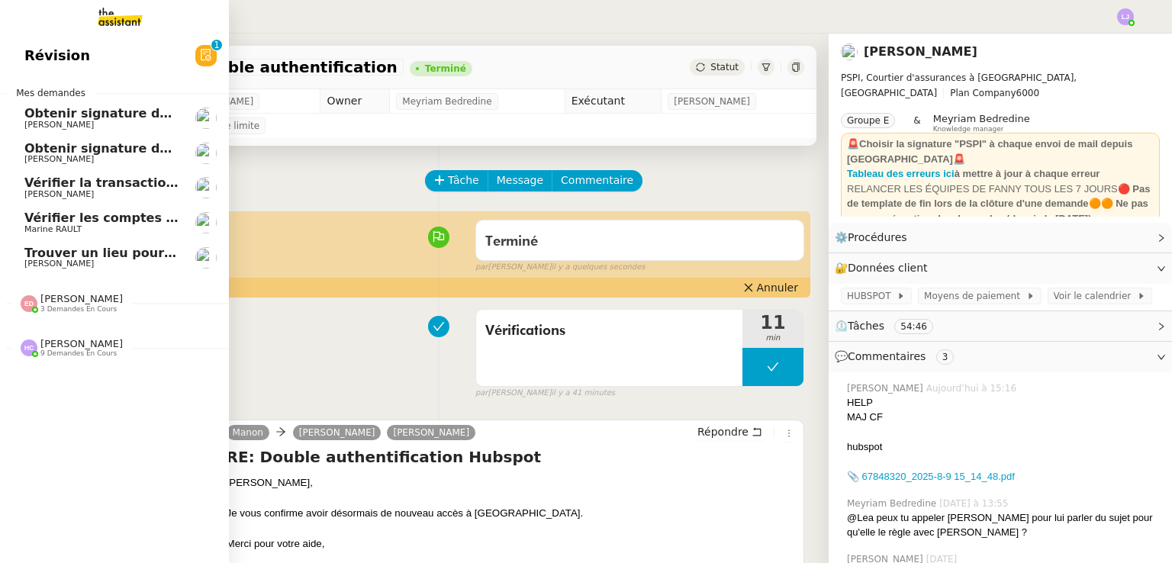
click at [183, 260] on link "Trouver un lieu pour séminaire le [DATE] [PERSON_NAME]" at bounding box center [114, 257] width 229 height 35
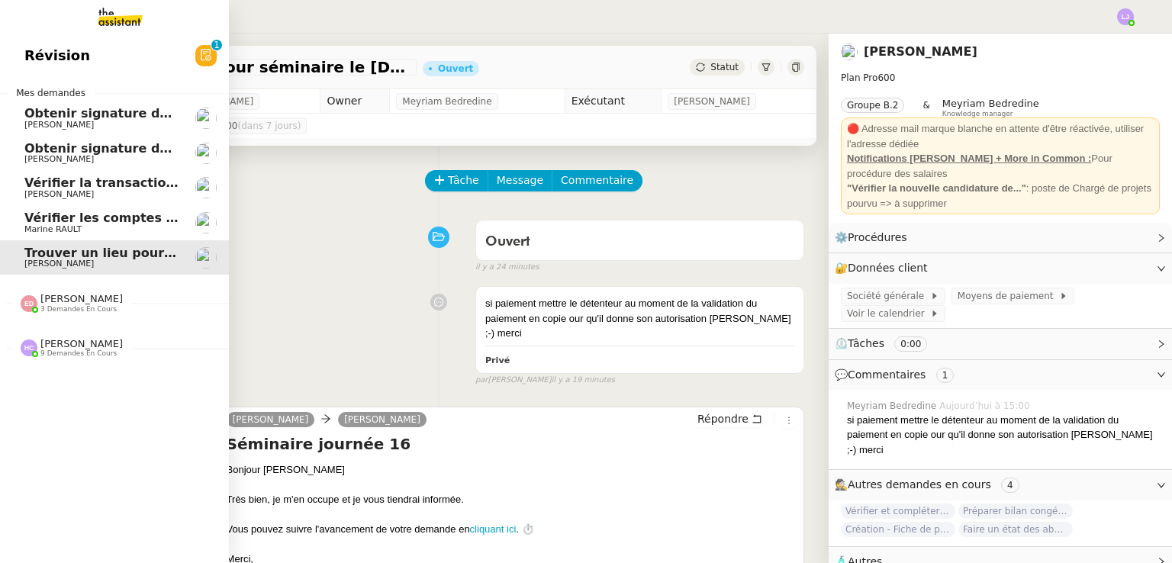
click at [156, 185] on span "Vérifier la transaction ADC" at bounding box center [115, 183] width 183 height 14
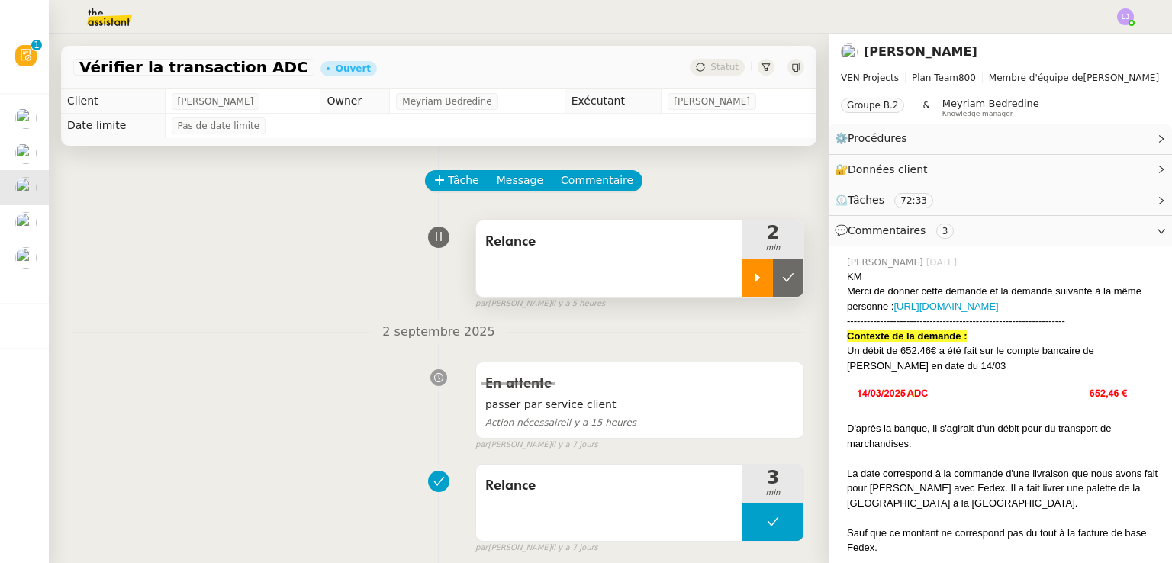
click at [742, 272] on div at bounding box center [757, 278] width 31 height 38
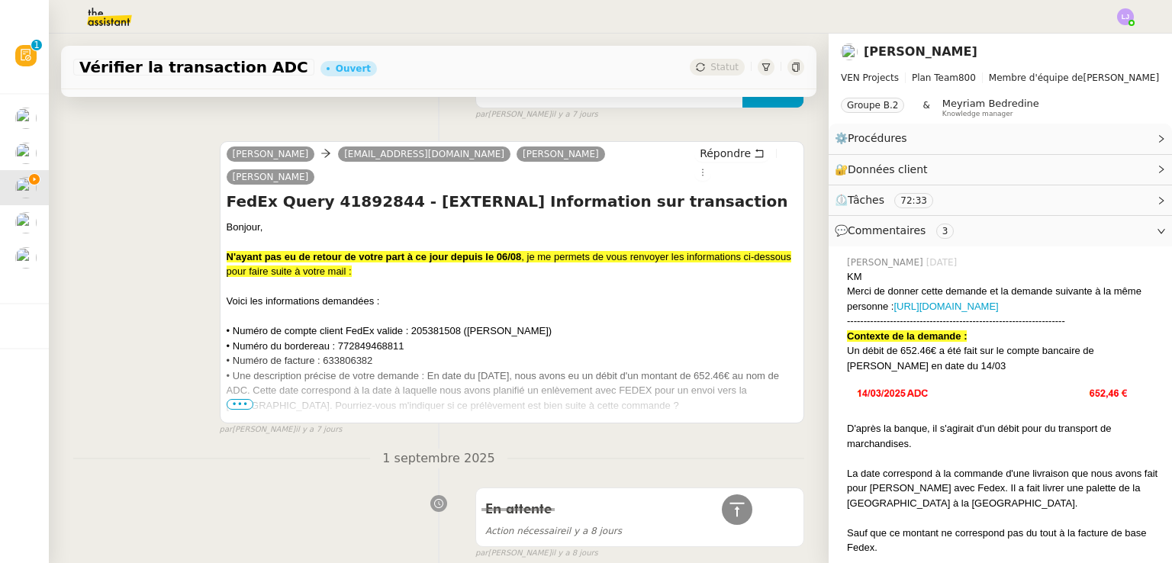
scroll to position [436, 0]
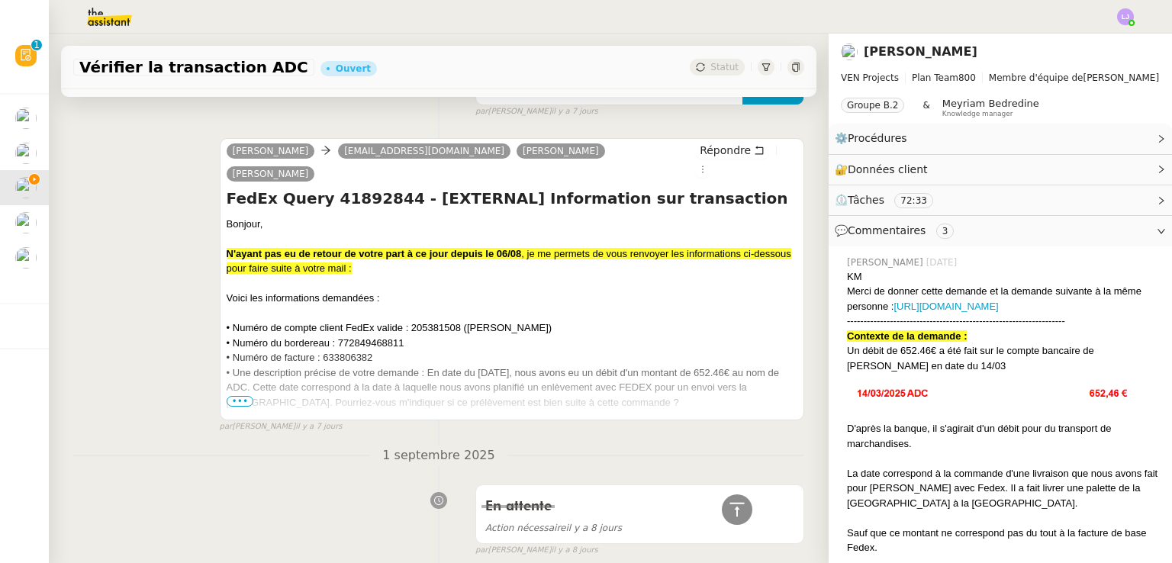
click at [238, 396] on span "•••" at bounding box center [240, 401] width 27 height 11
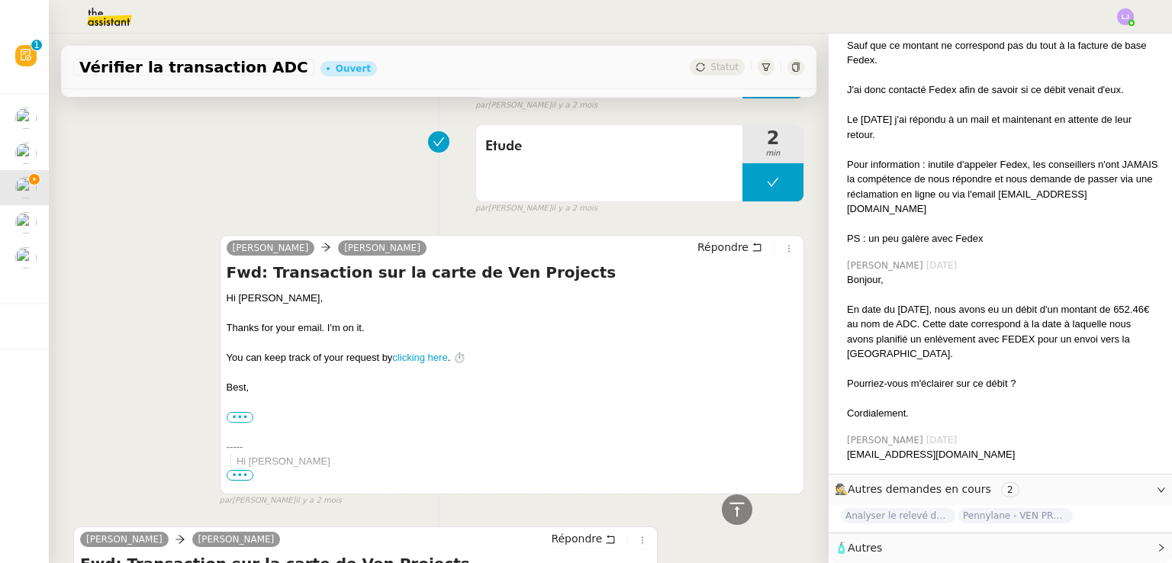
scroll to position [12289, 0]
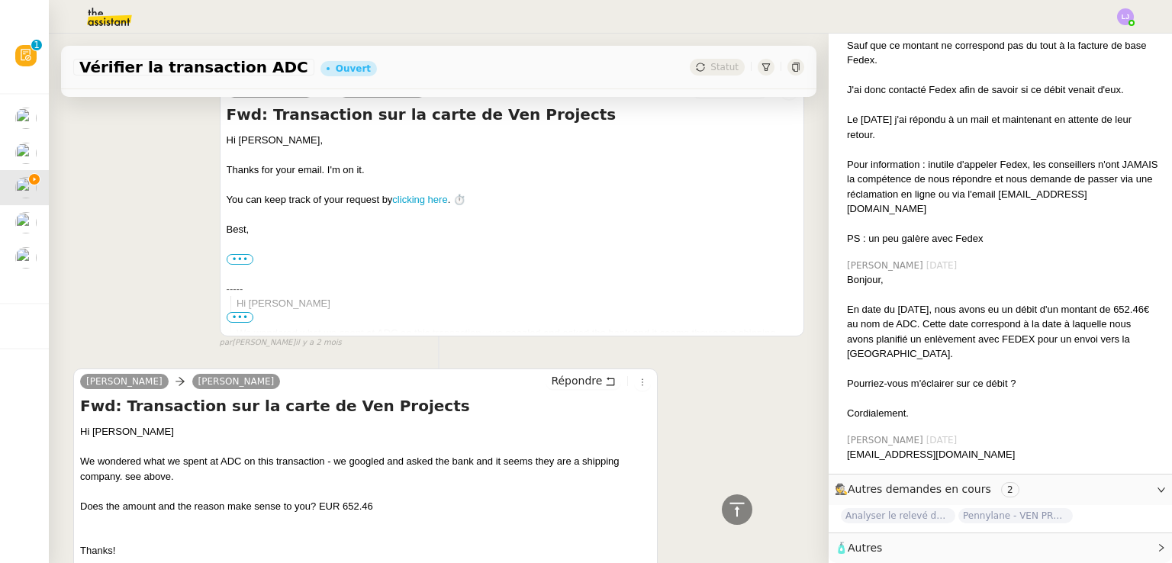
click at [0, 0] on input "•••" at bounding box center [0, 0] width 0 height 0
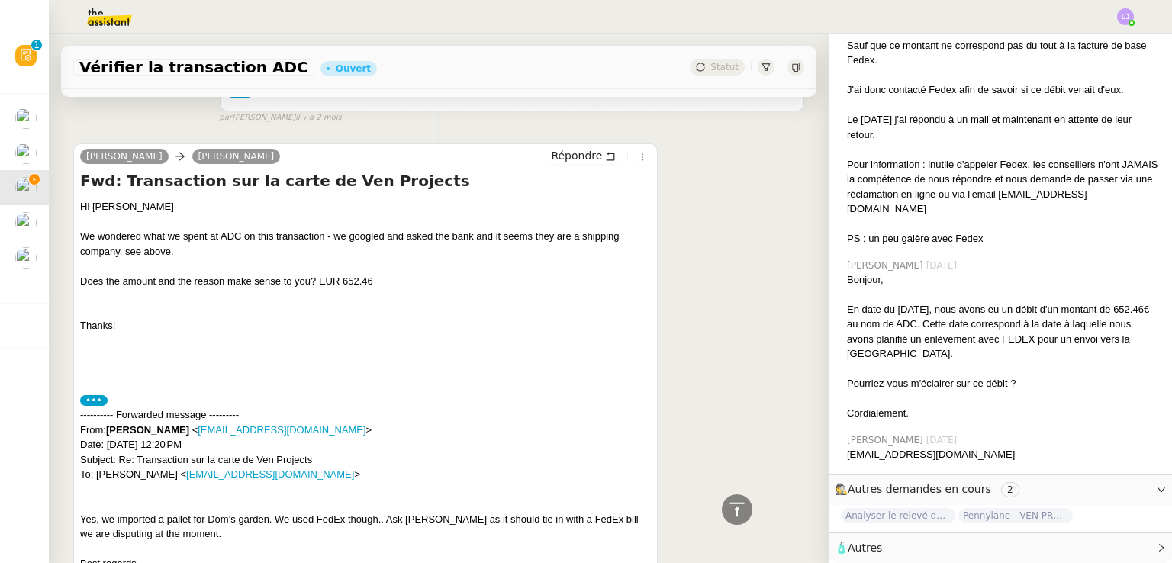
scroll to position [12475, 0]
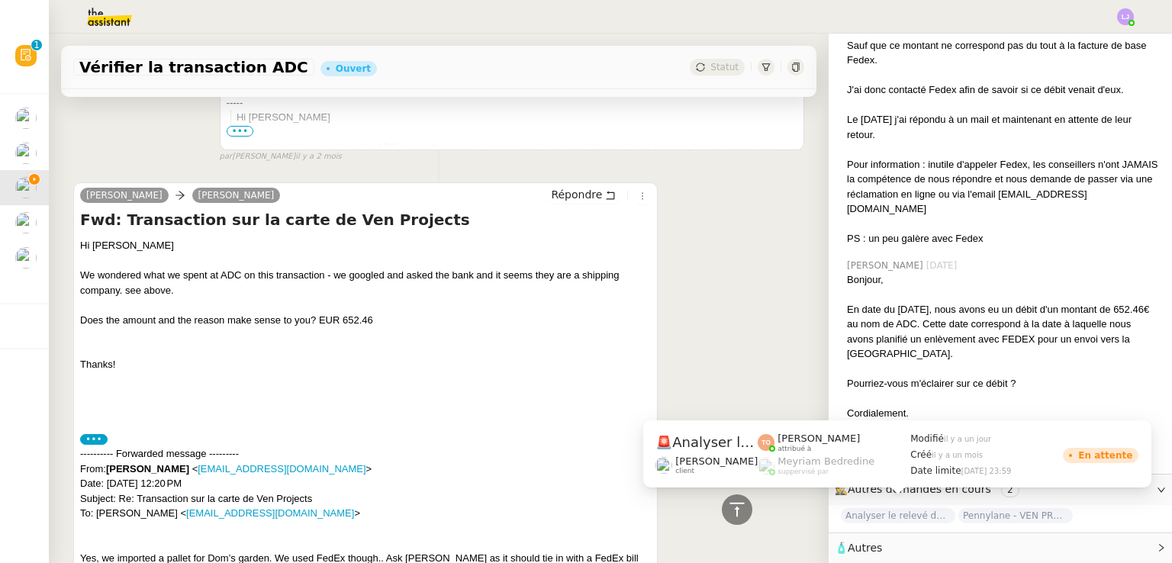
click at [871, 508] on span "Analyser le relevé de carte Ven de juillet" at bounding box center [898, 515] width 114 height 15
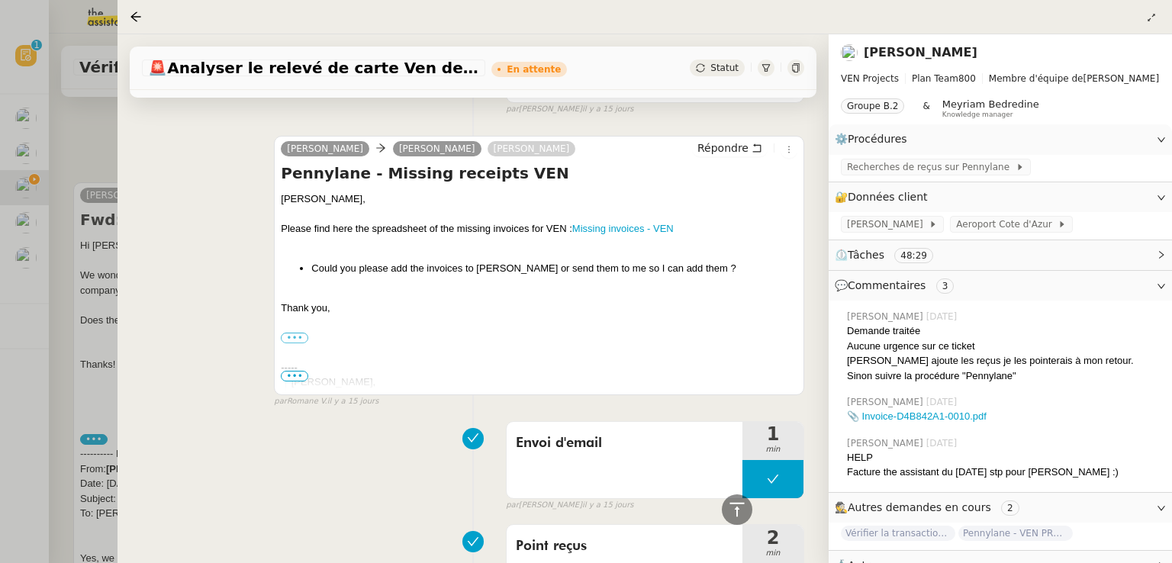
scroll to position [1294, 0]
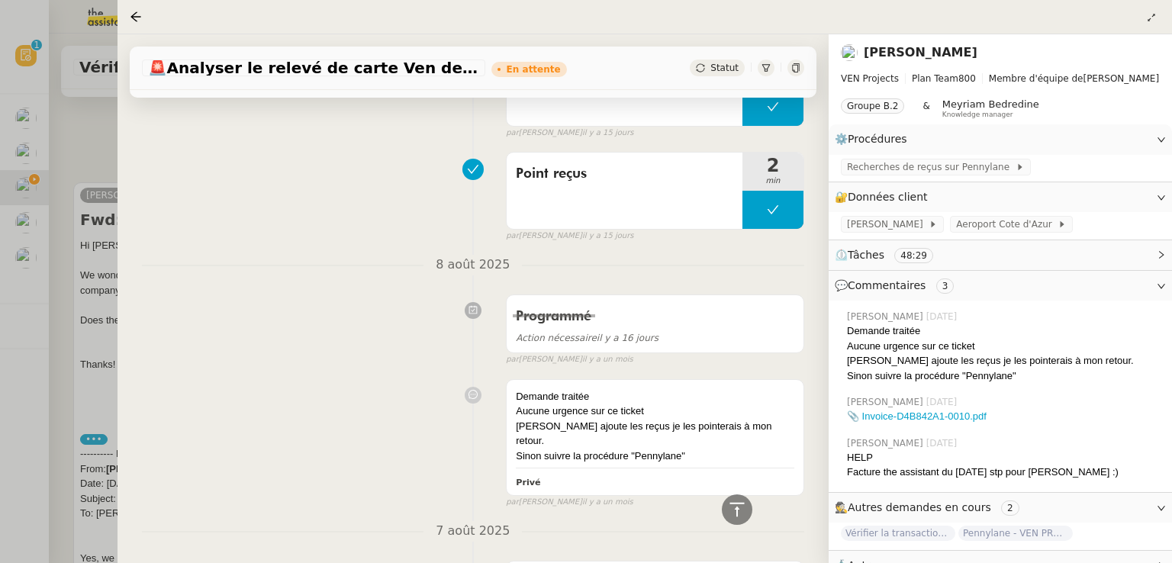
click at [40, 383] on div at bounding box center [586, 281] width 1172 height 563
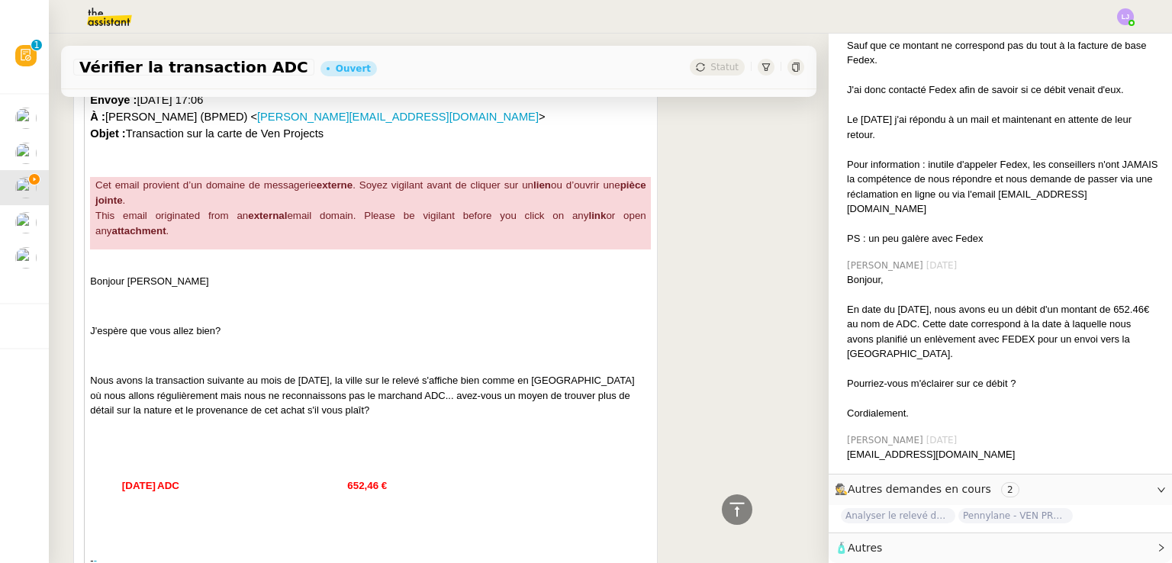
scroll to position [13702, 0]
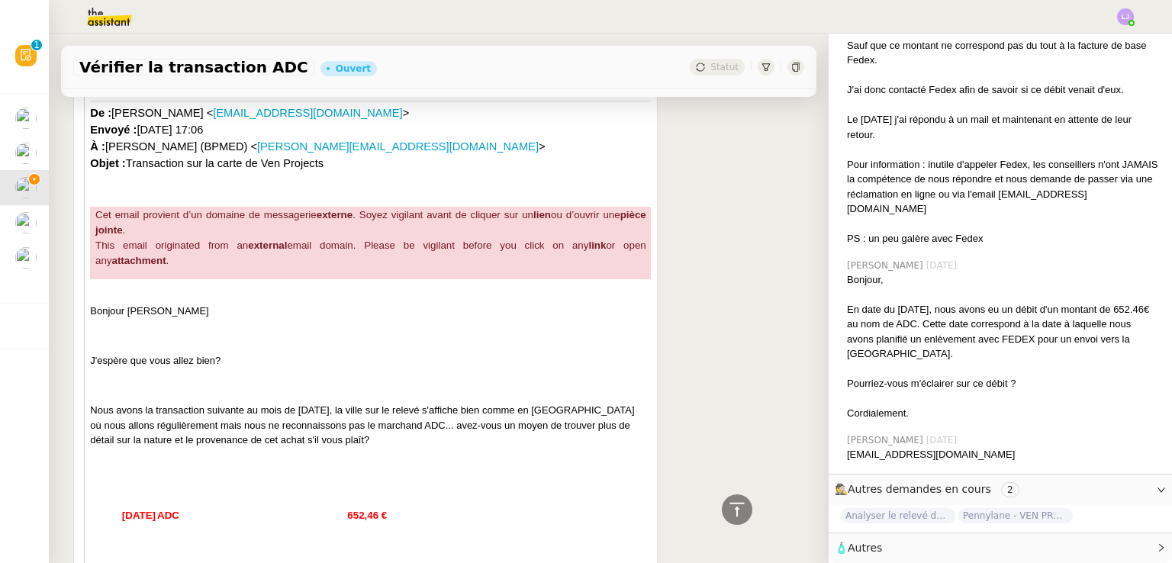
click at [118, 18] on img at bounding box center [97, 17] width 118 height 34
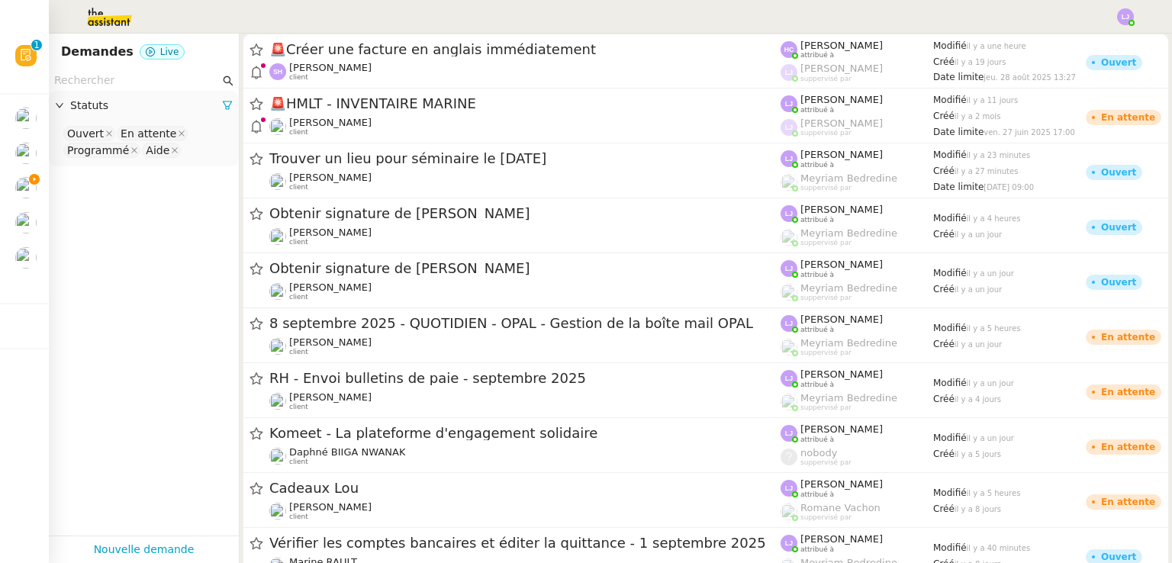
click at [138, 76] on input "text" at bounding box center [137, 81] width 166 height 18
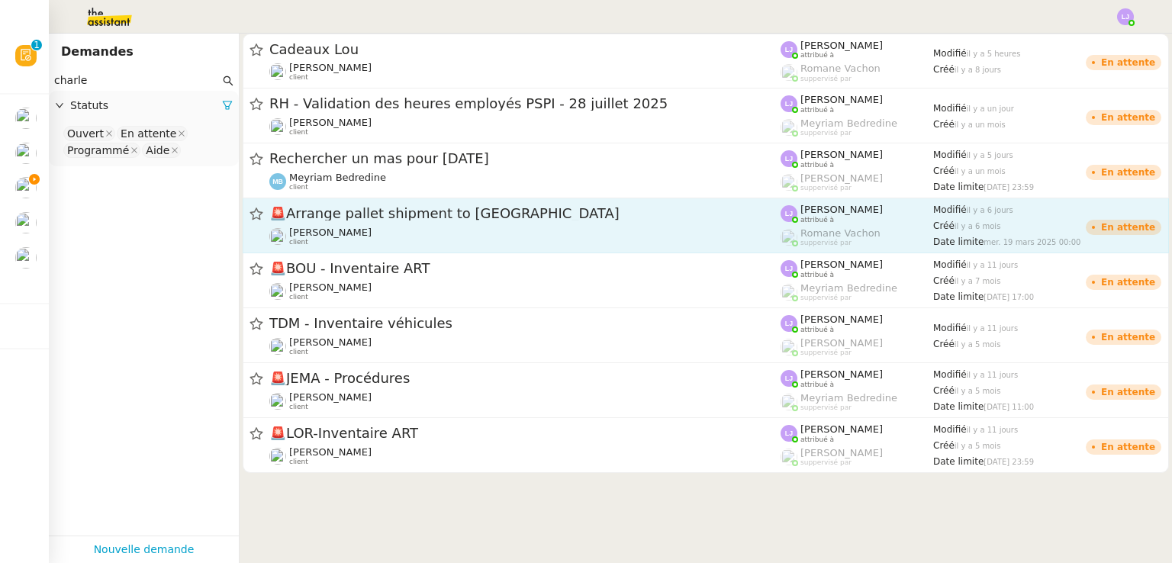
type input "charle"
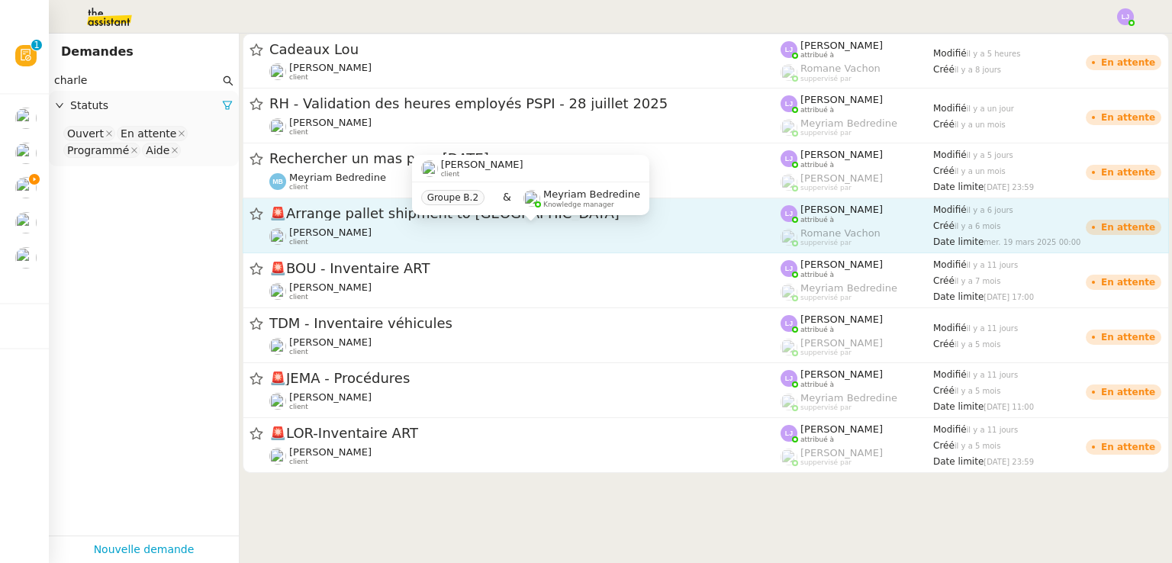
click at [465, 230] on div "Charles Medlicott client" at bounding box center [524, 237] width 511 height 20
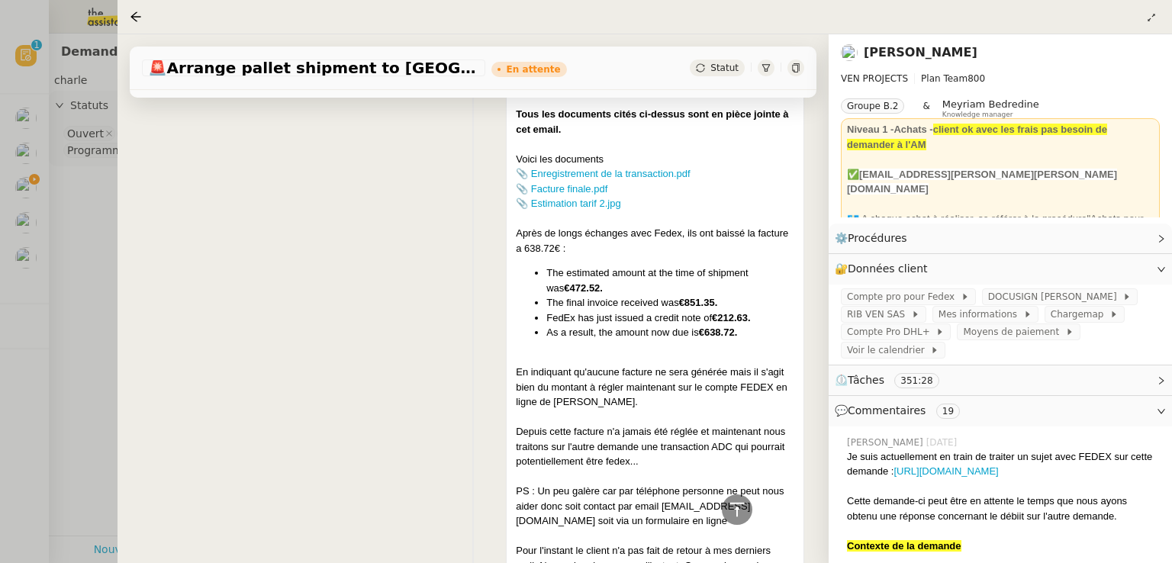
scroll to position [1729, 0]
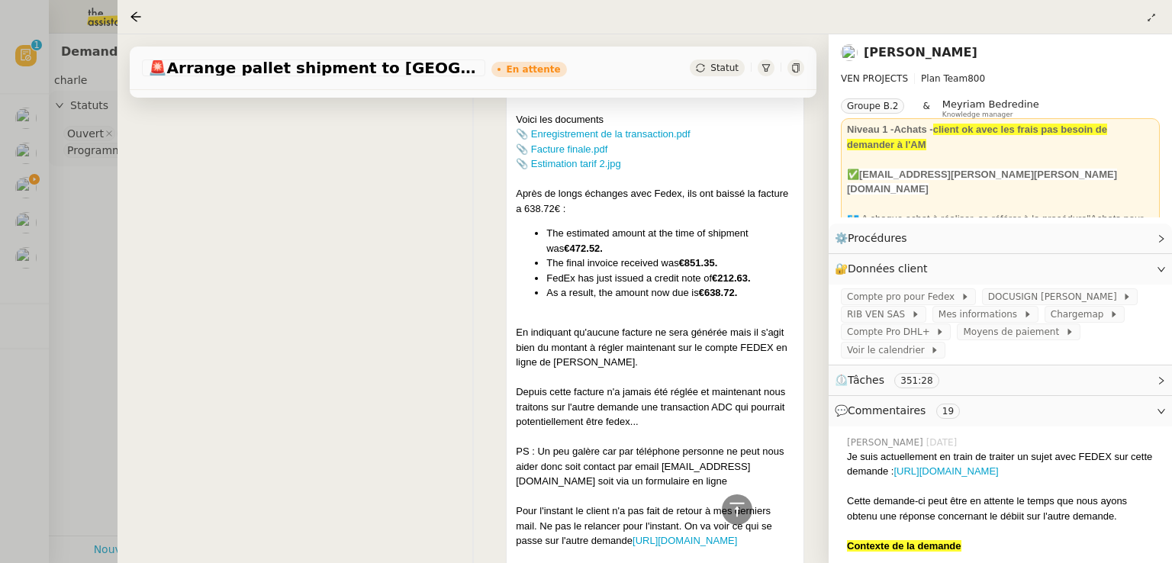
click at [12, 382] on div at bounding box center [586, 281] width 1172 height 563
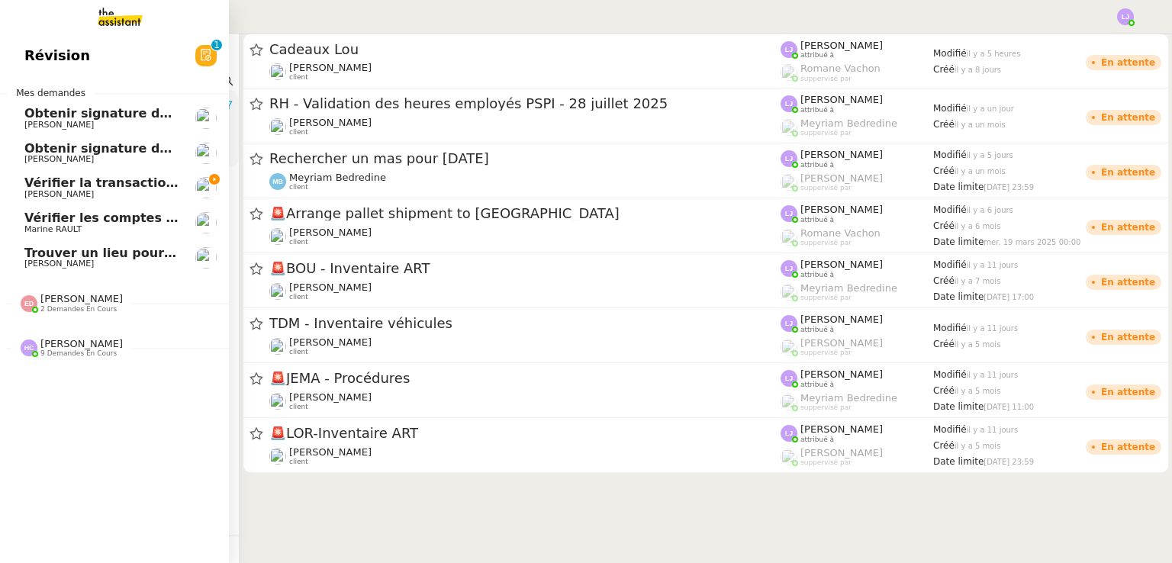
click at [24, 189] on span "Vérifier la transaction ADC" at bounding box center [115, 183] width 183 height 14
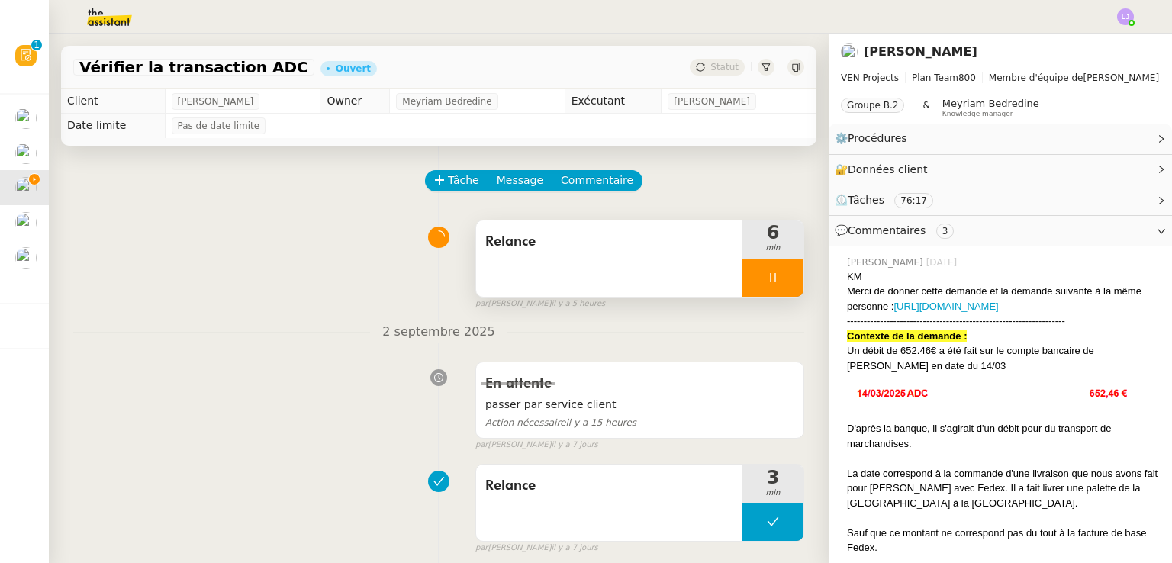
click at [579, 265] on div "Relance" at bounding box center [609, 259] width 266 height 76
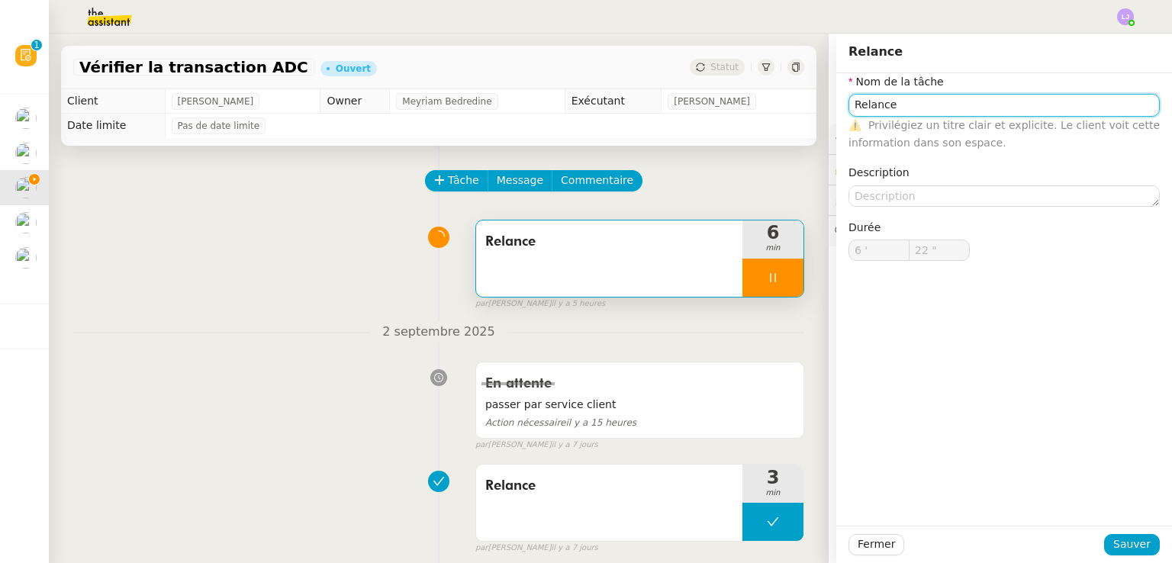
click at [901, 94] on input "Relance" at bounding box center [1004, 105] width 311 height 22
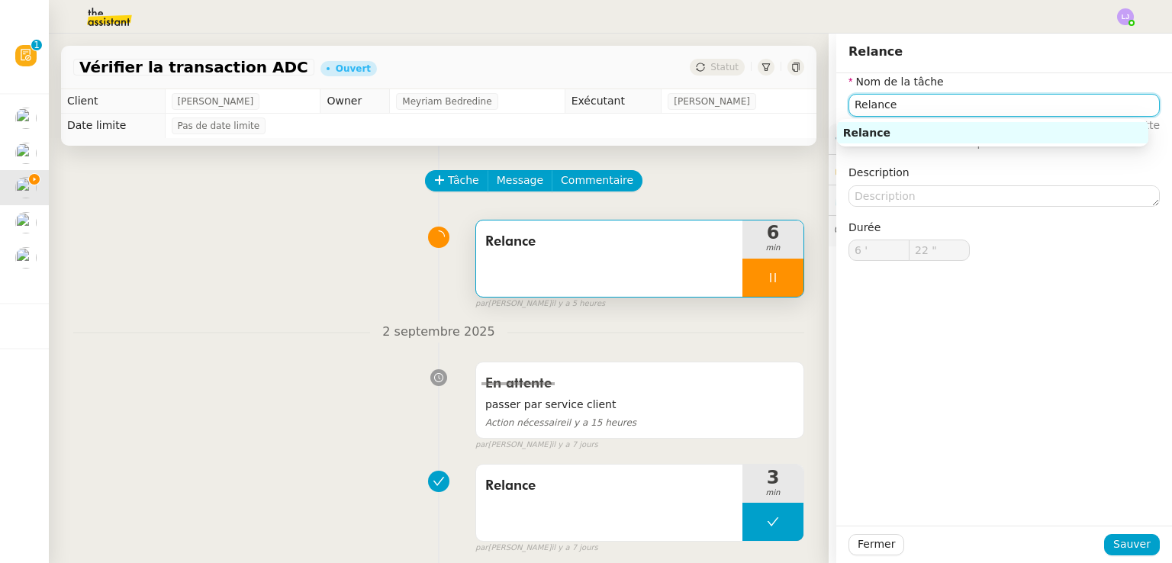
click at [901, 94] on input "Relance" at bounding box center [1004, 105] width 311 height 22
type input "25 ""
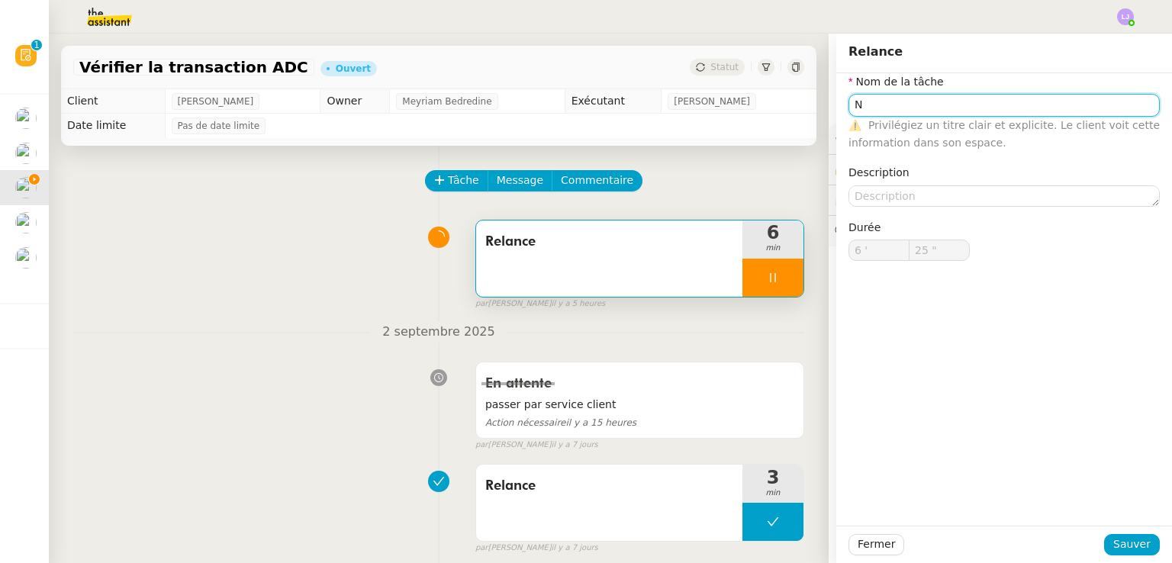
type input "No"
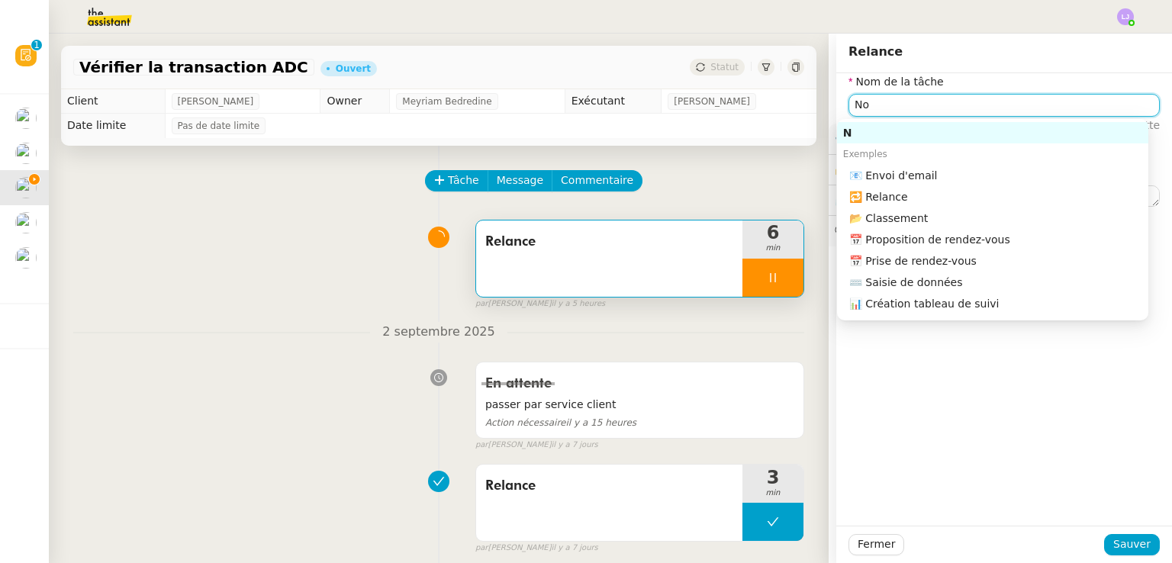
type input "26 ""
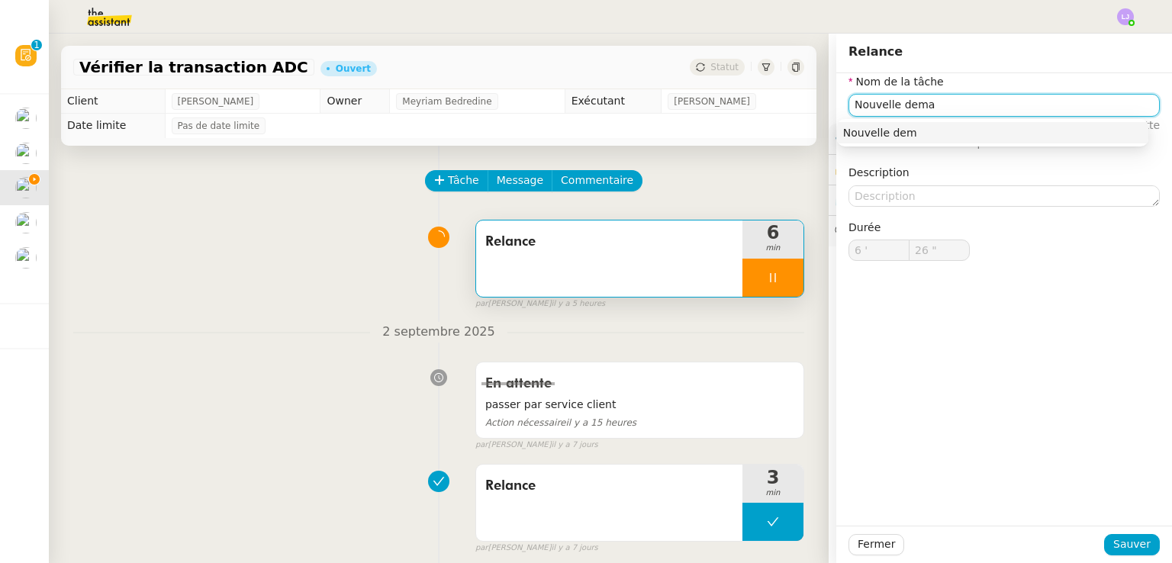
type input "Nouvelle deman"
type input "27 ""
type input "Nouvelle demande"
type input "29 ""
click at [921, 105] on input "Nouvelle demande" at bounding box center [1004, 105] width 311 height 22
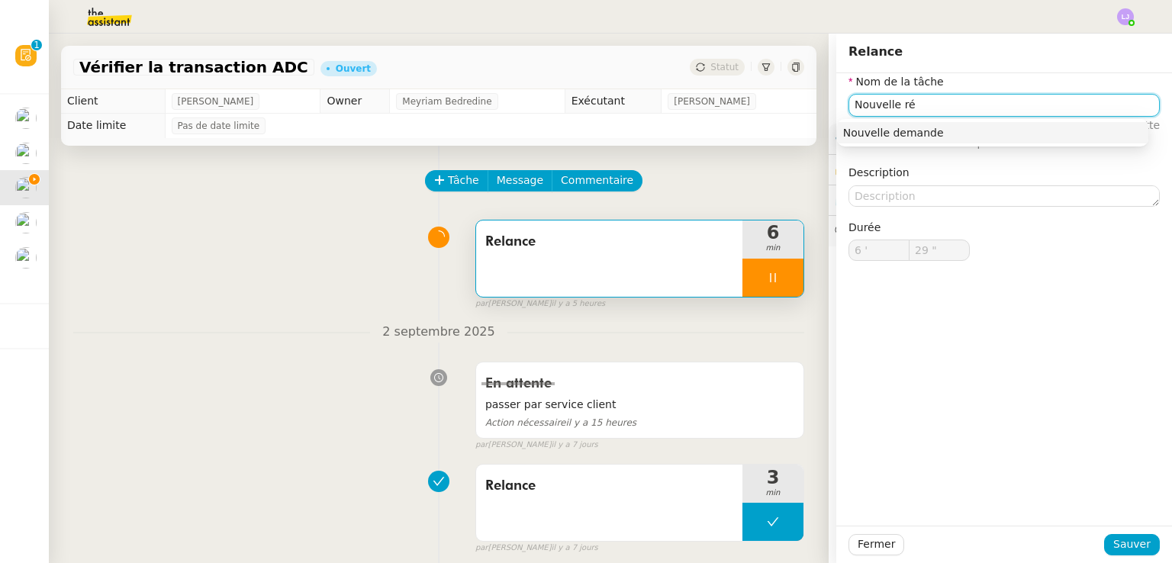
click at [921, 105] on input "Nouvelle ré" at bounding box center [1004, 105] width 311 height 22
type input "Nouvelle récla"
type input "30 ""
type input "Nouvelle réclamation"
type input "31 ""
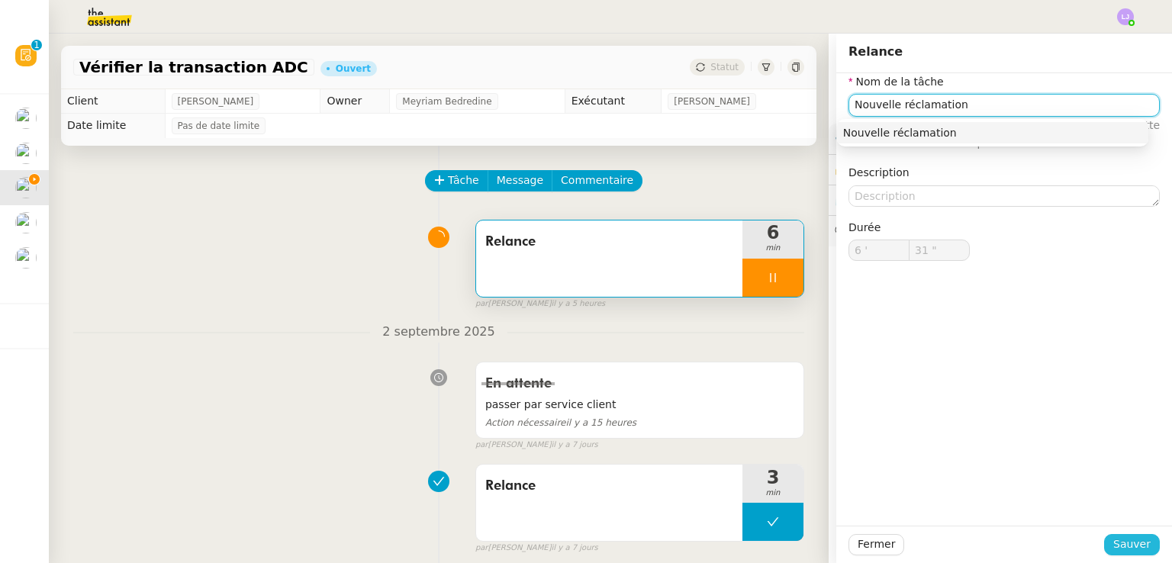
type input "Nouvelle réclamation"
click at [1115, 541] on span "Sauver" at bounding box center [1131, 545] width 37 height 18
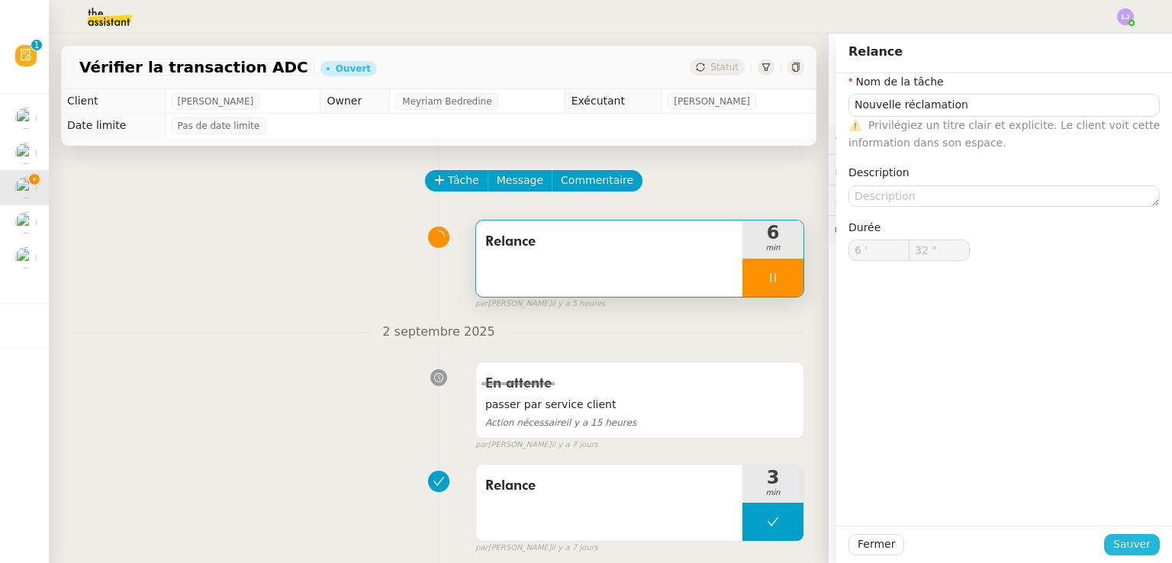
type input "33 ""
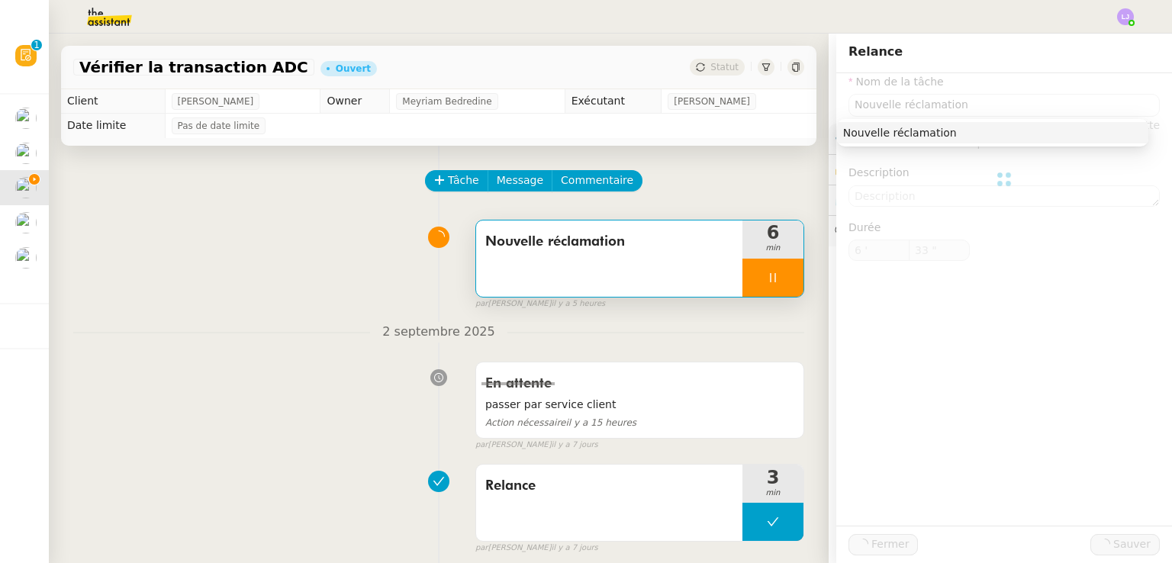
type input "Nouvelle réclamation"
type input "6 '"
type input "33 ""
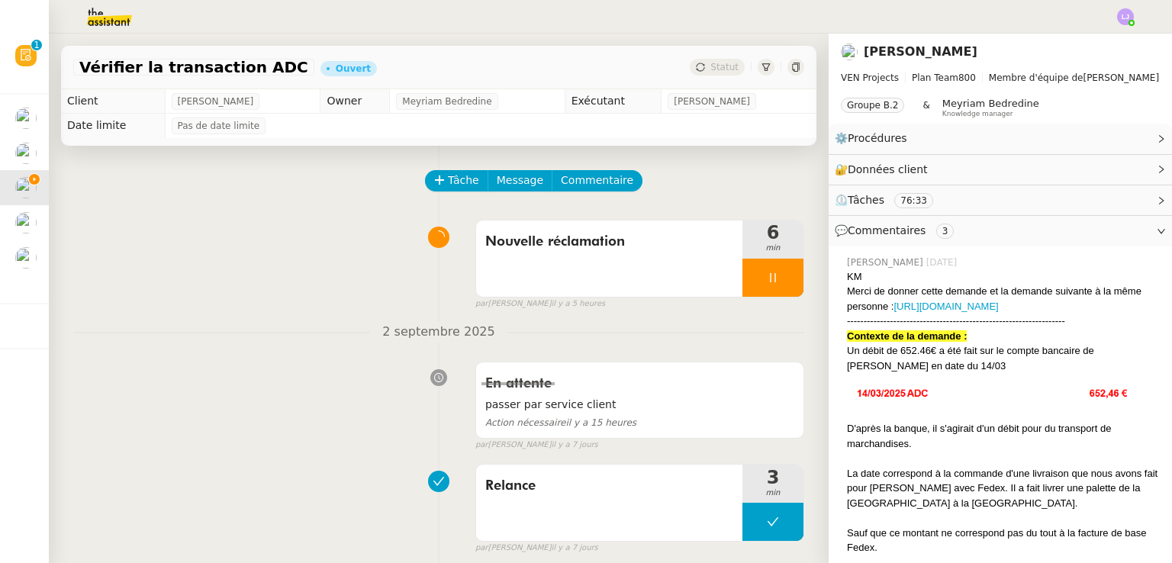
click at [991, 196] on span "⏲️ Tâches 76:33" at bounding box center [988, 201] width 307 height 18
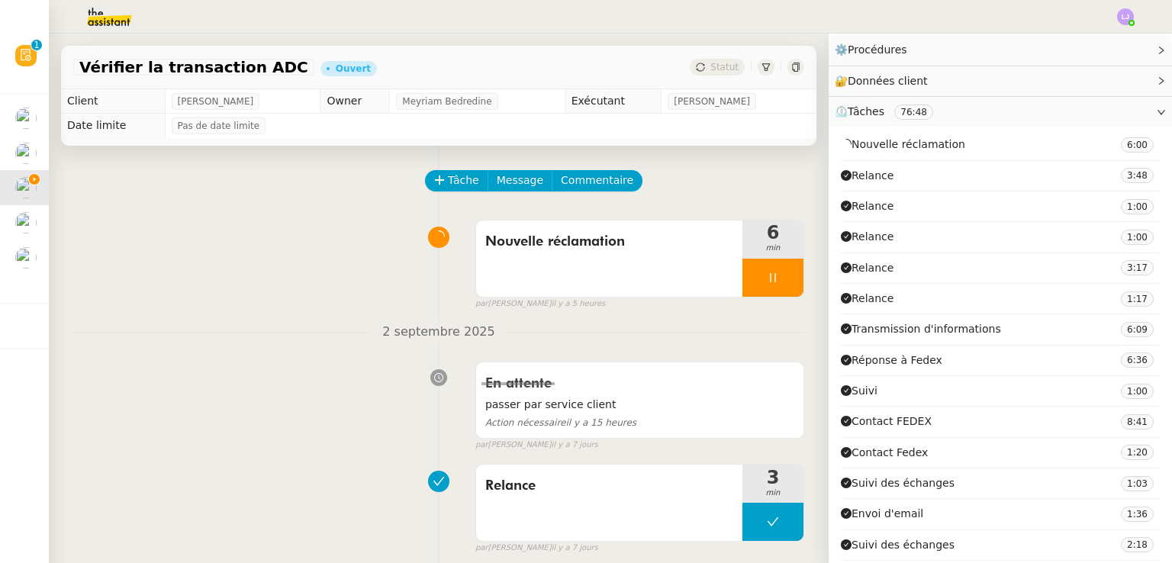
scroll to position [200, 0]
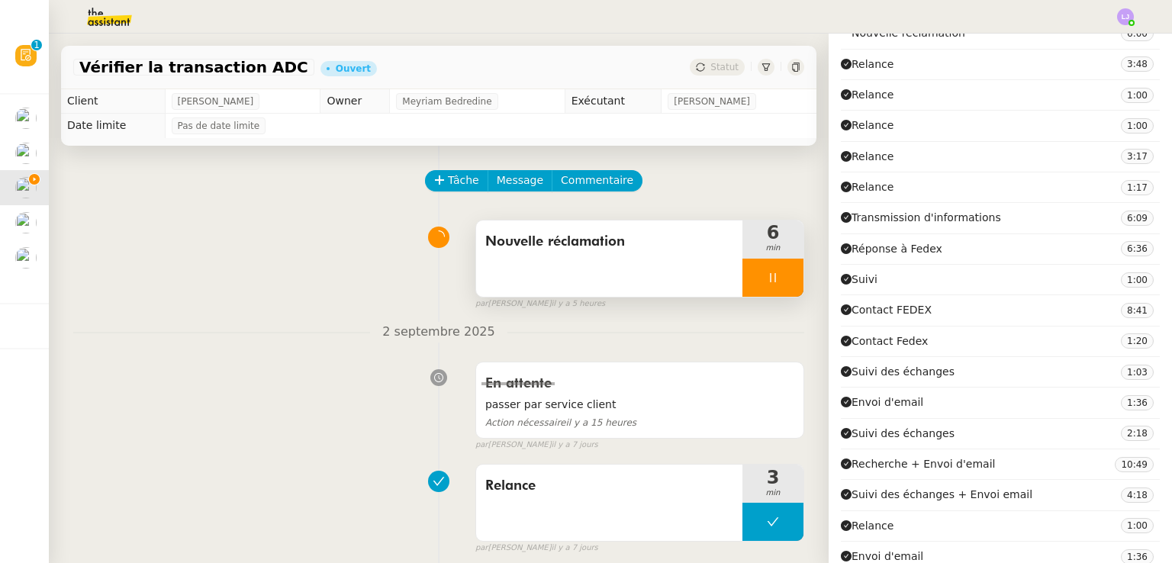
click at [757, 269] on div at bounding box center [772, 278] width 61 height 38
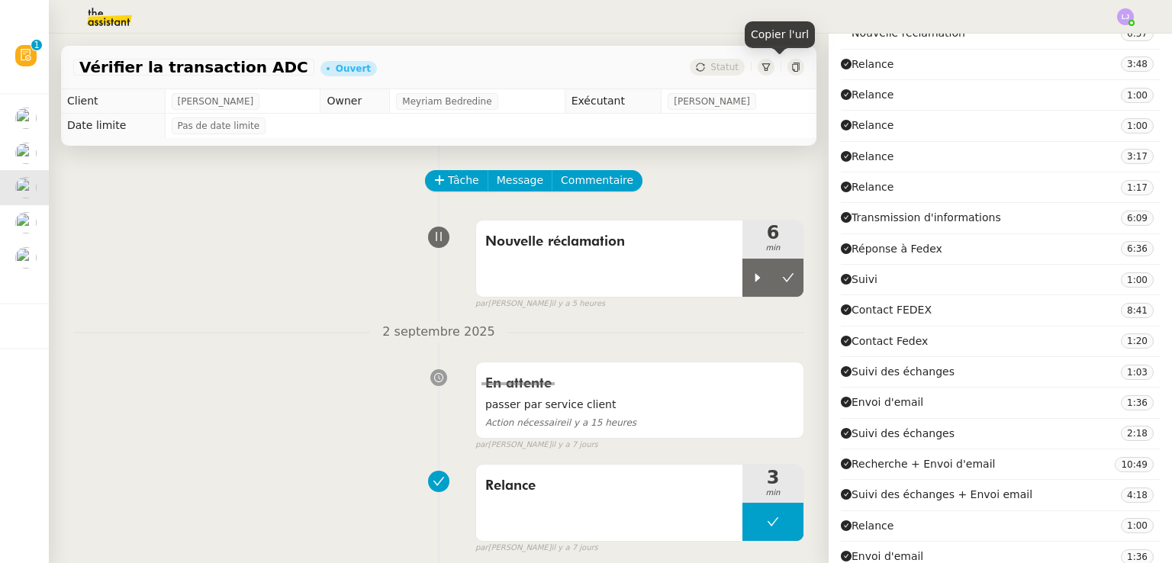
click at [791, 66] on icon at bounding box center [795, 67] width 9 height 9
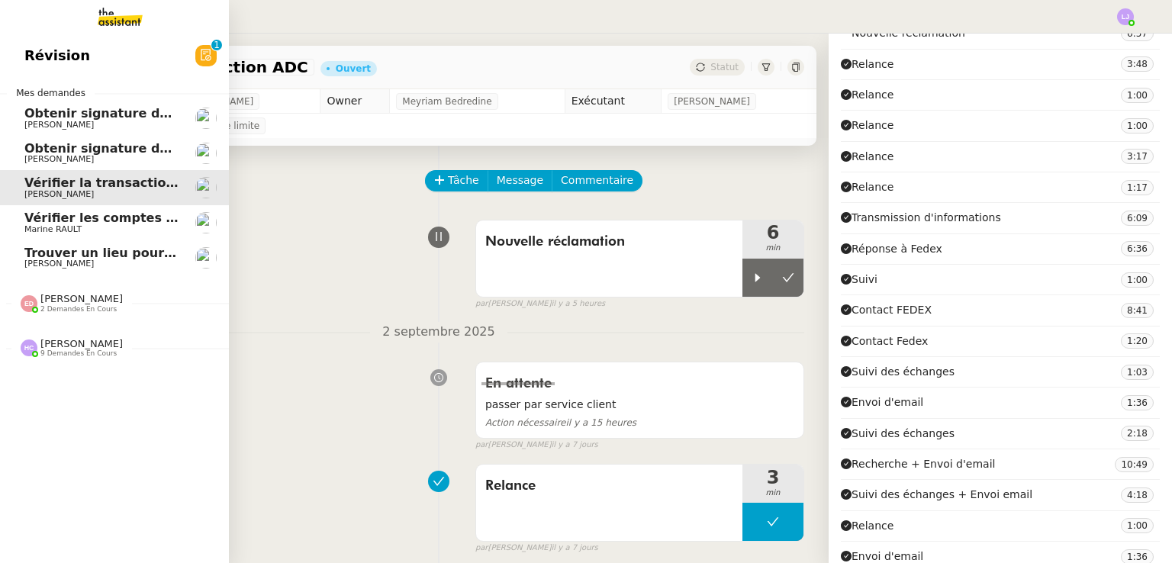
click at [129, 14] on img at bounding box center [108, 17] width 118 height 34
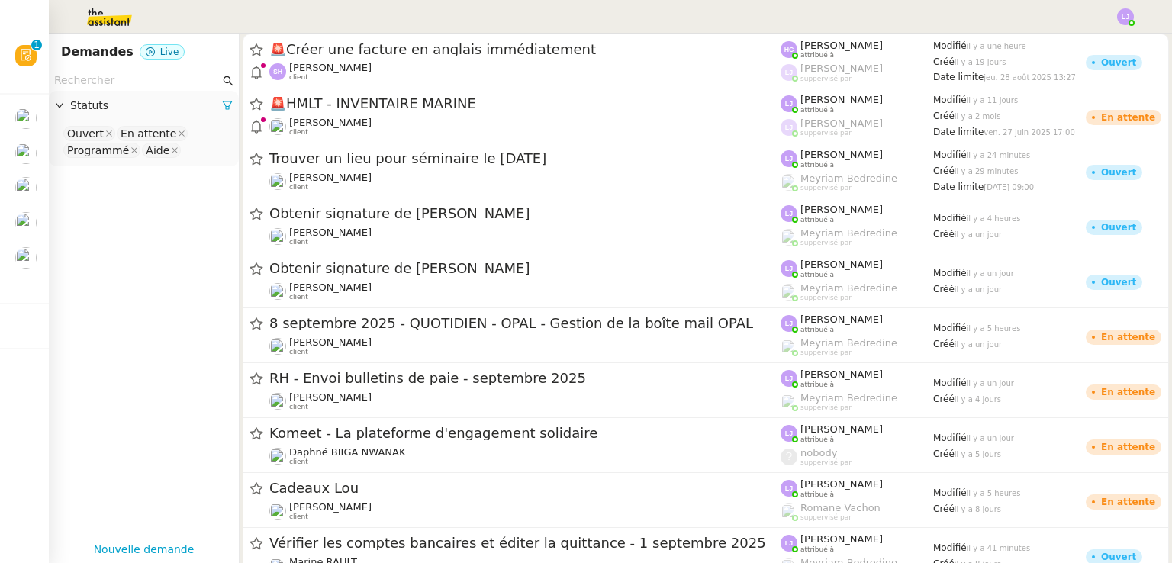
click at [172, 80] on input "text" at bounding box center [137, 81] width 166 height 18
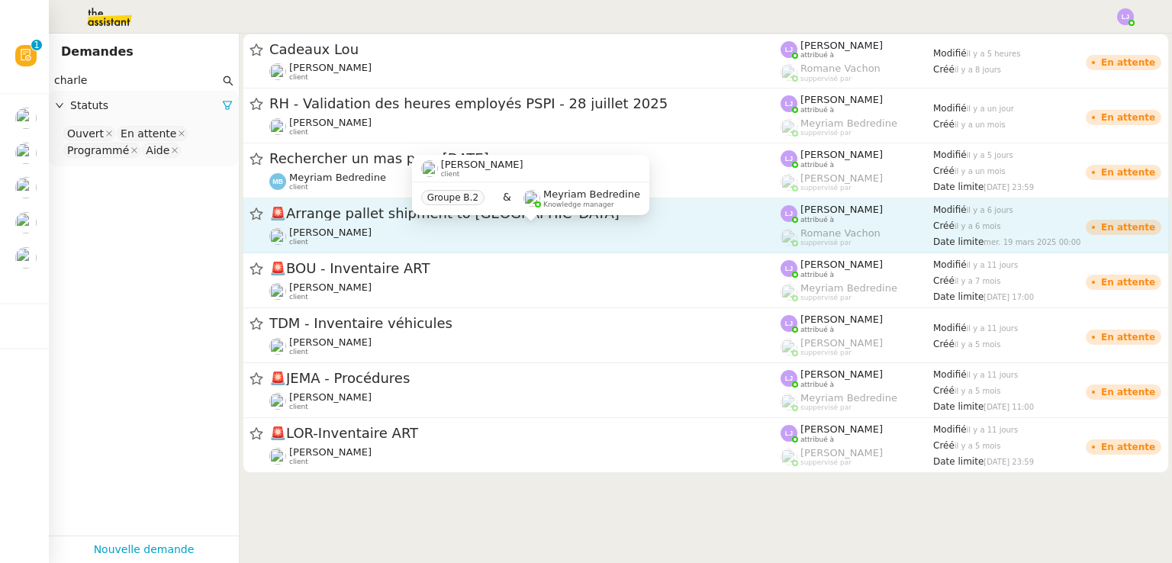
type input "charle"
click at [425, 229] on div "Charles Medlicott client" at bounding box center [524, 237] width 511 height 20
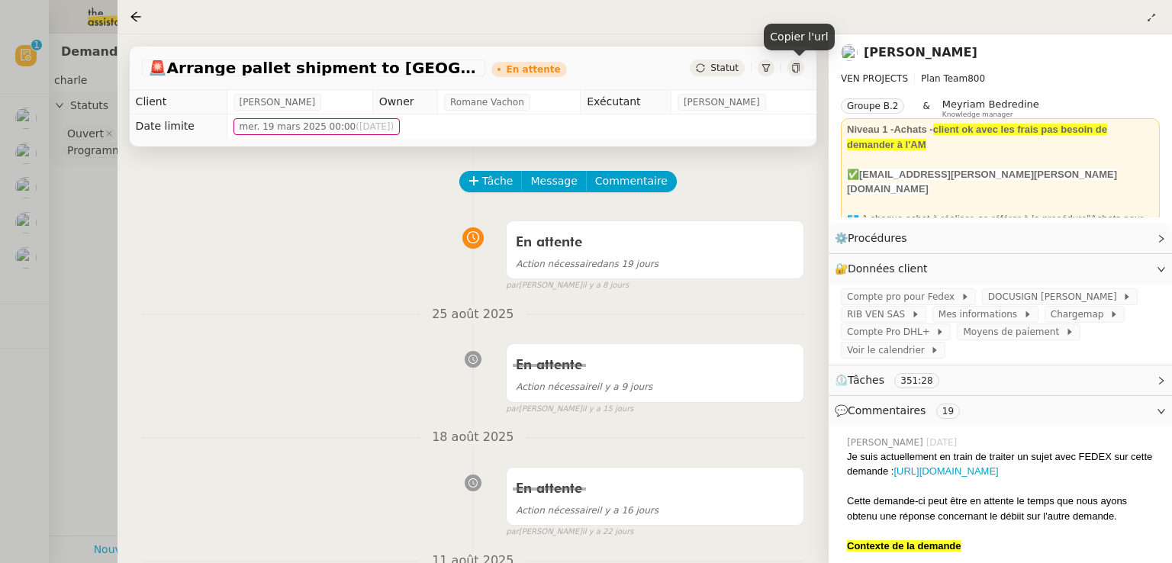
click at [798, 70] on icon at bounding box center [795, 67] width 9 height 9
click at [46, 297] on div at bounding box center [586, 281] width 1172 height 563
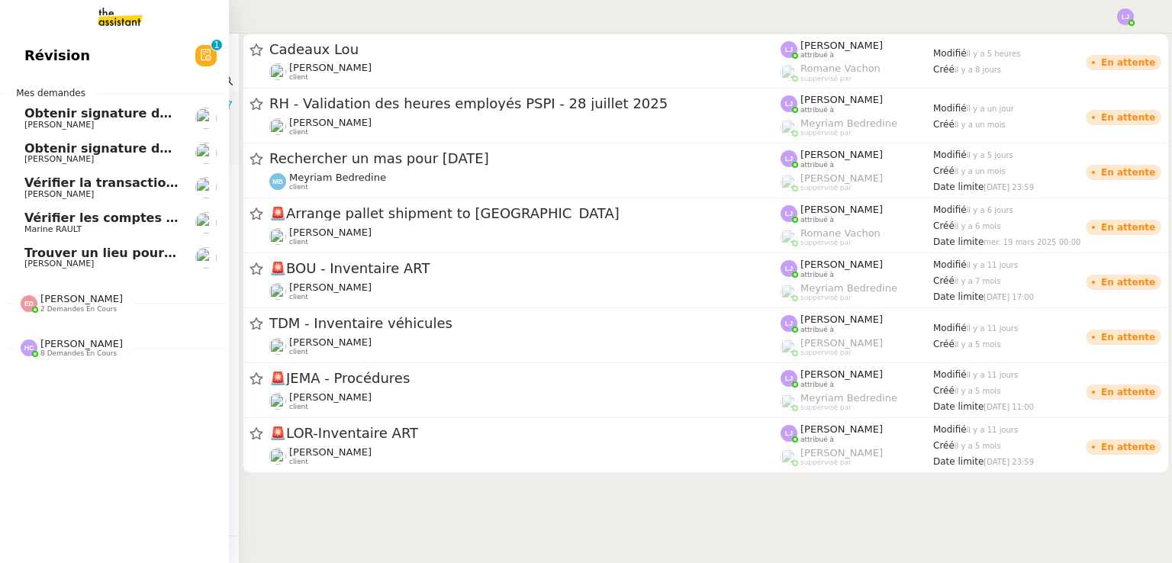
click at [37, 220] on span "Vérifier les comptes bancaires et éditer la quittance - 1 septembre 2025" at bounding box center [273, 218] width 498 height 14
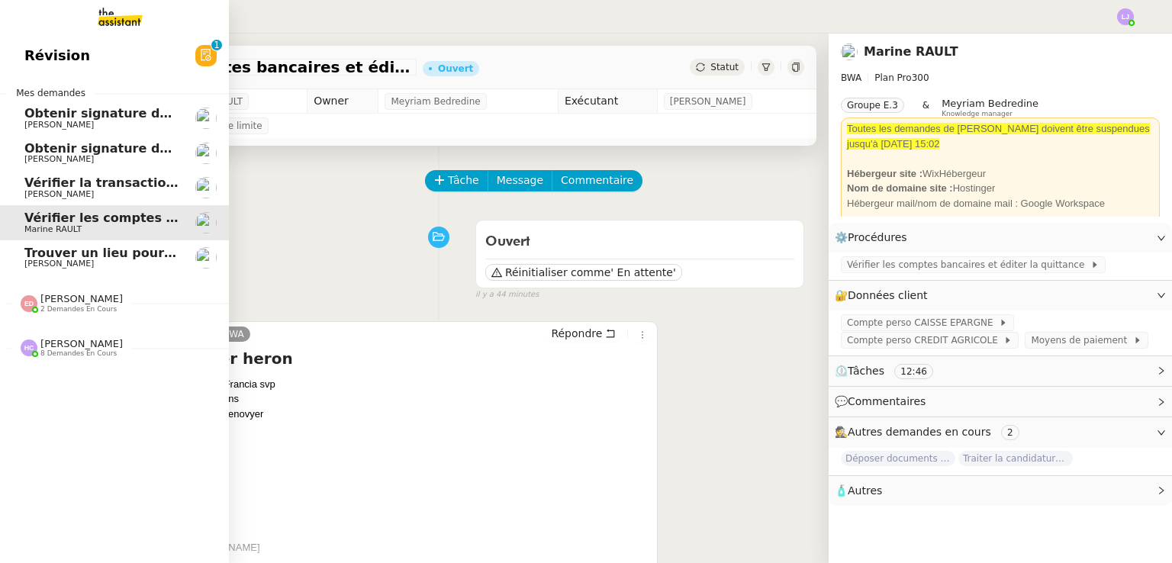
click at [150, 179] on span "Vérifier la transaction ADC" at bounding box center [115, 183] width 183 height 14
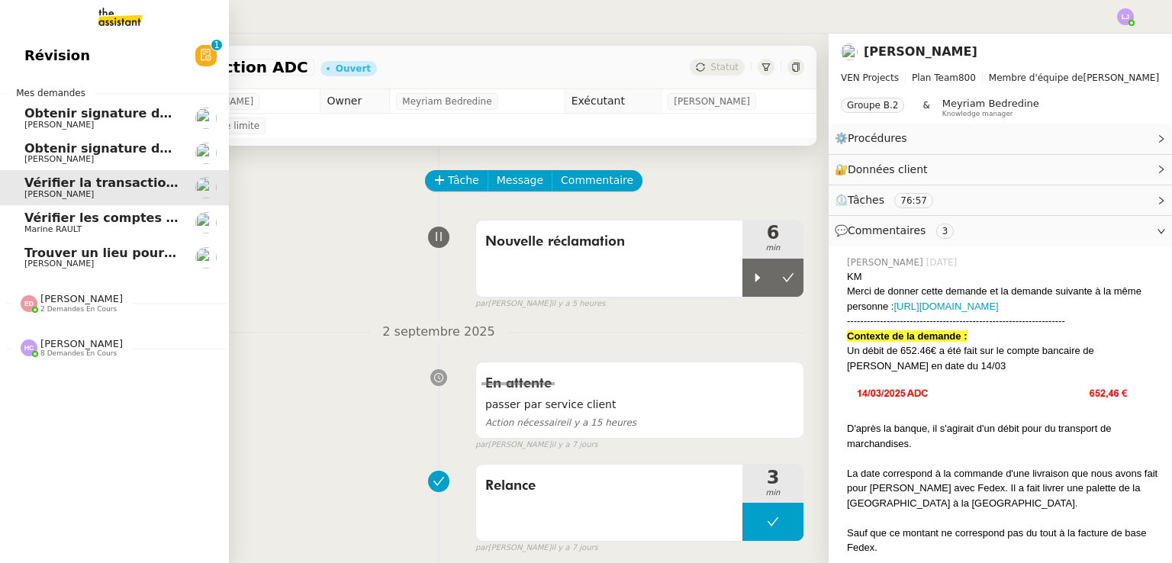
click at [111, 255] on span "Trouver un lieu pour séminaire le [DATE]" at bounding box center [163, 253] width 279 height 14
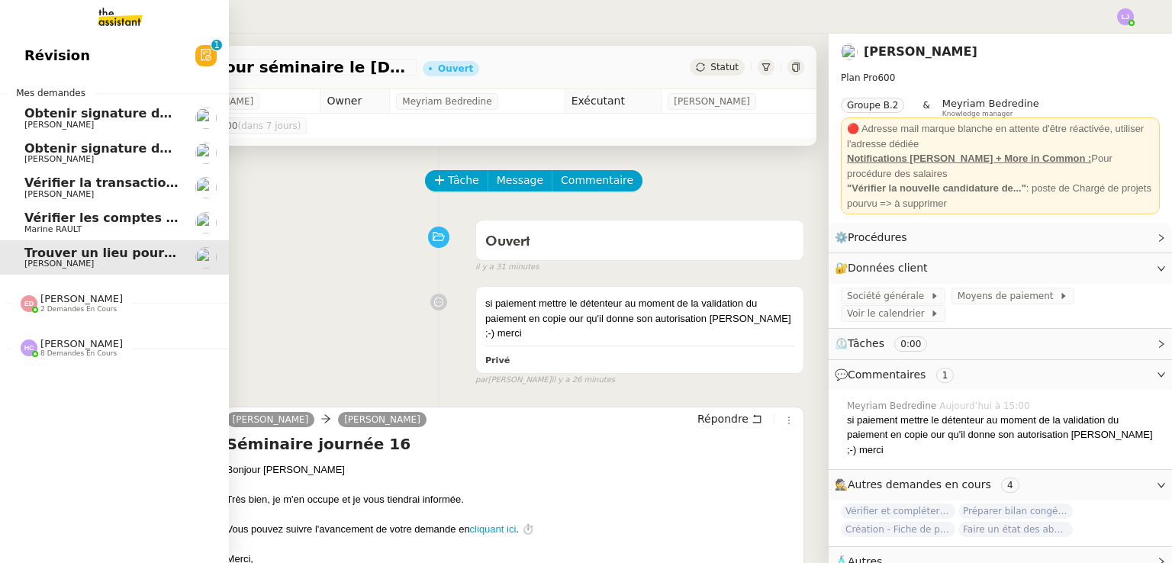
click at [162, 220] on span "Vérifier les comptes bancaires et éditer la quittance - 1 septembre 2025" at bounding box center [273, 218] width 498 height 14
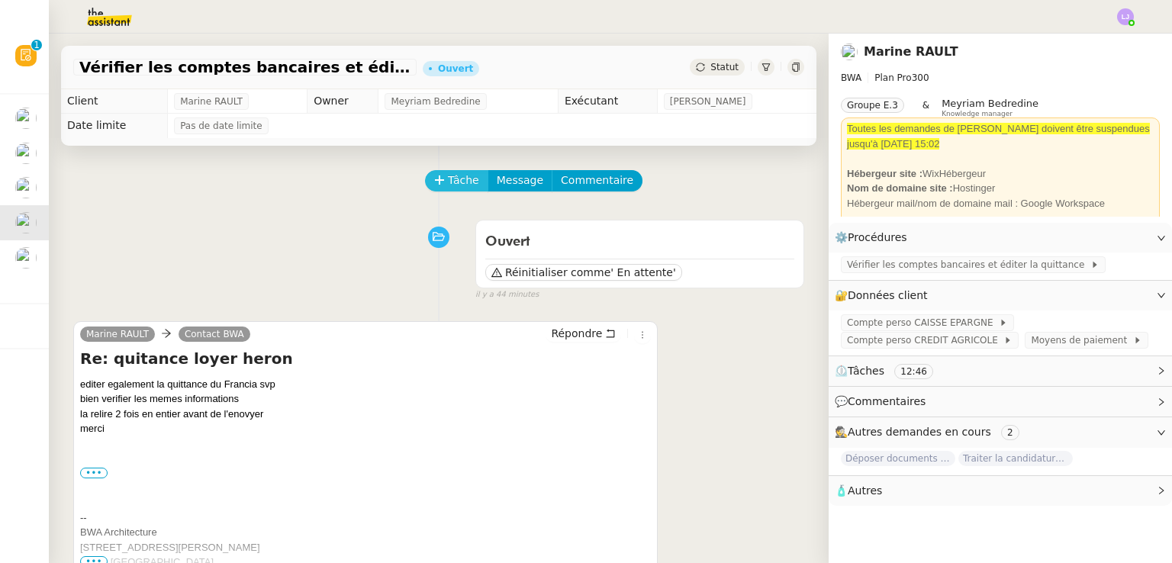
click at [448, 185] on span "Tâche" at bounding box center [463, 181] width 31 height 18
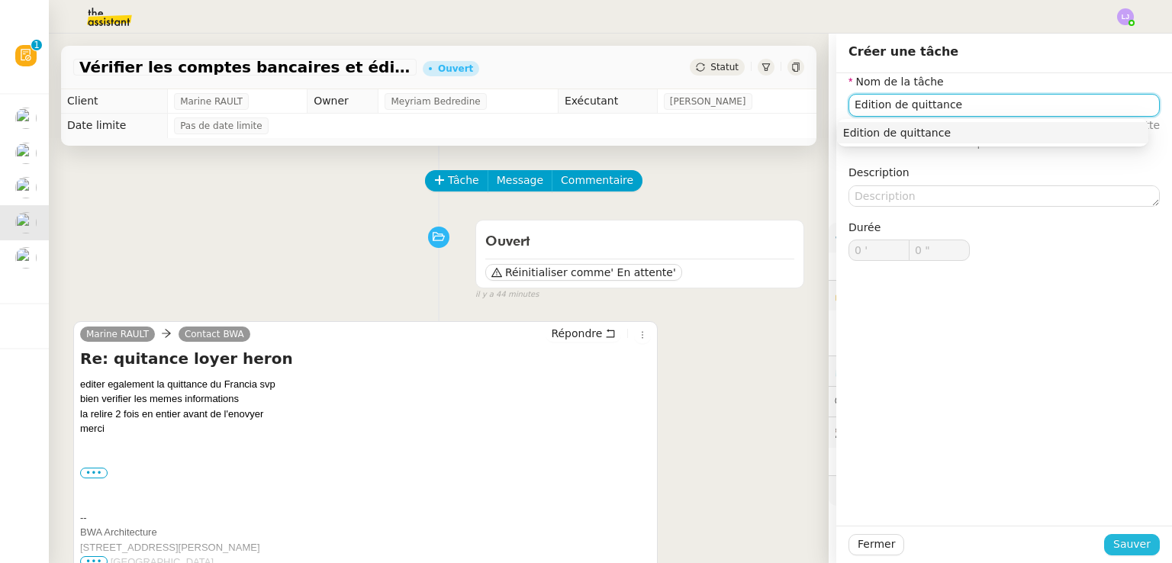
type input "Edition de quittance"
click at [1131, 539] on span "Sauver" at bounding box center [1131, 545] width 37 height 18
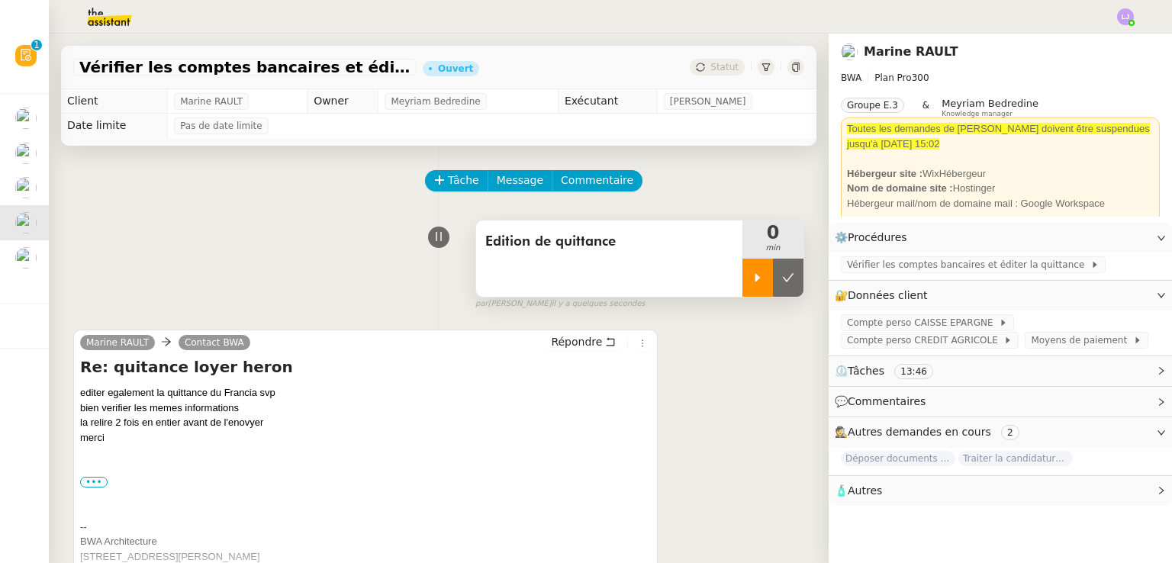
click at [742, 279] on div at bounding box center [757, 278] width 31 height 38
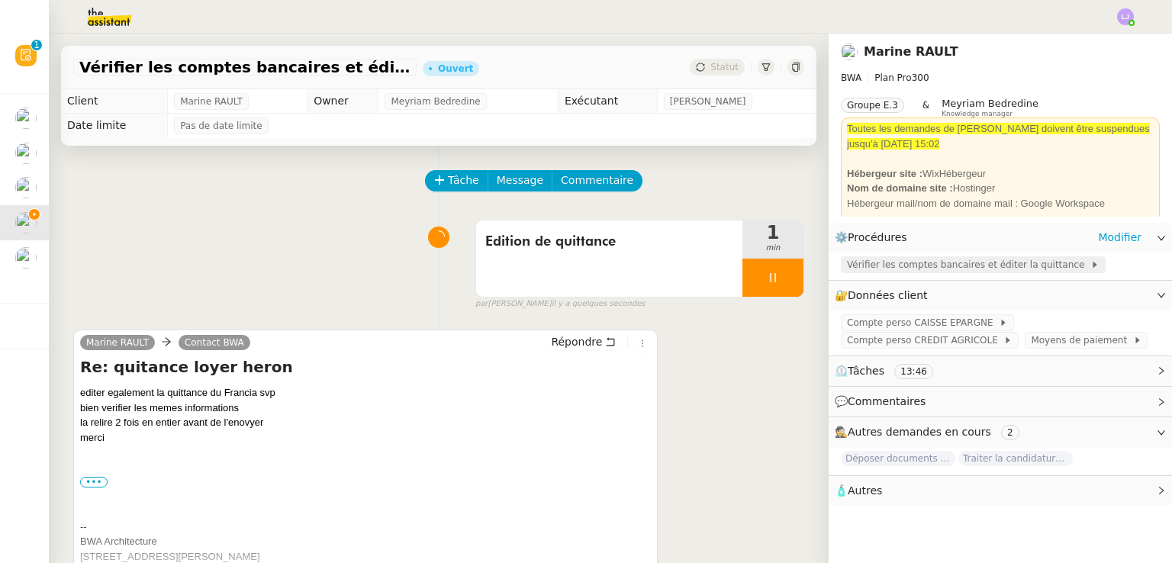
click at [876, 259] on span "Vérifier les comptes bancaires et éditer la quittance" at bounding box center [968, 264] width 243 height 15
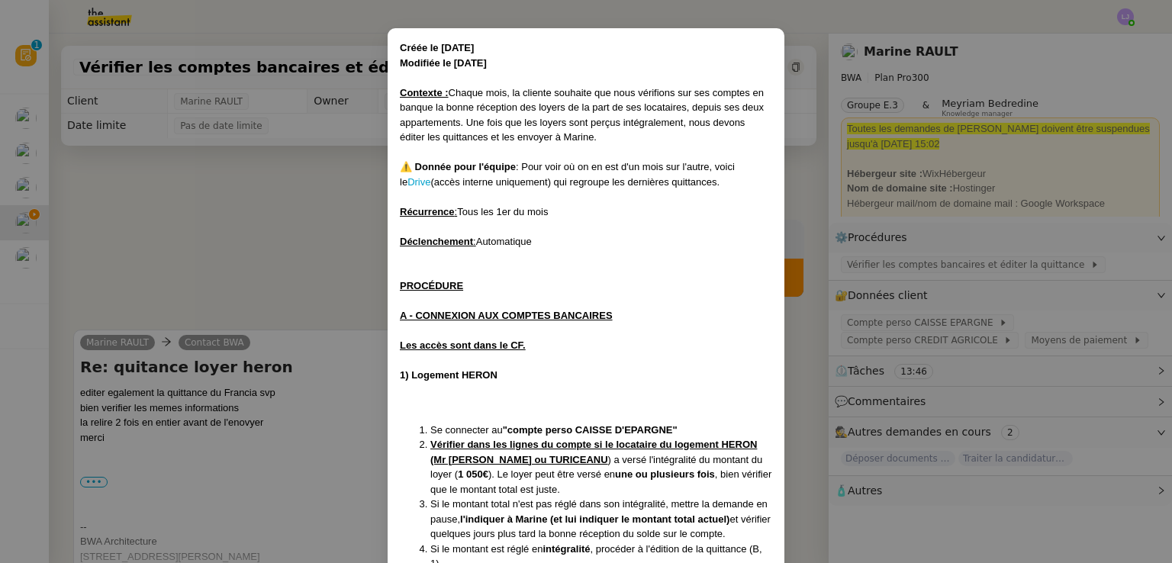
scroll to position [61, 0]
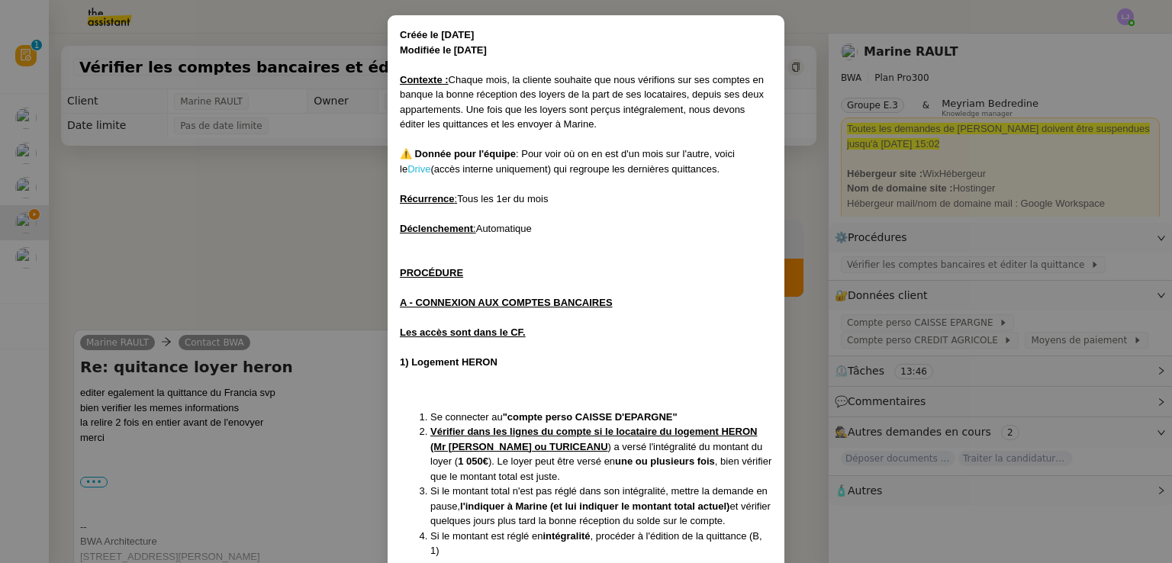
click at [407, 170] on link "Drive" at bounding box center [418, 168] width 23 height 11
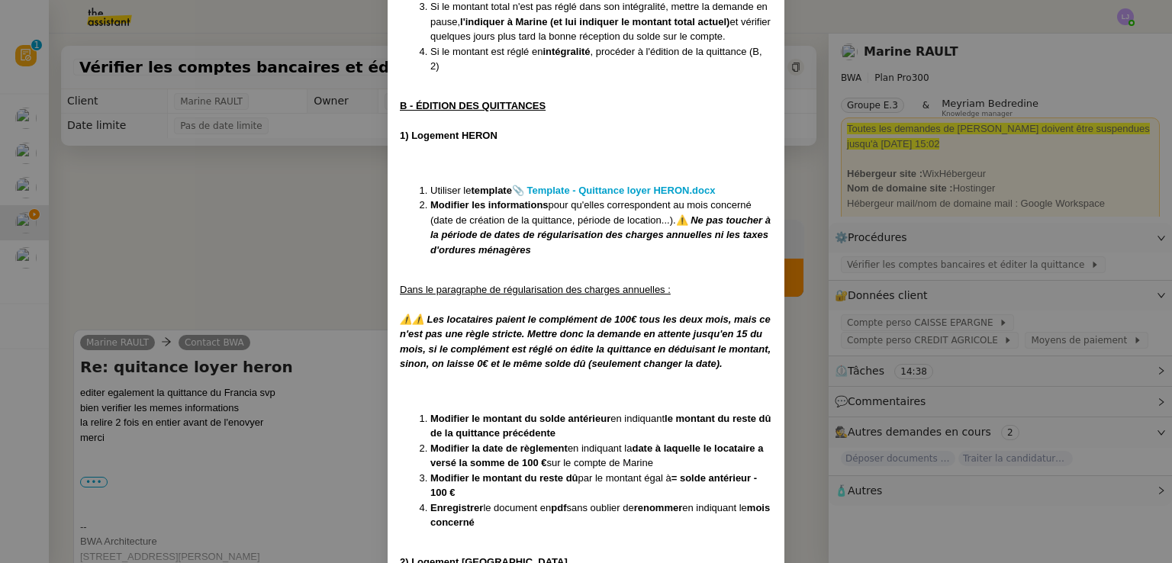
scroll to position [775, 0]
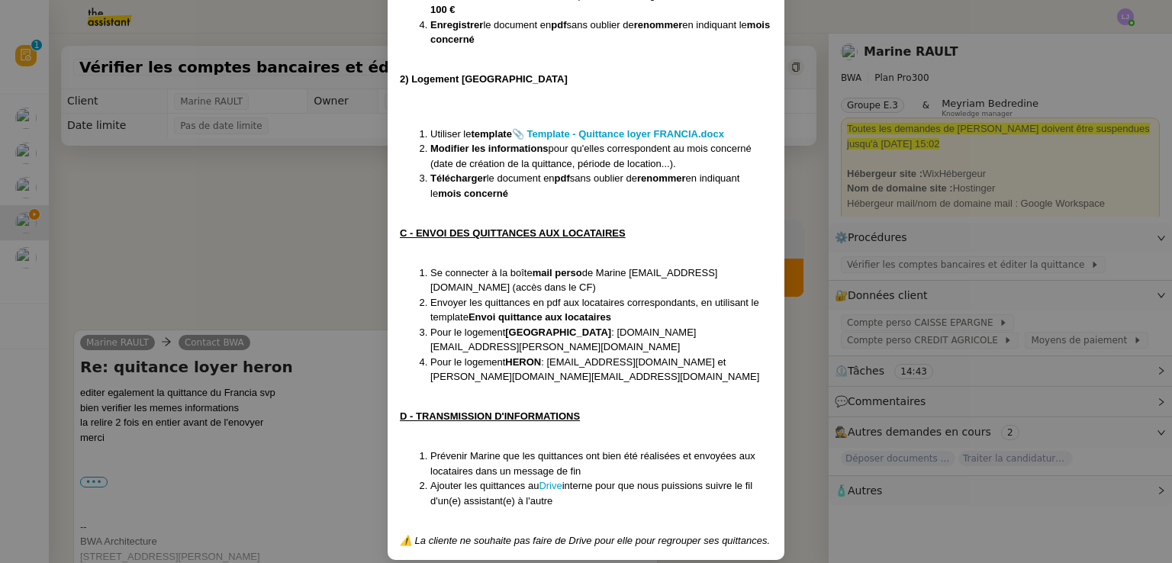
click at [279, 291] on nz-modal-container "Créée le 19/08/24 Modifiée le 12/06/25 Contexte : Chaque mois, la cliente souha…" at bounding box center [586, 281] width 1172 height 563
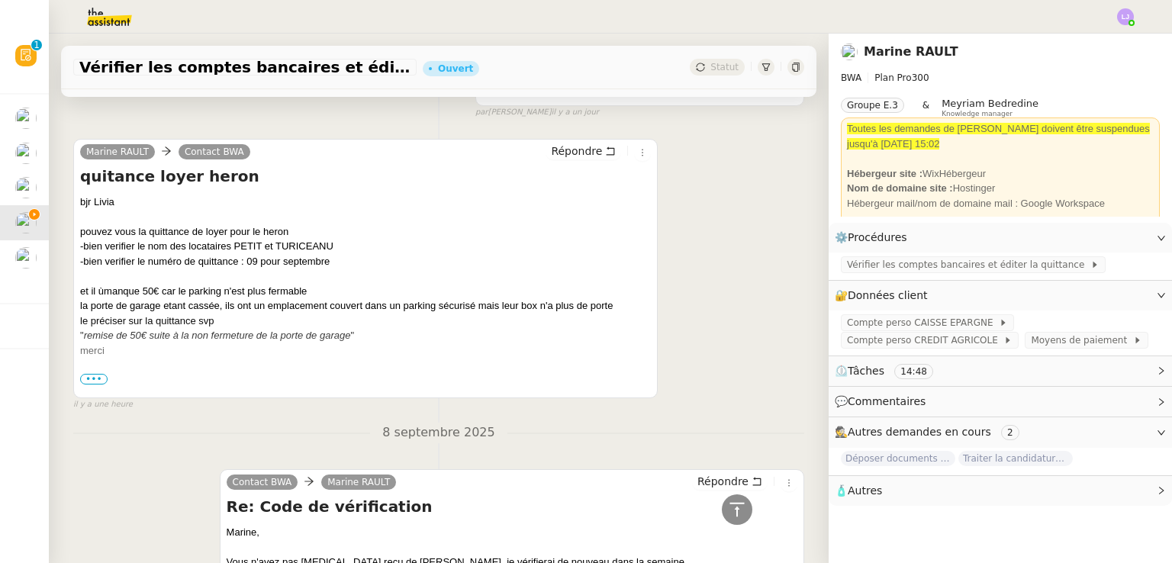
scroll to position [607, 0]
click at [96, 378] on span "•••" at bounding box center [93, 378] width 27 height 11
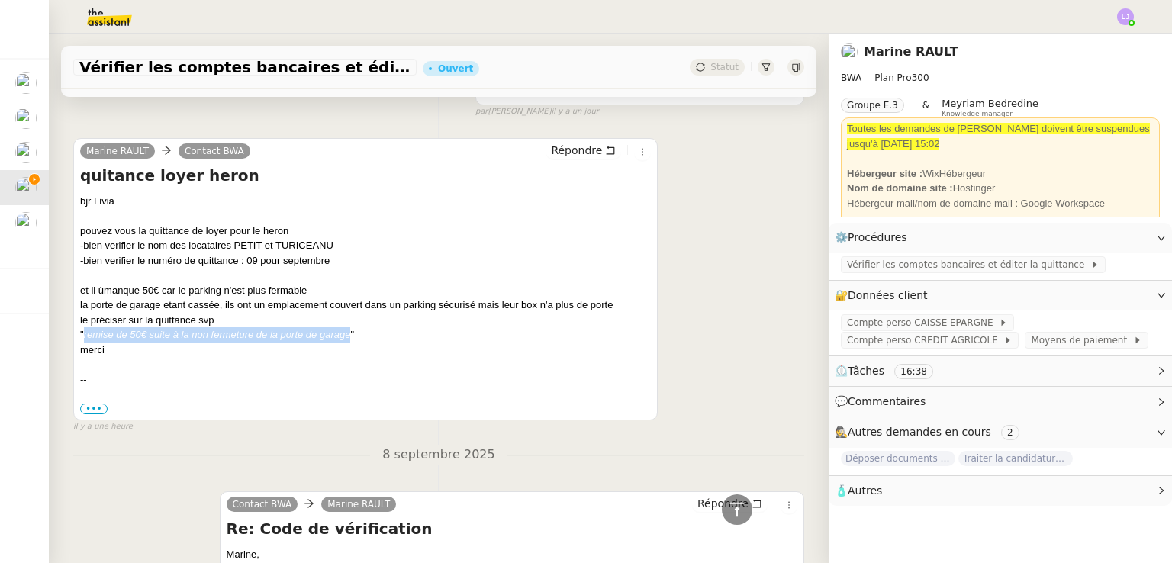
drag, startPoint x: 83, startPoint y: 337, endPoint x: 348, endPoint y: 340, distance: 264.8
click at [348, 340] on icon "remise de 50€ suite à la non fermeture de la porte de garage" at bounding box center [217, 334] width 267 height 11
copy icon "remise de 50€ suite à la non fermeture de la porte de garage"
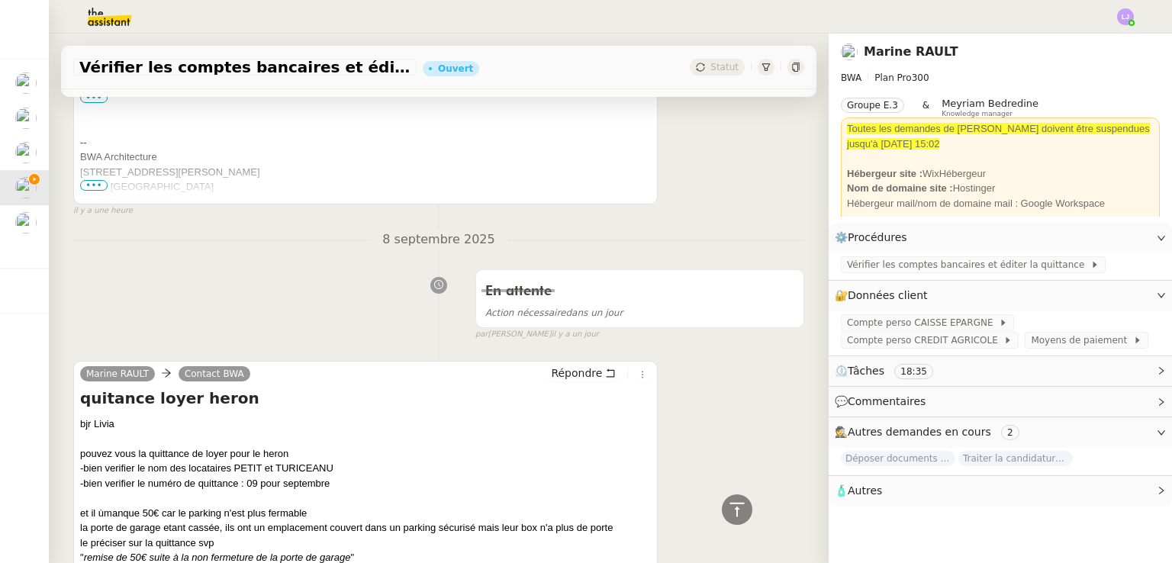
click at [631, 208] on div "il y a une heure" at bounding box center [365, 210] width 585 height 13
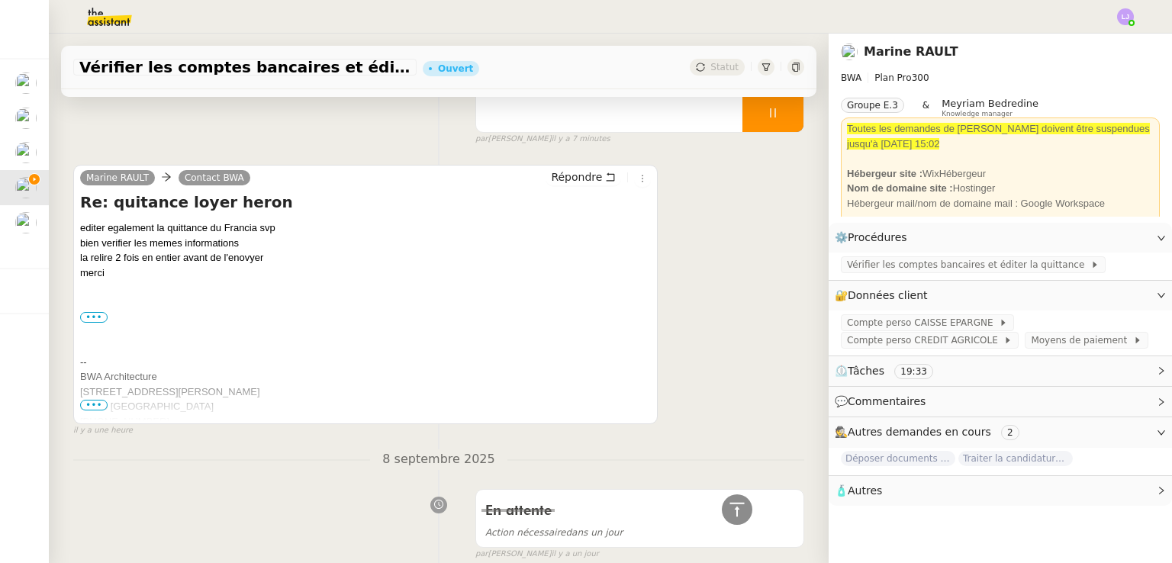
scroll to position [150, 0]
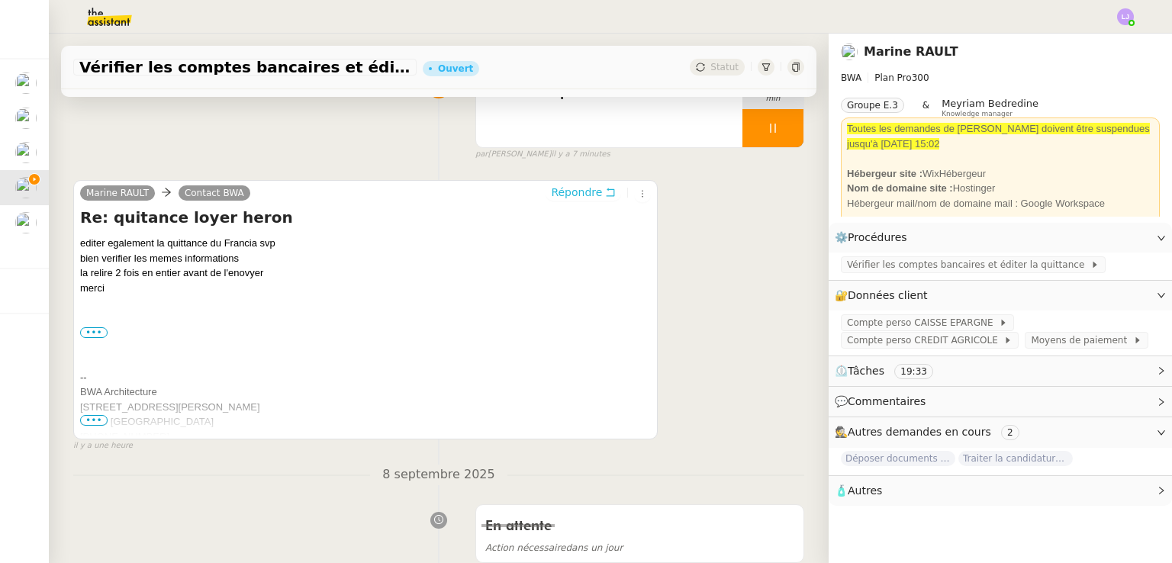
click at [558, 199] on span "Répondre" at bounding box center [576, 192] width 51 height 15
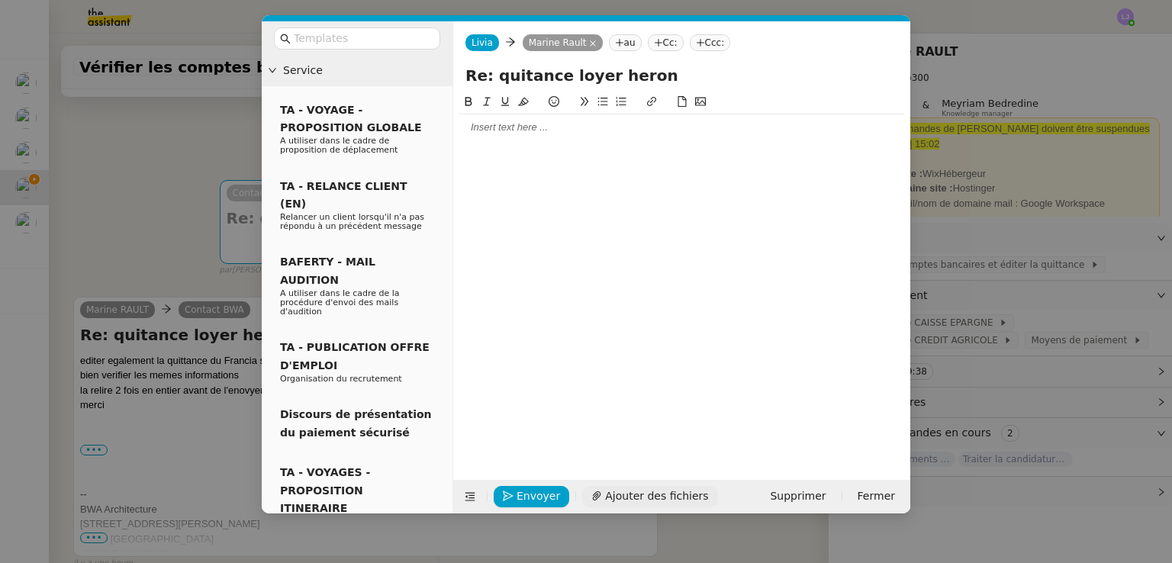
click at [620, 488] on span "Ajouter des fichiers" at bounding box center [656, 497] width 103 height 18
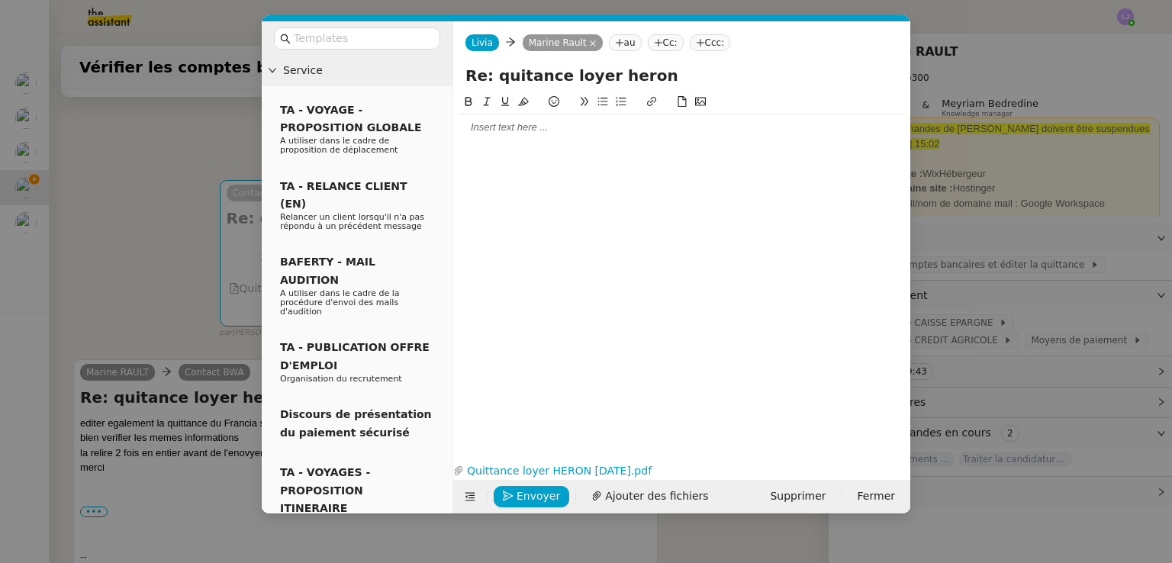
click at [211, 122] on nz-modal-container "Service TA - VOYAGE - PROPOSITION GLOBALE A utiliser dans le cadre de propositi…" at bounding box center [586, 281] width 1172 height 563
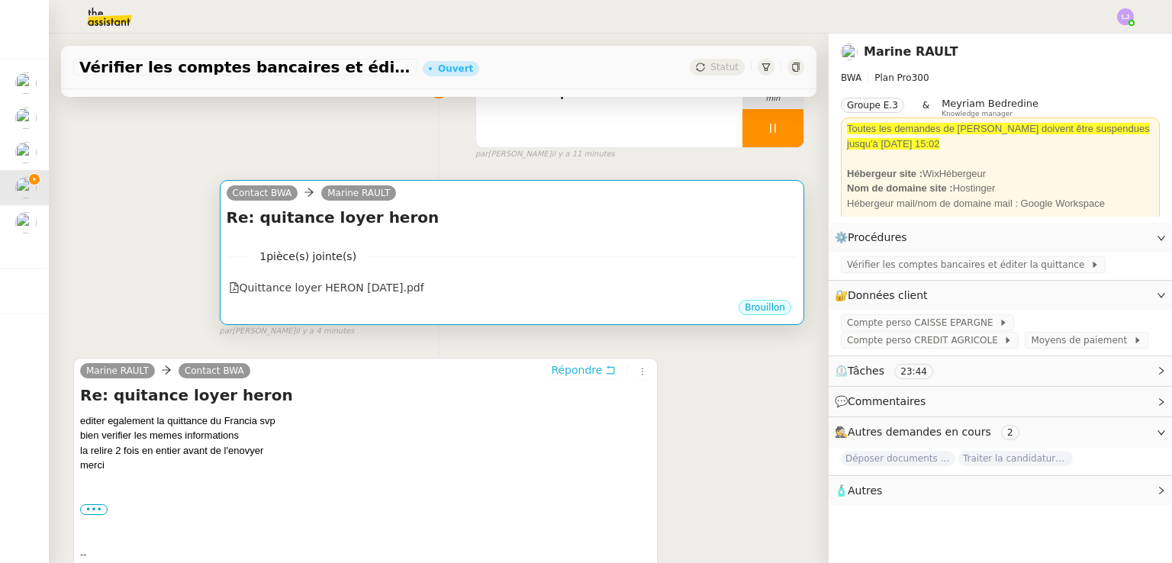
scroll to position [0, 0]
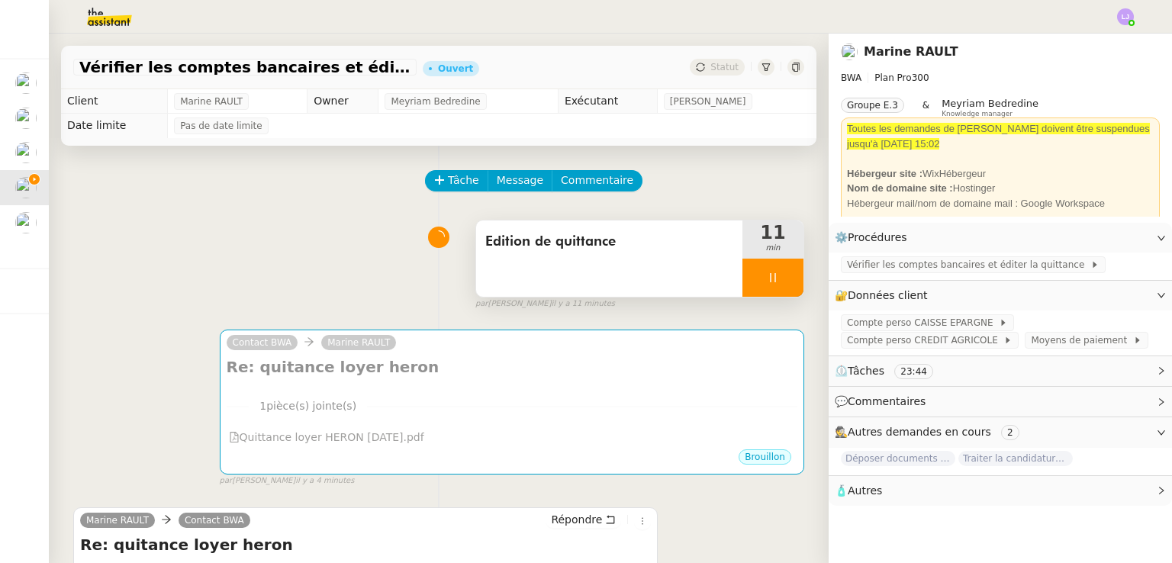
click at [767, 279] on icon at bounding box center [773, 278] width 12 height 12
click at [742, 281] on div at bounding box center [757, 278] width 31 height 38
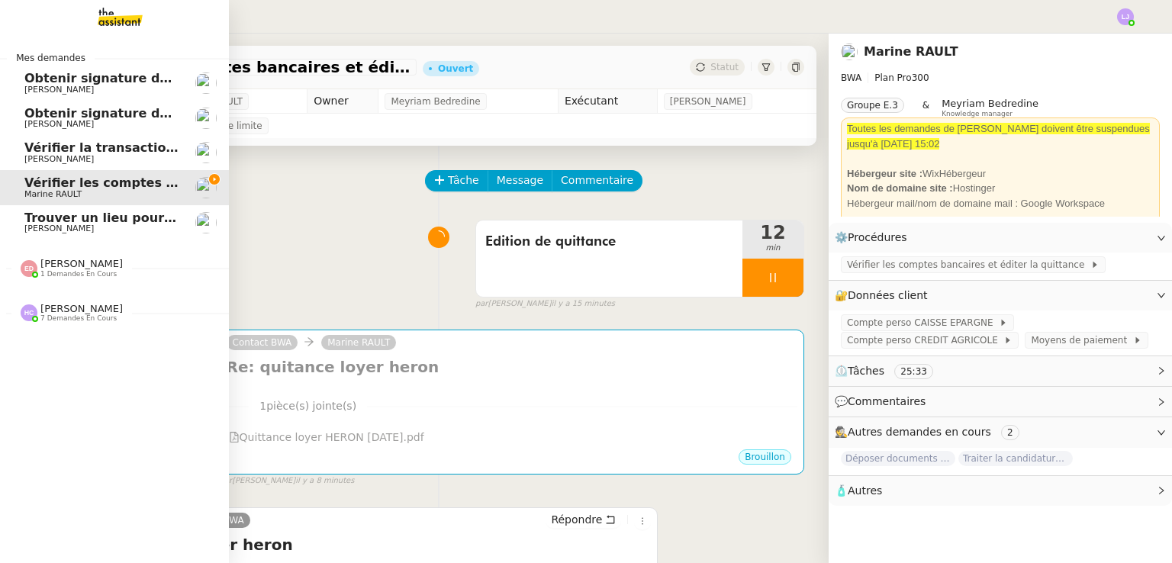
click at [101, 140] on link "Vérifier la transaction ADC Caroline Evans" at bounding box center [114, 152] width 229 height 35
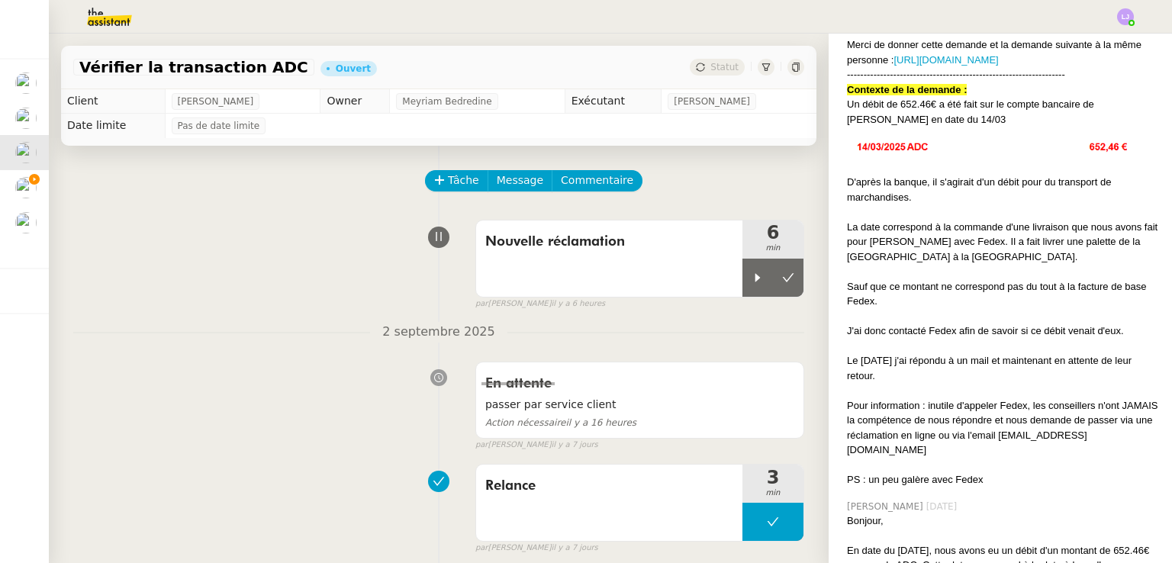
scroll to position [494, 0]
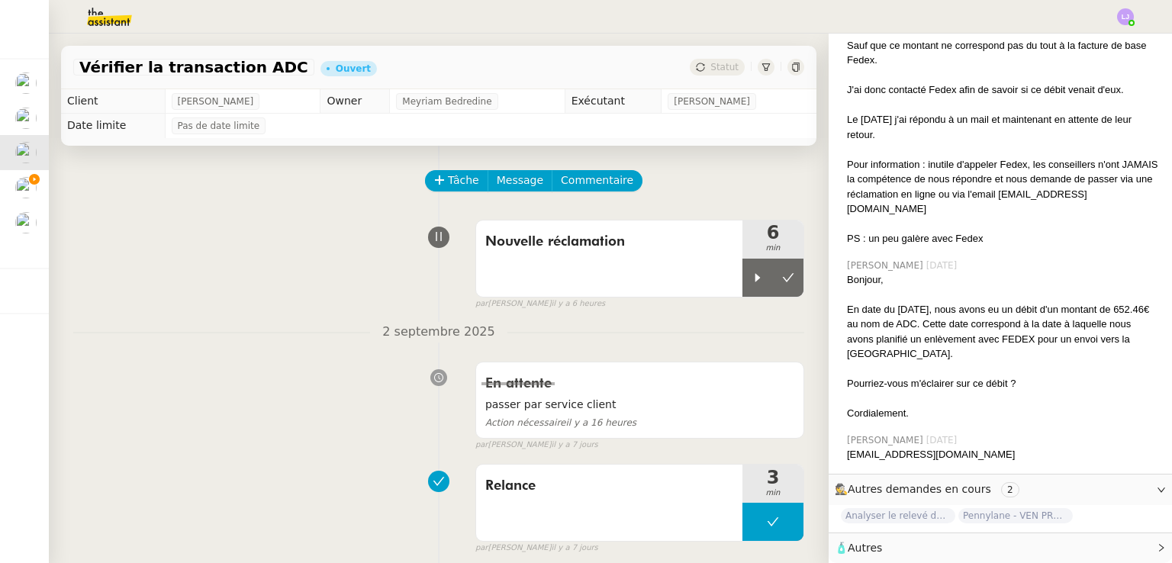
click at [159, 433] on div "En attente passer par service client Action nécessaire il y a 16 heures false p…" at bounding box center [438, 403] width 731 height 96
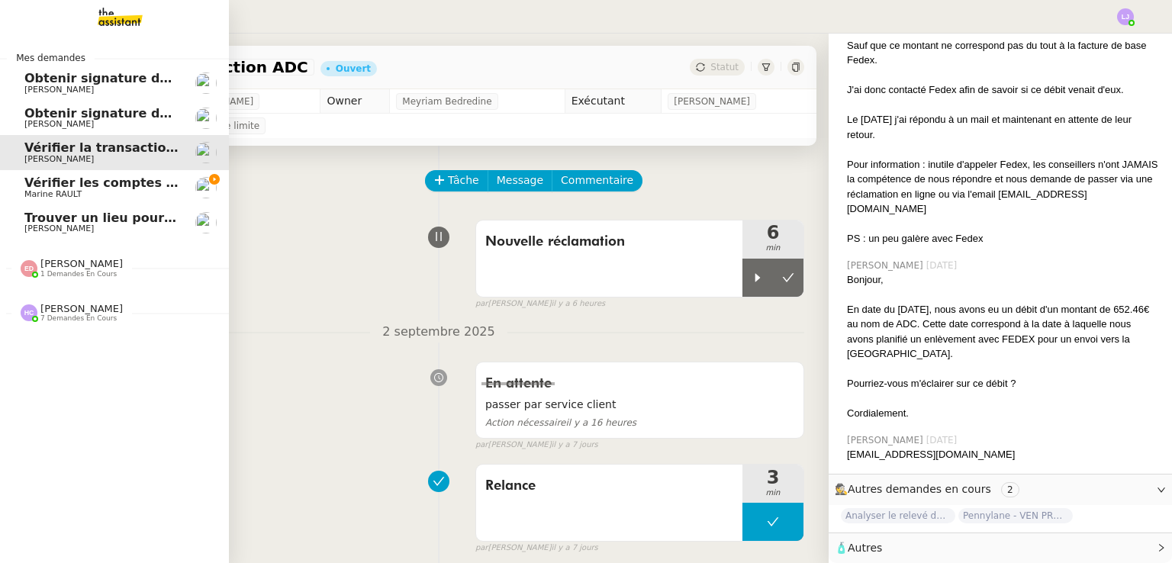
click at [67, 181] on span "Vérifier les comptes bancaires et éditer la quittance - 1 septembre 2025" at bounding box center [273, 183] width 498 height 14
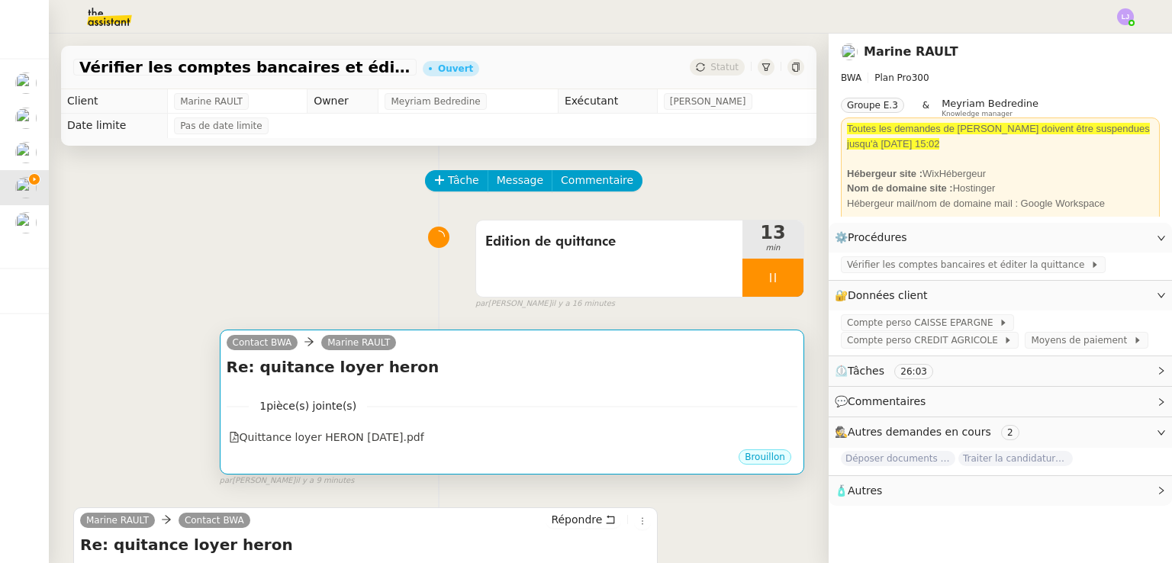
click at [559, 370] on h4 "Re: quitance loyer heron" at bounding box center [512, 366] width 571 height 21
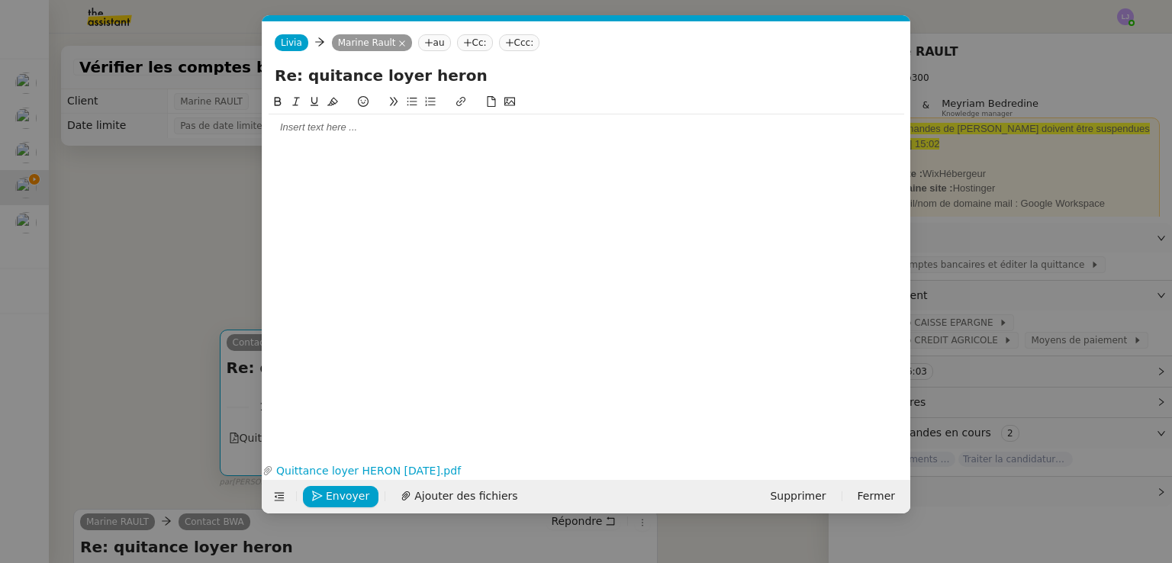
scroll to position [0, 32]
click at [149, 303] on nz-modal-container "Service TA - VOYAGE - PROPOSITION GLOBALE A utiliser dans le cadre de propositi…" at bounding box center [586, 281] width 1172 height 563
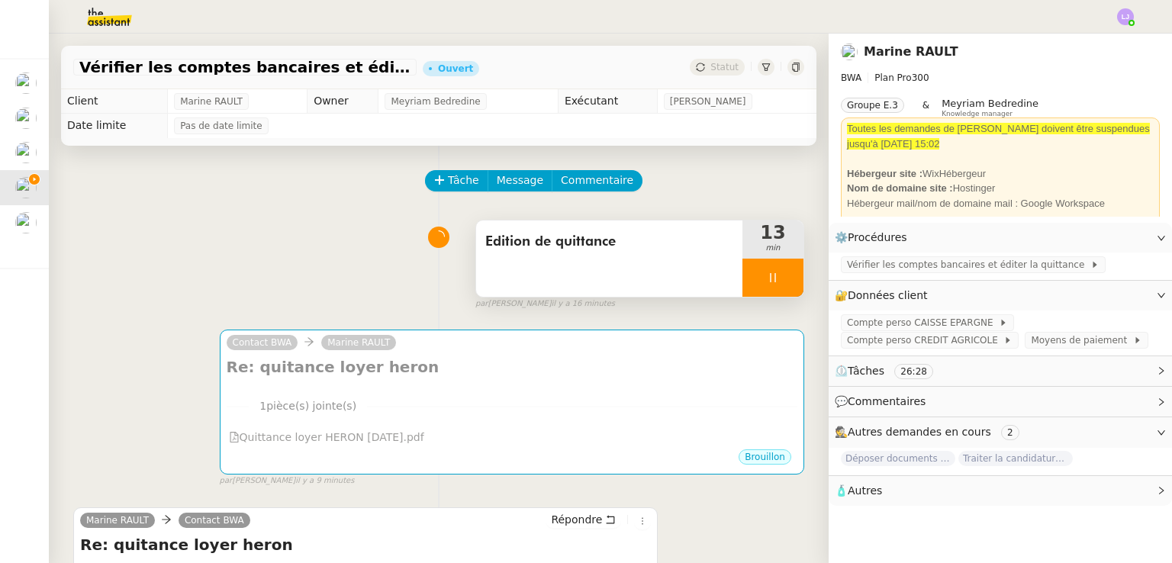
click at [767, 275] on icon at bounding box center [773, 278] width 12 height 12
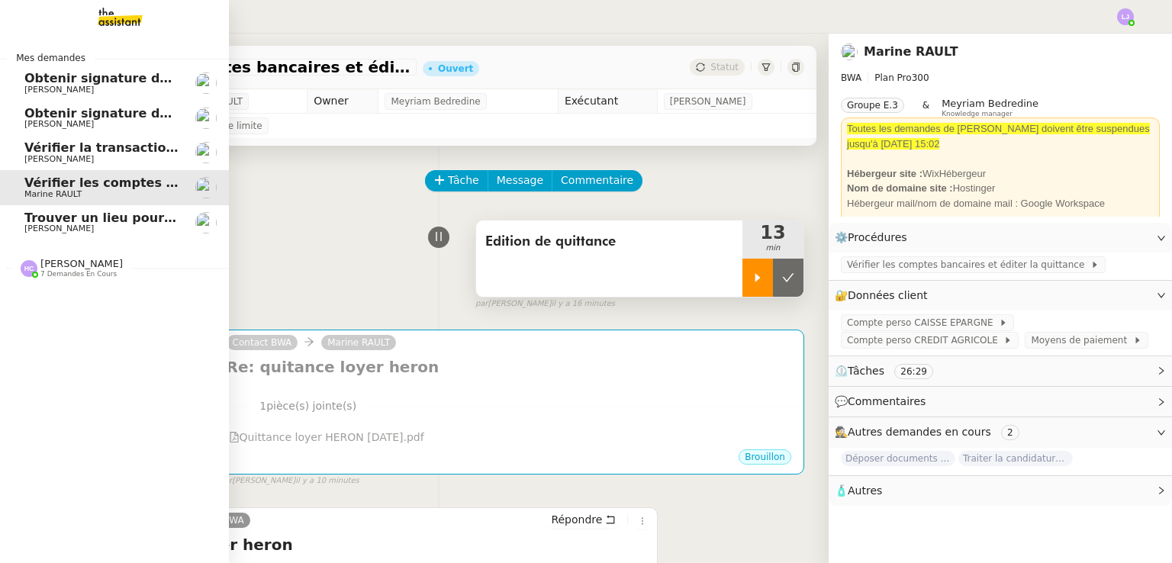
click at [164, 149] on span "Vérifier la transaction ADC" at bounding box center [115, 147] width 183 height 14
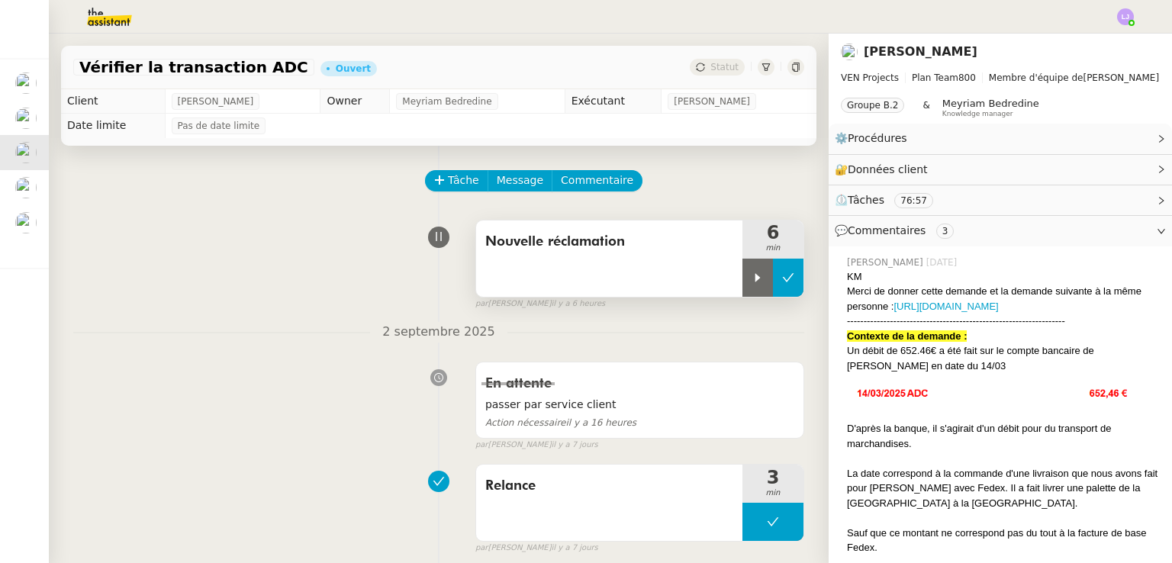
click at [782, 279] on icon at bounding box center [788, 278] width 12 height 12
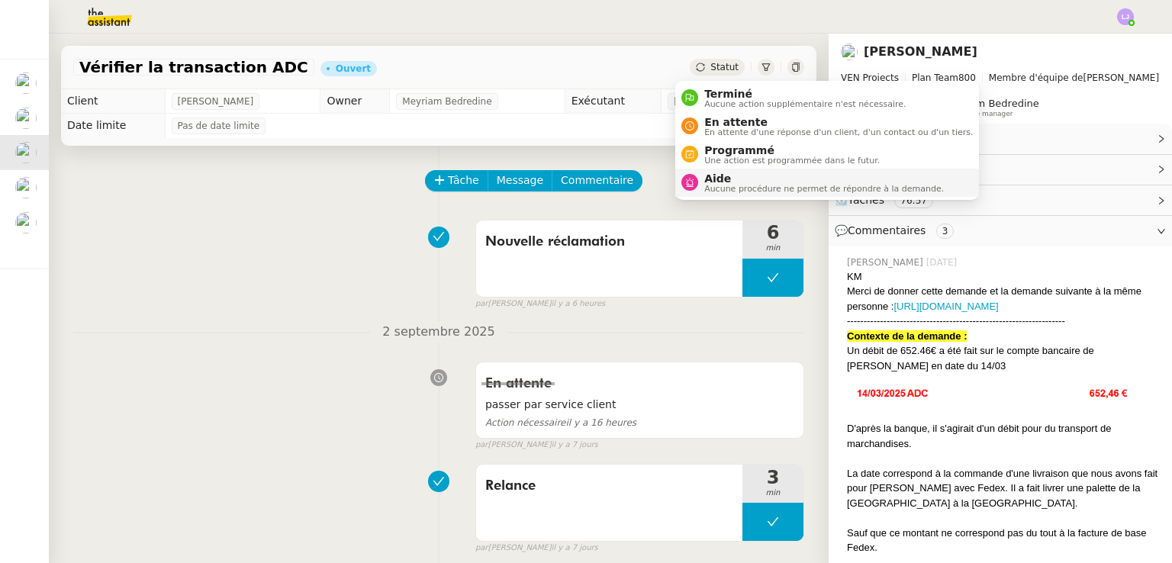
click at [742, 176] on span "Aide" at bounding box center [824, 178] width 240 height 12
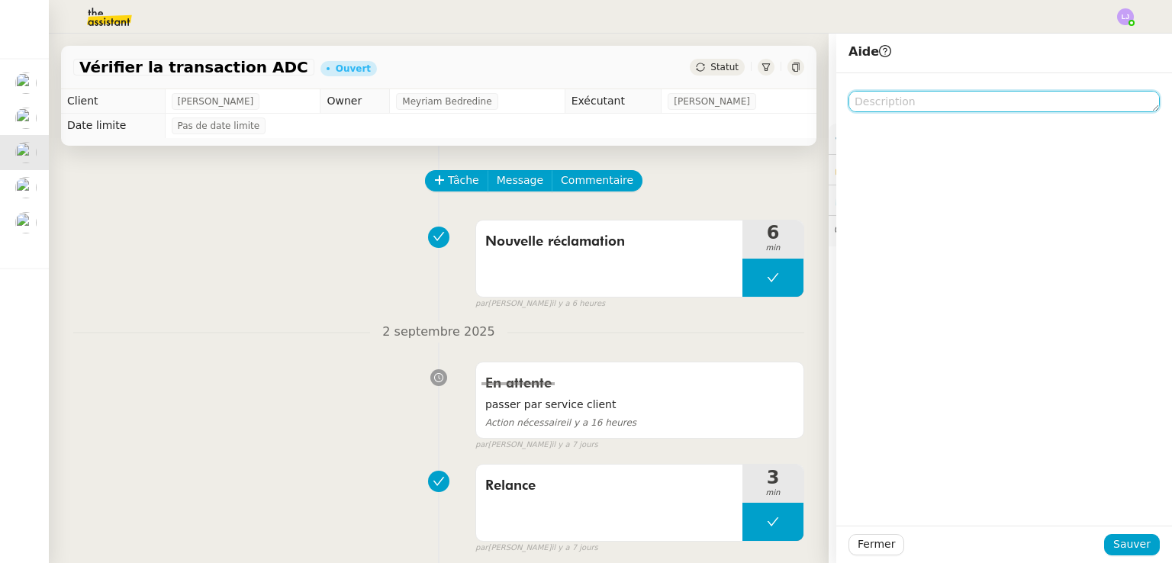
click at [925, 98] on textarea at bounding box center [1004, 101] width 311 height 21
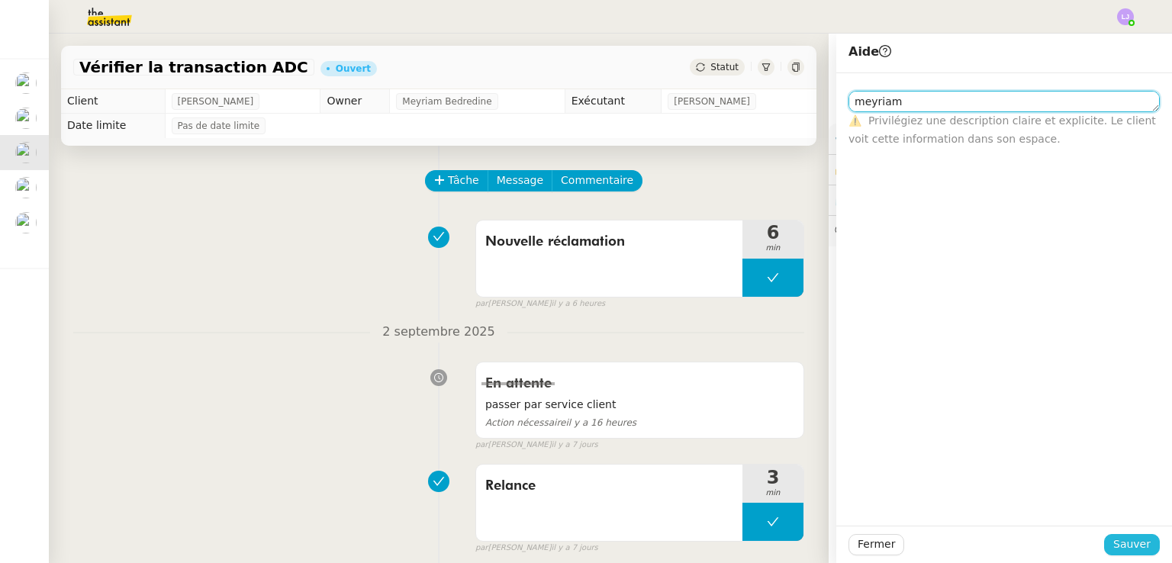
type textarea "meyriam"
click at [1113, 539] on span "Sauver" at bounding box center [1131, 545] width 37 height 18
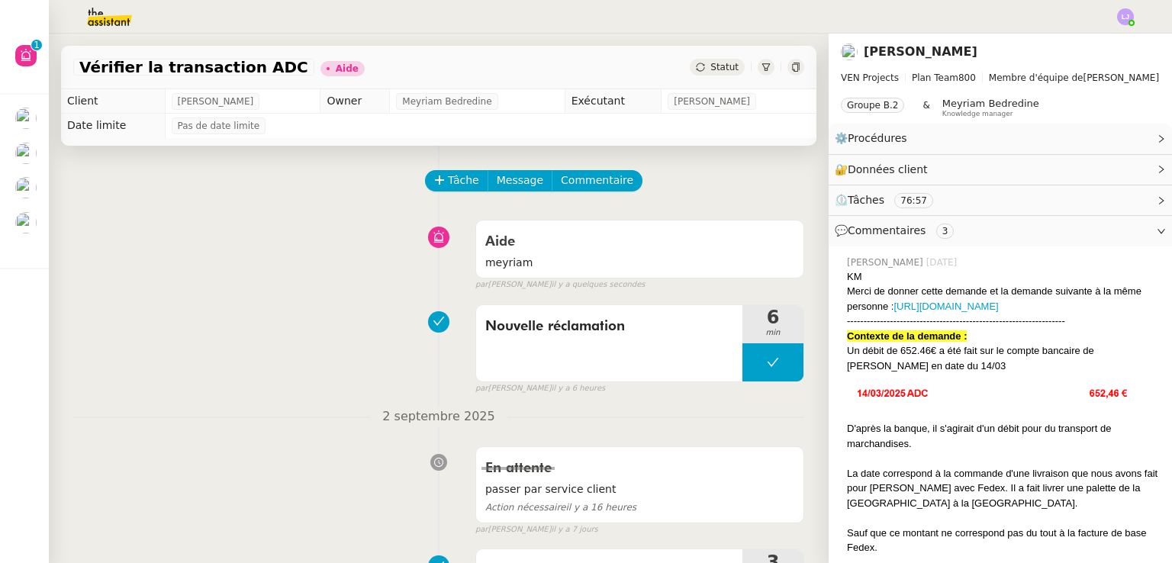
click at [111, 28] on img at bounding box center [97, 17] width 118 height 34
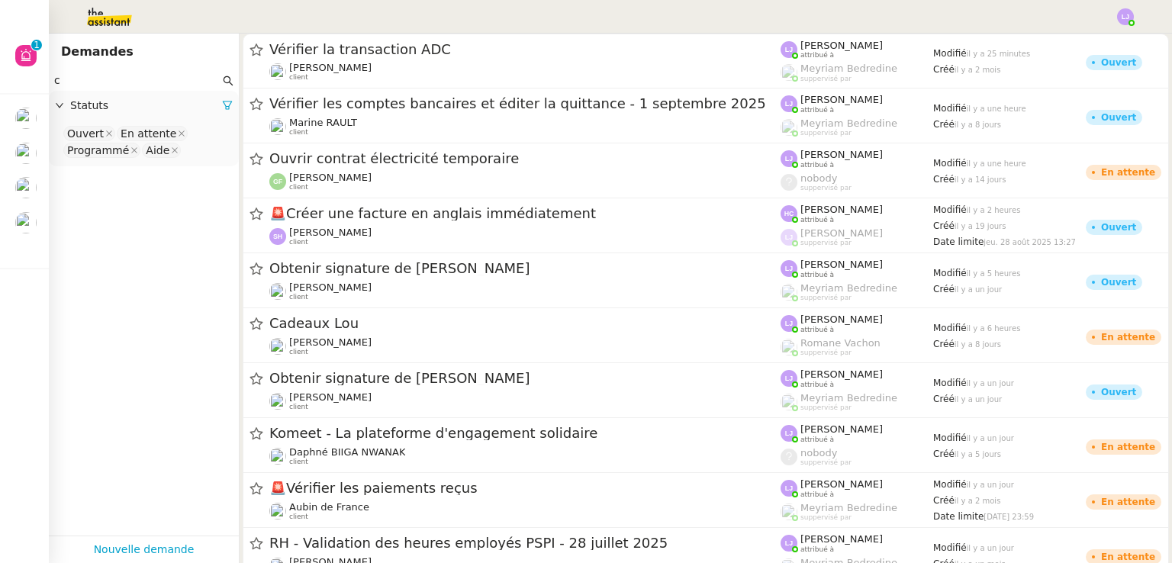
click at [140, 76] on input "c" at bounding box center [137, 81] width 166 height 18
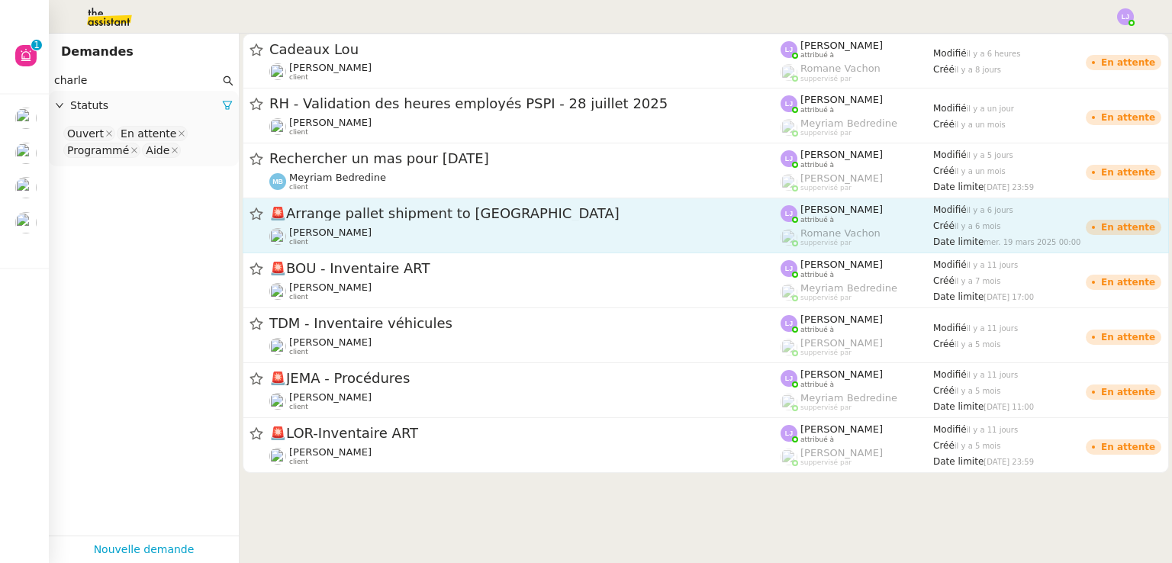
type input "charle"
click at [372, 211] on span "🚨 Arrange pallet shipment to Sardinia" at bounding box center [524, 214] width 511 height 14
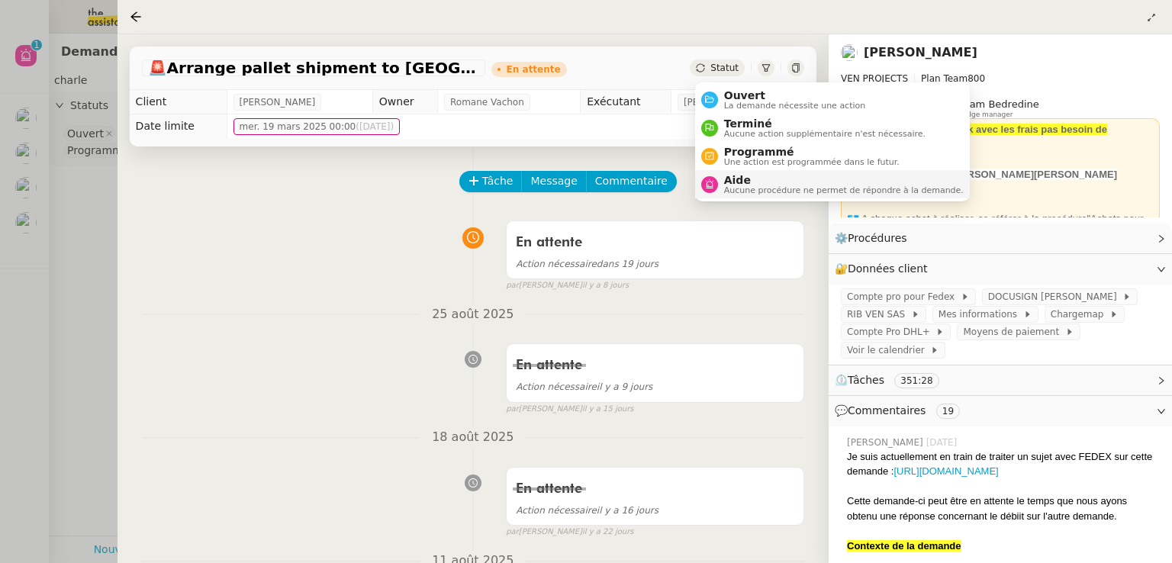
click at [740, 178] on span "Aide" at bounding box center [844, 180] width 240 height 12
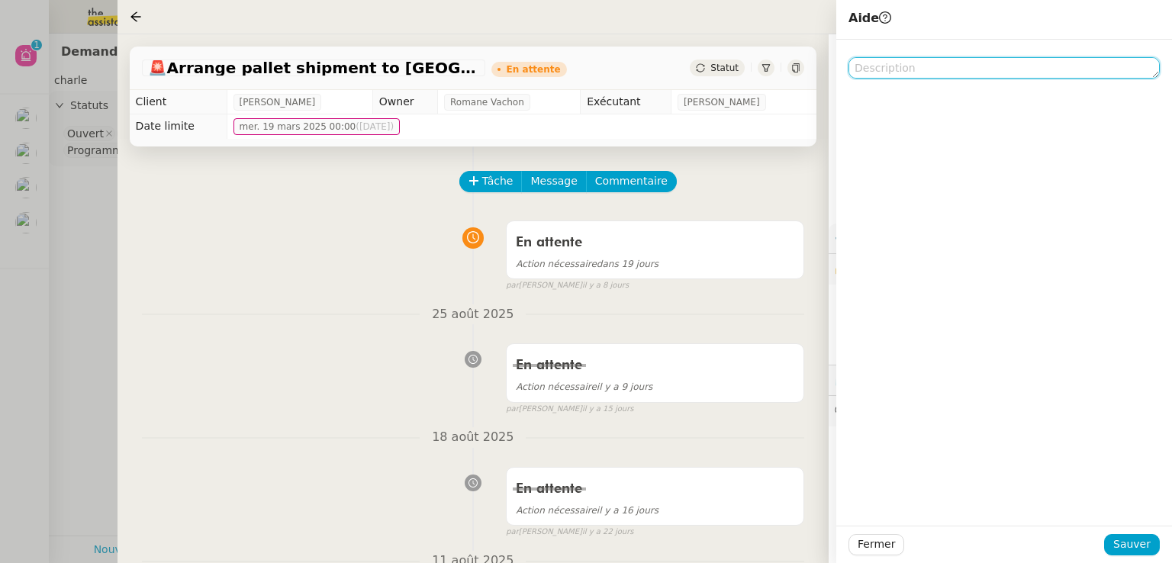
click at [880, 74] on textarea at bounding box center [1004, 67] width 311 height 21
type textarea "meyriam"
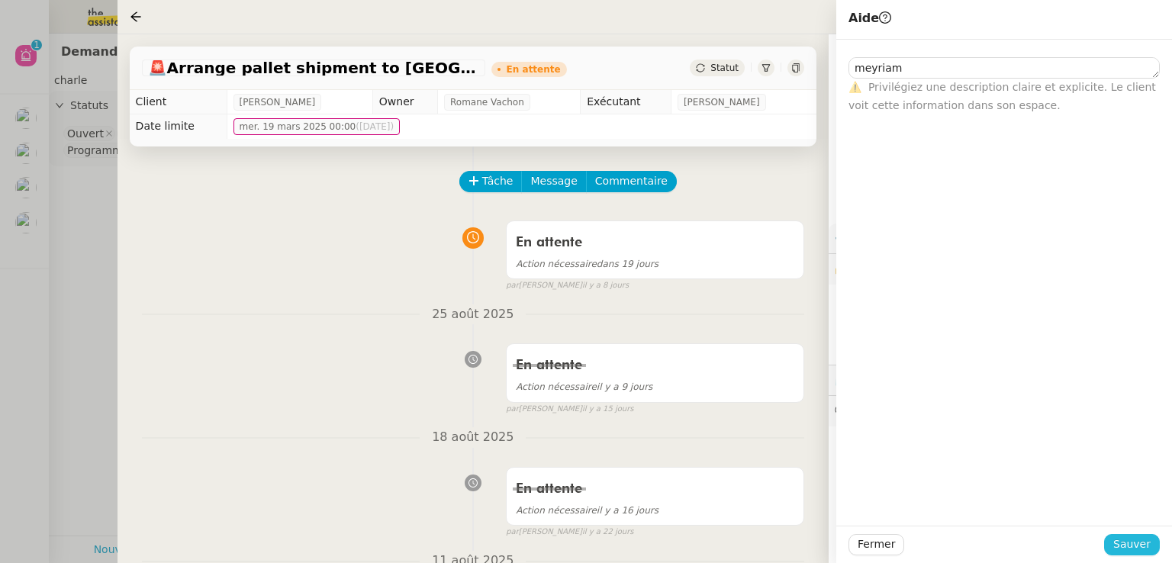
click at [1148, 549] on span "Sauver" at bounding box center [1131, 545] width 37 height 18
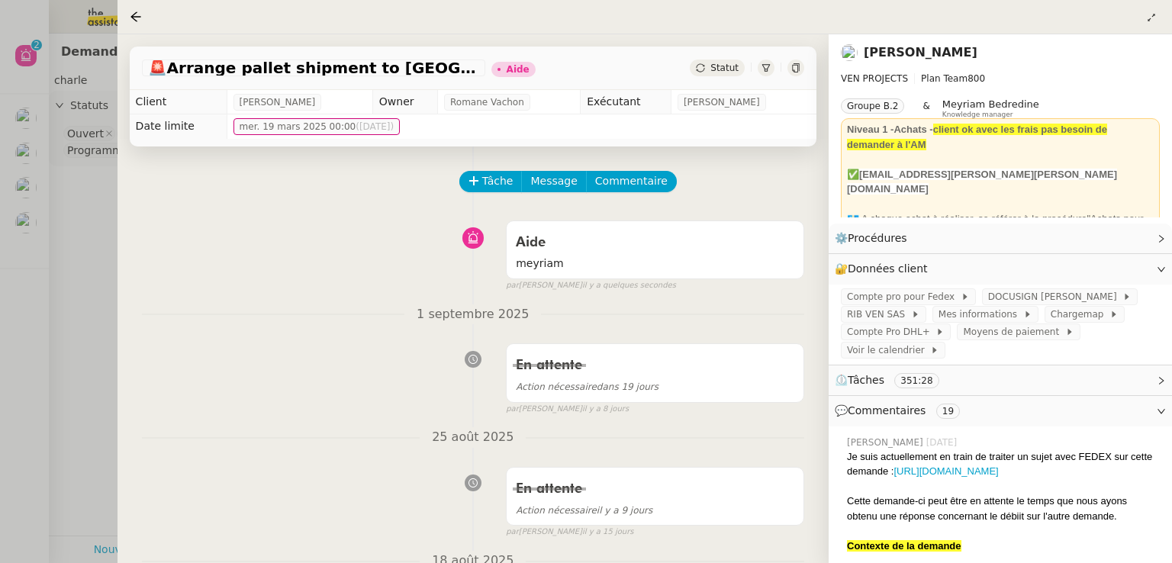
click at [2, 240] on div at bounding box center [586, 281] width 1172 height 563
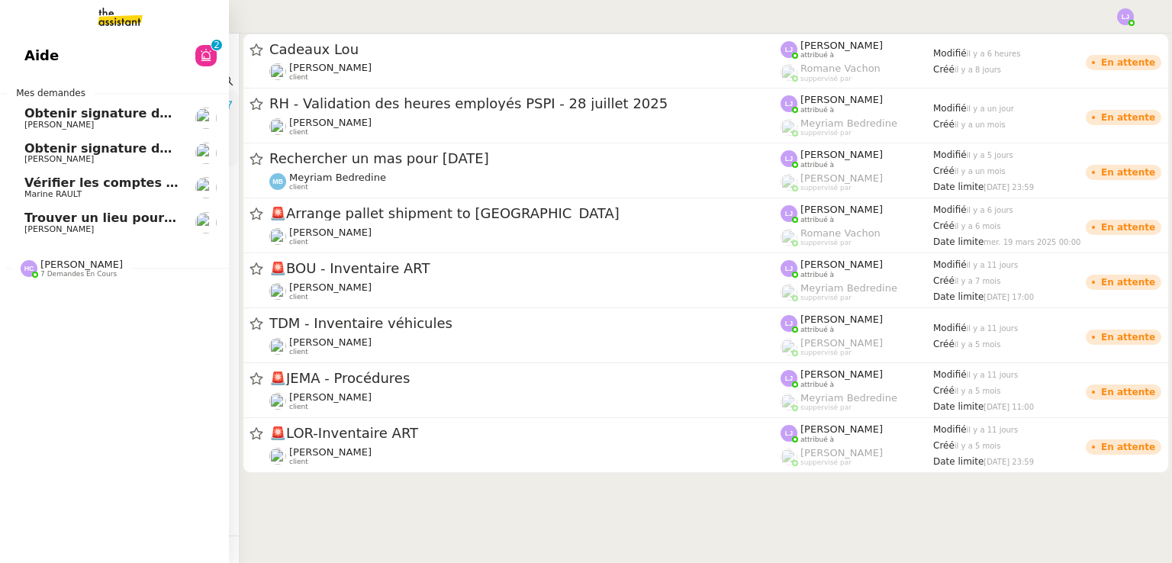
click at [162, 64] on link "Aide 0 1 2 3 4 5 6 7 8 9" at bounding box center [114, 55] width 229 height 35
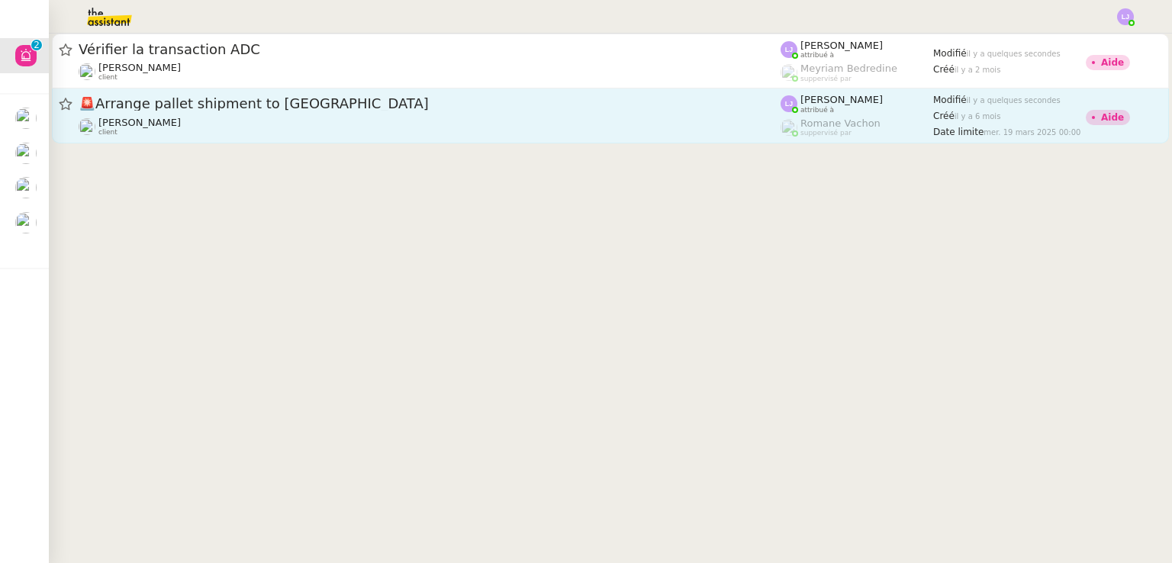
click at [311, 115] on div "🚨 Arrange pallet shipment to Sardinia Charles Medlicott client" at bounding box center [430, 116] width 702 height 42
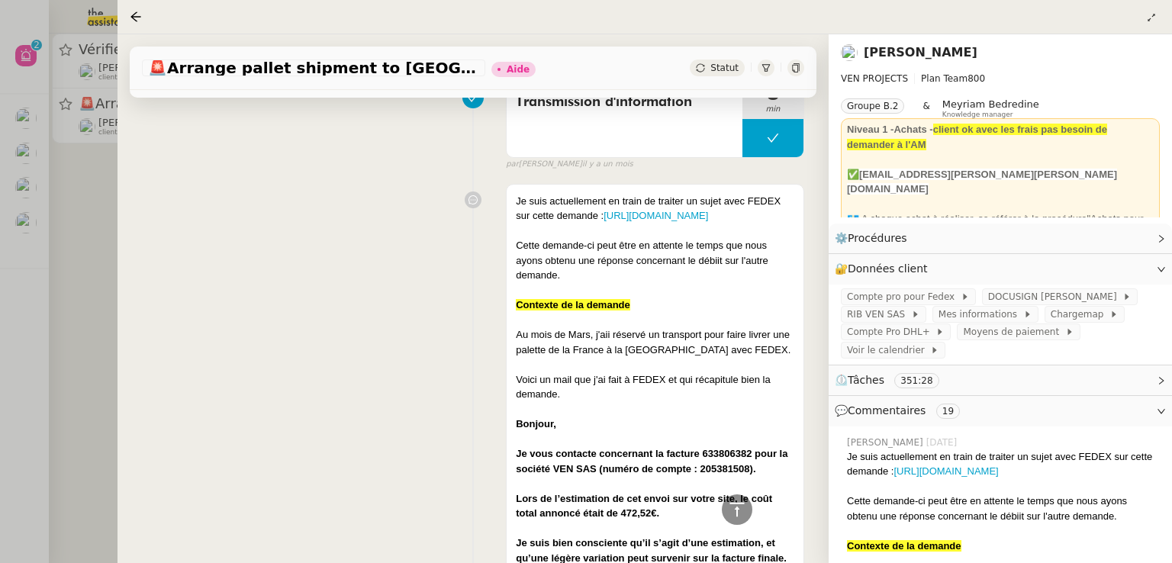
scroll to position [1050, 0]
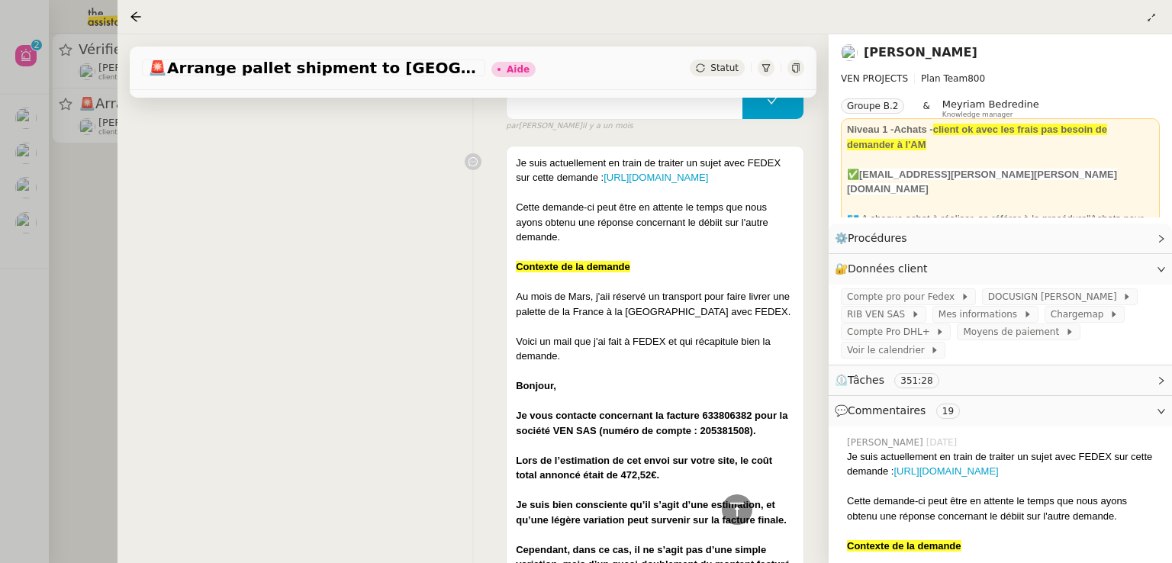
click at [0, 311] on div at bounding box center [586, 281] width 1172 height 563
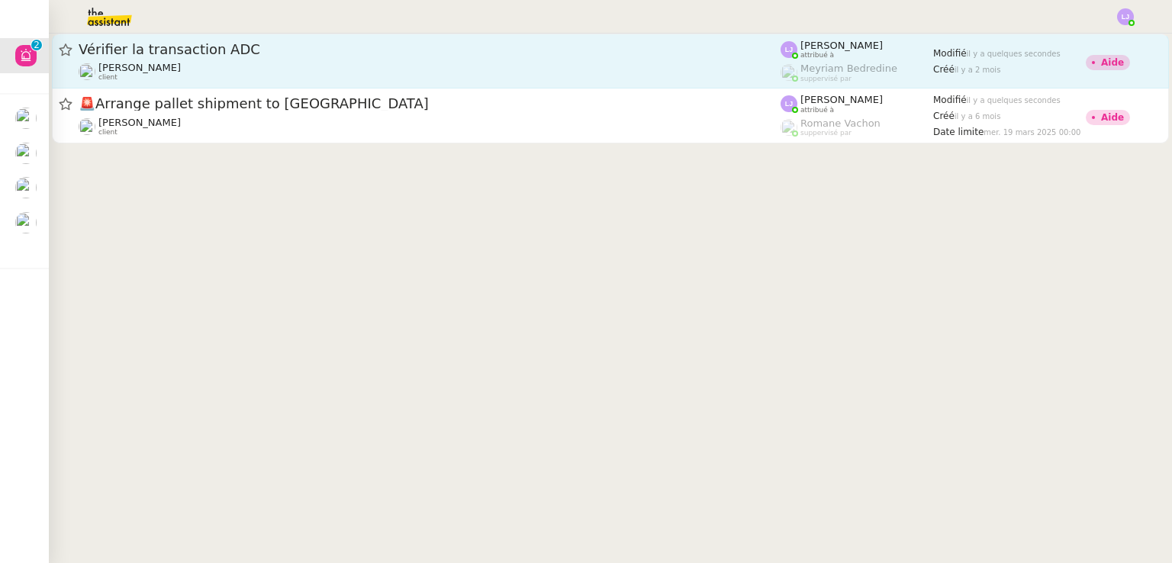
click at [240, 47] on span "Vérifier la transaction ADC" at bounding box center [430, 50] width 702 height 14
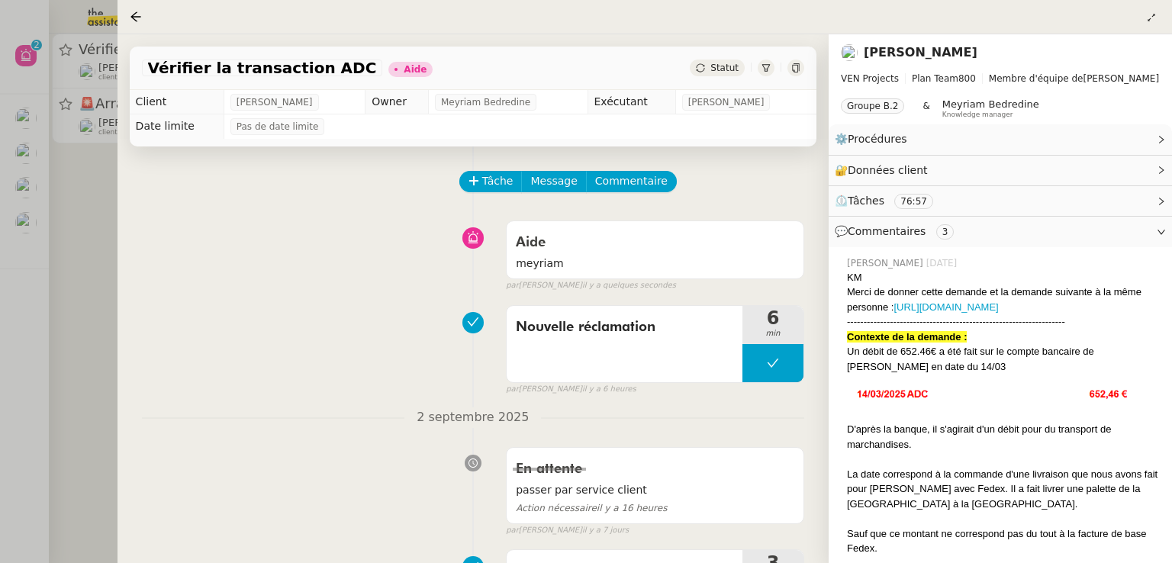
click at [296, 308] on div "Nouvelle réclamation 6 min false par Léa J. il y a 6 heures" at bounding box center [473, 347] width 662 height 98
click at [100, 172] on div at bounding box center [586, 281] width 1172 height 563
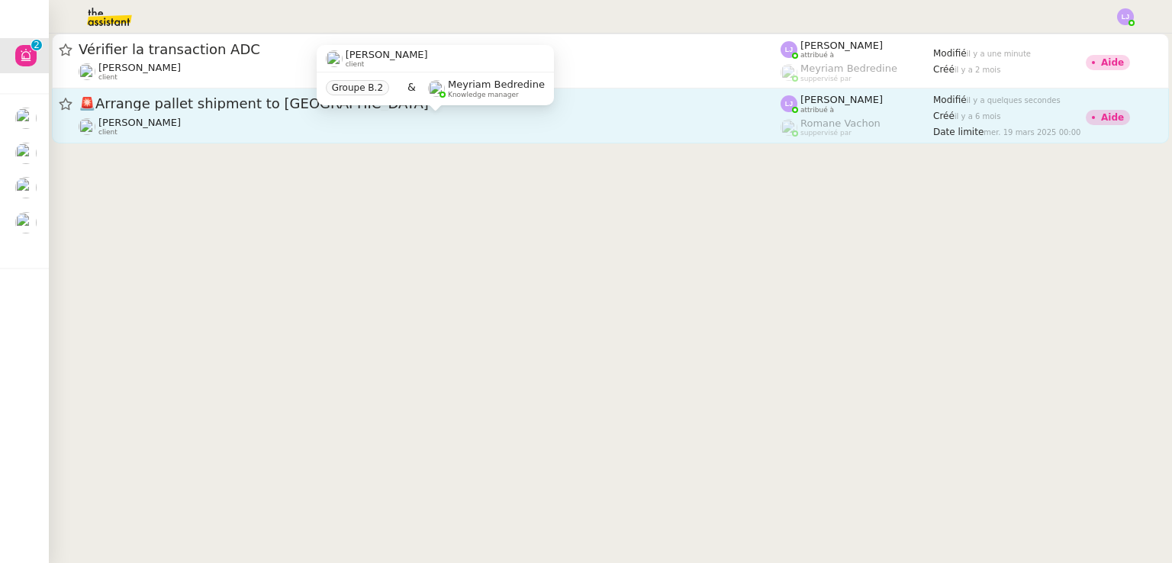
click at [262, 119] on div "Charles Medlicott client" at bounding box center [430, 127] width 702 height 20
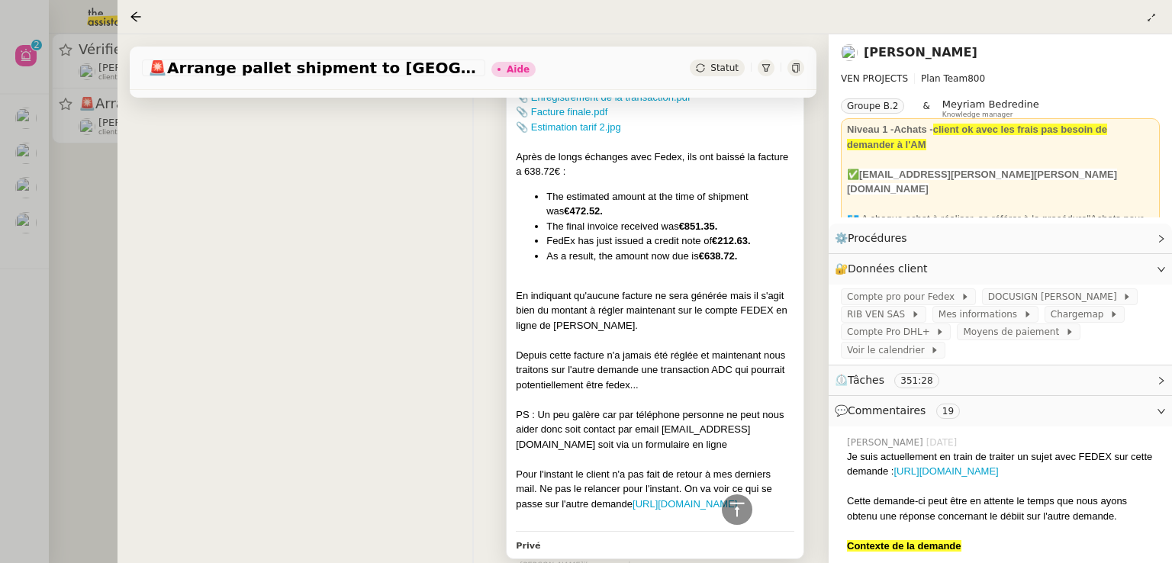
scroll to position [1883, 0]
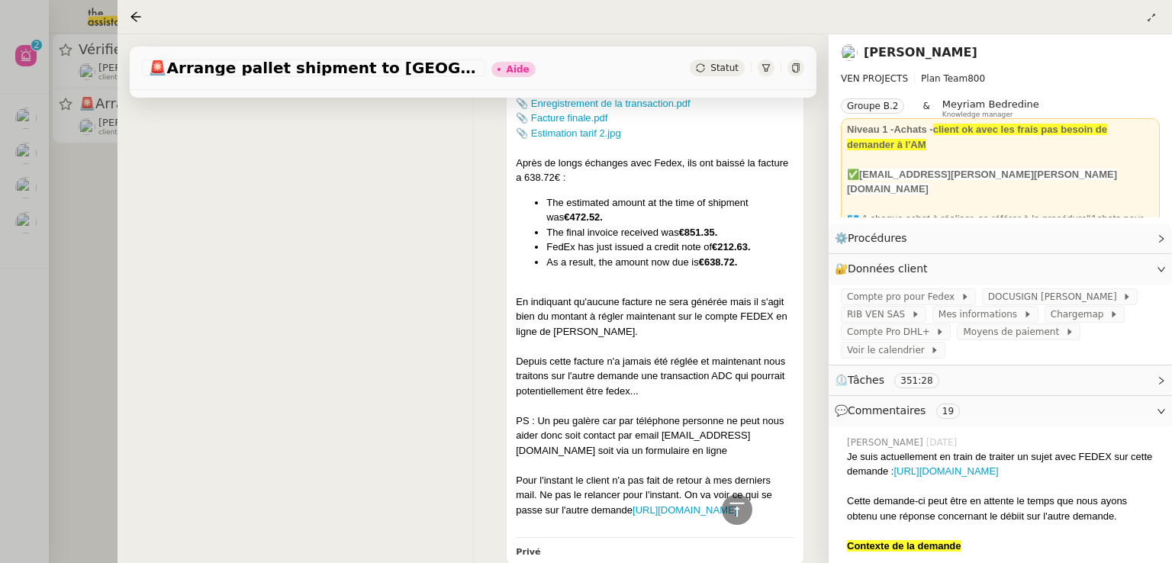
click at [53, 294] on div at bounding box center [586, 281] width 1172 height 563
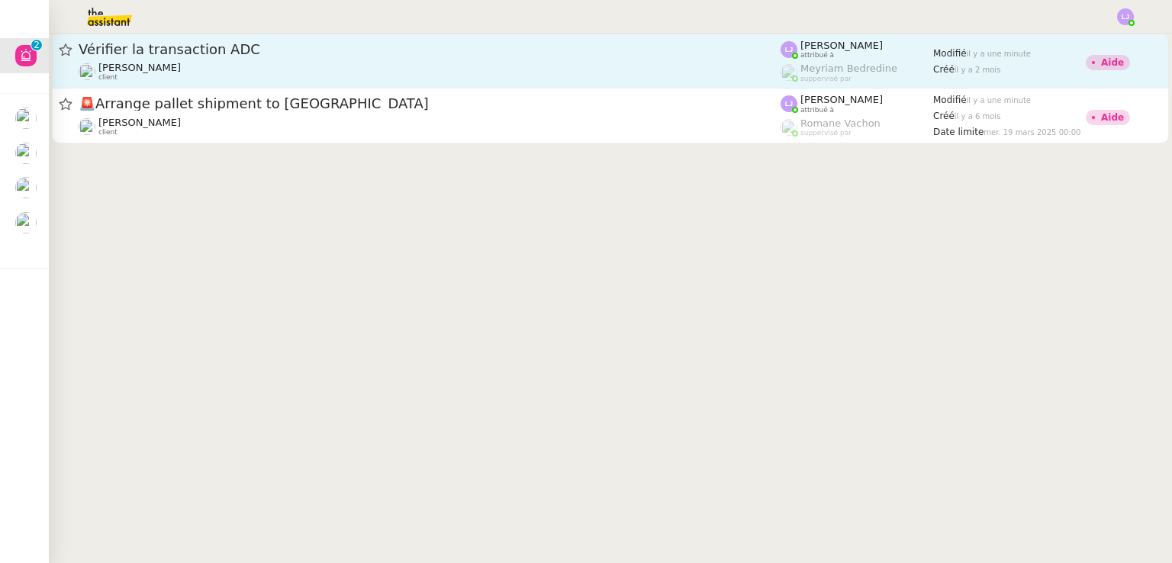
click at [360, 49] on span "Vérifier la transaction ADC" at bounding box center [430, 50] width 702 height 14
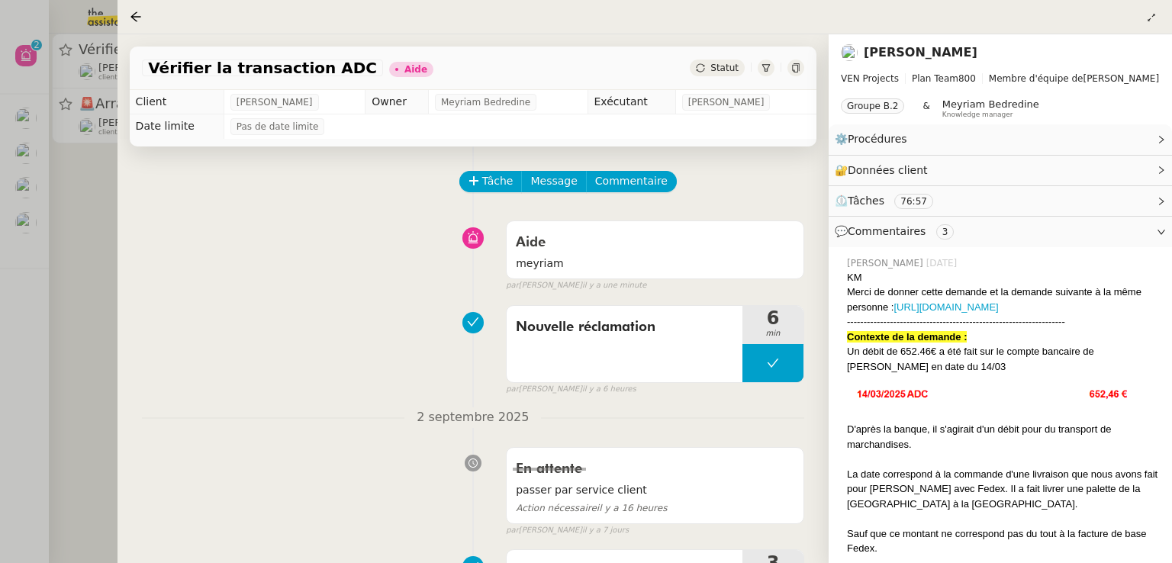
scroll to position [455, 0]
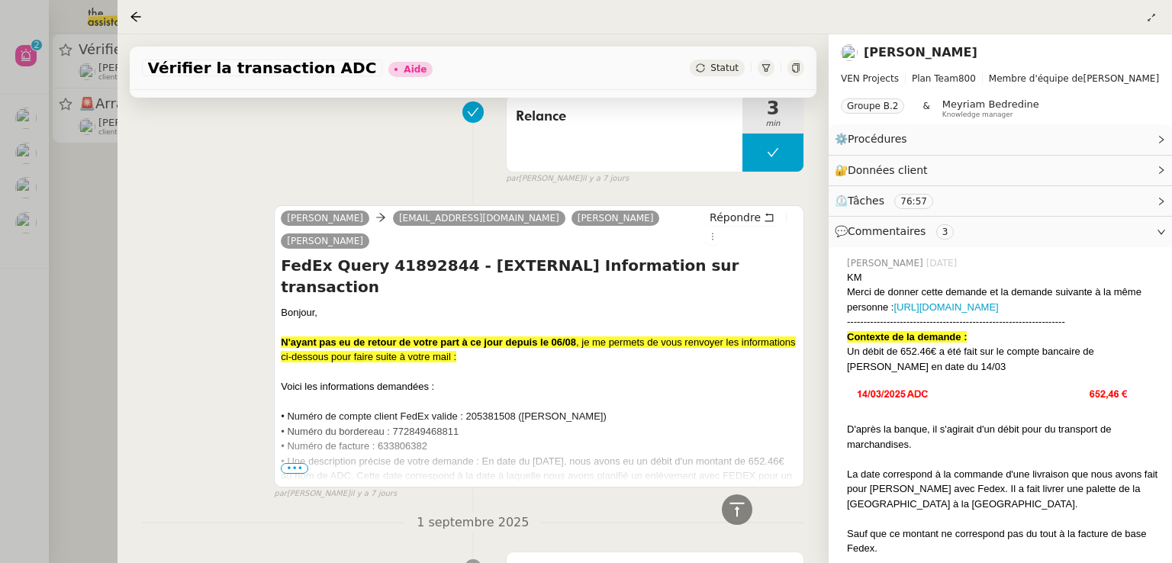
click at [47, 227] on div at bounding box center [586, 281] width 1172 height 563
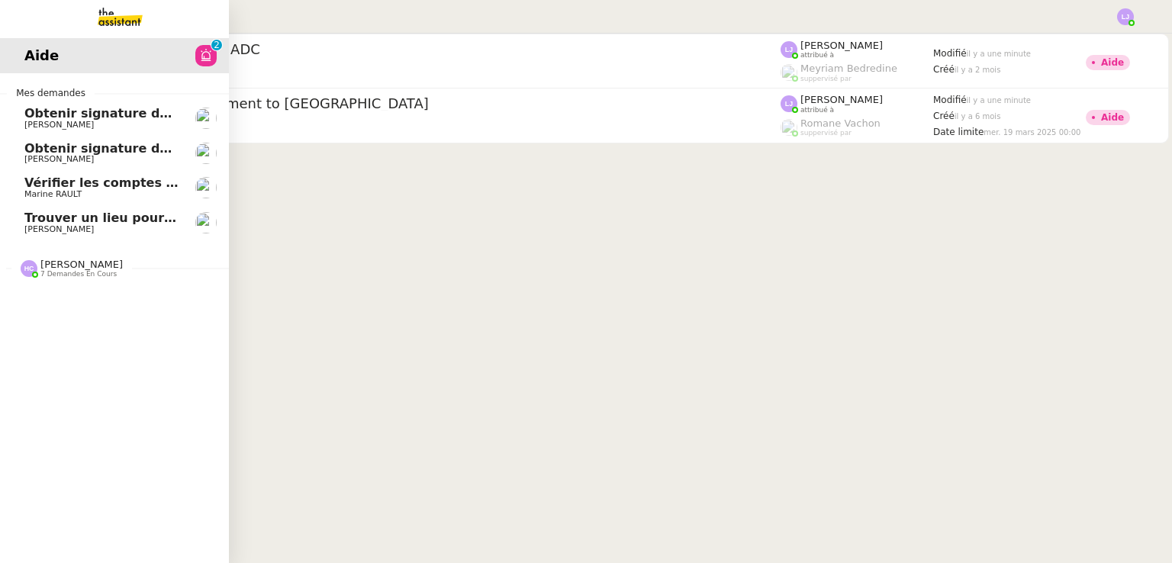
click at [82, 192] on span "Marine RAULT" at bounding box center [101, 194] width 154 height 9
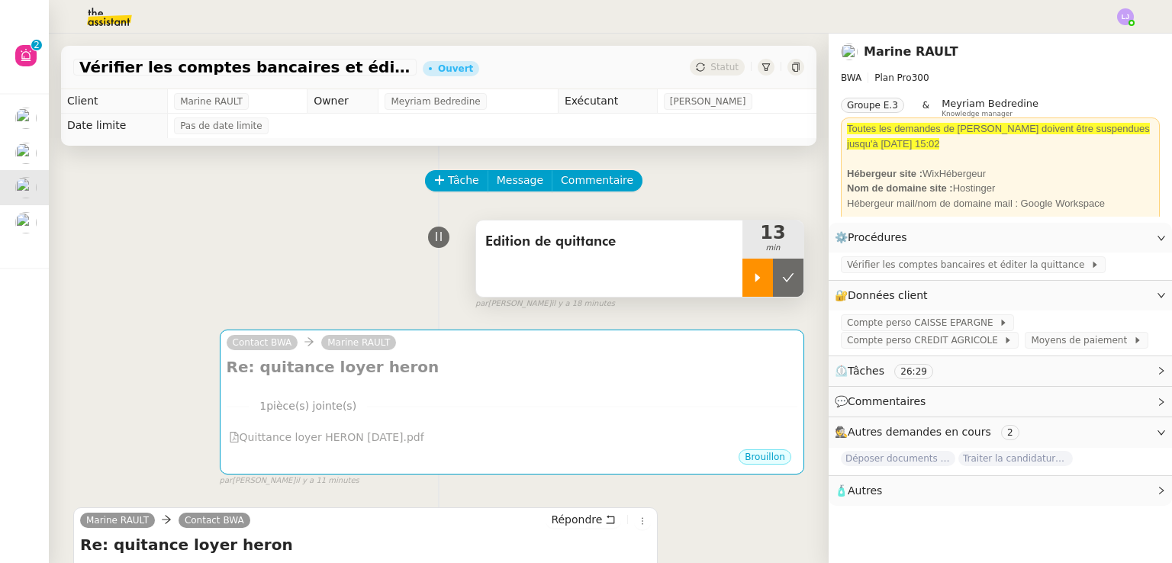
click at [757, 276] on div at bounding box center [757, 278] width 31 height 38
click at [759, 269] on div at bounding box center [772, 278] width 61 height 38
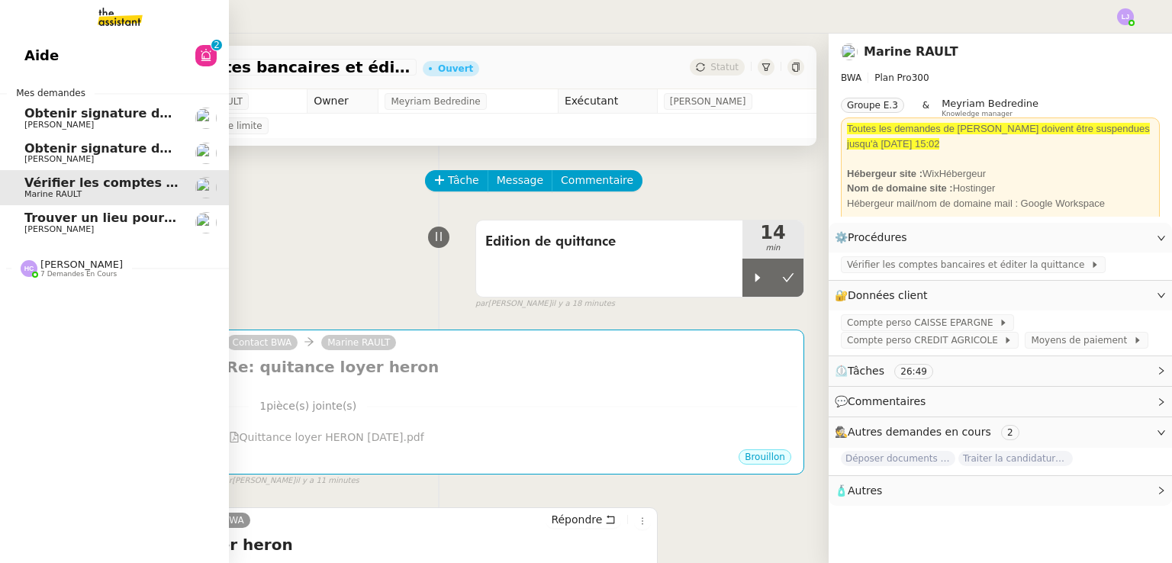
click at [59, 65] on link "Aide 0 1 2 3 4 5 6 7 8 9" at bounding box center [114, 55] width 229 height 35
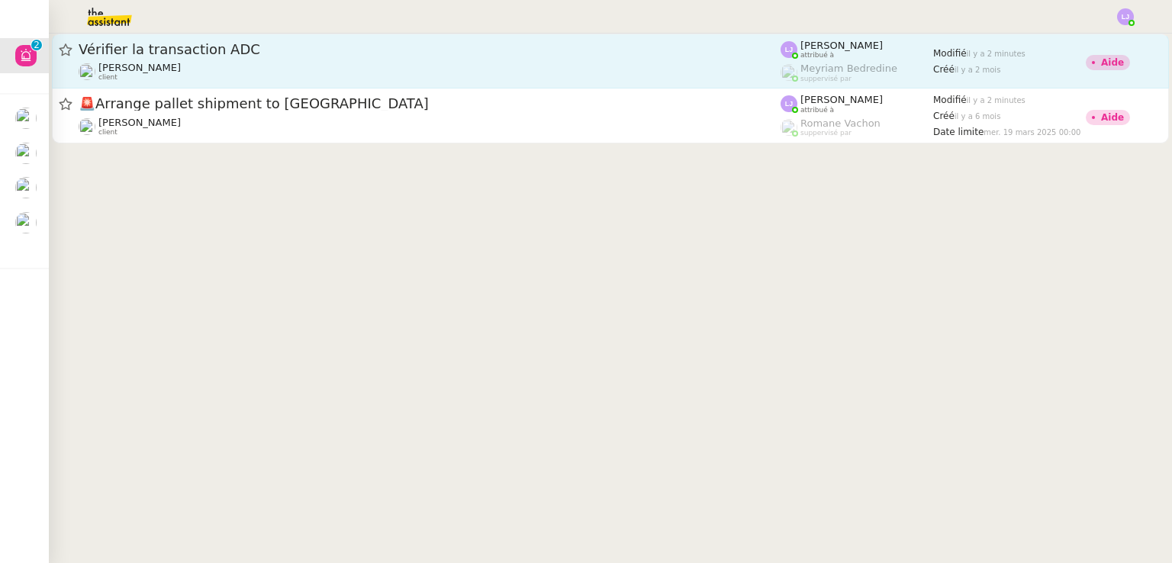
click at [294, 57] on div "Vérifier la transaction ADC" at bounding box center [430, 49] width 702 height 18
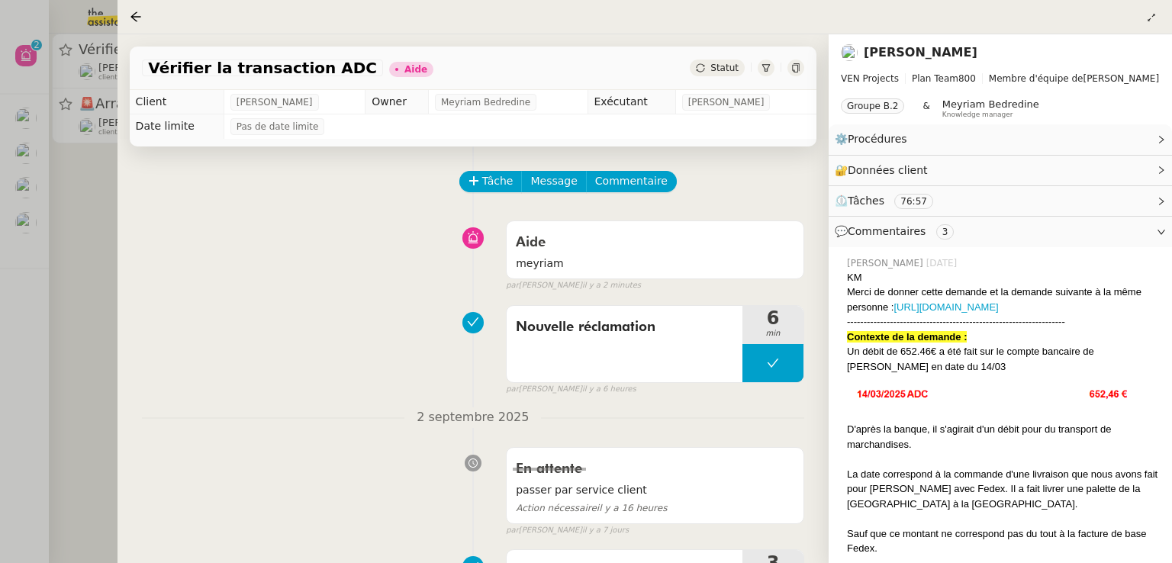
click at [23, 385] on div at bounding box center [586, 281] width 1172 height 563
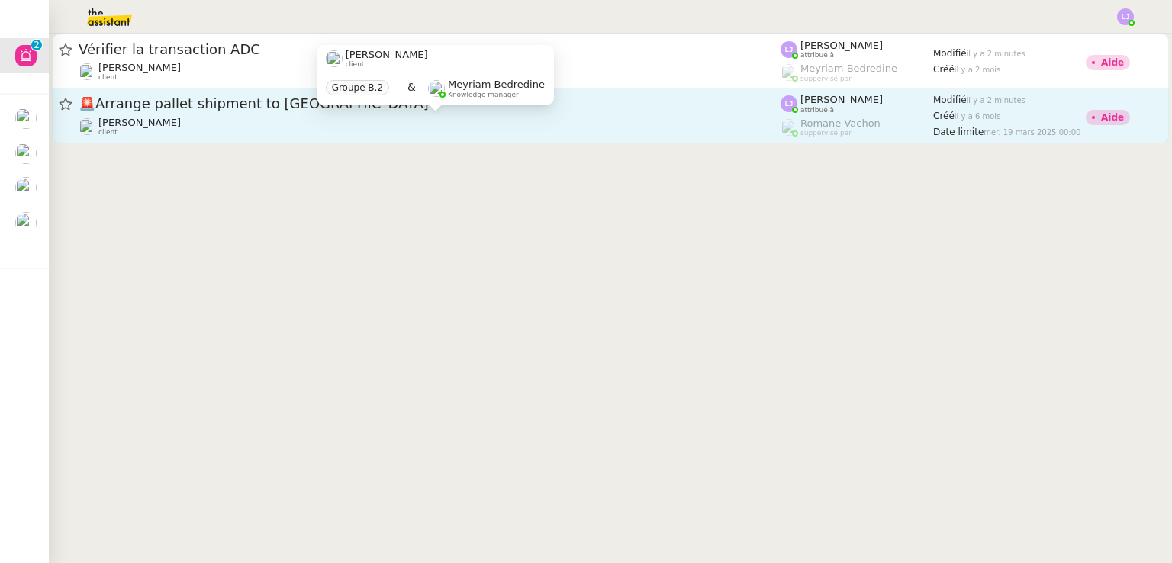
click at [231, 123] on div "Charles Medlicott client" at bounding box center [430, 127] width 702 height 20
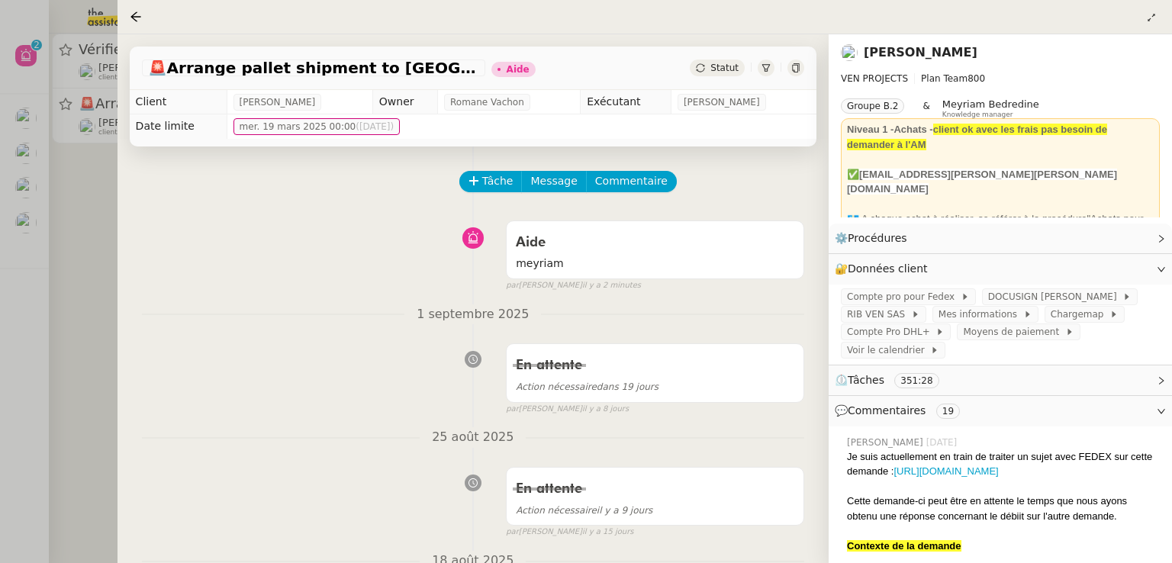
click at [30, 306] on div at bounding box center [586, 281] width 1172 height 563
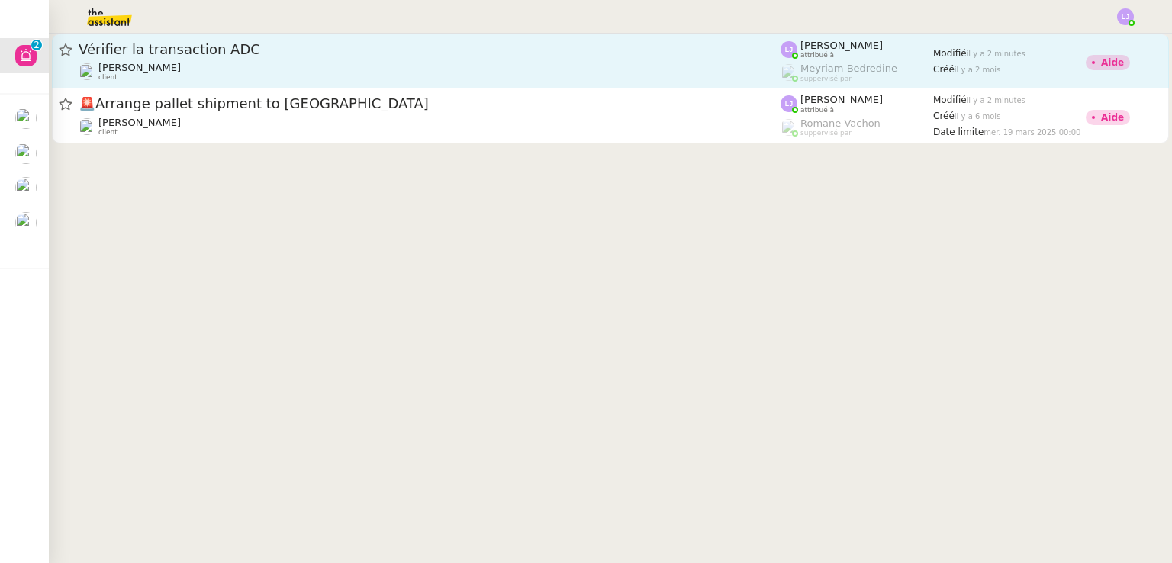
click at [346, 82] on link "Vérifier la transaction ADC Caroline Evans client Léa Jonville attribué à Meyri…" at bounding box center [610, 61] width 1117 height 55
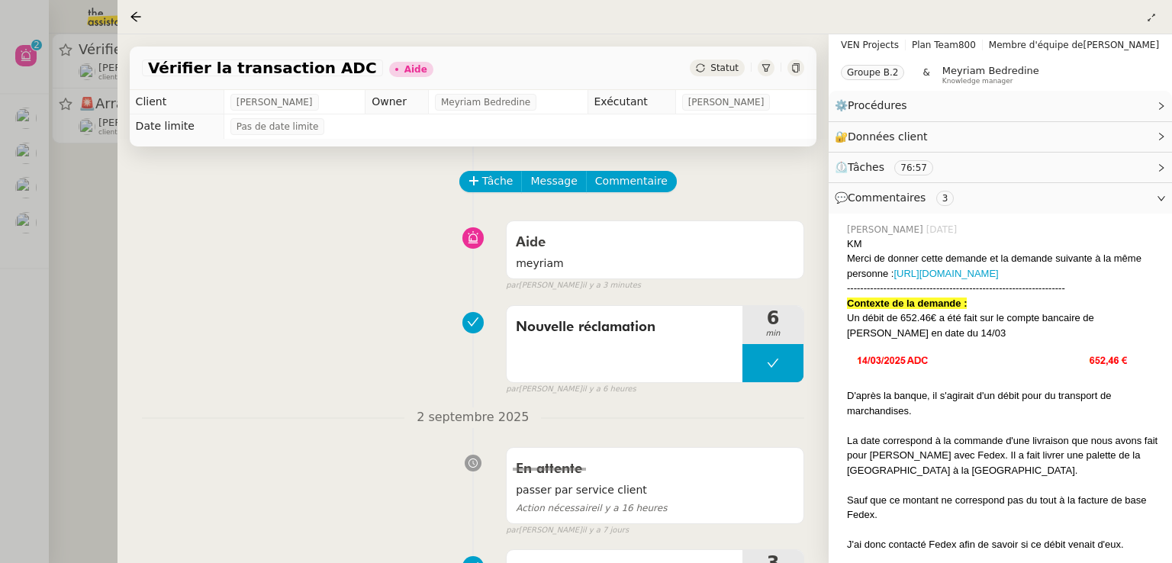
scroll to position [24, 0]
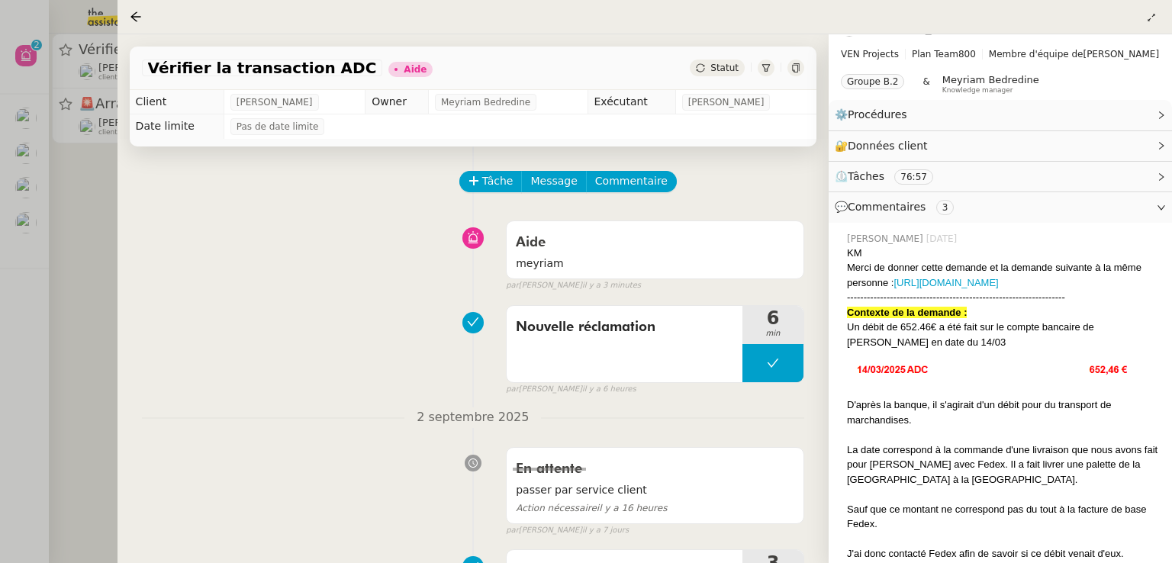
click at [54, 223] on div at bounding box center [586, 281] width 1172 height 563
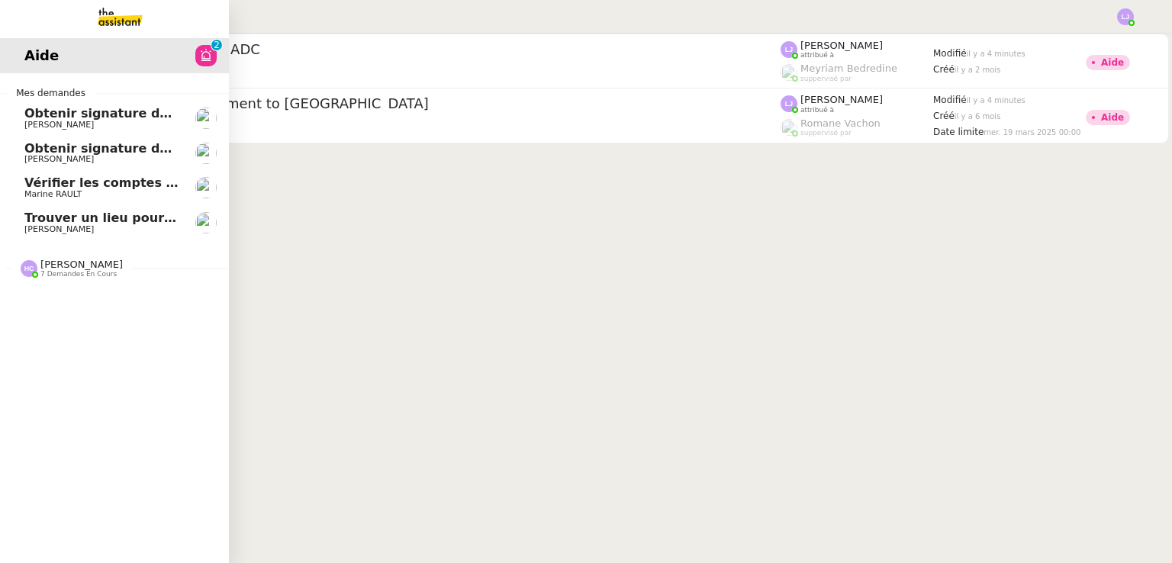
click at [47, 178] on span "Vérifier les comptes bancaires et éditer la quittance - 1 septembre 2025" at bounding box center [273, 183] width 498 height 14
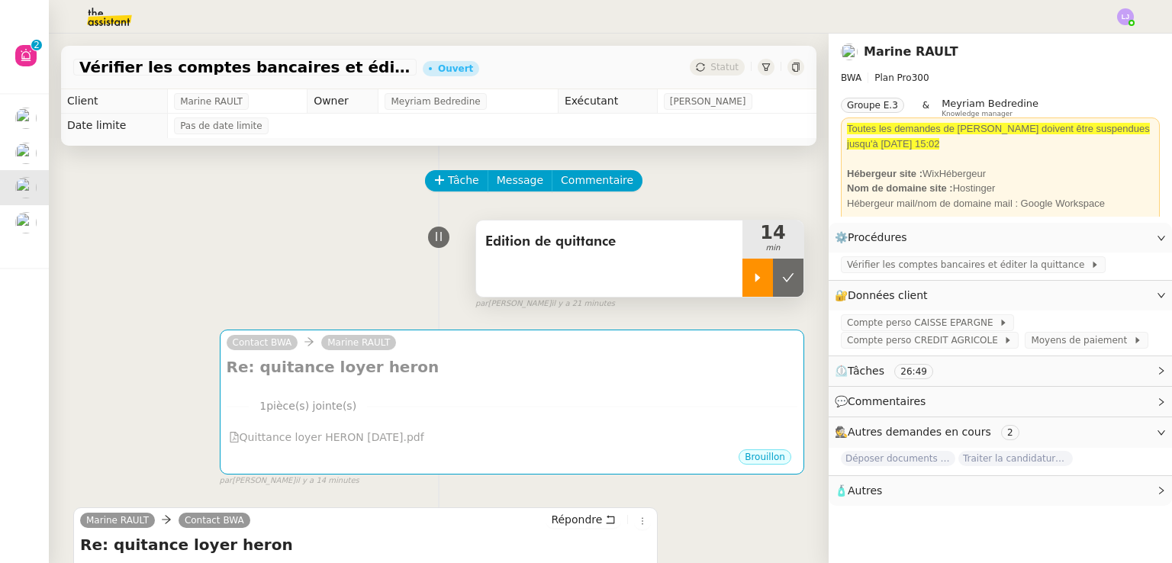
click at [756, 282] on div at bounding box center [757, 278] width 31 height 38
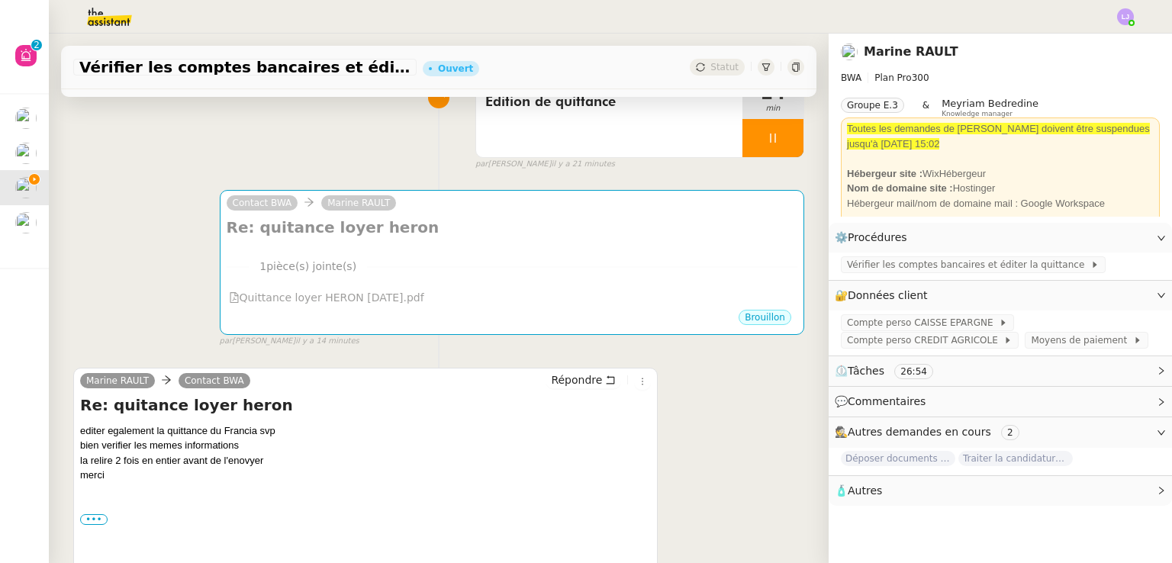
scroll to position [139, 0]
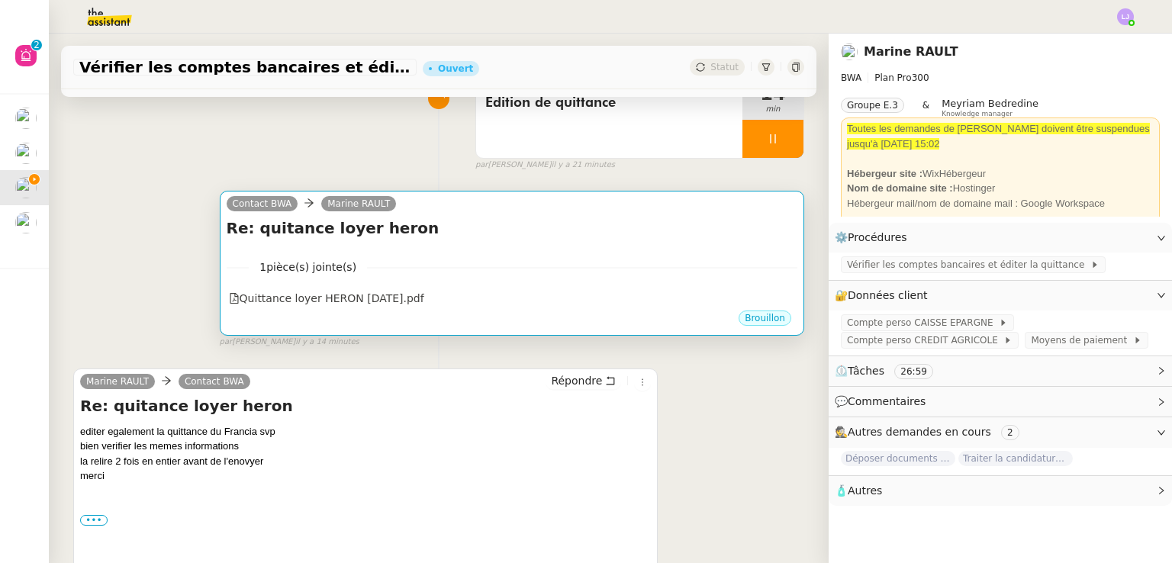
click at [516, 227] on h4 "Re: quitance loyer heron" at bounding box center [512, 227] width 571 height 21
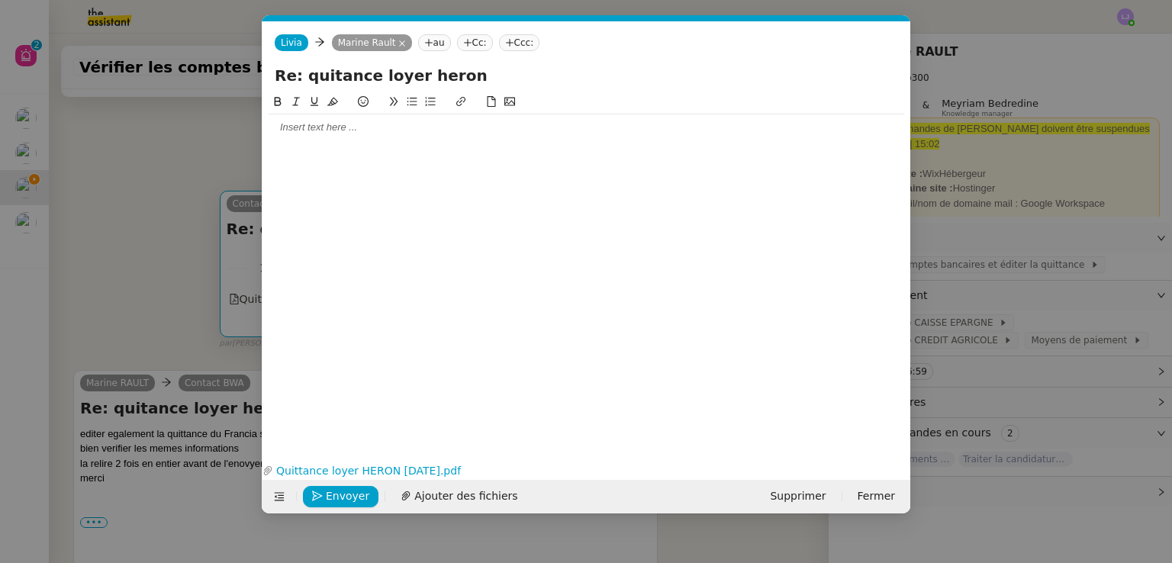
scroll to position [0, 32]
click at [174, 257] on nz-modal-container "Service TA - VOYAGE - PROPOSITION GLOBALE A utiliser dans le cadre de propositi…" at bounding box center [586, 281] width 1172 height 563
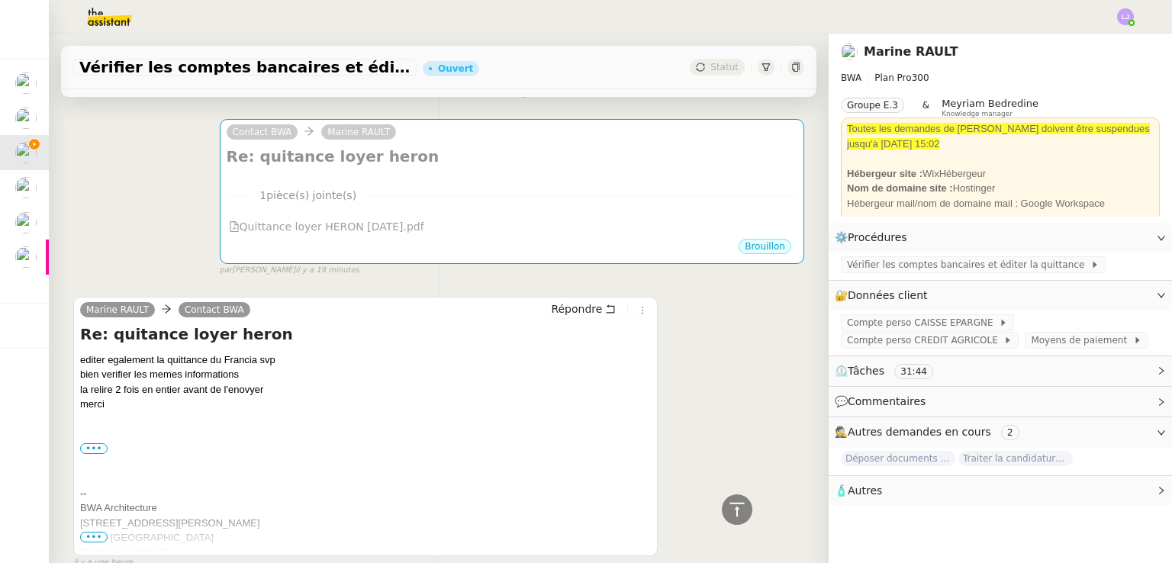
scroll to position [201, 0]
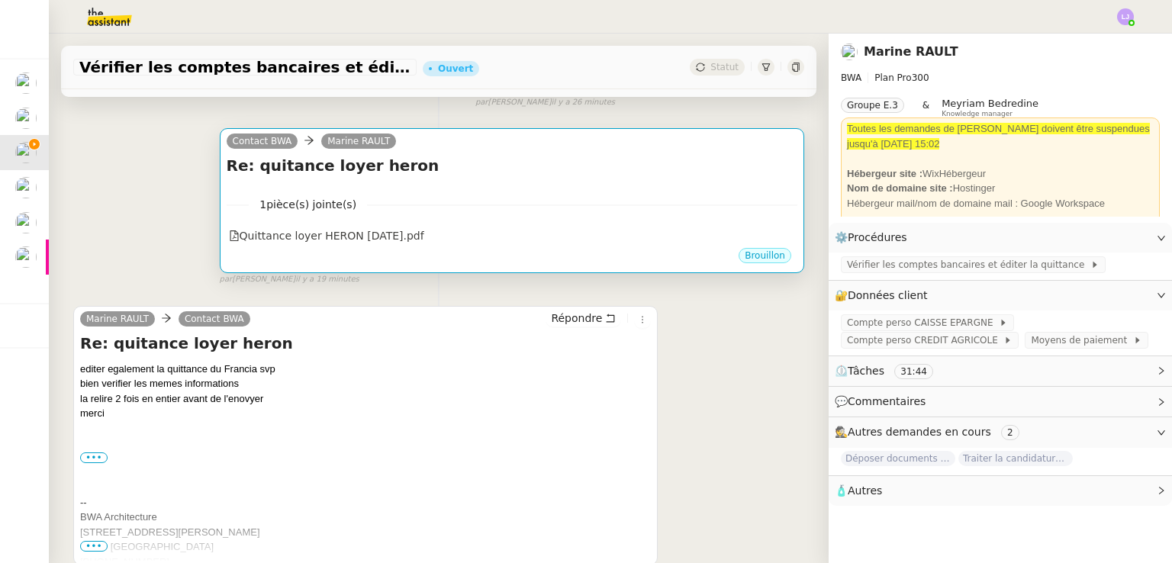
click at [511, 179] on div "Re: quitance loyer heron •••" at bounding box center [512, 169] width 571 height 29
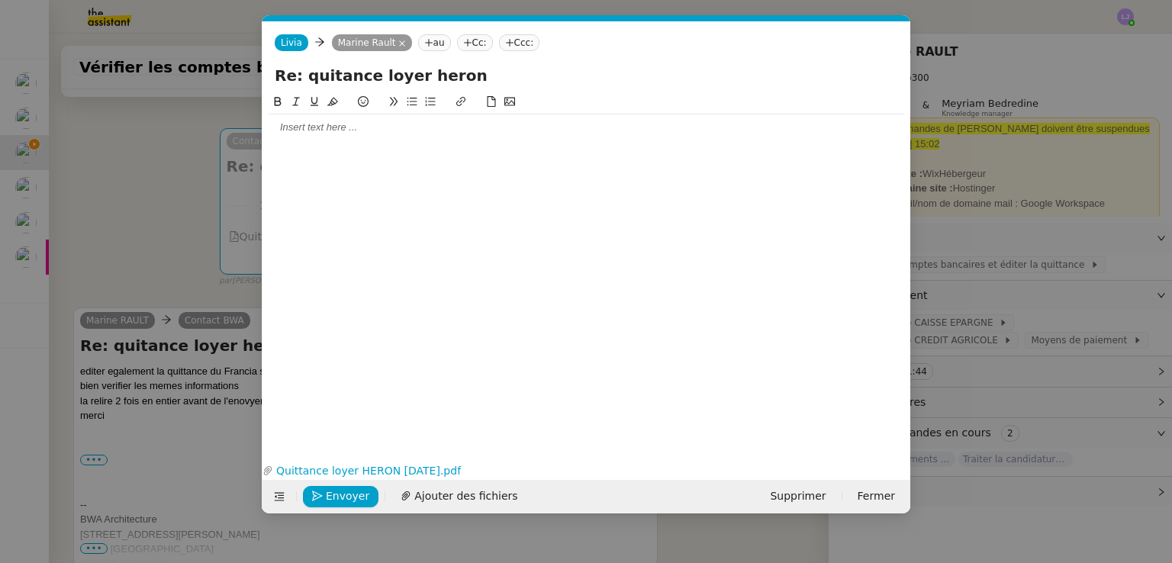
scroll to position [0, 32]
click at [481, 497] on span "Ajouter des fichiers" at bounding box center [465, 497] width 103 height 18
click at [442, 497] on span "Ajouter des fichiers" at bounding box center [465, 497] width 103 height 18
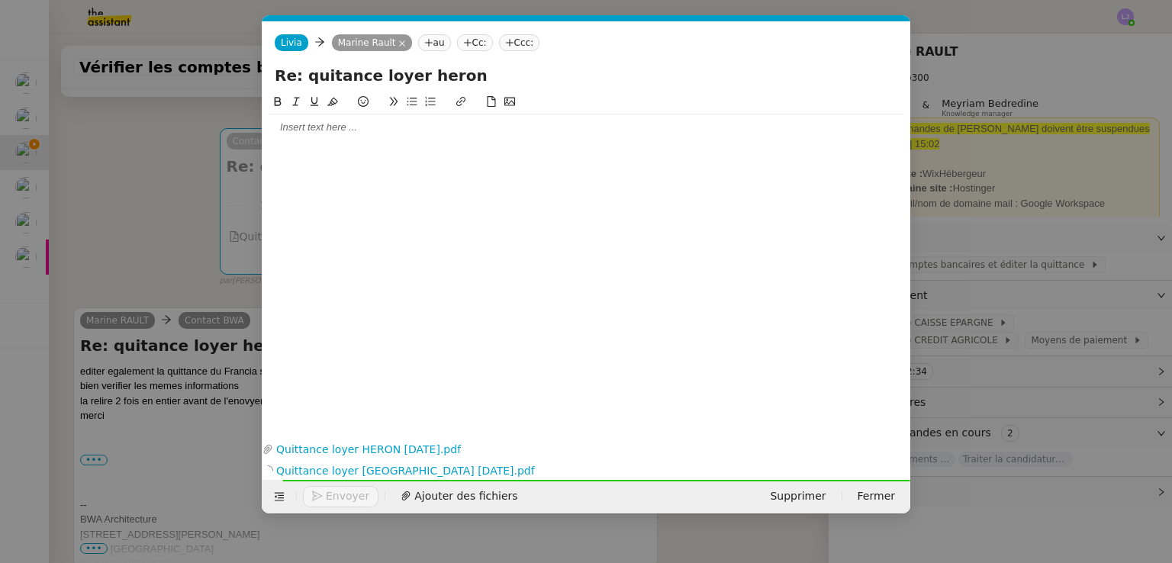
click at [356, 127] on div at bounding box center [587, 128] width 636 height 14
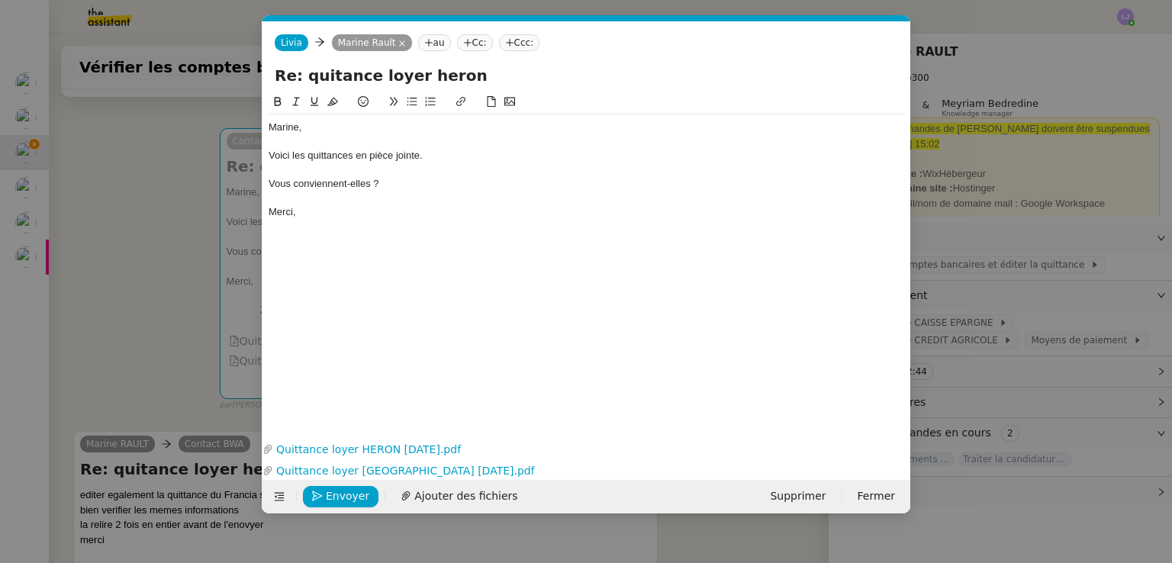
click at [1026, 226] on nz-modal-container "Service TA - VOYAGE - PROPOSITION GLOBALE A utiliser dans le cadre de propositi…" at bounding box center [586, 281] width 1172 height 563
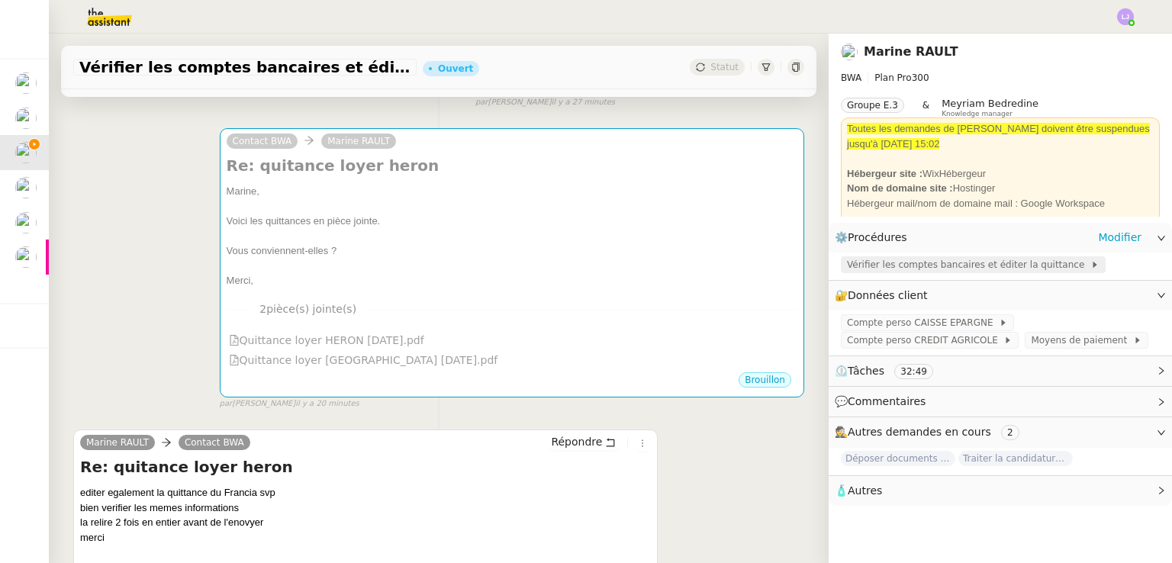
click at [1027, 267] on span "Vérifier les comptes bancaires et éditer la quittance" at bounding box center [968, 264] width 243 height 15
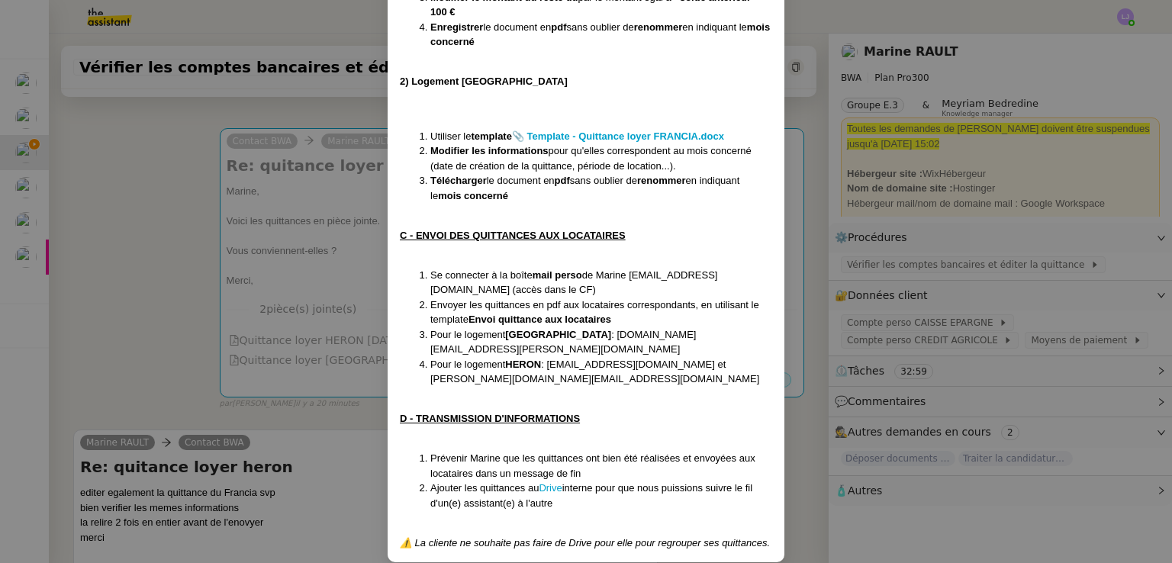
scroll to position [1258, 0]
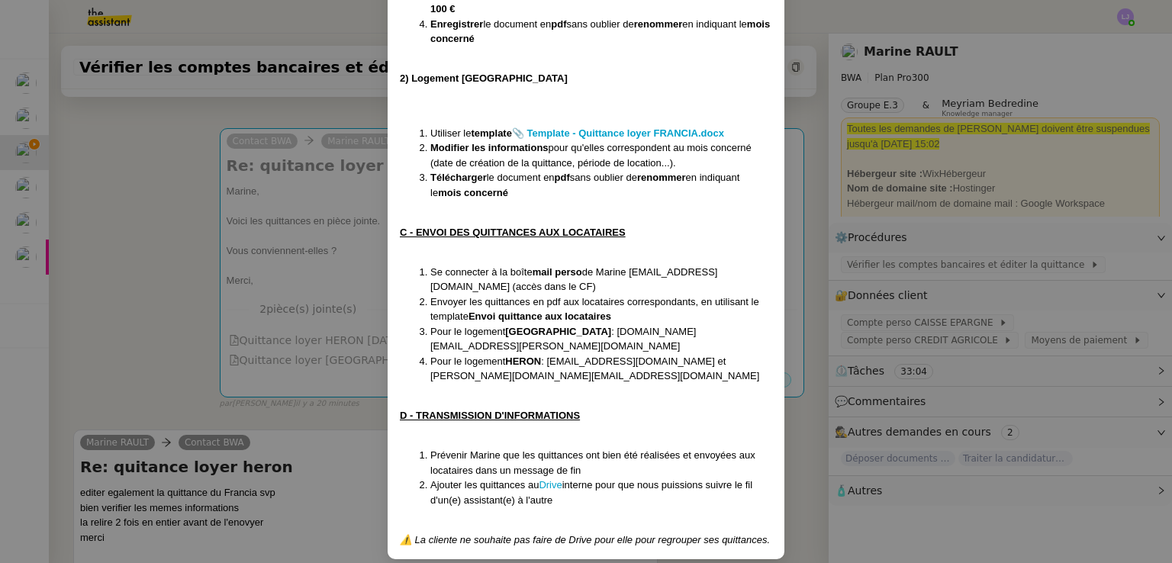
click at [342, 343] on nz-modal-container "Créée le 19/08/24 Modifiée le 12/06/25 Contexte : Chaque mois, la cliente souha…" at bounding box center [586, 281] width 1172 height 563
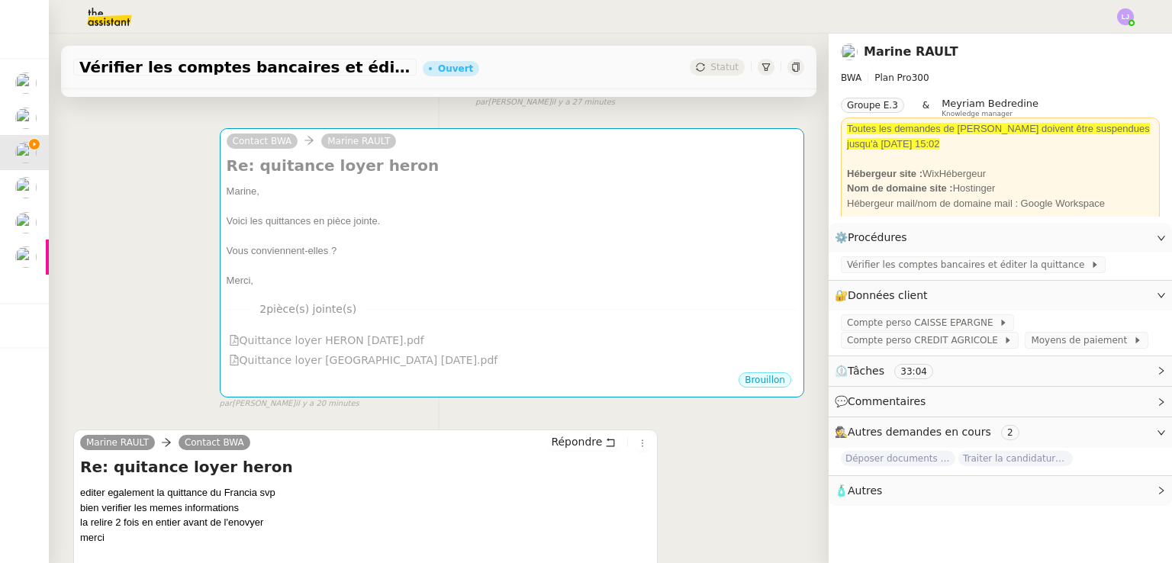
scroll to position [1181, 0]
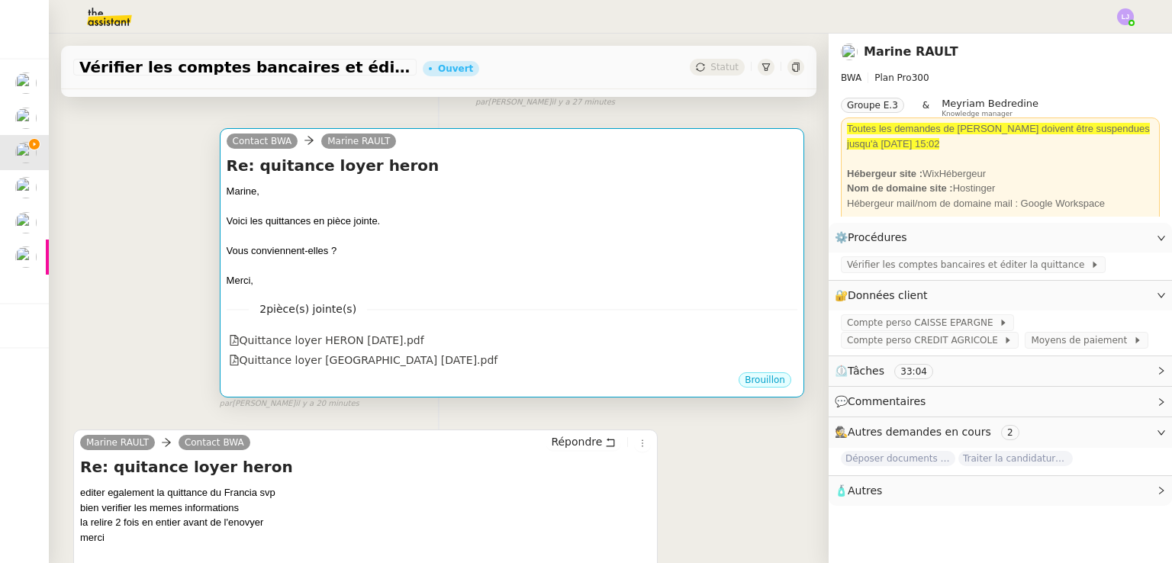
click at [498, 264] on div at bounding box center [512, 266] width 571 height 15
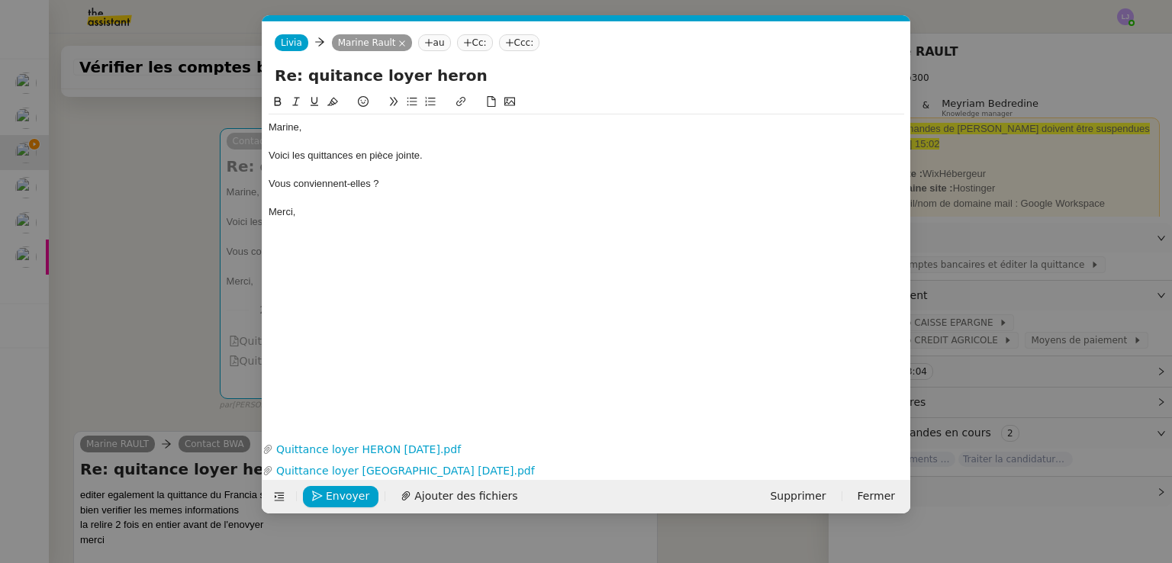
scroll to position [0, 32]
click at [378, 185] on div "Vous conviennent-elles ?" at bounding box center [587, 184] width 636 height 14
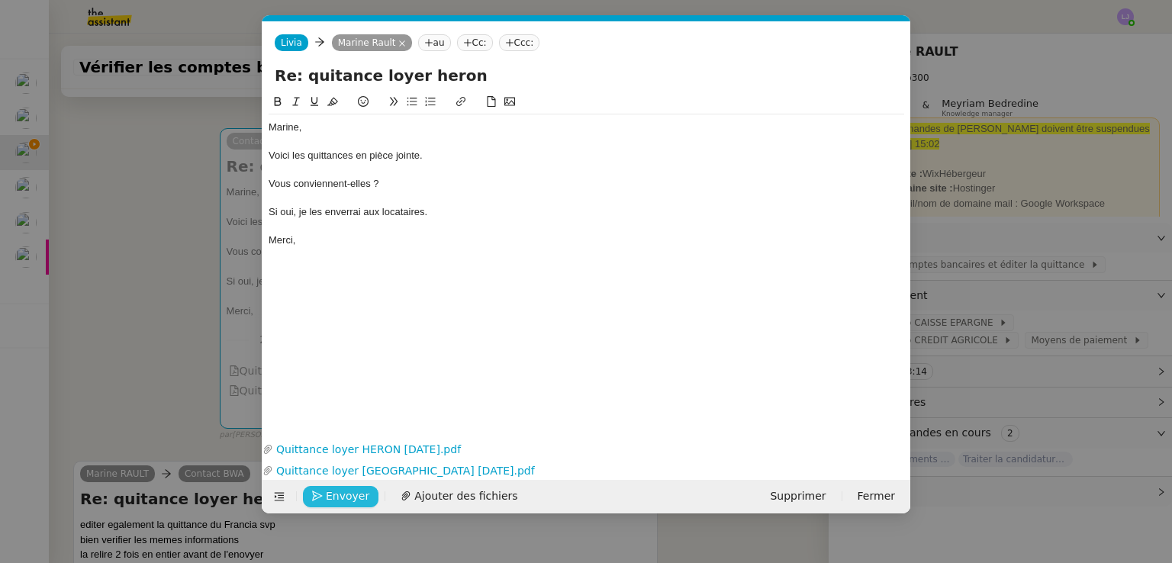
click at [352, 494] on span "Envoyer" at bounding box center [347, 497] width 43 height 18
click at [352, 494] on span "Confirmer l'envoi" at bounding box center [372, 497] width 92 height 18
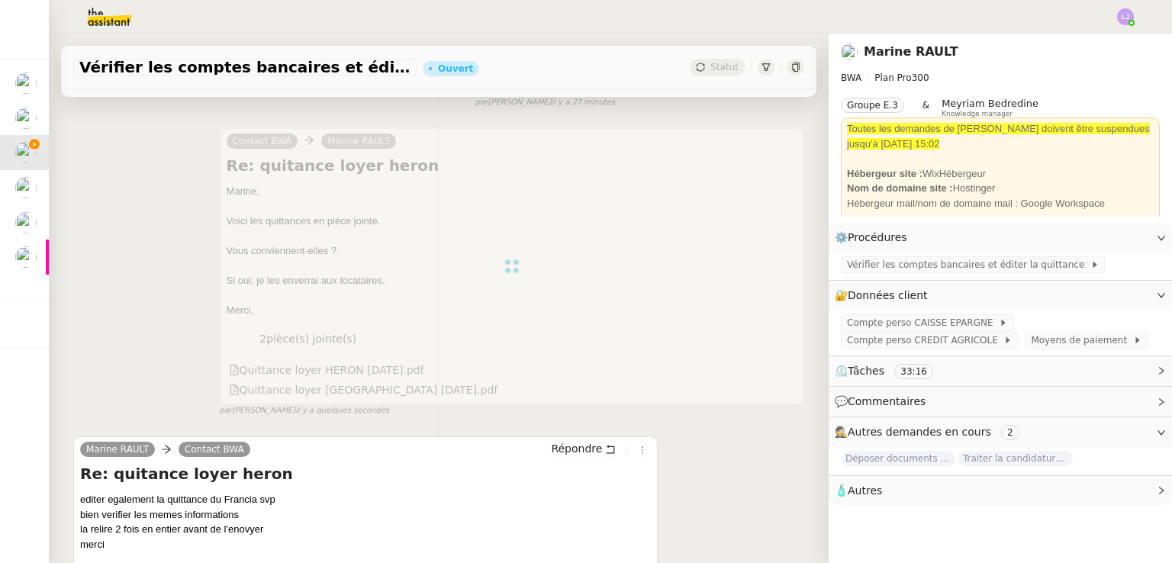
scroll to position [0, 0]
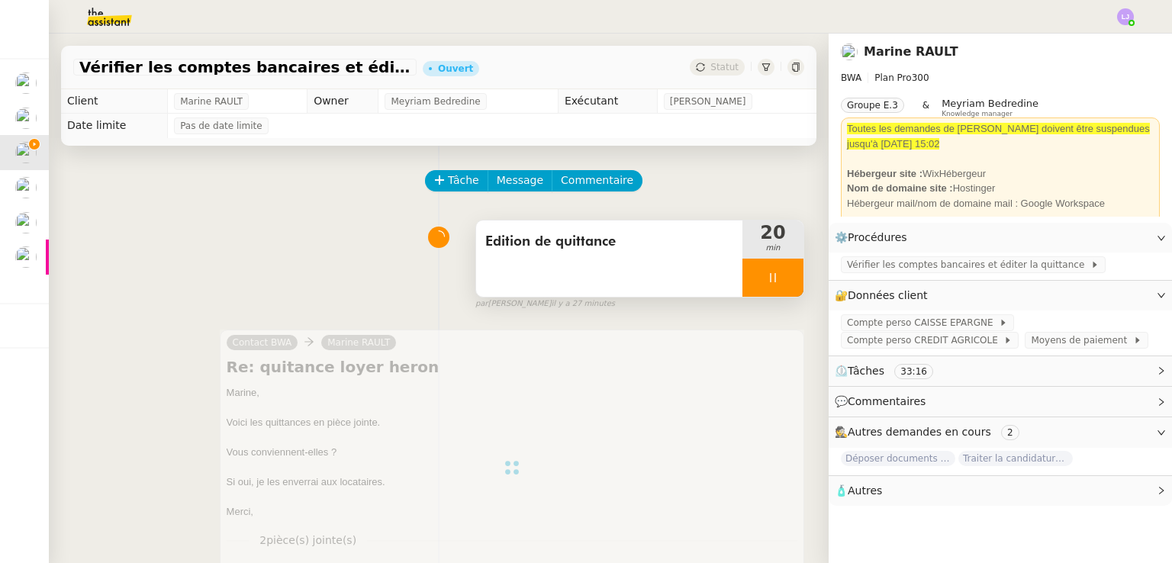
click at [767, 276] on div at bounding box center [772, 278] width 61 height 38
click at [782, 276] on icon at bounding box center [788, 278] width 12 height 12
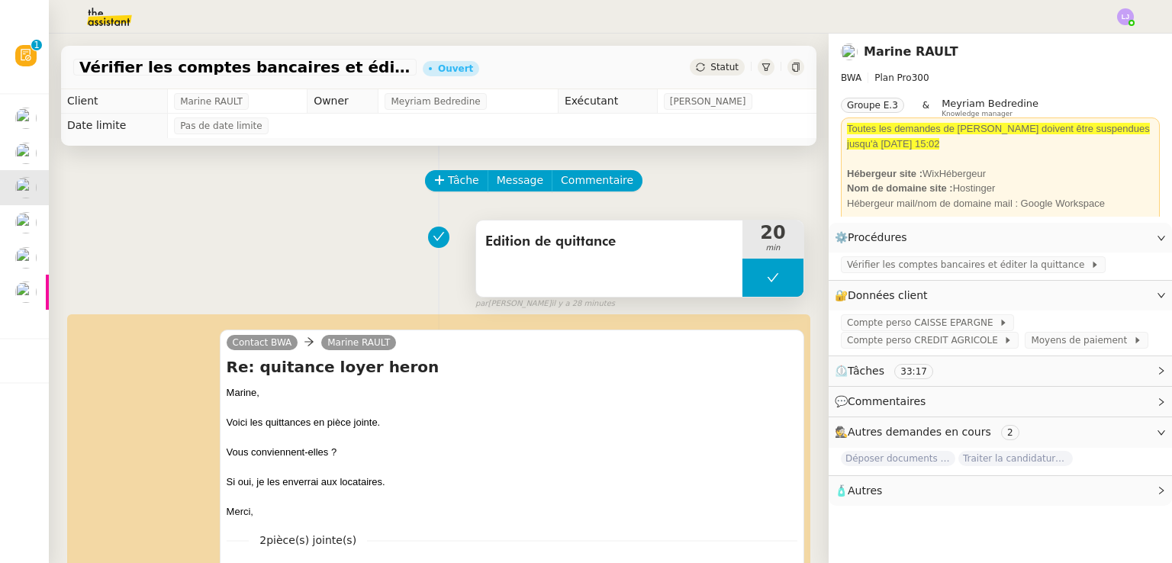
click at [656, 269] on div "Edition de quittance" at bounding box center [609, 259] width 266 height 76
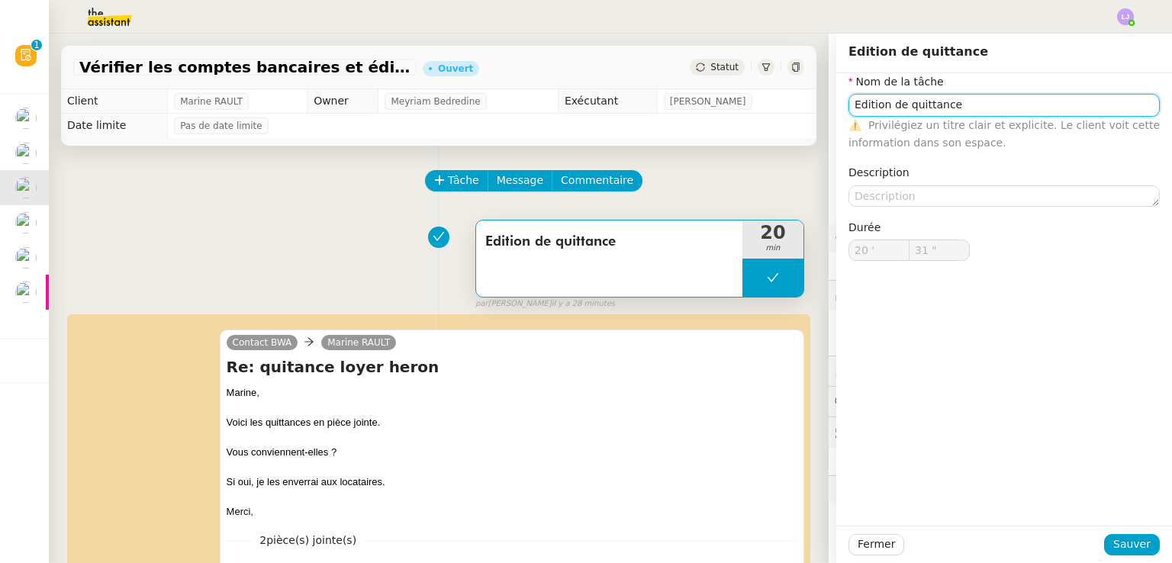
click at [974, 105] on input "Edition de quittance" at bounding box center [1004, 105] width 311 height 22
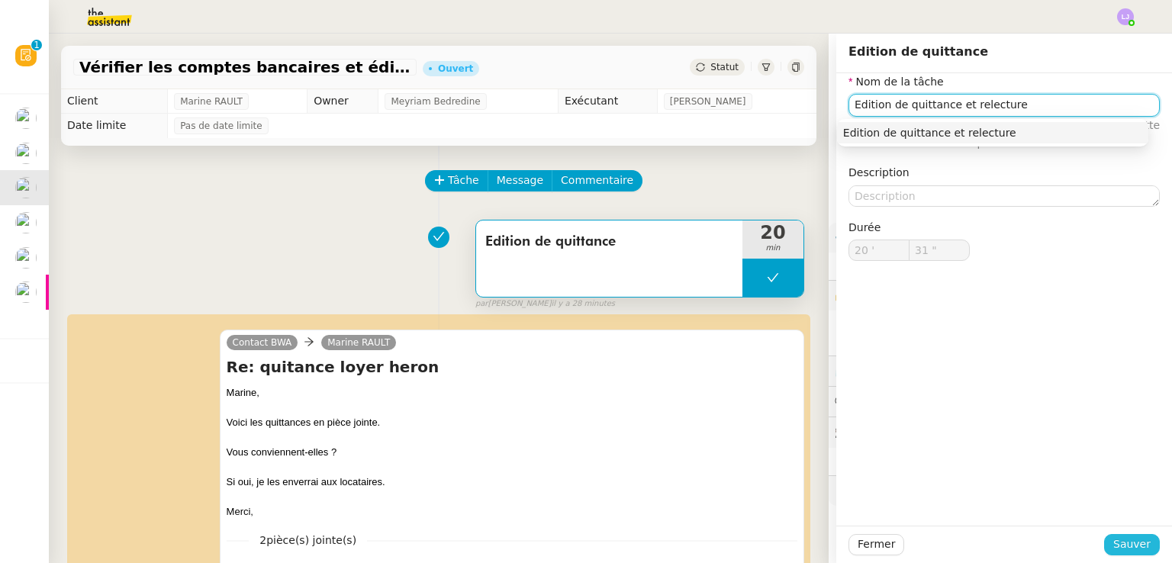
type input "Edition de quittance et relecture"
click at [1126, 550] on span "Sauver" at bounding box center [1131, 545] width 37 height 18
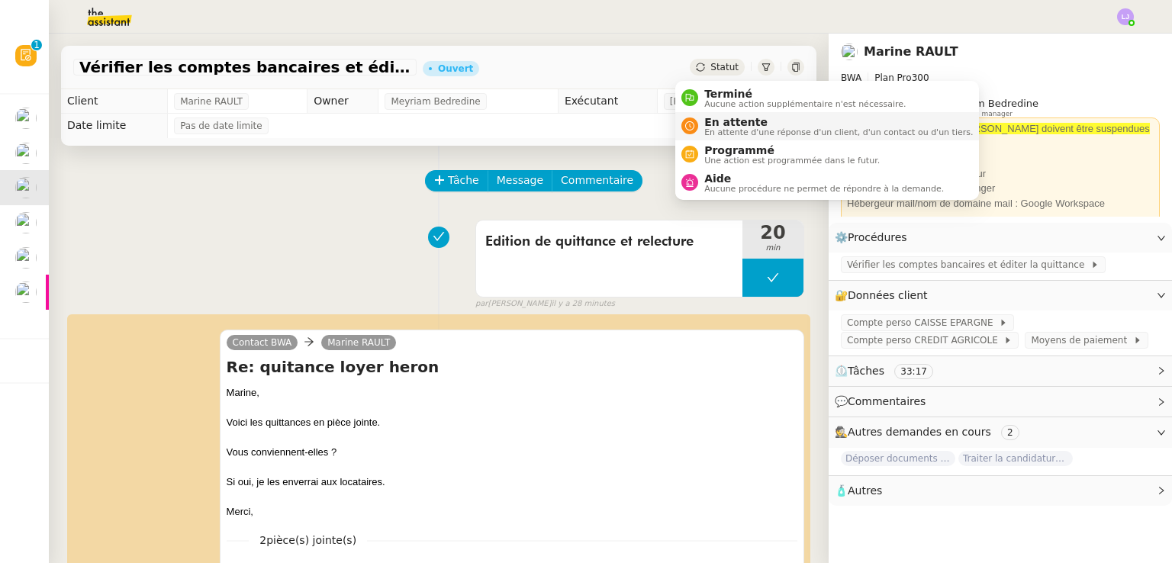
click at [729, 117] on span "En attente" at bounding box center [838, 122] width 269 height 12
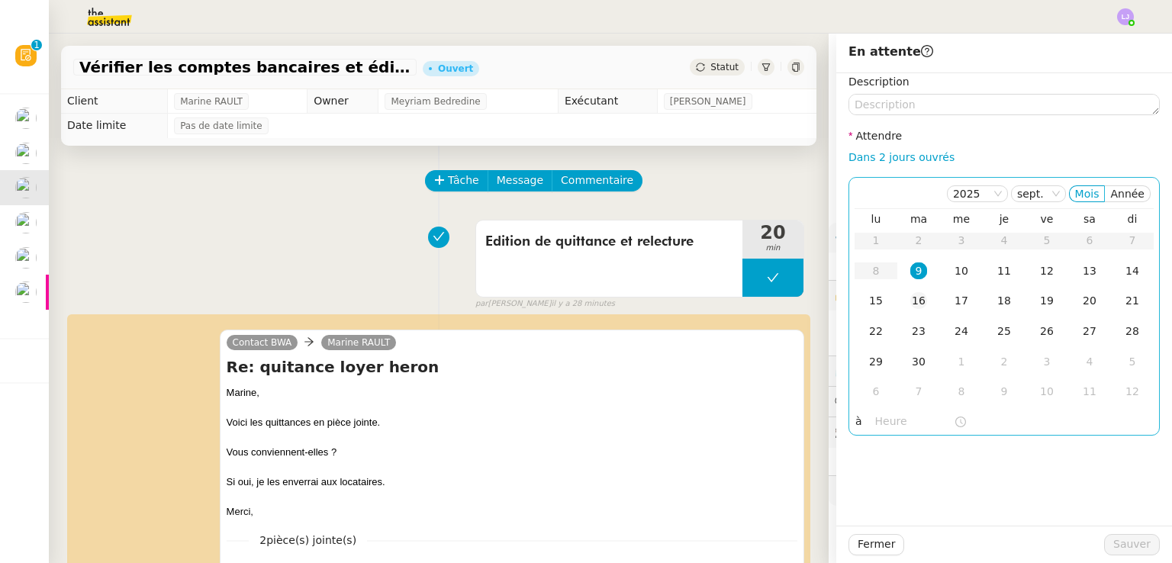
click at [919, 291] on td "16" at bounding box center [918, 301] width 43 height 31
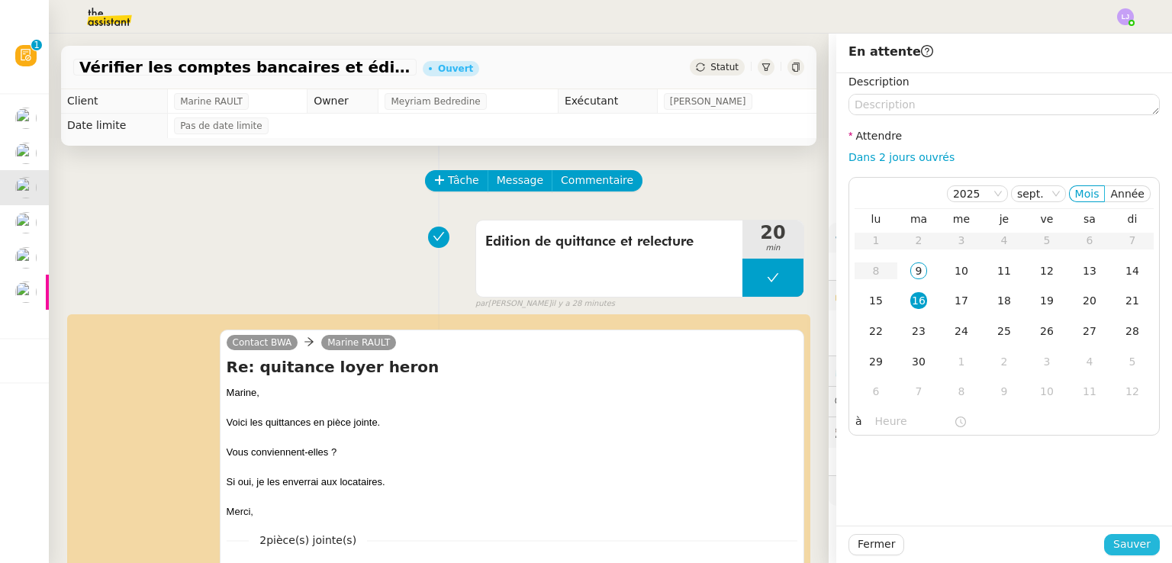
click at [1116, 539] on span "Sauver" at bounding box center [1131, 545] width 37 height 18
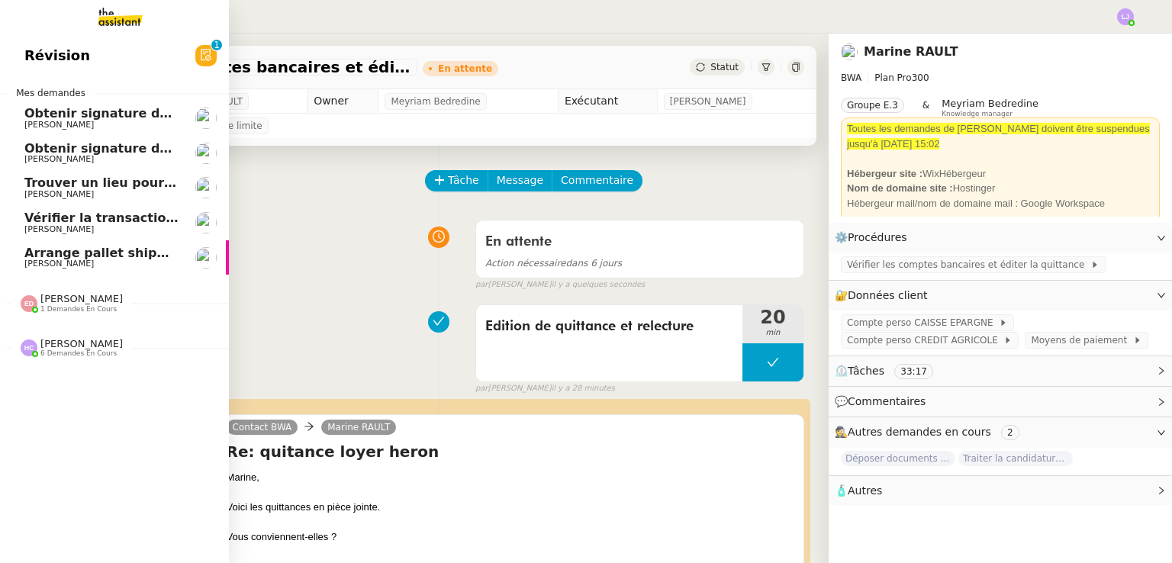
click at [168, 227] on span "[PERSON_NAME]" at bounding box center [101, 229] width 154 height 9
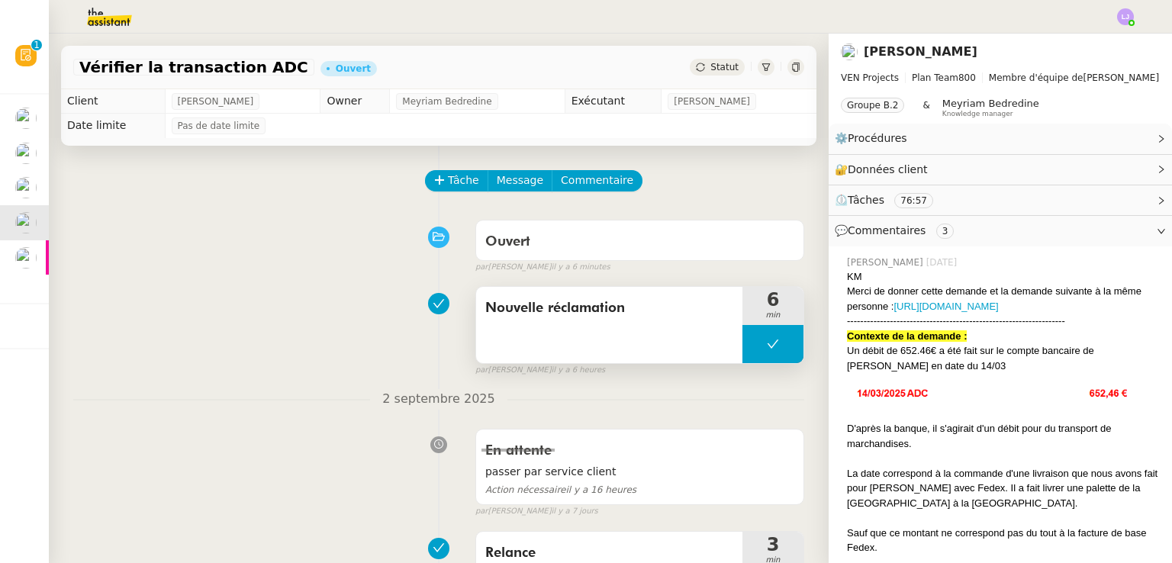
click at [742, 346] on button at bounding box center [772, 344] width 61 height 38
click at [742, 346] on div at bounding box center [757, 344] width 31 height 38
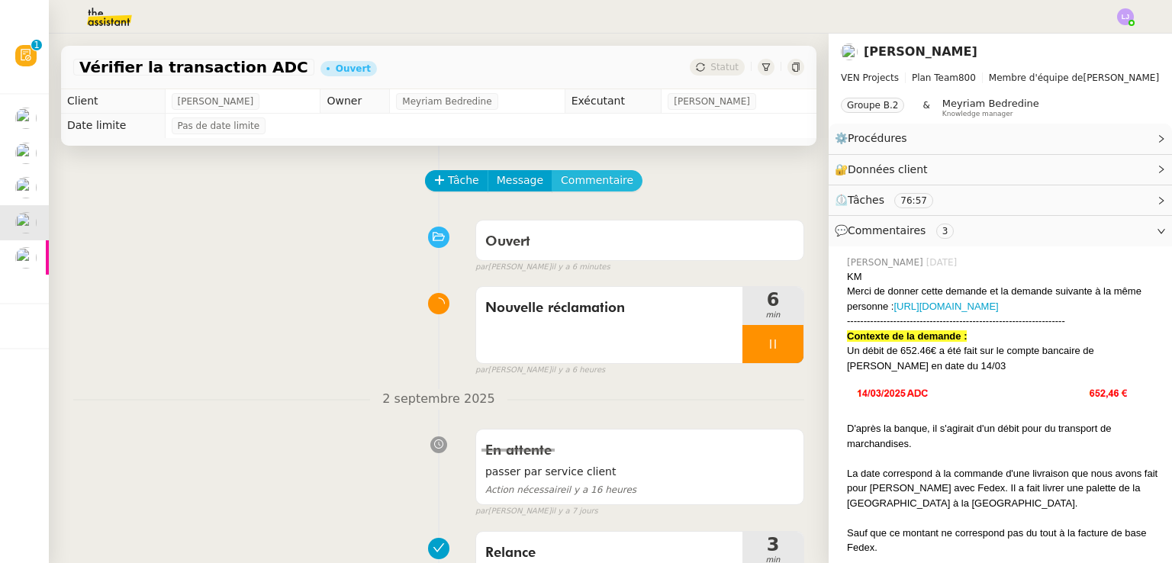
click at [573, 179] on span "Commentaire" at bounding box center [597, 181] width 72 height 18
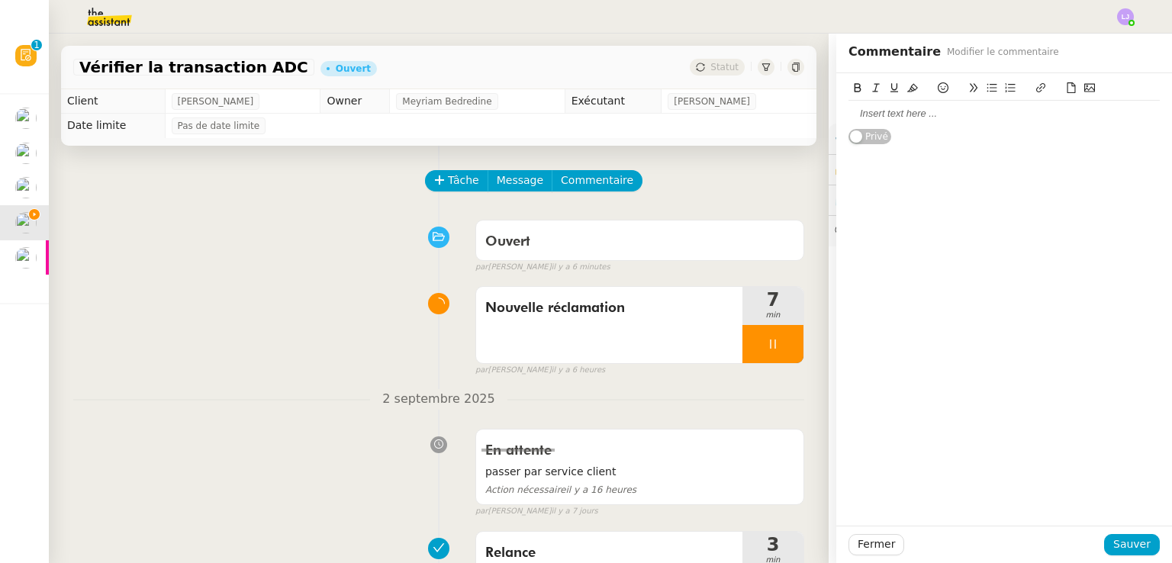
click at [888, 107] on div at bounding box center [1004, 114] width 311 height 14
drag, startPoint x: 765, startPoint y: 366, endPoint x: 771, endPoint y: 351, distance: 16.4
click at [771, 351] on div "Nouvelle réclamation 7 min false par Léa J. il y a 6 heures" at bounding box center [639, 335] width 329 height 84
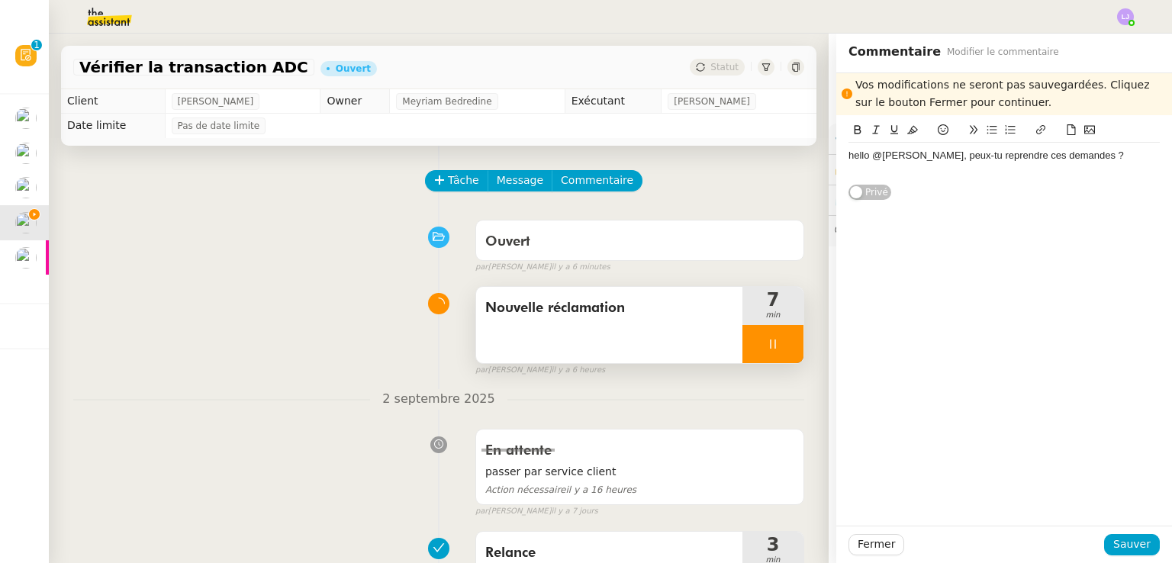
click at [771, 351] on div at bounding box center [772, 344] width 61 height 38
click at [782, 350] on icon at bounding box center [788, 344] width 12 height 12
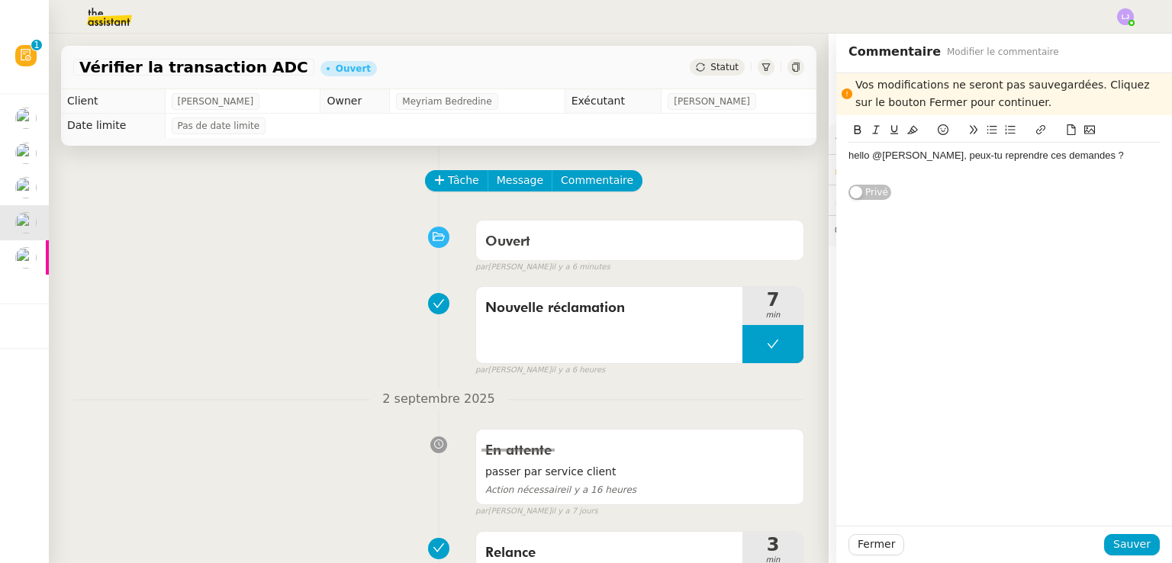
click at [916, 183] on div "hello @tatyana, peux-tu reprendre ces demandes ? Privé" at bounding box center [1004, 158] width 311 height 86
click at [909, 176] on div at bounding box center [1004, 170] width 311 height 14
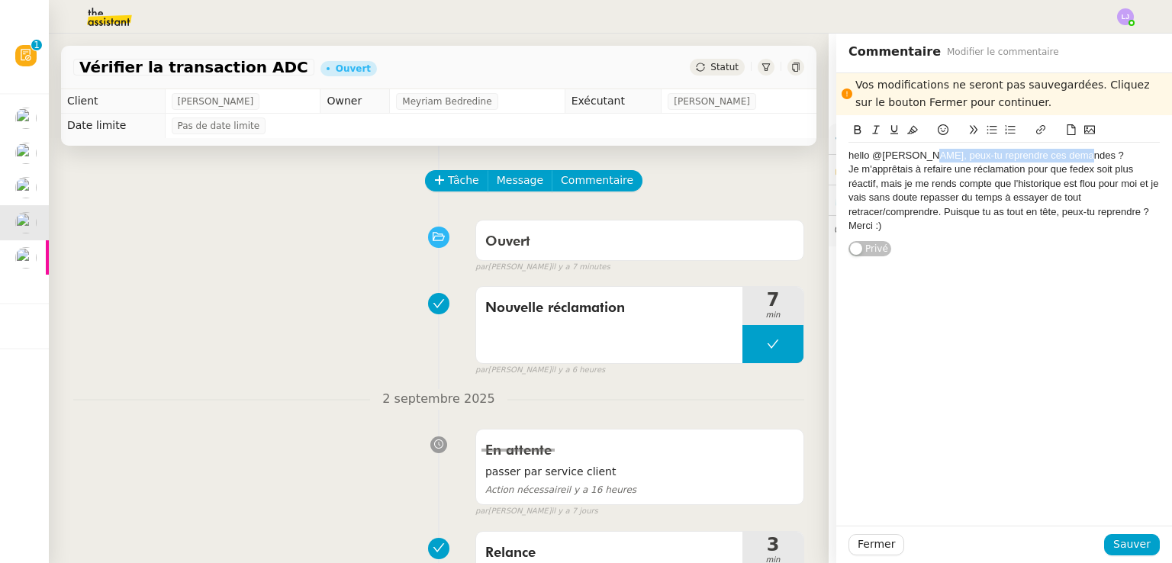
drag, startPoint x: 1099, startPoint y: 156, endPoint x: 909, endPoint y: 161, distance: 190.1
click at [909, 161] on div "hello @tatyana, peux-tu reprendre ces demandes ?" at bounding box center [1004, 156] width 311 height 14
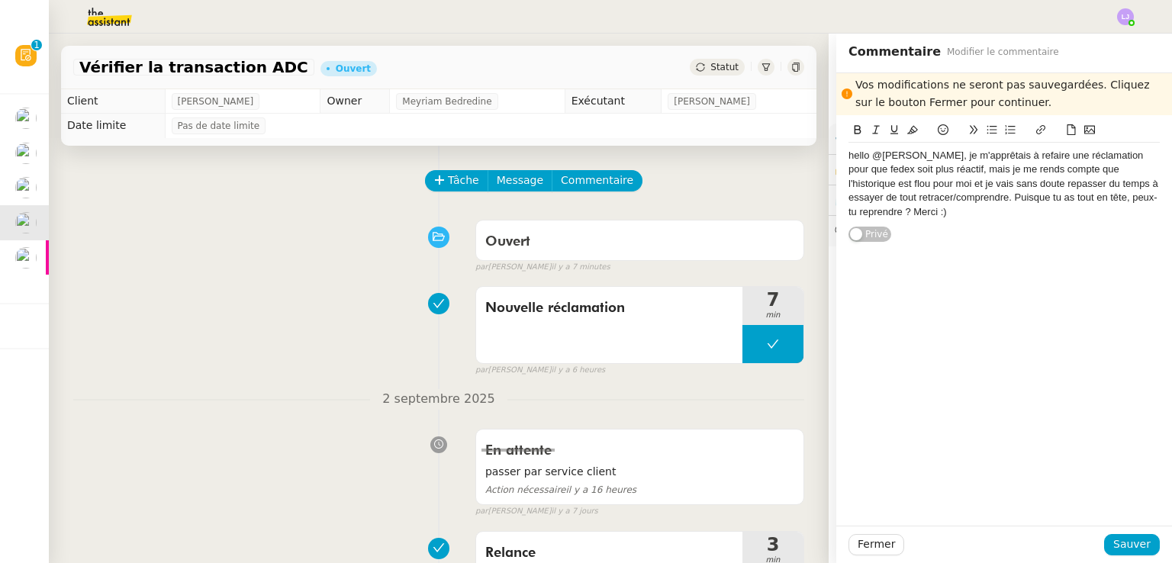
click at [1035, 184] on div "hello @tatyana, je m'apprêtais à refaire une réclamation pour que fedex soit pl…" at bounding box center [1004, 184] width 311 height 70
click at [1117, 539] on span "Sauver" at bounding box center [1131, 545] width 37 height 18
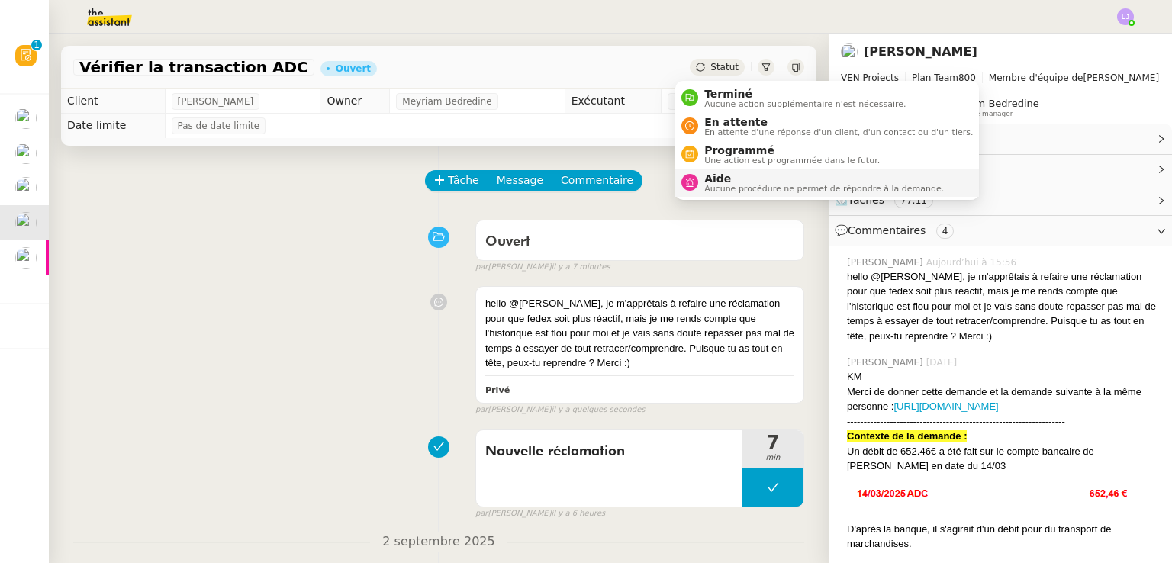
click at [742, 180] on span "Aide" at bounding box center [824, 178] width 240 height 12
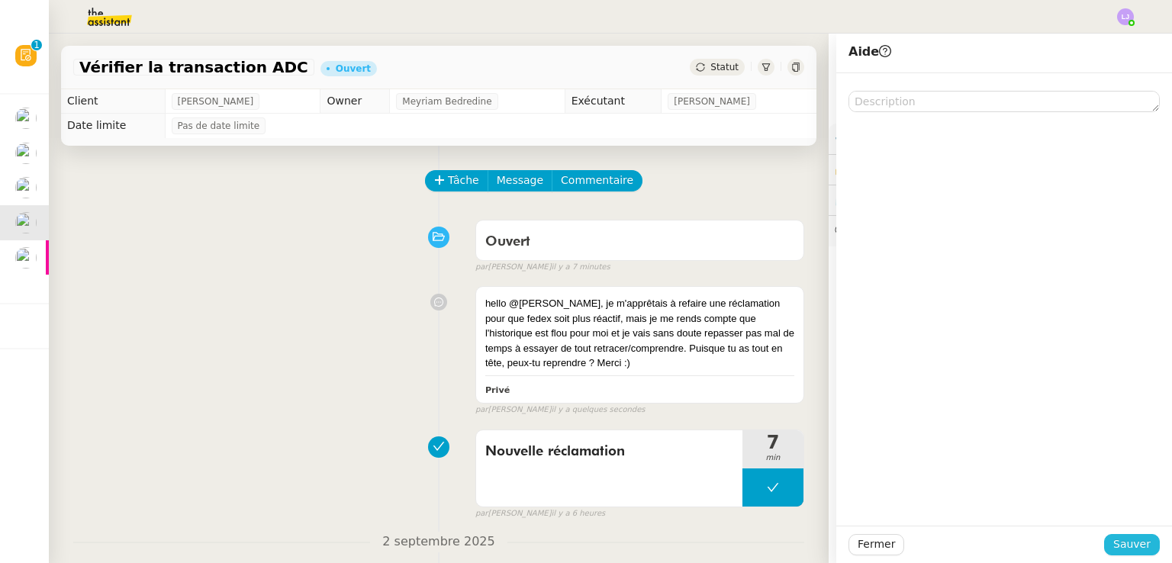
click at [1113, 541] on span "Sauver" at bounding box center [1131, 545] width 37 height 18
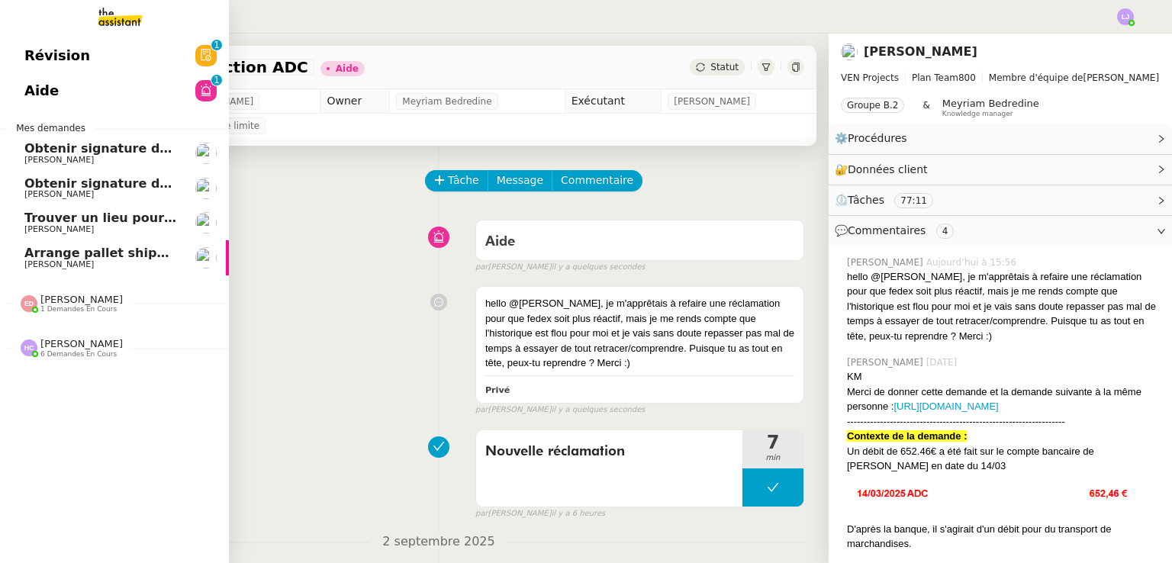
click at [100, 260] on span "[PERSON_NAME]" at bounding box center [101, 264] width 154 height 9
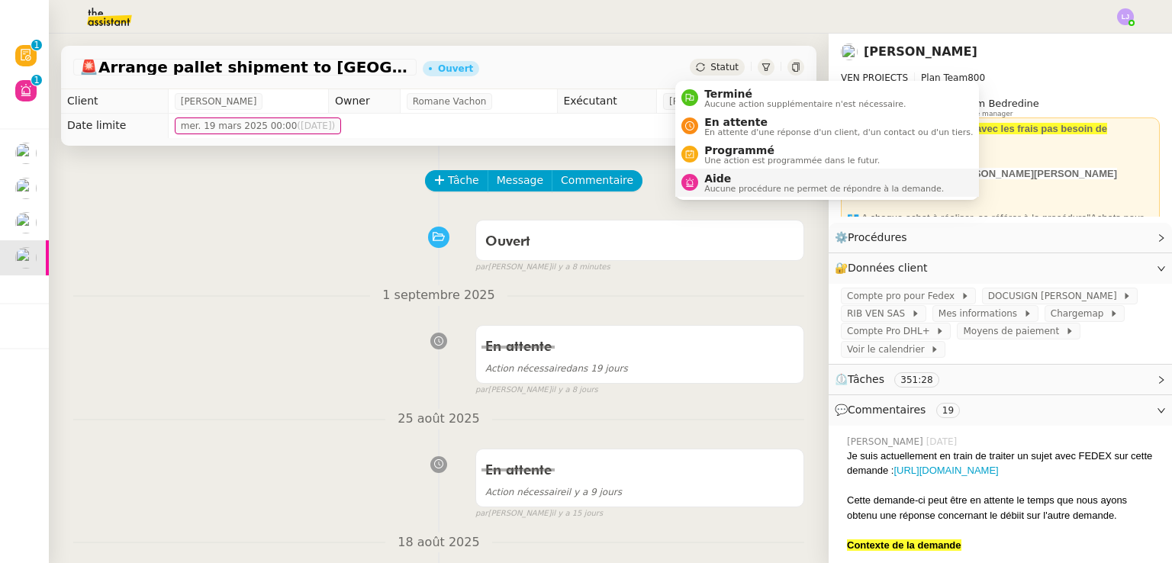
click at [748, 180] on span "Aide" at bounding box center [824, 178] width 240 height 12
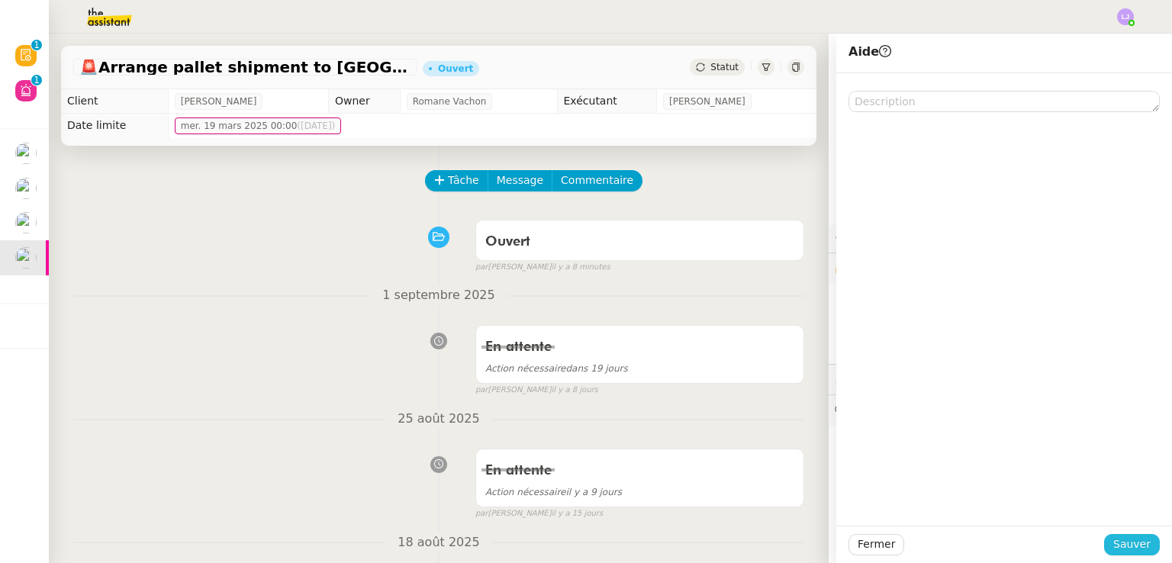
click at [1128, 542] on span "Sauver" at bounding box center [1131, 545] width 37 height 18
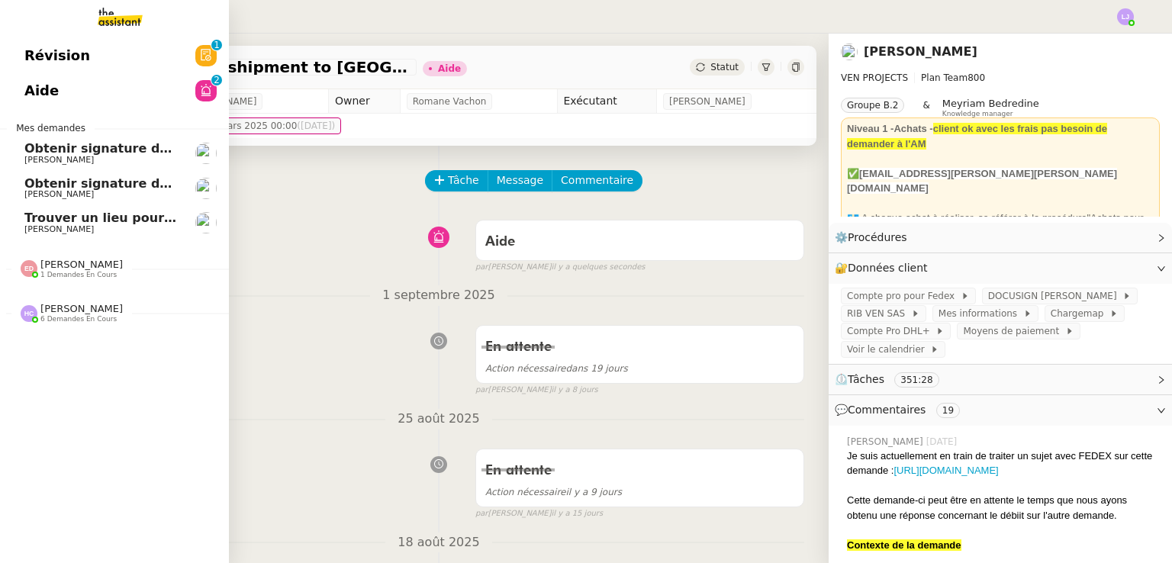
click at [60, 88] on link "Aide 0 1 2 3 4 5 6 7 8 9" at bounding box center [114, 90] width 229 height 35
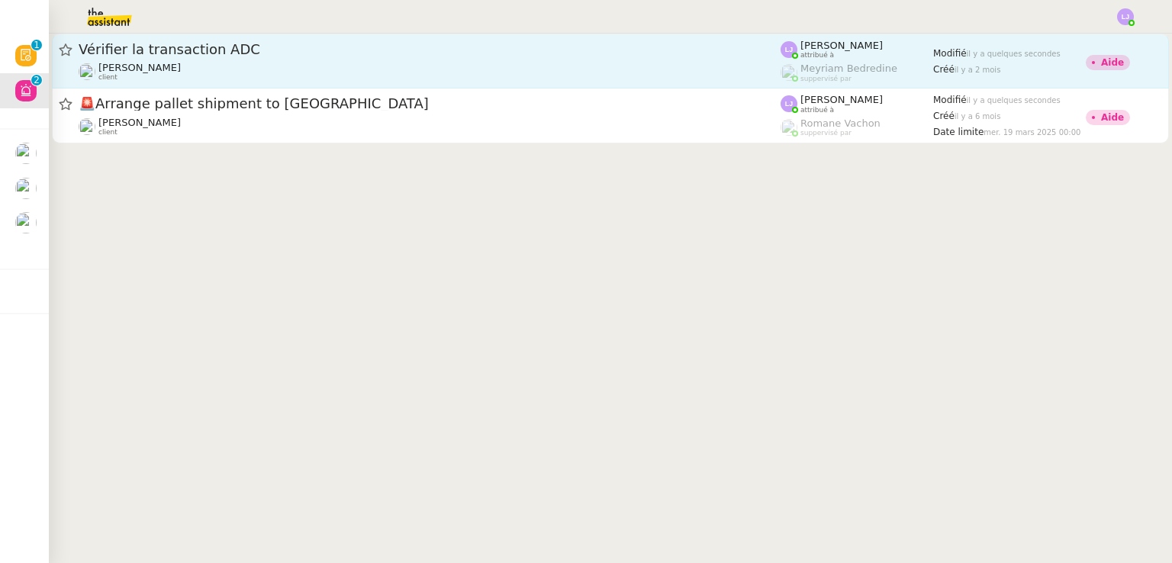
click at [224, 56] on span "Vérifier la transaction ADC" at bounding box center [430, 50] width 702 height 14
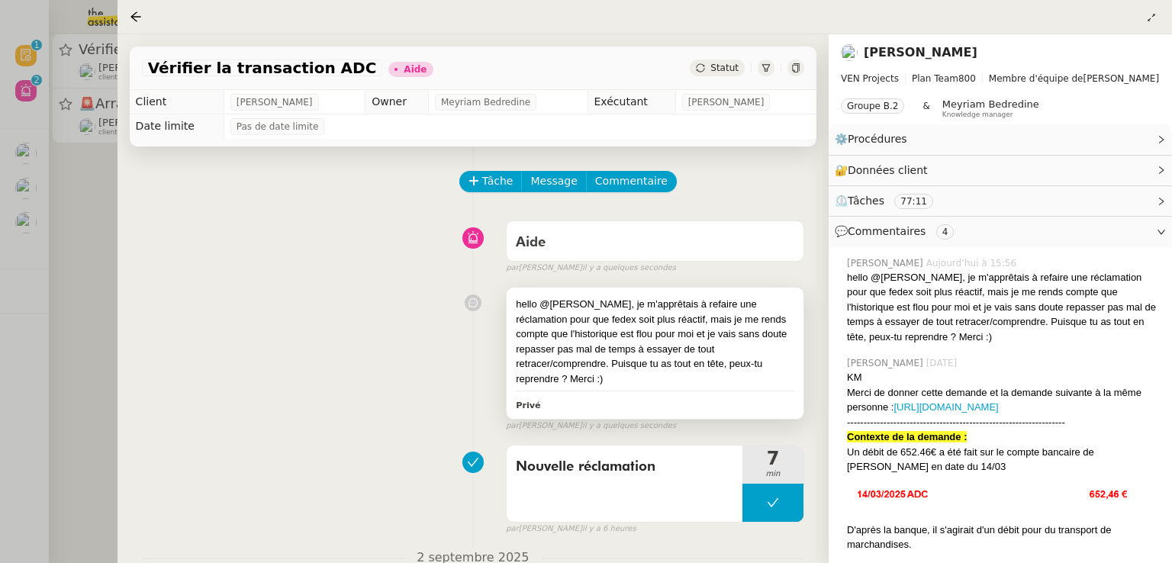
click at [665, 347] on div "hello @[PERSON_NAME], je m'apprêtais à refaire une réclamation pour que fedex s…" at bounding box center [655, 341] width 279 height 89
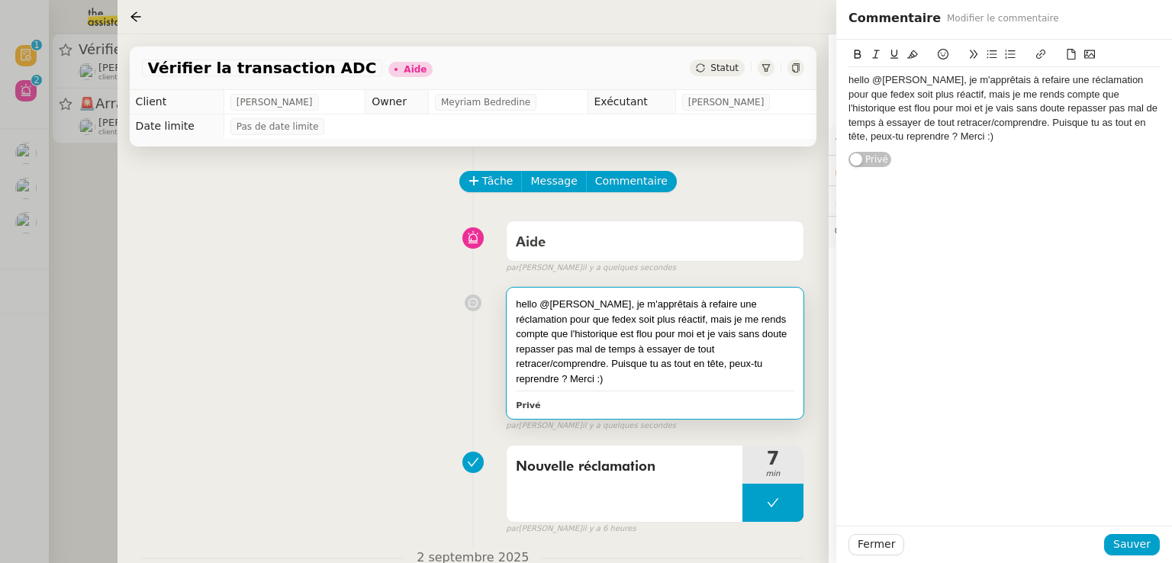
click at [974, 92] on div "hello @[PERSON_NAME], je m'apprêtais à refaire une réclamation pour que fedex s…" at bounding box center [1004, 108] width 311 height 70
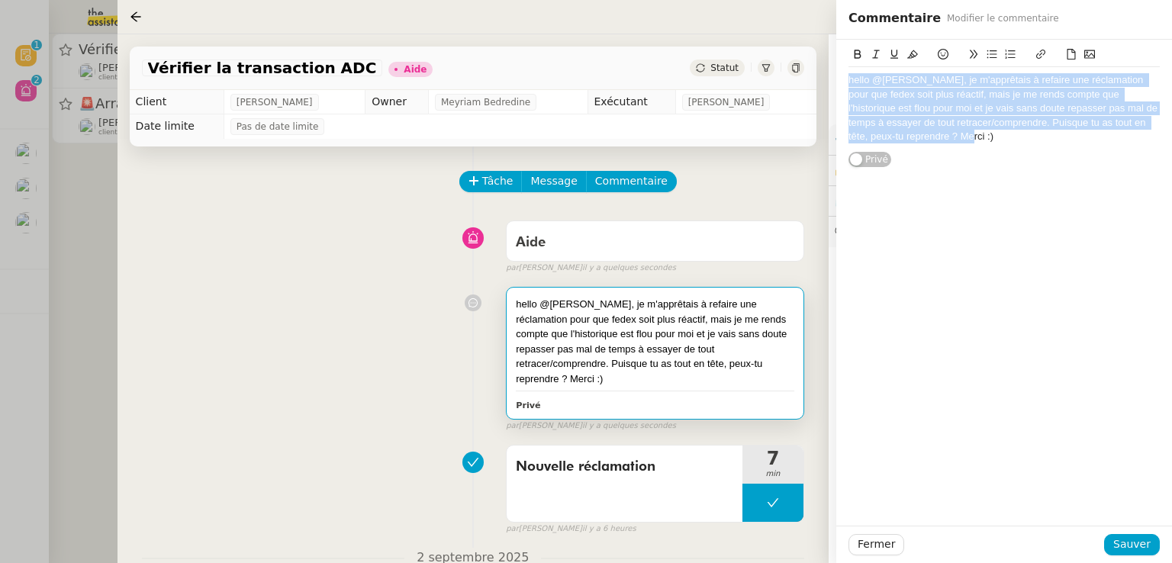
copy div "hello @[PERSON_NAME], je m'apprêtais à refaire une réclamation pour que fedex s…"
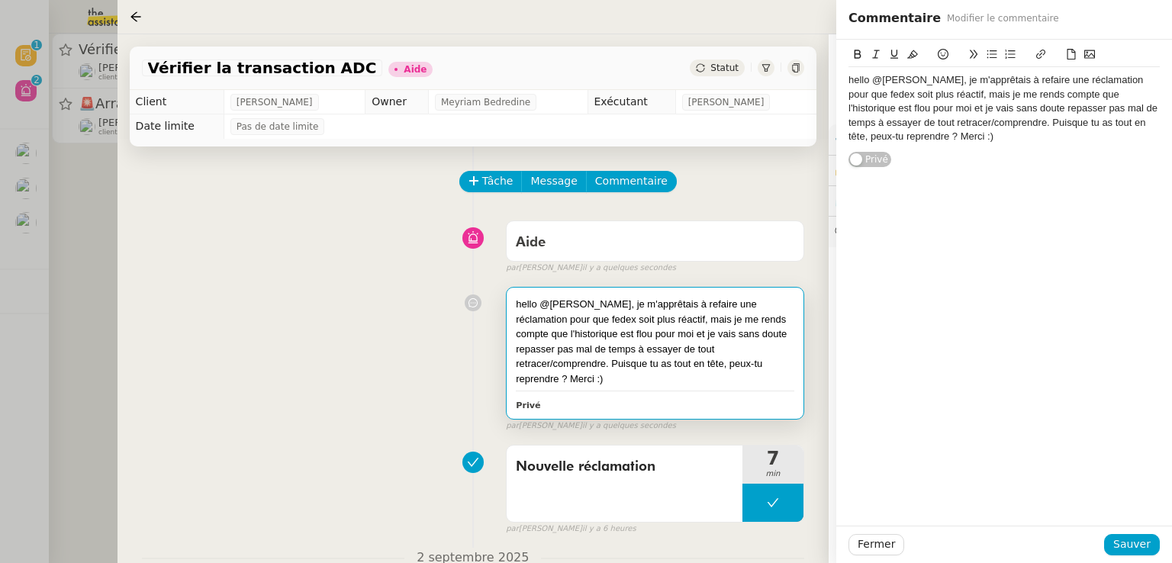
click at [80, 298] on div at bounding box center [586, 281] width 1172 height 563
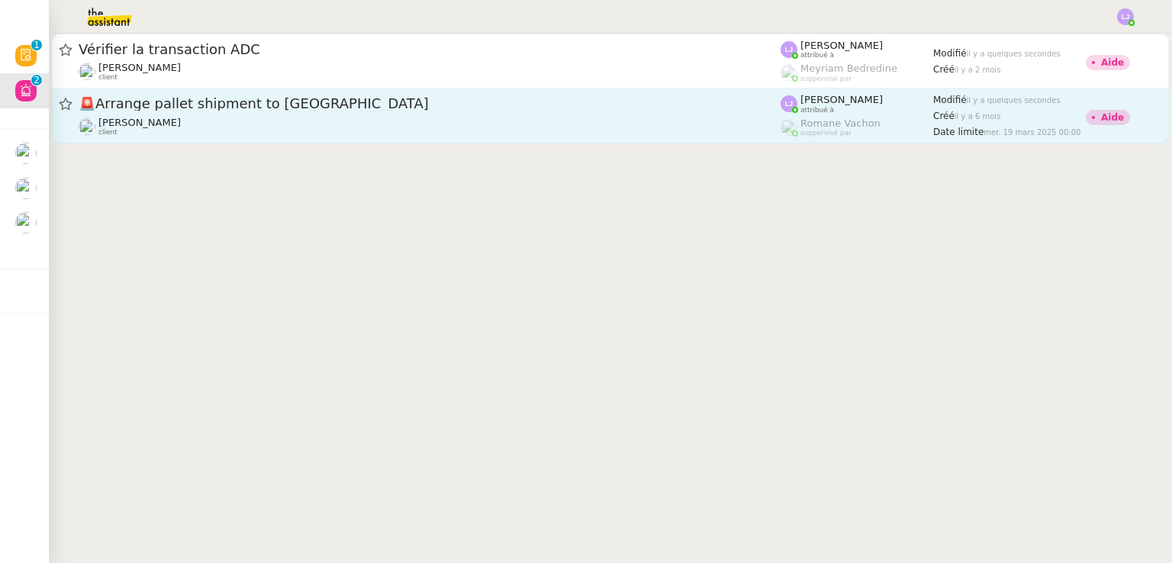
click at [155, 110] on span "🚨 Arrange pallet shipment to Sardinia" at bounding box center [430, 104] width 702 height 14
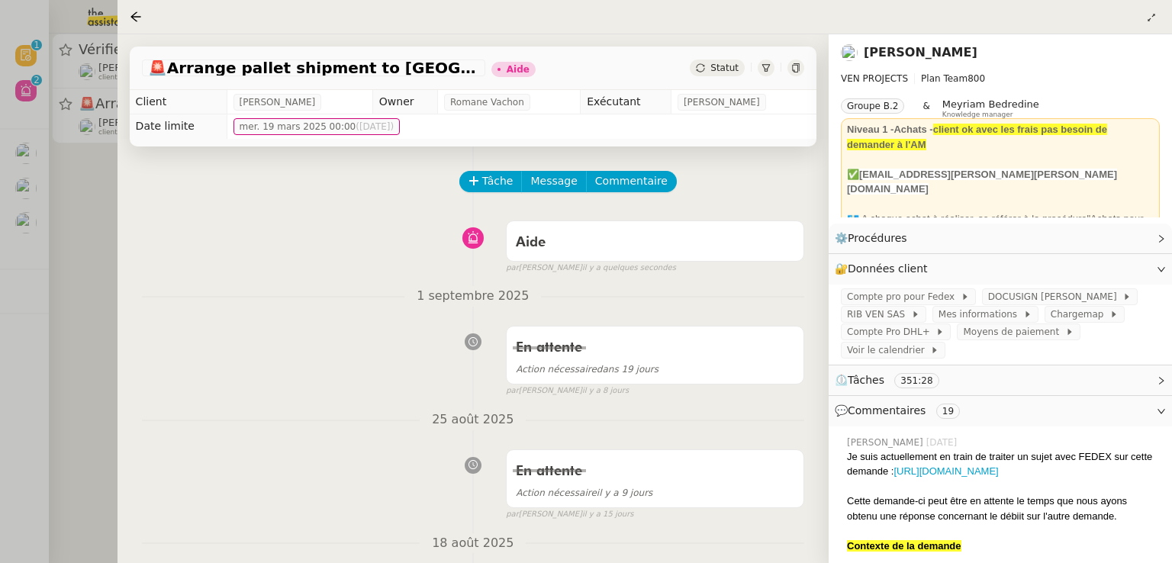
click at [610, 197] on div "Tâche Message Commentaire" at bounding box center [632, 189] width 343 height 37
click at [607, 187] on span "Commentaire" at bounding box center [631, 181] width 72 height 18
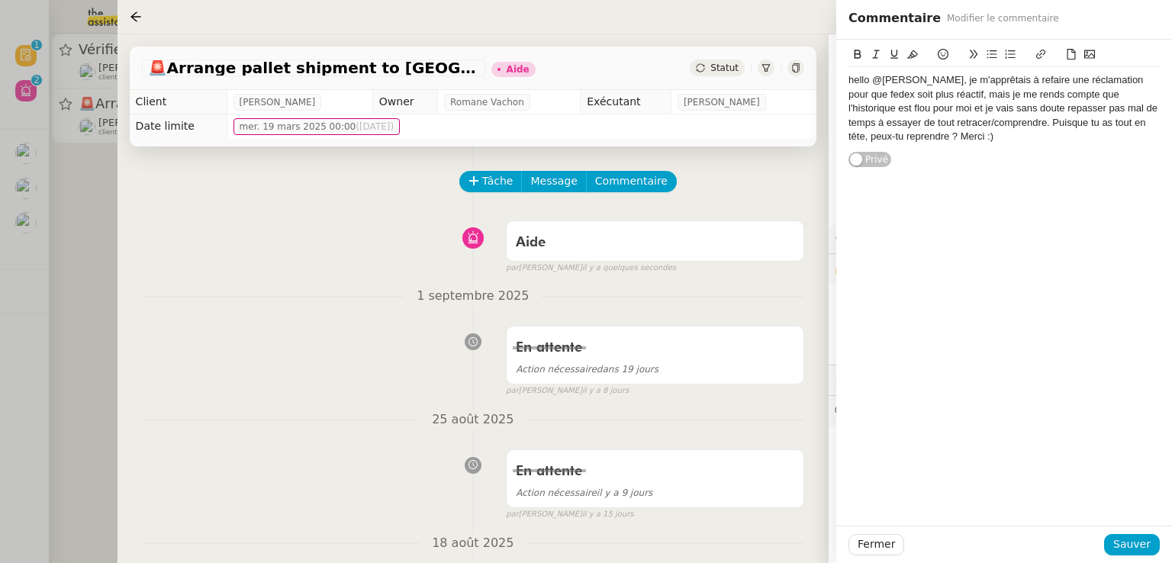
click at [894, 89] on div "hello @[PERSON_NAME], je m'apprêtais à refaire une réclamation pour que fedex s…" at bounding box center [1004, 108] width 311 height 82
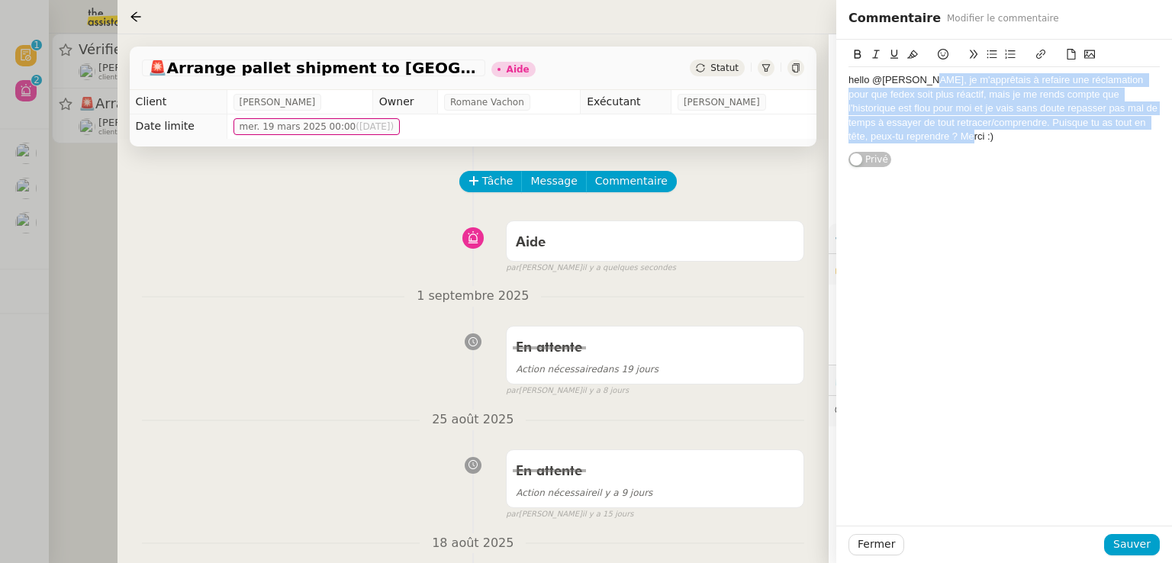
drag, startPoint x: 919, startPoint y: 80, endPoint x: 960, endPoint y: 147, distance: 78.8
click at [960, 147] on div "hello @[PERSON_NAME], je m'apprêtais à refaire une réclamation pour que fedex s…" at bounding box center [1004, 108] width 311 height 82
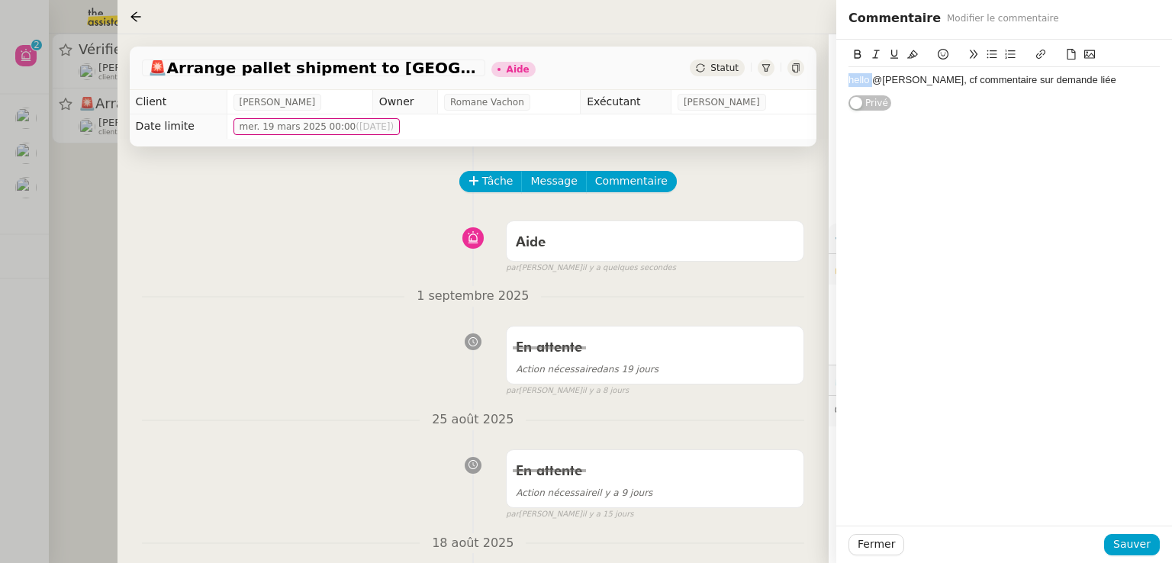
drag, startPoint x: 873, startPoint y: 81, endPoint x: 809, endPoint y: 87, distance: 64.4
click at [809, 87] on app-ticket "🚨 Arrange pallet shipment to Sardinia Aide Statut Client [PERSON_NAME] Owner [P…" at bounding box center [645, 298] width 1055 height 529
click at [891, 85] on div "@[PERSON_NAME], cf commentaire sur demande liée" at bounding box center [1004, 80] width 311 height 14
click at [1126, 541] on span "Sauver" at bounding box center [1131, 545] width 37 height 18
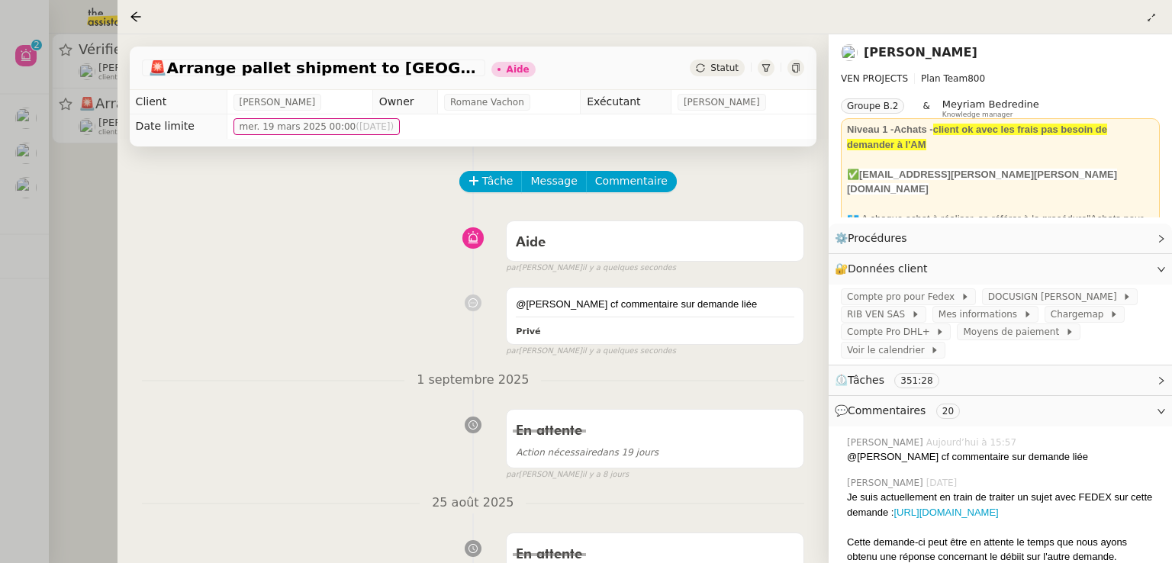
click at [18, 256] on div at bounding box center [586, 281] width 1172 height 563
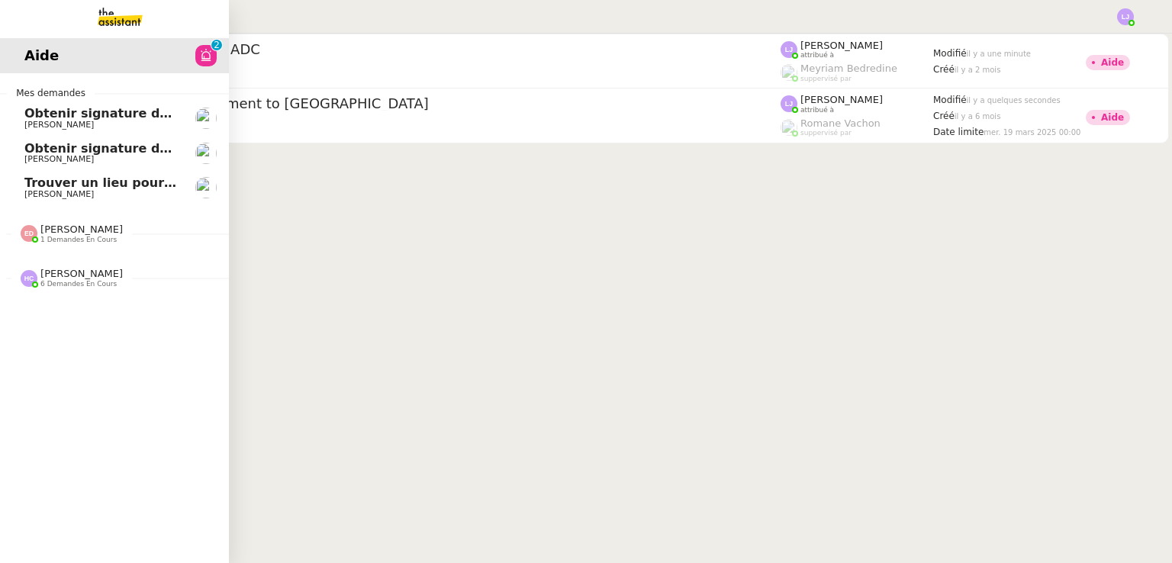
click at [25, 185] on span "Trouver un lieu pour séminaire le [DATE]" at bounding box center [163, 183] width 279 height 14
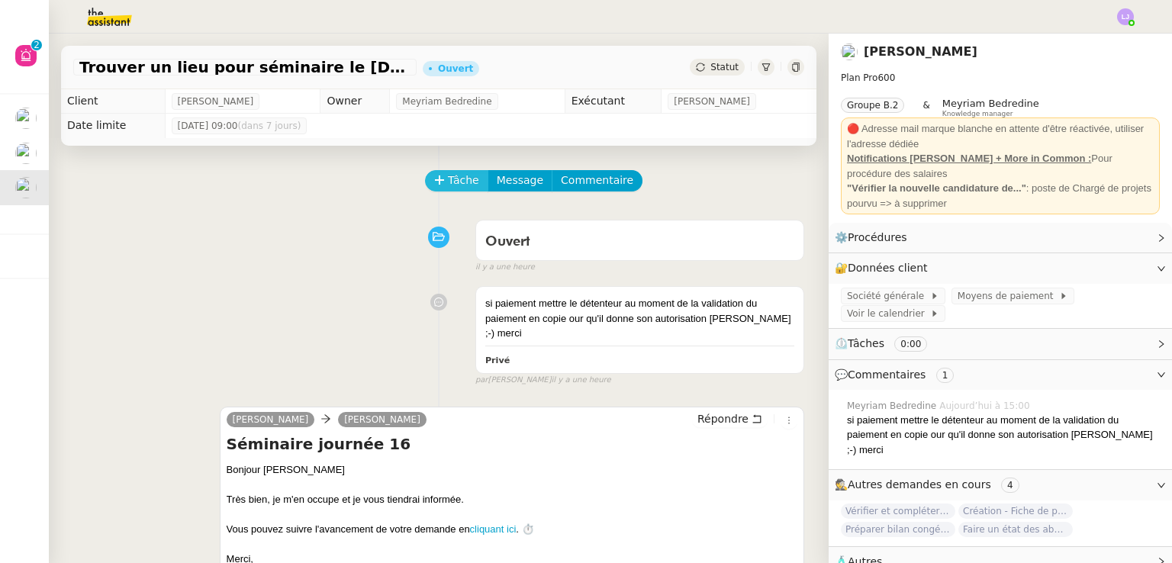
click at [427, 192] on button "Tâche" at bounding box center [456, 180] width 63 height 21
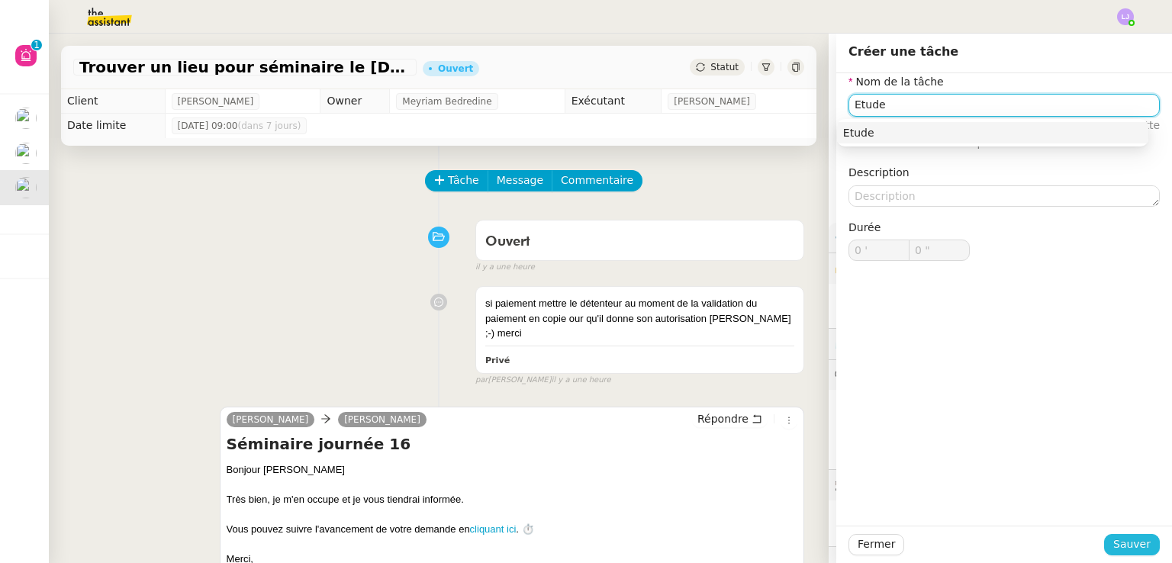
type input "Etude"
click at [1127, 536] on span "Sauver" at bounding box center [1131, 545] width 37 height 18
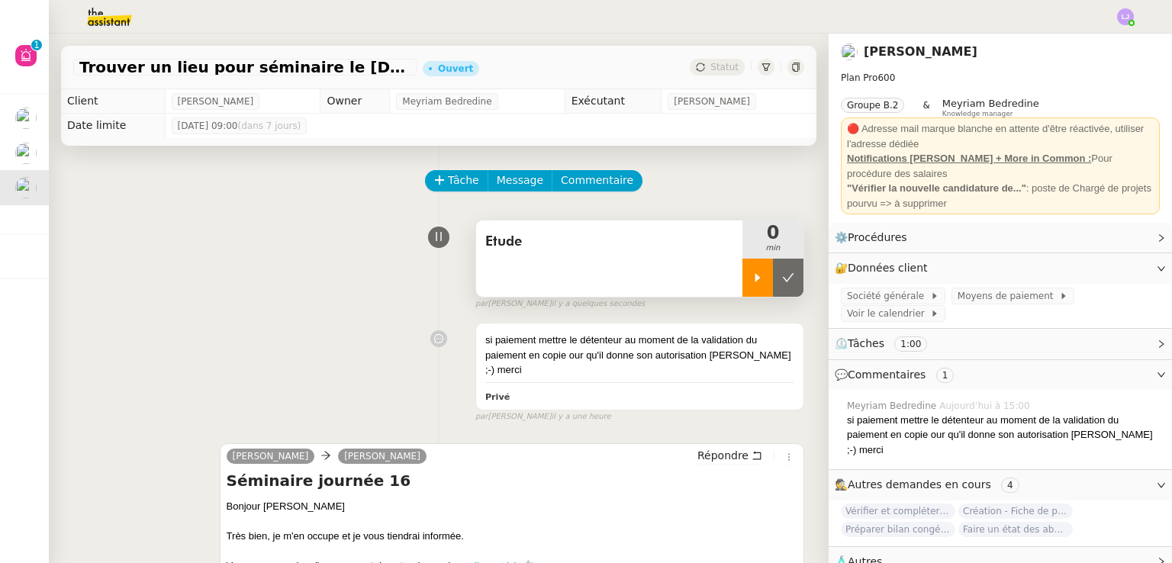
click at [749, 290] on div at bounding box center [757, 278] width 31 height 38
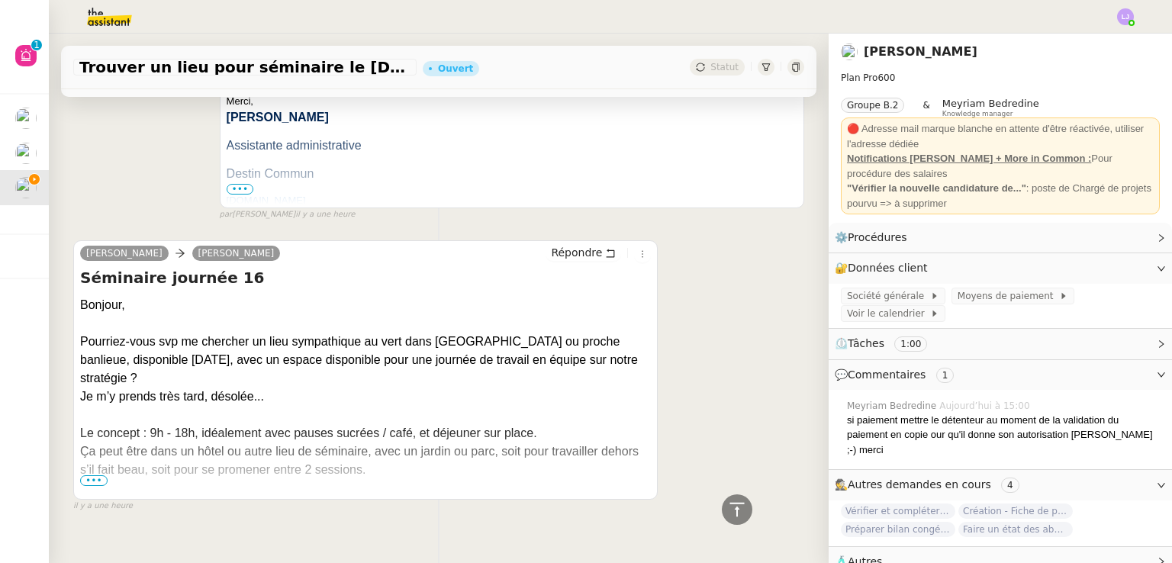
scroll to position [513, 0]
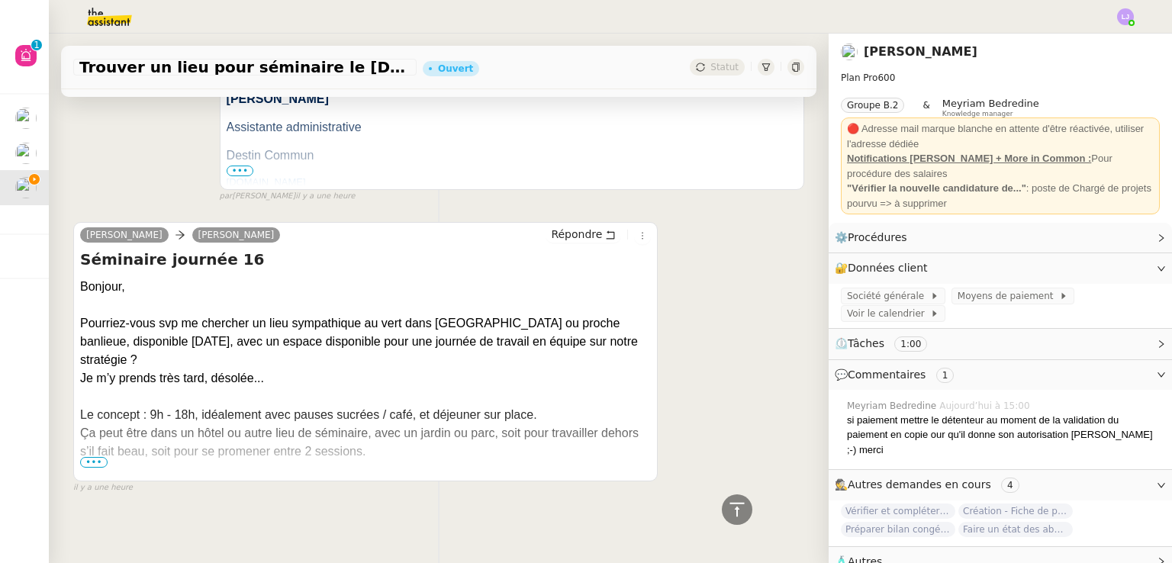
click at [98, 457] on span "•••" at bounding box center [93, 462] width 27 height 11
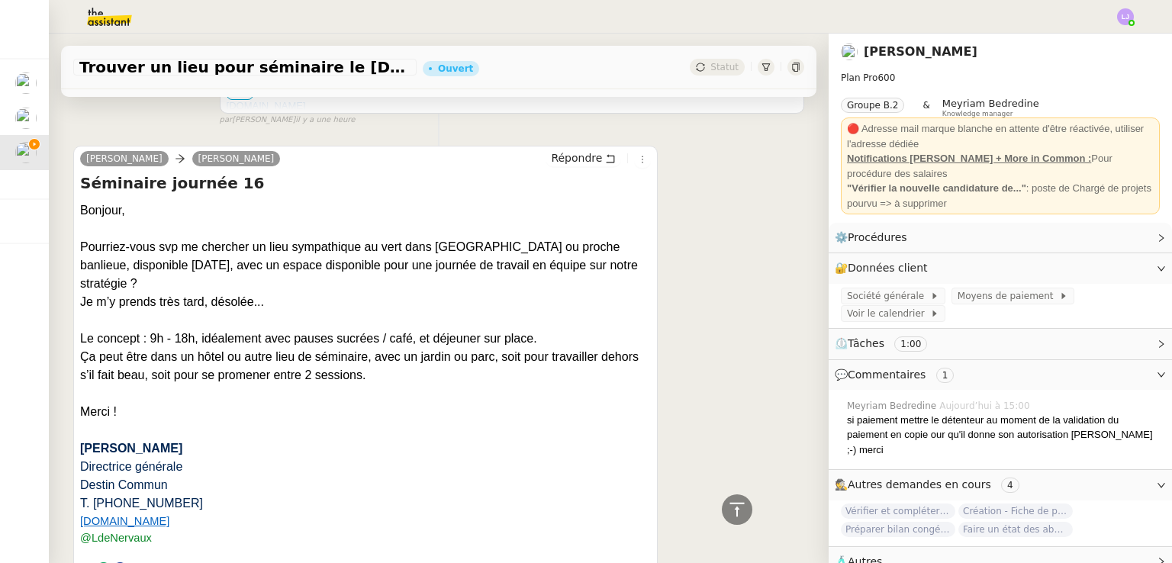
scroll to position [763, 0]
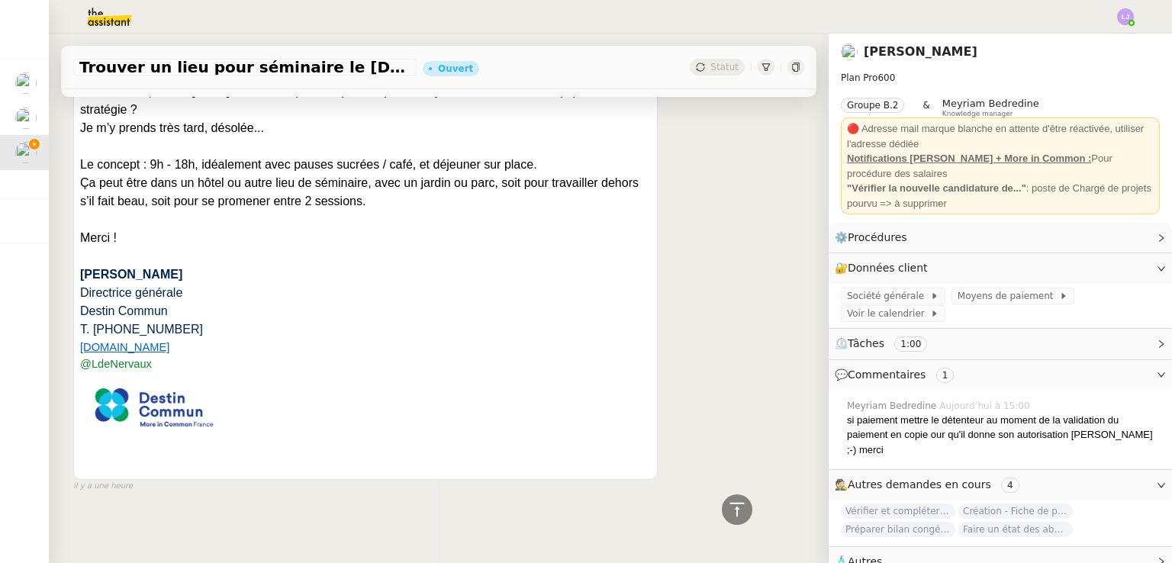
click at [150, 341] on link "[DOMAIN_NAME]" at bounding box center [124, 347] width 89 height 12
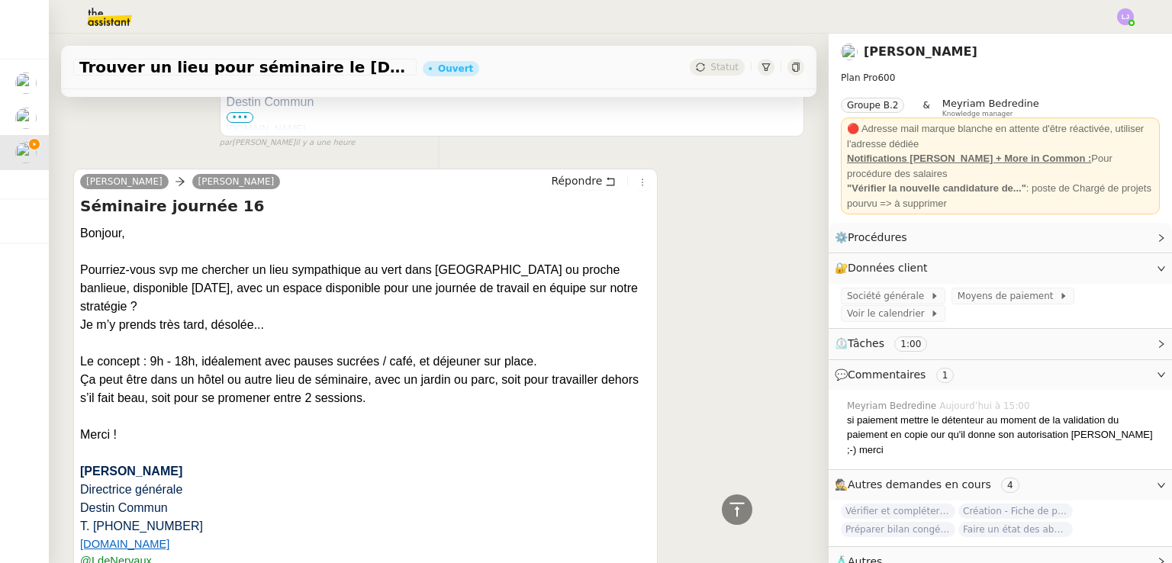
scroll to position [565, 0]
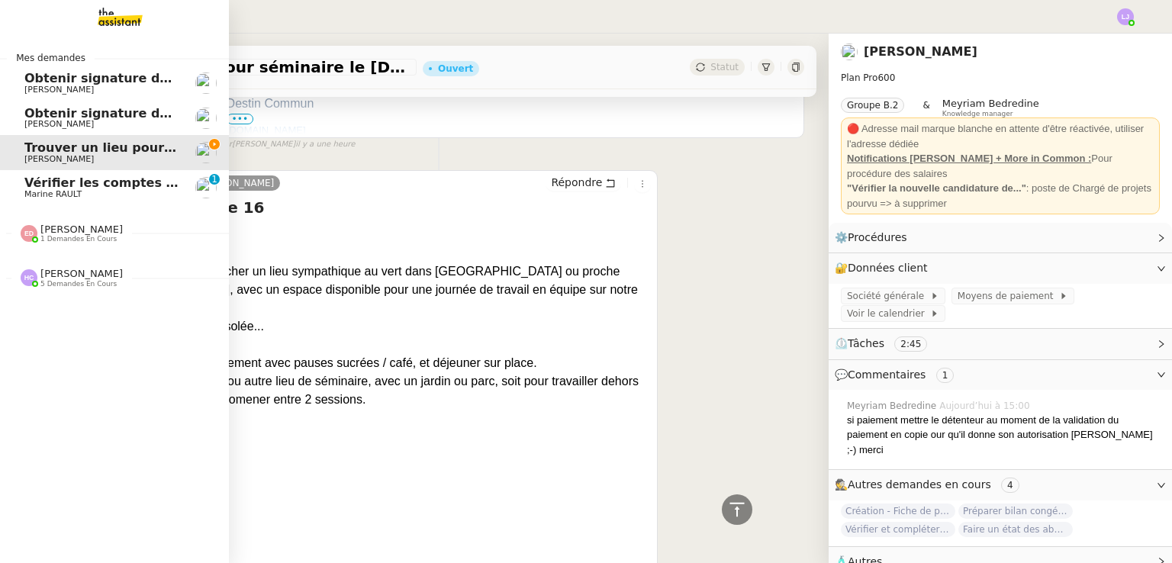
click at [60, 176] on span "Vérifier les comptes bancaires et éditer la quittance - 1 septembre 2025" at bounding box center [273, 183] width 498 height 14
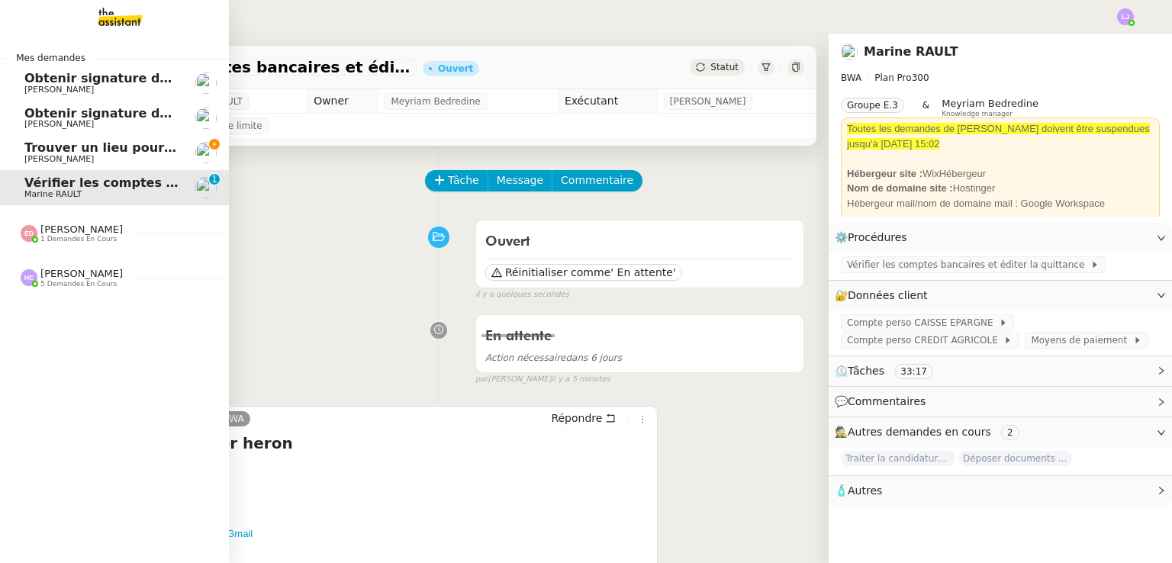
click at [31, 144] on span "Trouver un lieu pour séminaire le [DATE]" at bounding box center [163, 147] width 279 height 14
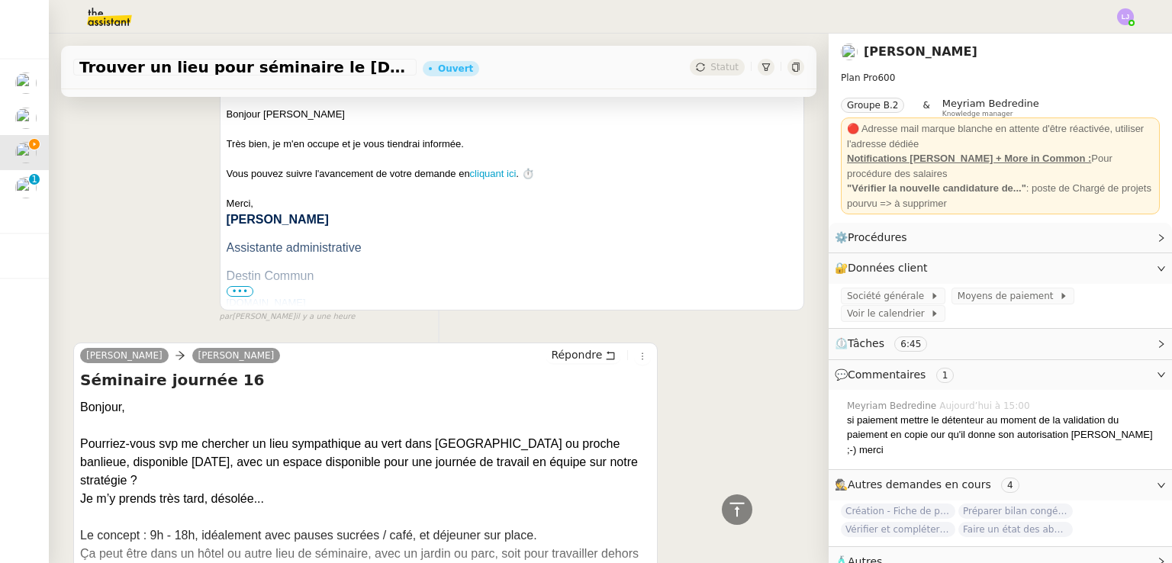
scroll to position [513, 0]
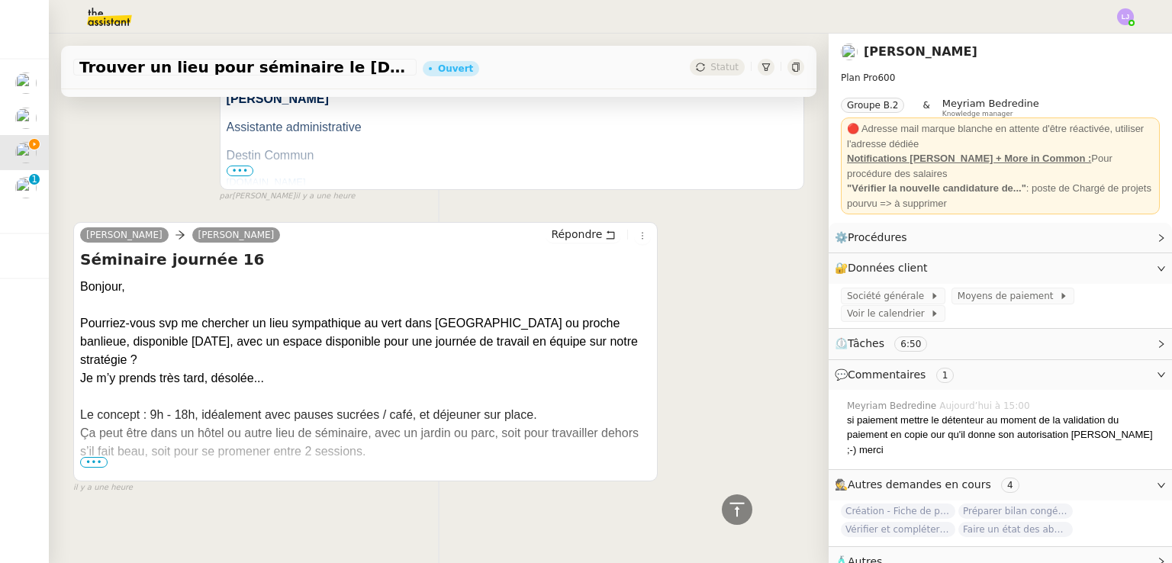
click at [89, 457] on span "•••" at bounding box center [93, 462] width 27 height 11
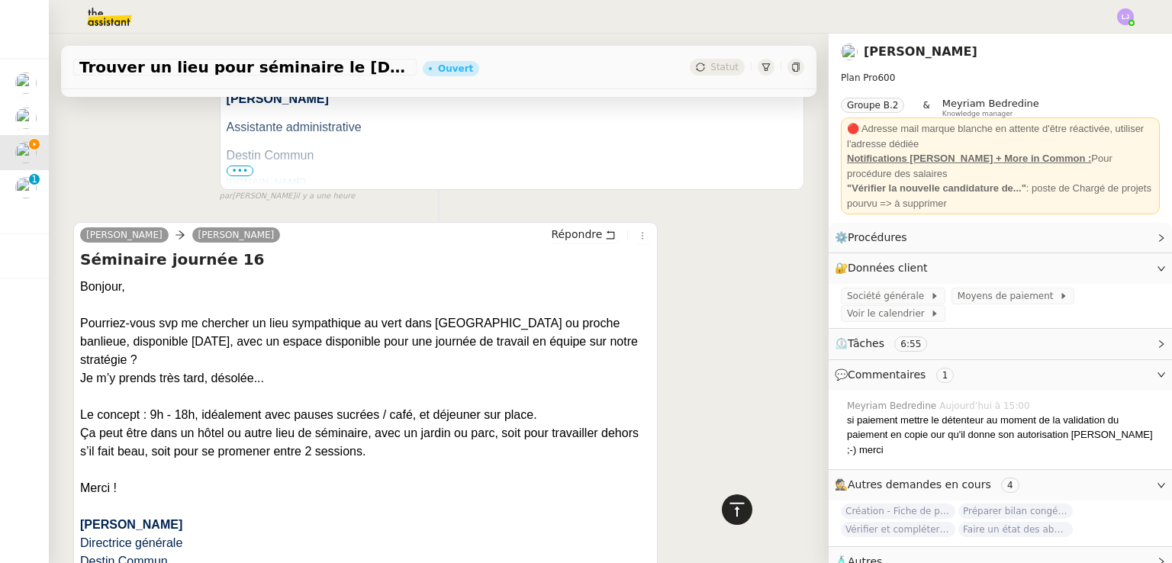
click at [722, 511] on div at bounding box center [737, 509] width 31 height 31
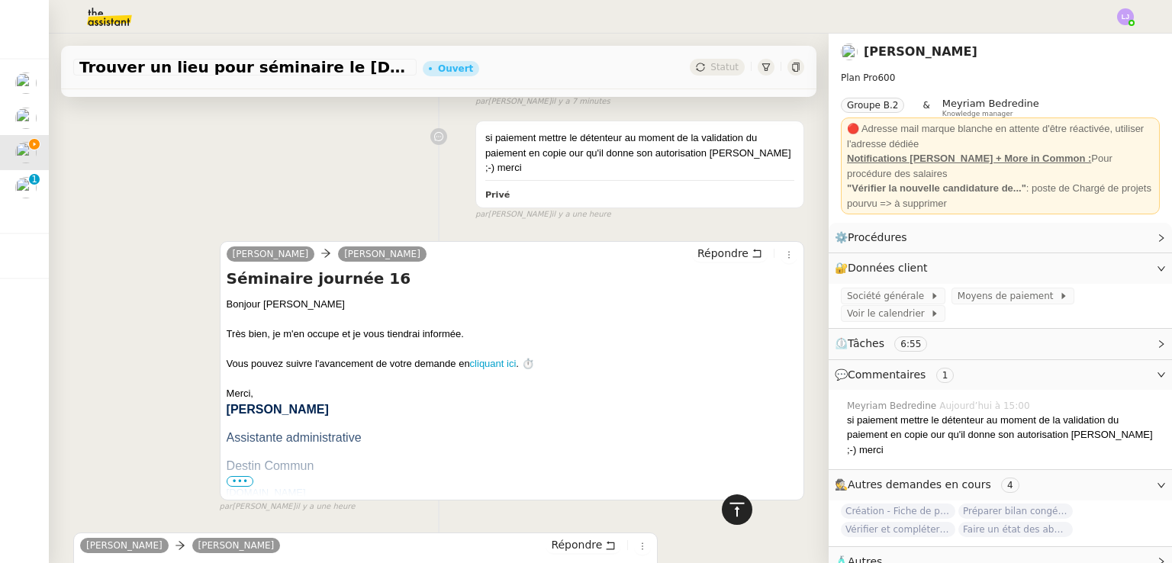
scroll to position [0, 0]
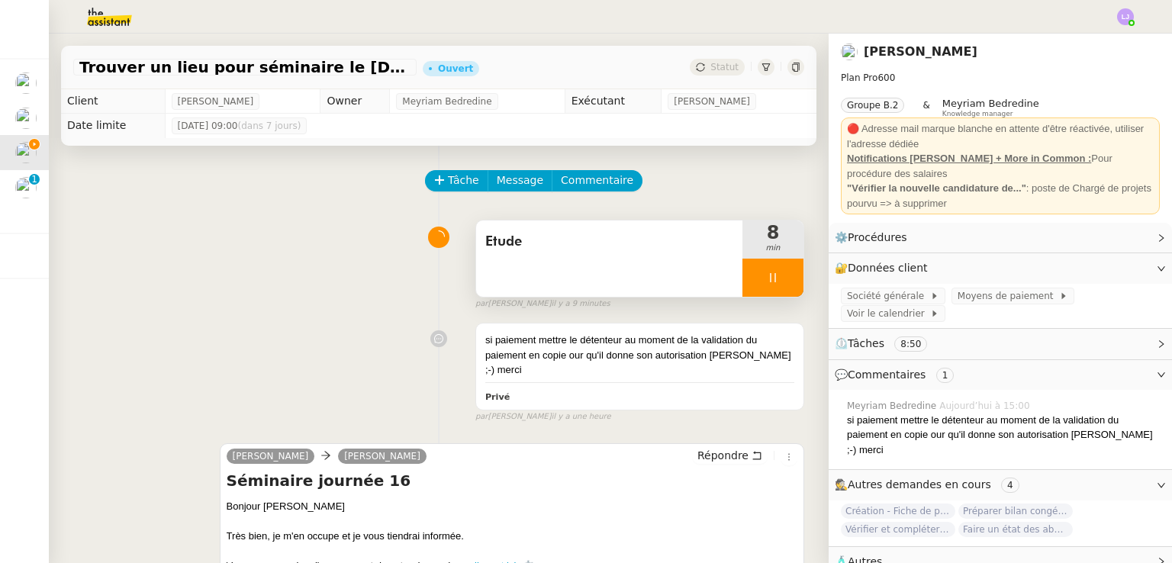
click at [574, 267] on div "Etude" at bounding box center [609, 259] width 266 height 76
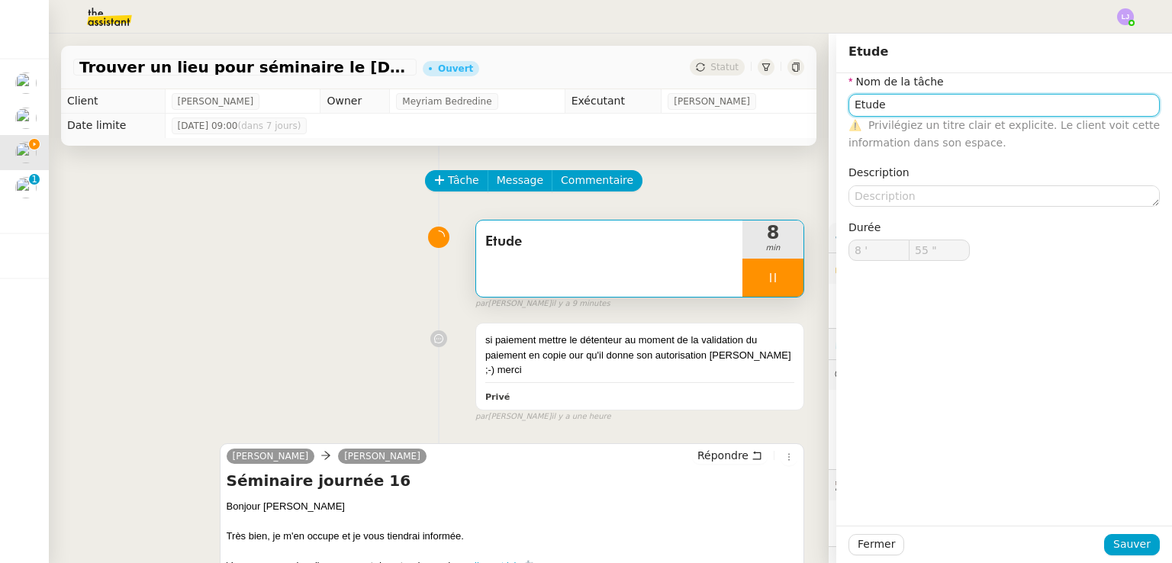
type input "56 ""
click at [873, 108] on input "Etude" at bounding box center [1004, 105] width 311 height 22
click at [873, 108] on input "R" at bounding box center [1004, 105] width 311 height 22
type input "Recherc"
type input "57 ""
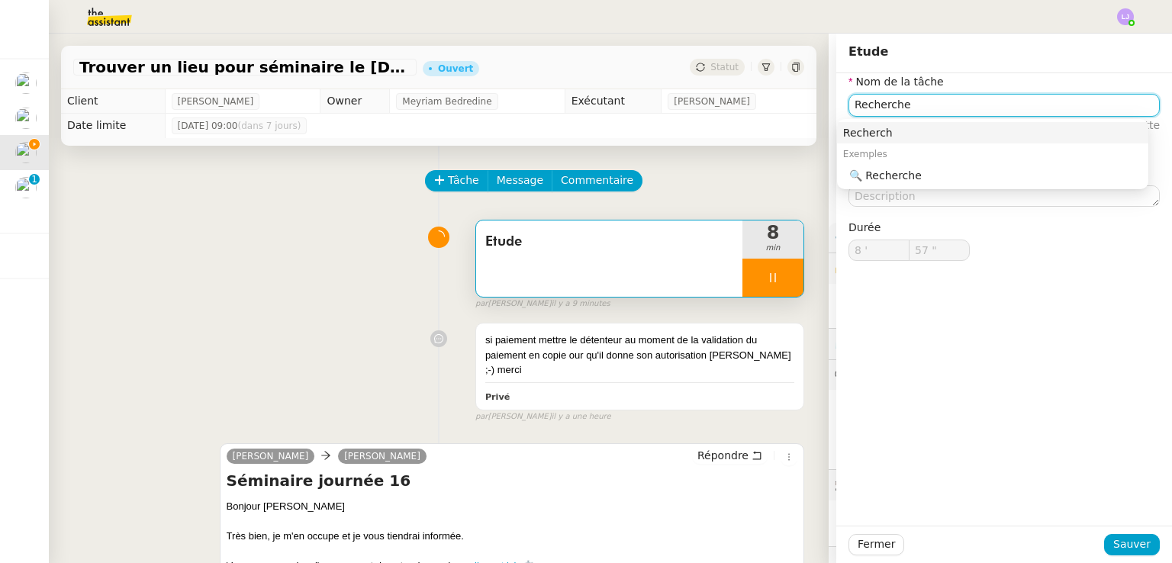
type input "Recherches"
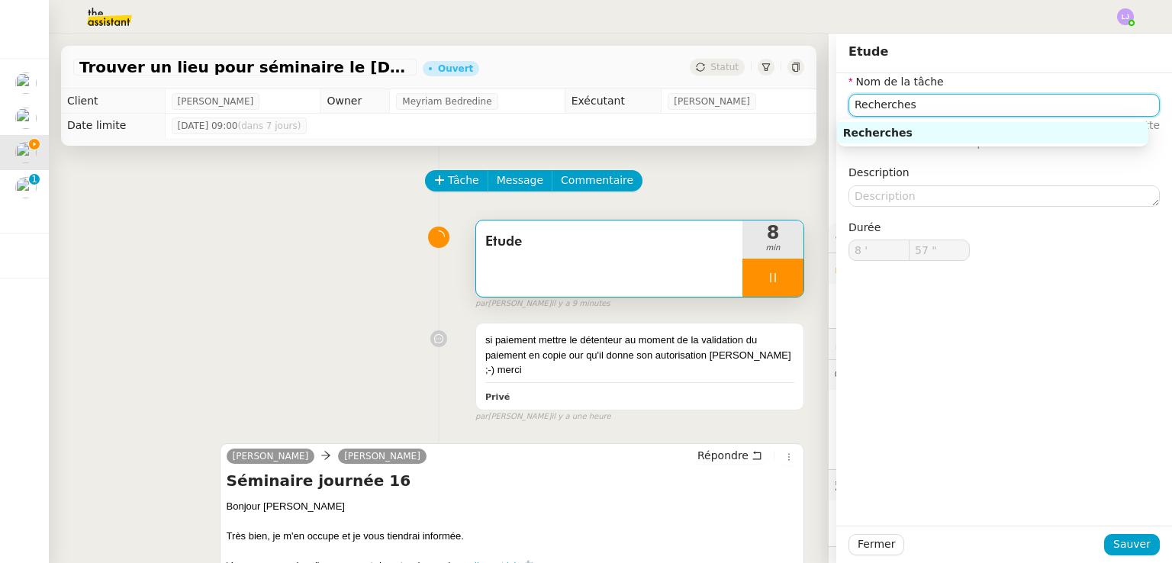
type input "58 ""
type input "Recherches"
click at [1125, 553] on span "Sauver" at bounding box center [1131, 545] width 37 height 18
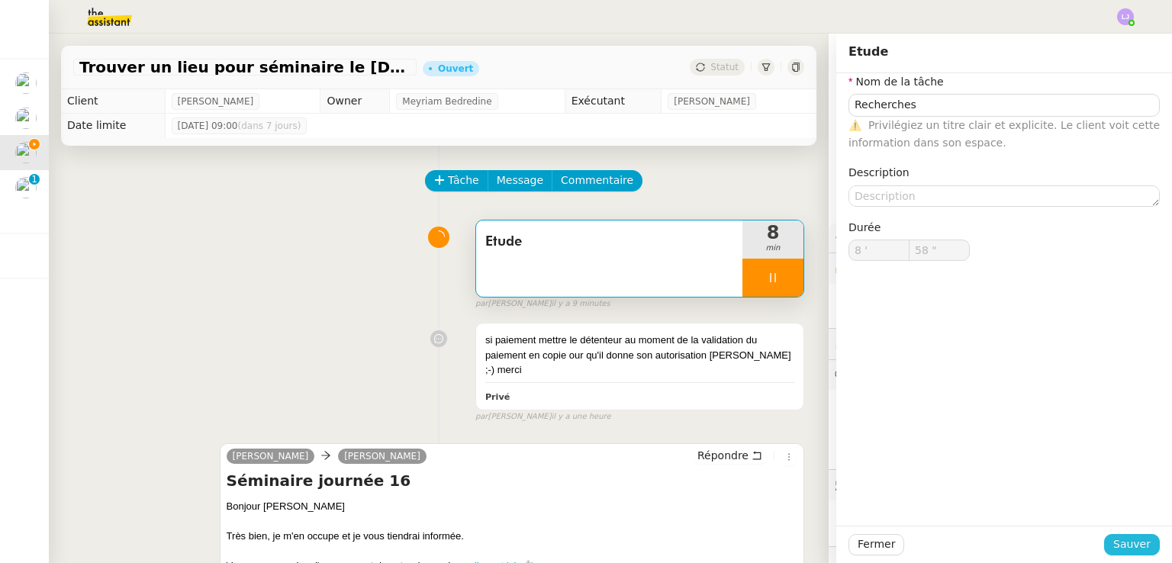
type input "59 ""
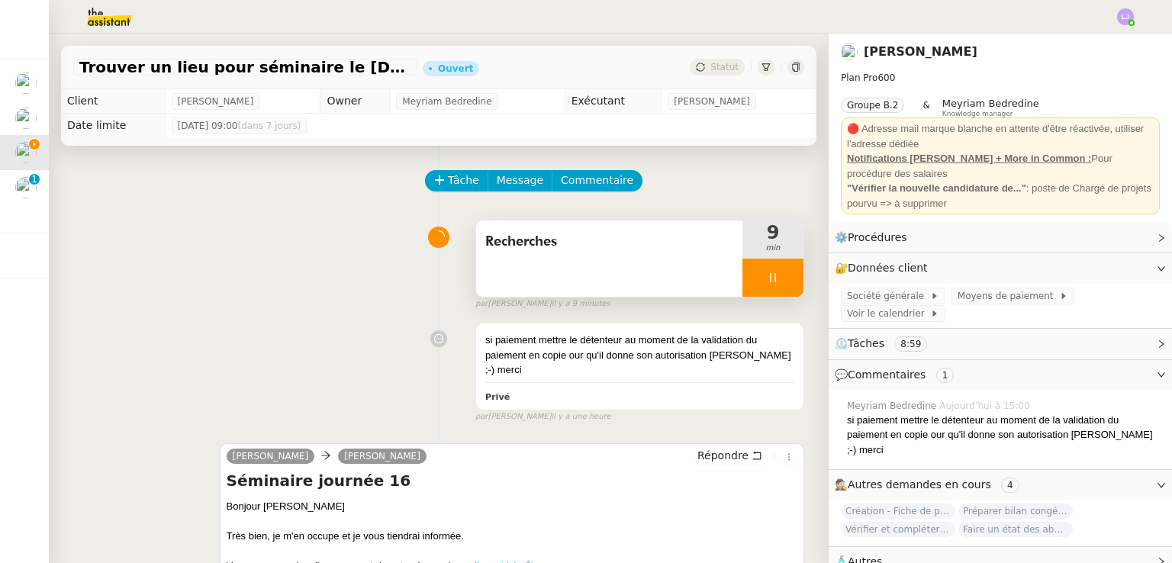
click at [768, 272] on div at bounding box center [772, 278] width 61 height 38
